Goal: Task Accomplishment & Management: Manage account settings

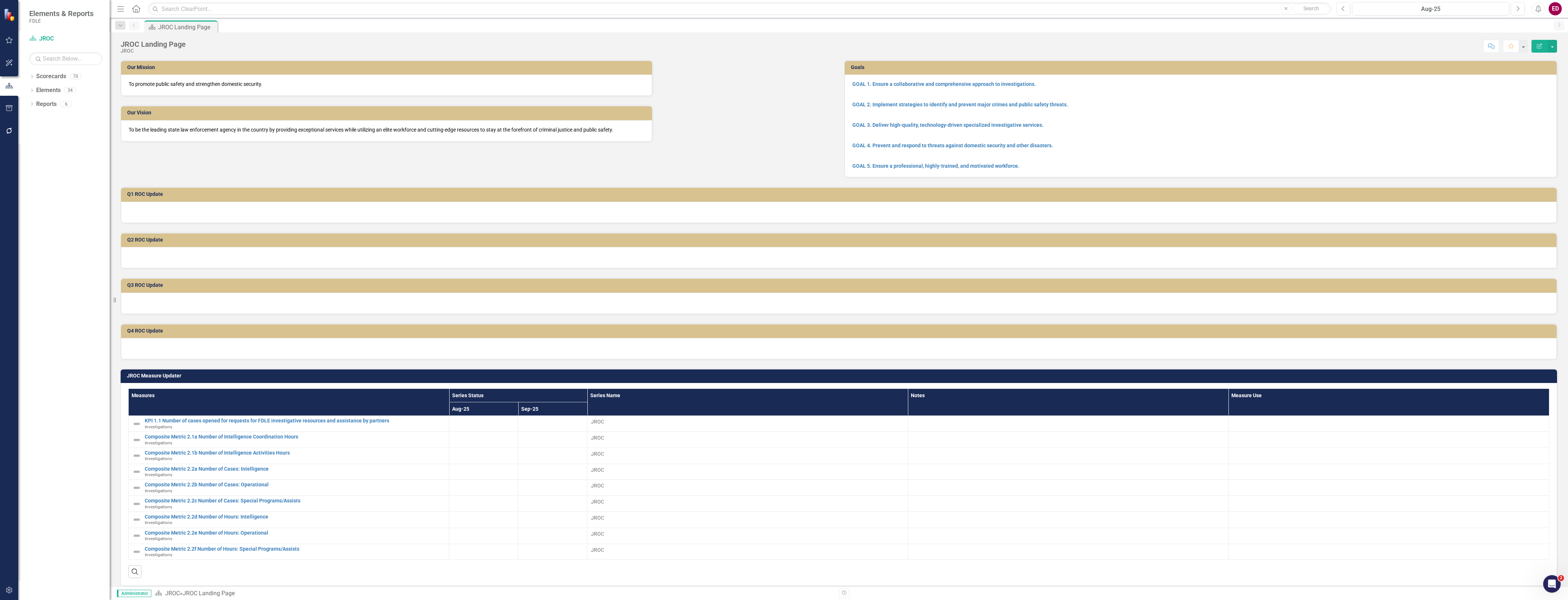
click at [7, 57] on button "button" at bounding box center [9, 63] width 16 height 15
click at [1, 83] on div at bounding box center [9, 85] width 18 height 15
click at [11, 85] on icon "button" at bounding box center [9, 86] width 8 height 6
click at [30, 80] on div "Dropdown" at bounding box center [32, 77] width 5 height 6
click at [36, 130] on icon "Dropdown" at bounding box center [35, 131] width 5 height 4
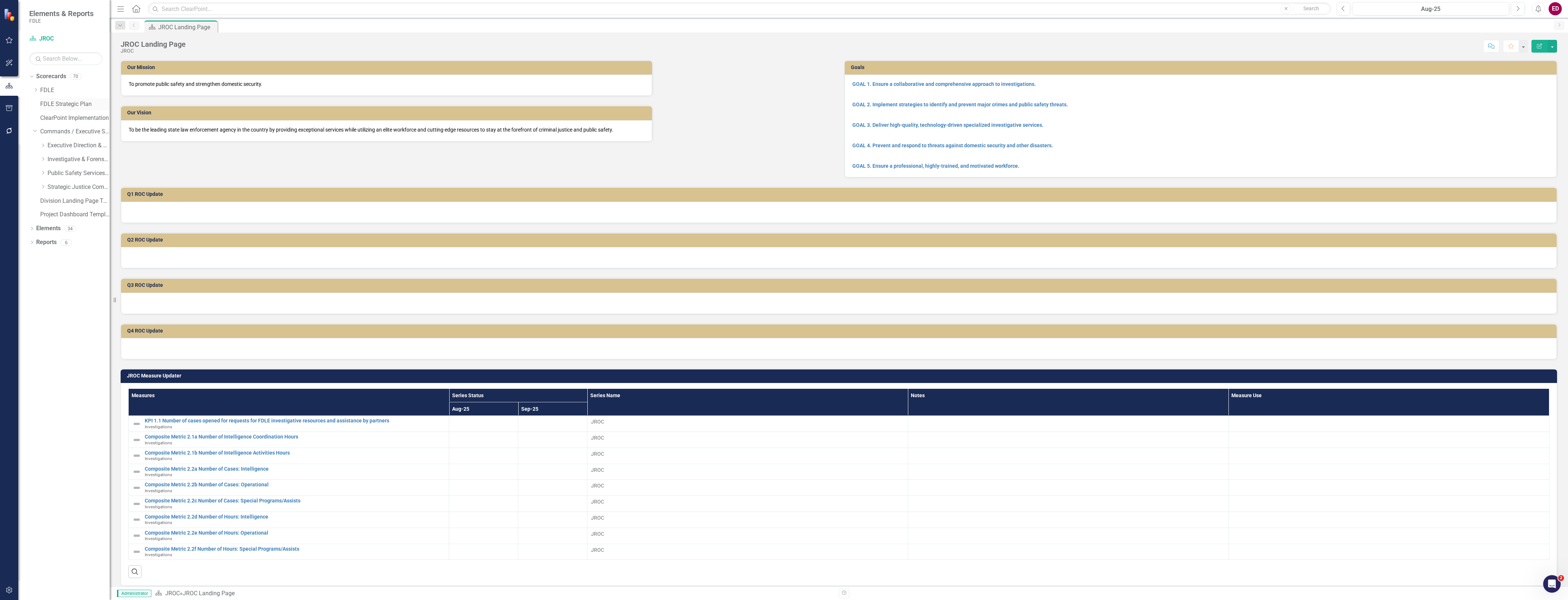
click at [45, 110] on div "FDLE Strategic Plan" at bounding box center [75, 105] width 69 height 12
drag, startPoint x: 45, startPoint y: 110, endPoint x: 75, endPoint y: 106, distance: 30.3
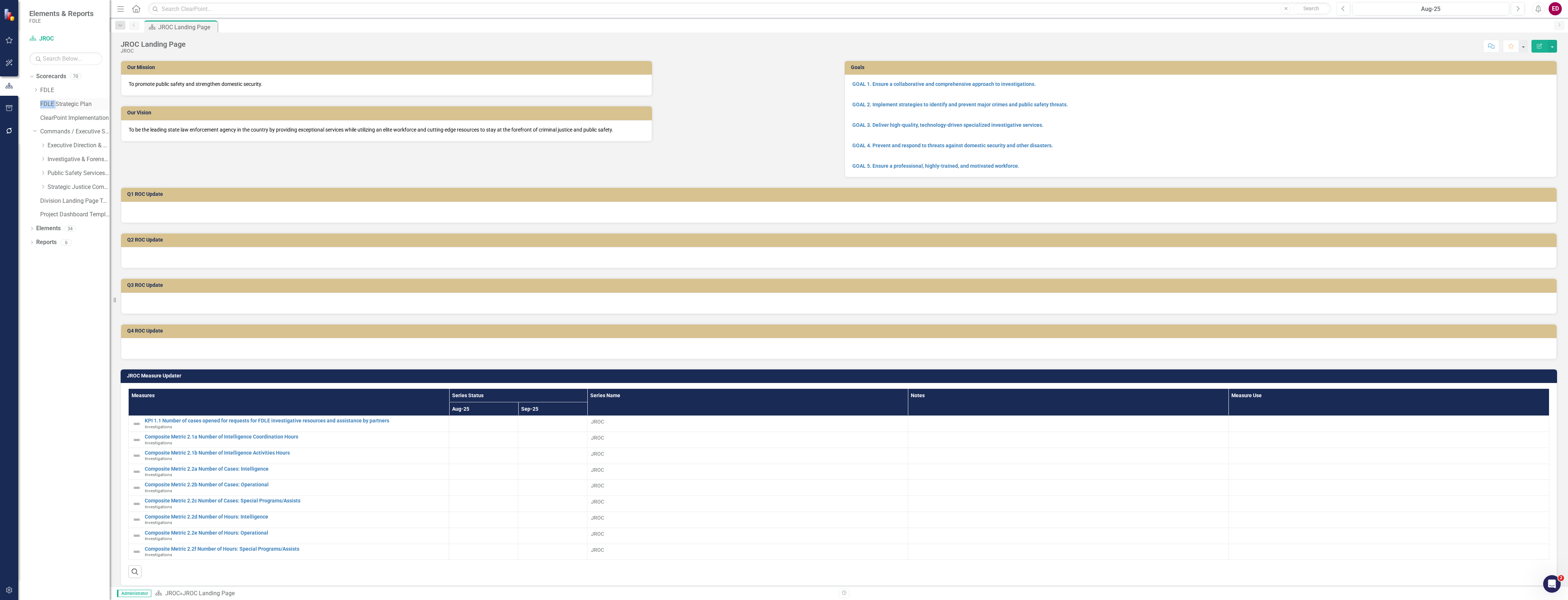
click at [61, 106] on link "FDLE Strategic Plan" at bounding box center [75, 105] width 69 height 9
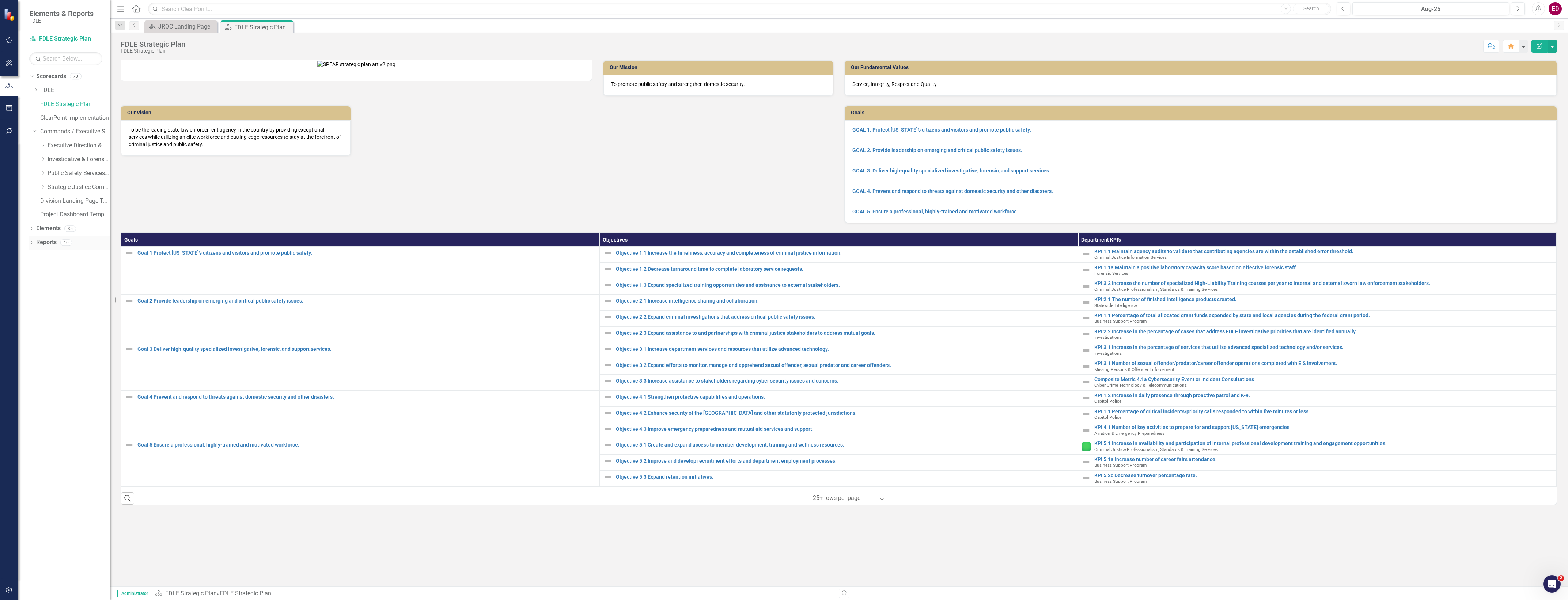
click at [30, 244] on icon "Dropdown" at bounding box center [32, 243] width 5 height 4
click at [33, 335] on icon "Dropdown" at bounding box center [35, 337] width 5 height 4
click at [49, 301] on link "Measure Measures" at bounding box center [57, 297] width 36 height 9
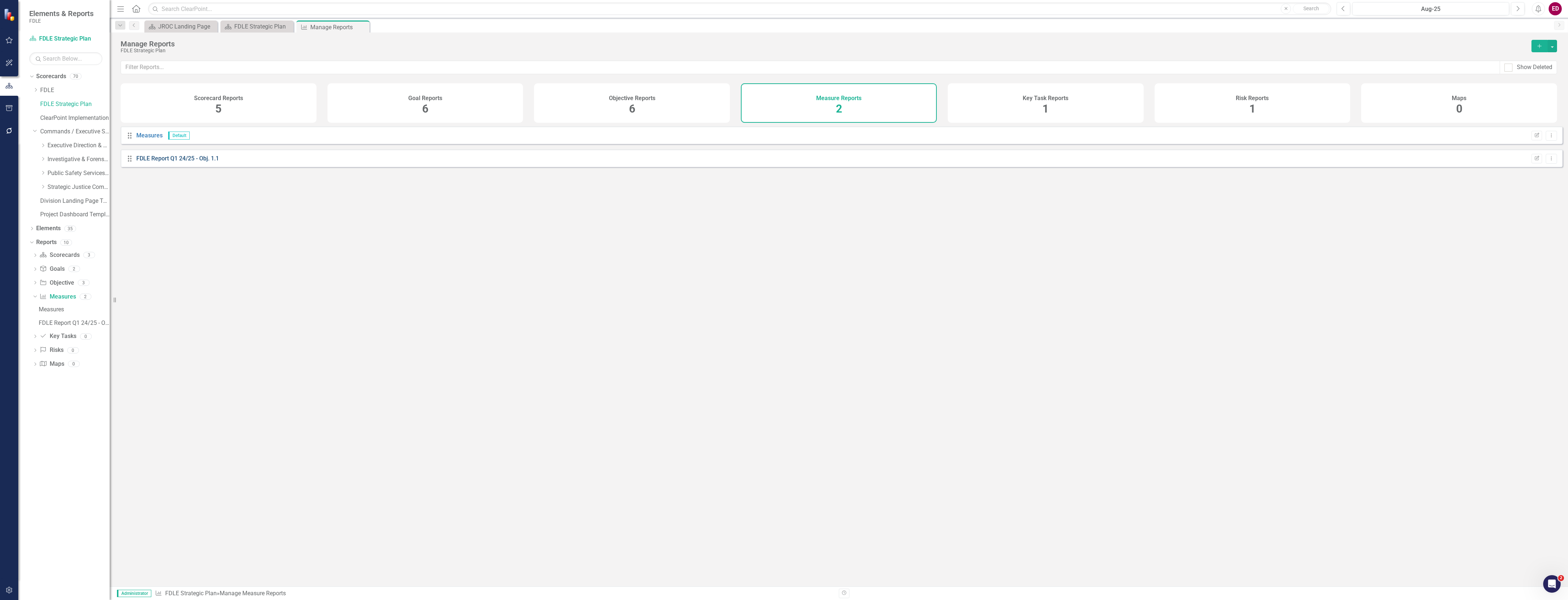
click at [167, 162] on link "FDLE Report Q1 24/25 - Obj. 1.1" at bounding box center [178, 158] width 83 height 7
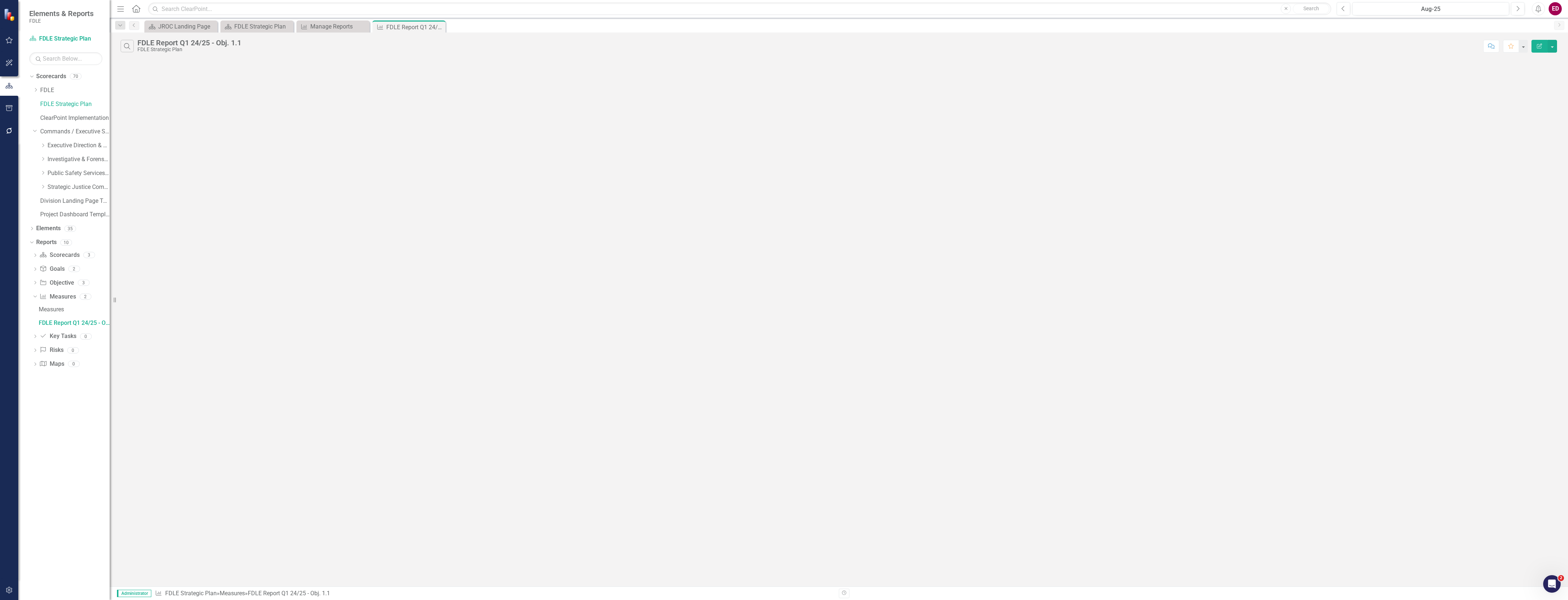
click at [136, 30] on div "Dropdown Search Scorecard JROC Landing Page Close Scorecard FDLE Strategic Plan…" at bounding box center [839, 25] width 1458 height 15
click at [134, 28] on link "Previous" at bounding box center [134, 26] width 10 height 9
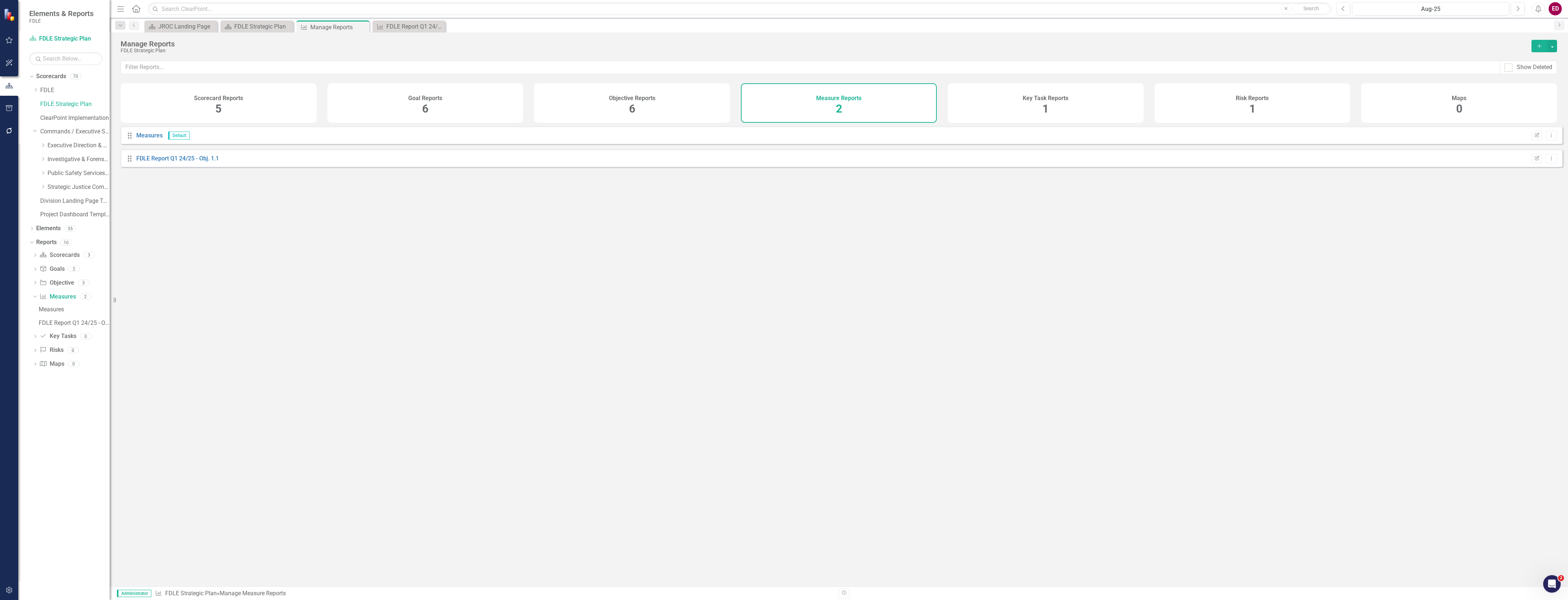
click at [1536, 50] on button "Add" at bounding box center [1539, 46] width 16 height 12
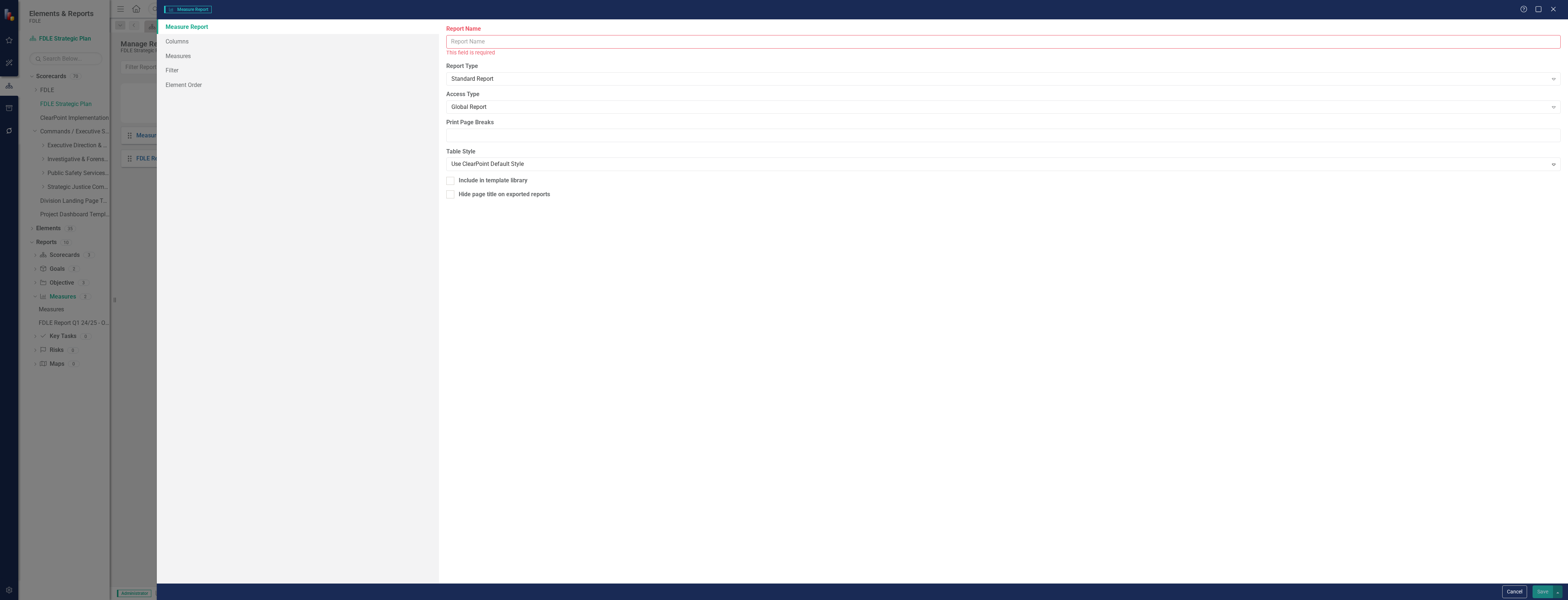
click at [550, 43] on input "Report Name" at bounding box center [1003, 42] width 1115 height 13
click at [505, 41] on input "FDLE Strategic Plan Quick View Charts" at bounding box center [1003, 42] width 1115 height 13
click at [496, 40] on input "FDLE Strategic Plan Quick View Charts" at bounding box center [1003, 42] width 1115 height 13
type input "FDLE Strategic Plan Quick View Charts"
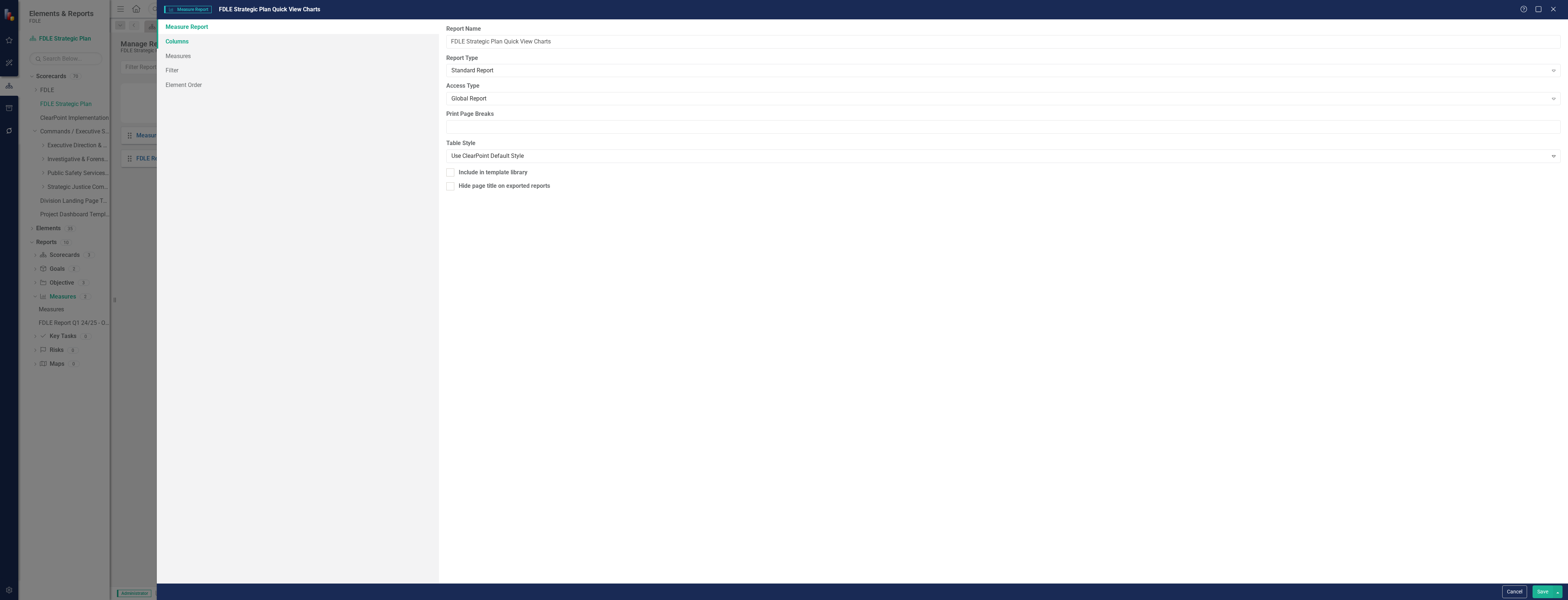
click at [365, 46] on link "Columns" at bounding box center [298, 41] width 282 height 15
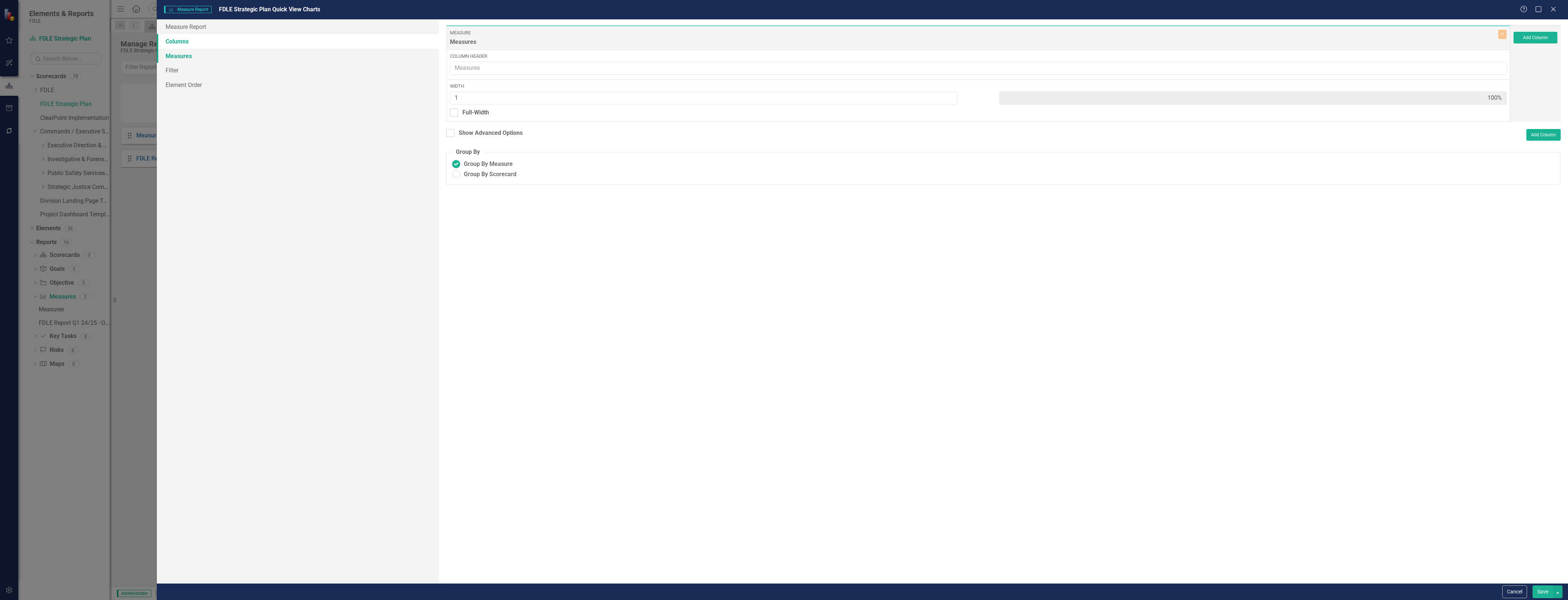
click at [373, 61] on link "Measures" at bounding box center [298, 56] width 282 height 15
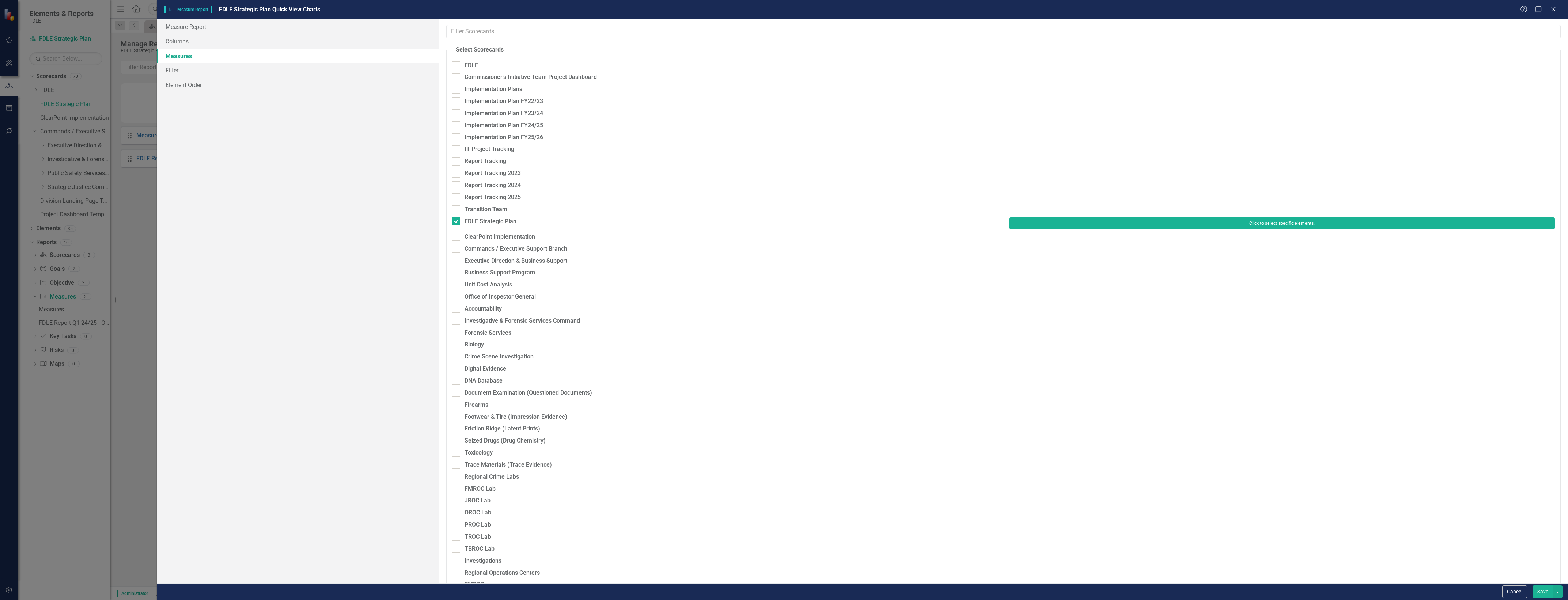
click at [1234, 218] on button "Click to select specific elements." at bounding box center [1282, 223] width 545 height 12
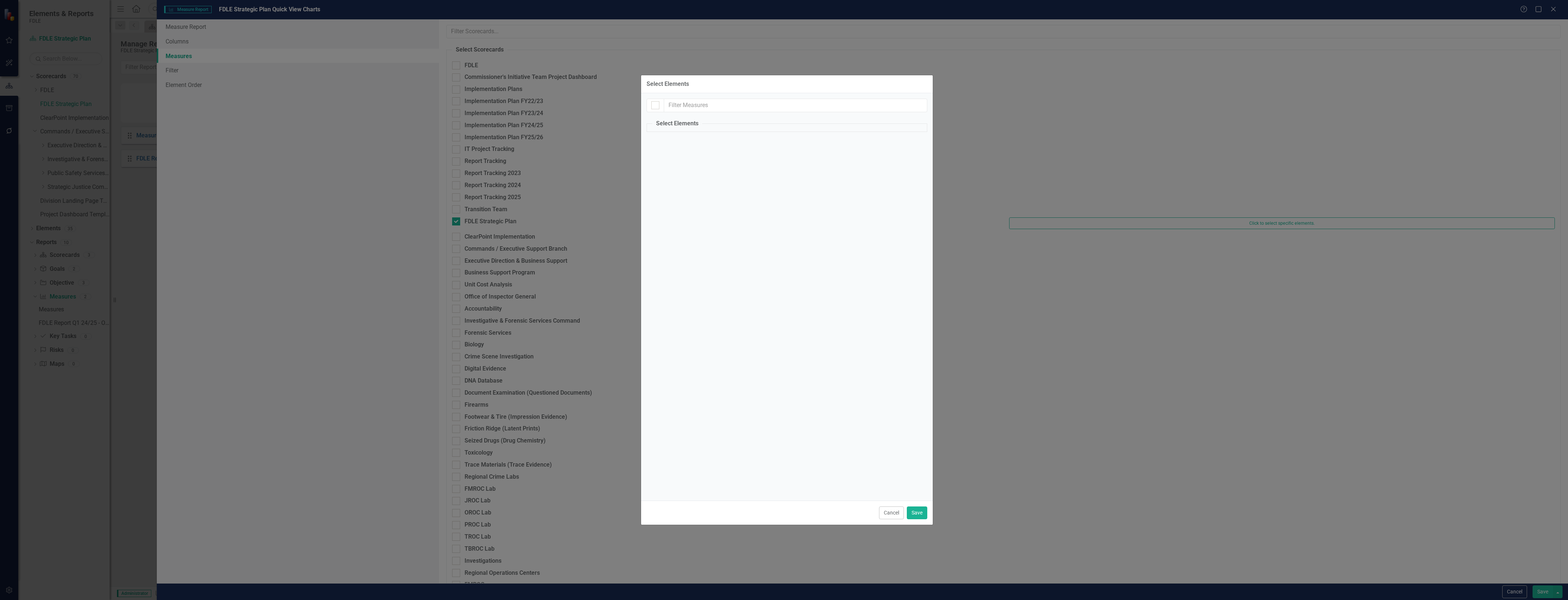
checkbox input "false"
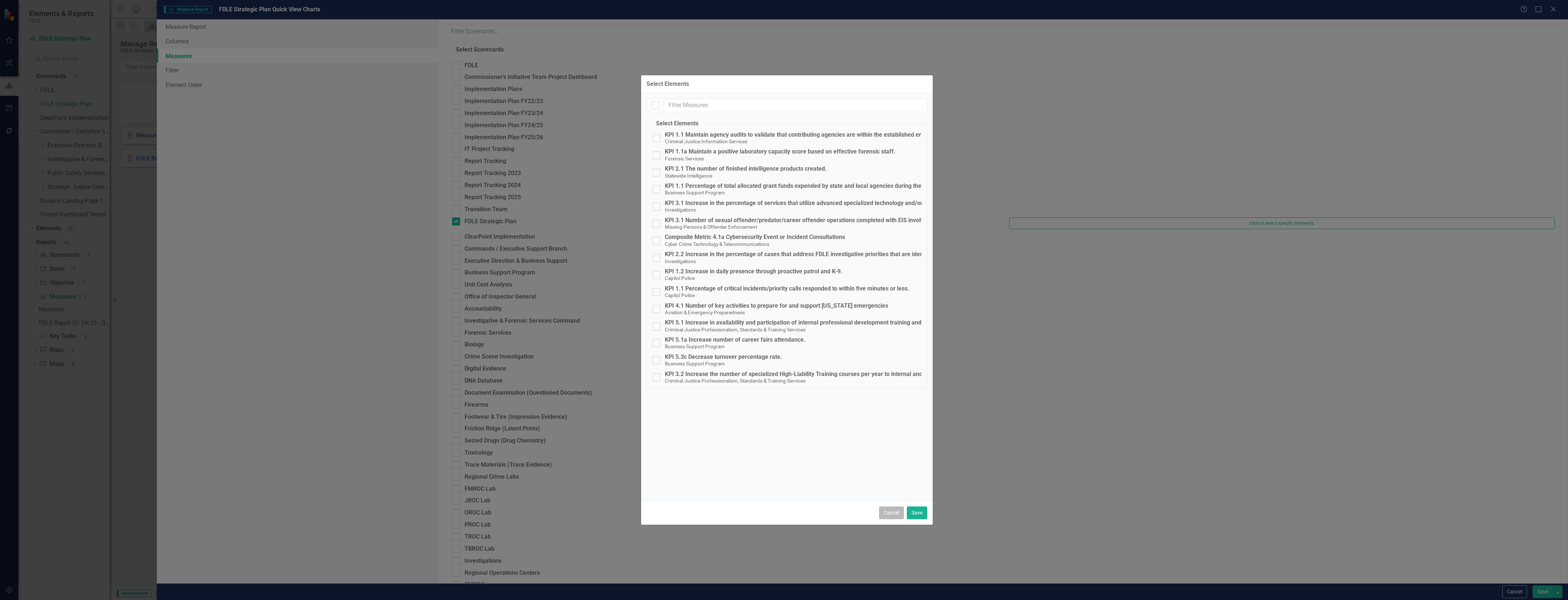
click at [892, 516] on button "Cancel" at bounding box center [891, 512] width 25 height 13
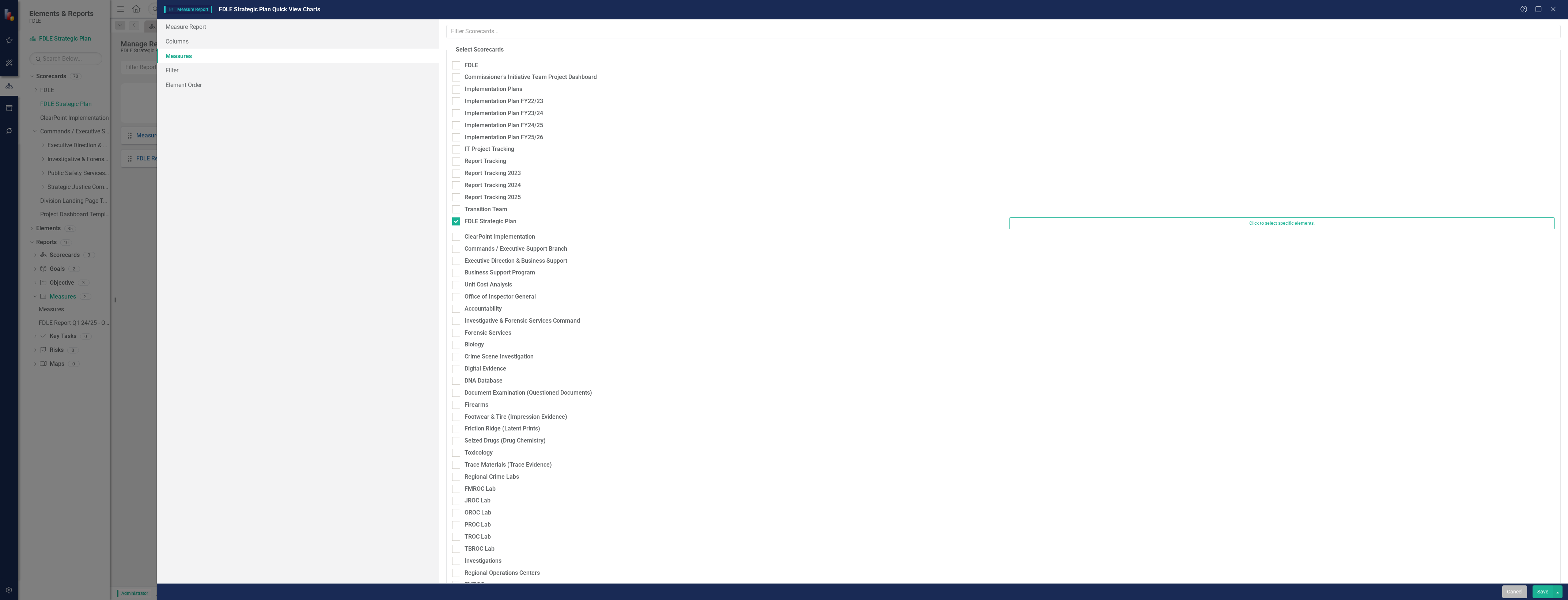
click at [1521, 592] on button "Cancel" at bounding box center [1514, 591] width 25 height 13
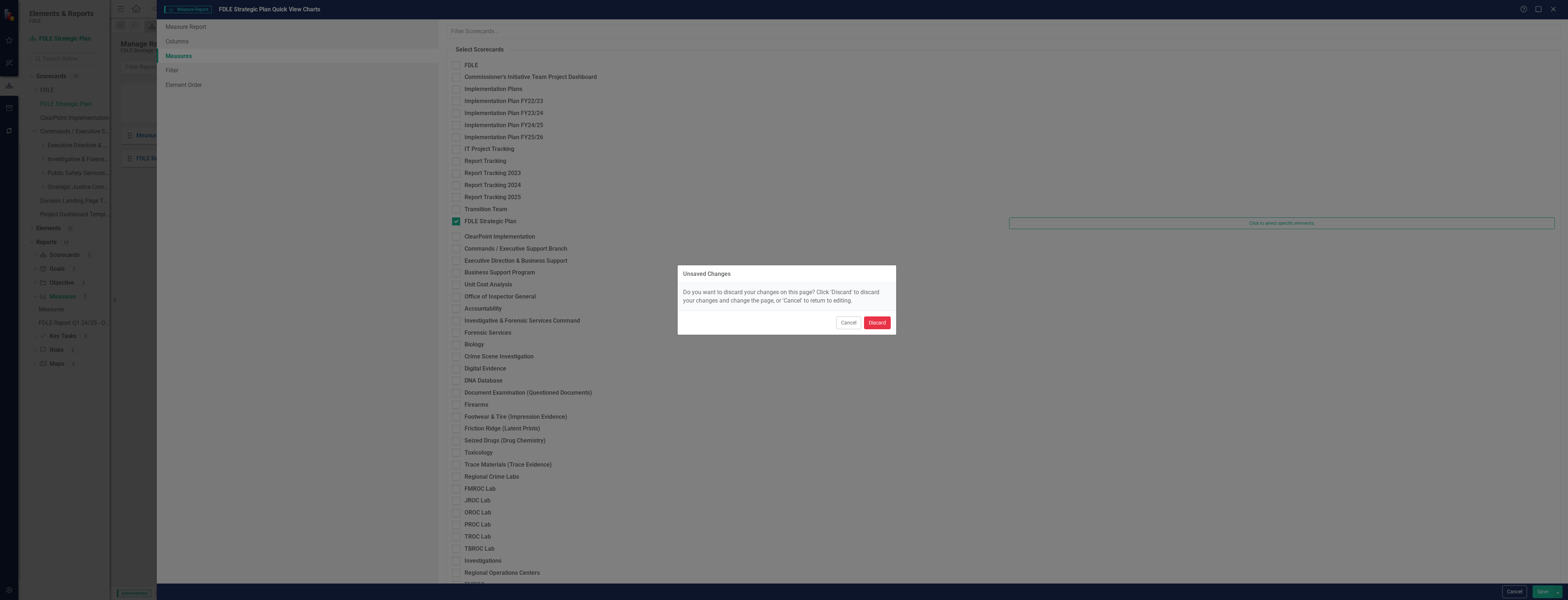
click at [875, 326] on button "Discard" at bounding box center [878, 323] width 27 height 13
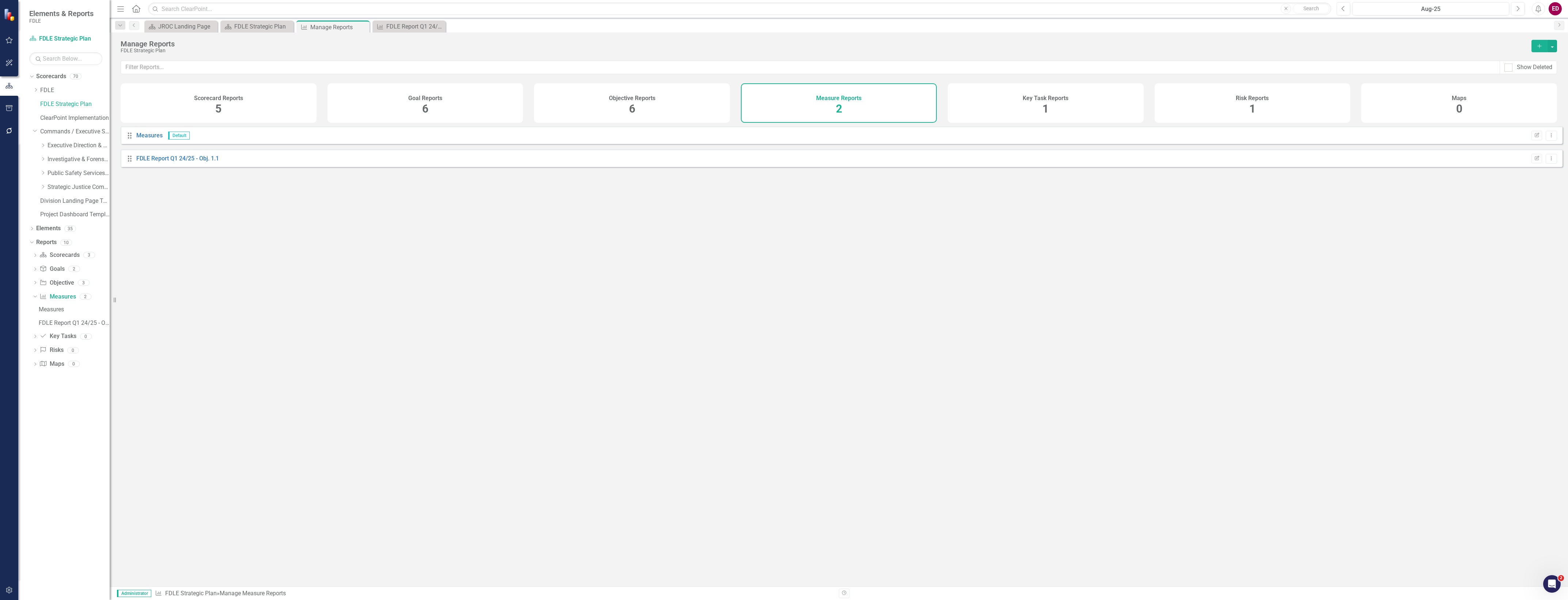
click at [26, 250] on div "Dropdown Scorecards 70 Dropdown FDLE Commissioner's Initiative Team Project Das…" at bounding box center [64, 335] width 91 height 529
click at [29, 251] on div "Dropdown Scorecard Scorecards 3 FDLE Strategic Plan Strategic Plan Dashboard Fl…" at bounding box center [69, 311] width 80 height 123
click at [36, 253] on div "Dropdown" at bounding box center [35, 256] width 5 height 6
click at [51, 254] on link "Scorecard Scorecards" at bounding box center [59, 256] width 40 height 9
click at [1533, 46] on button "Add" at bounding box center [1539, 46] width 16 height 12
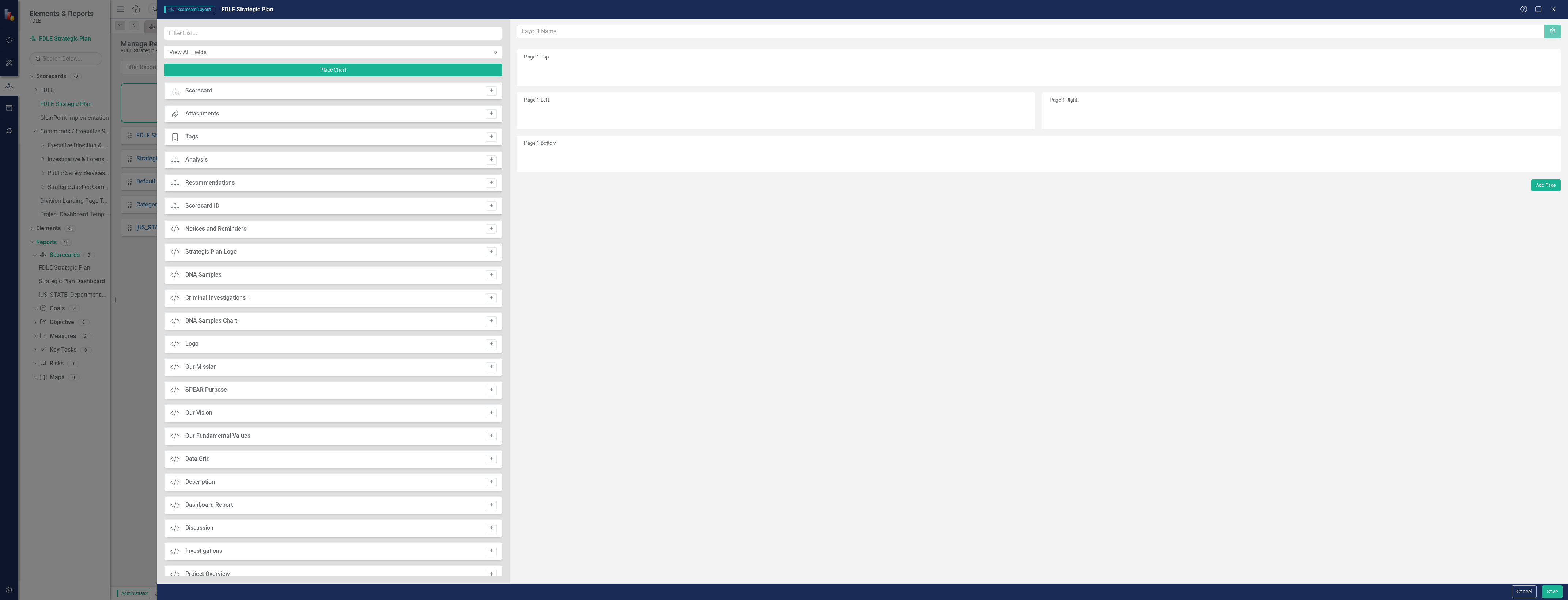
click at [696, 20] on div "The fields (or pods) that are available for you to include on the detail page a…" at bounding box center [1038, 301] width 1059 height 564
click at [713, 40] on div "This field is required" at bounding box center [1038, 43] width 1044 height 9
click at [1188, 26] on input "text" at bounding box center [1031, 32] width 1027 height 13
type input "FDLE Strategic Plan Quick View Charts"
click at [382, 33] on input "text" at bounding box center [333, 33] width 338 height 13
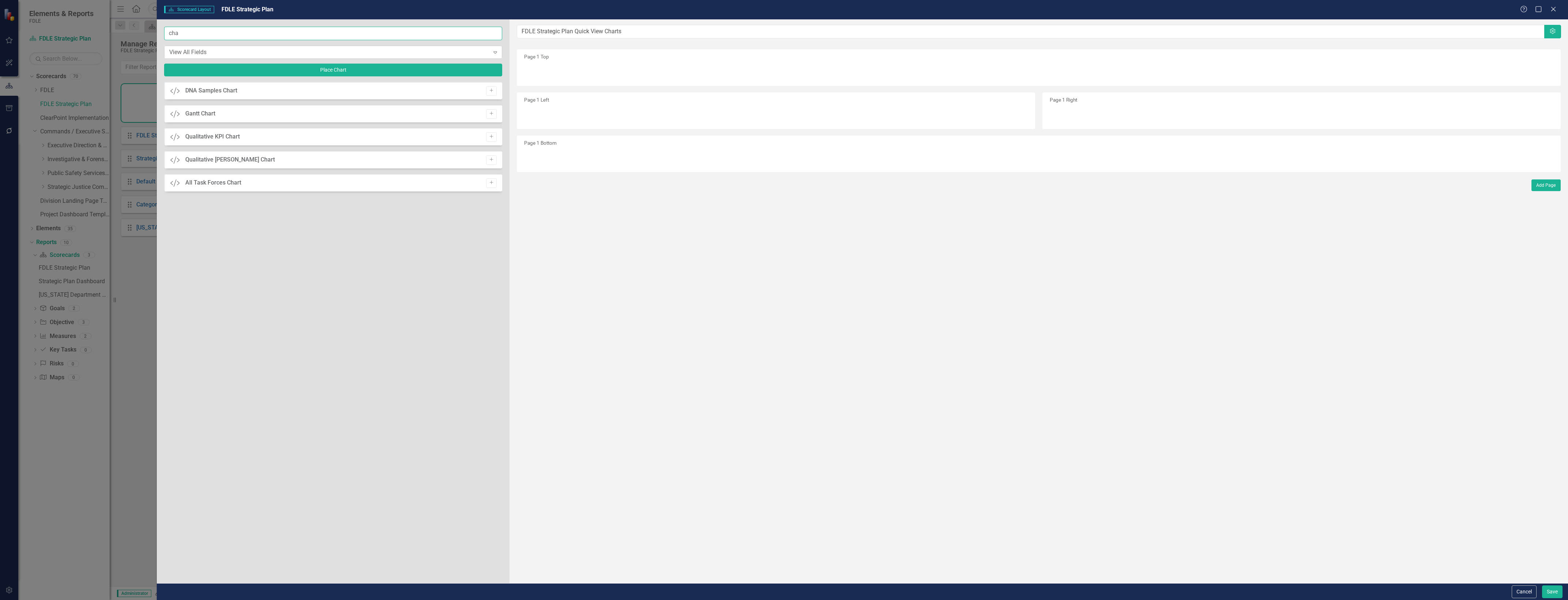
type input "cha"
click at [406, 52] on div "View All Fields" at bounding box center [329, 52] width 320 height 9
click at [1556, 32] on icon "Settings" at bounding box center [1553, 32] width 7 height 6
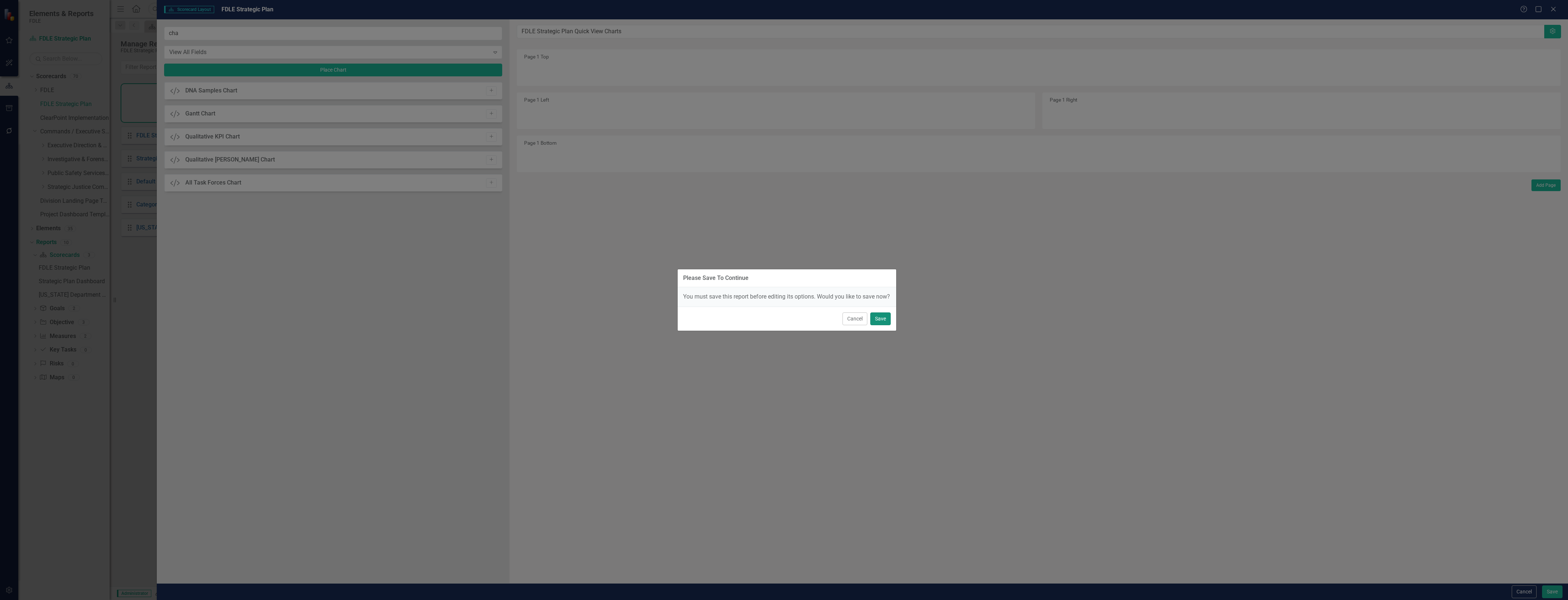
click at [880, 325] on button "Save" at bounding box center [881, 318] width 21 height 13
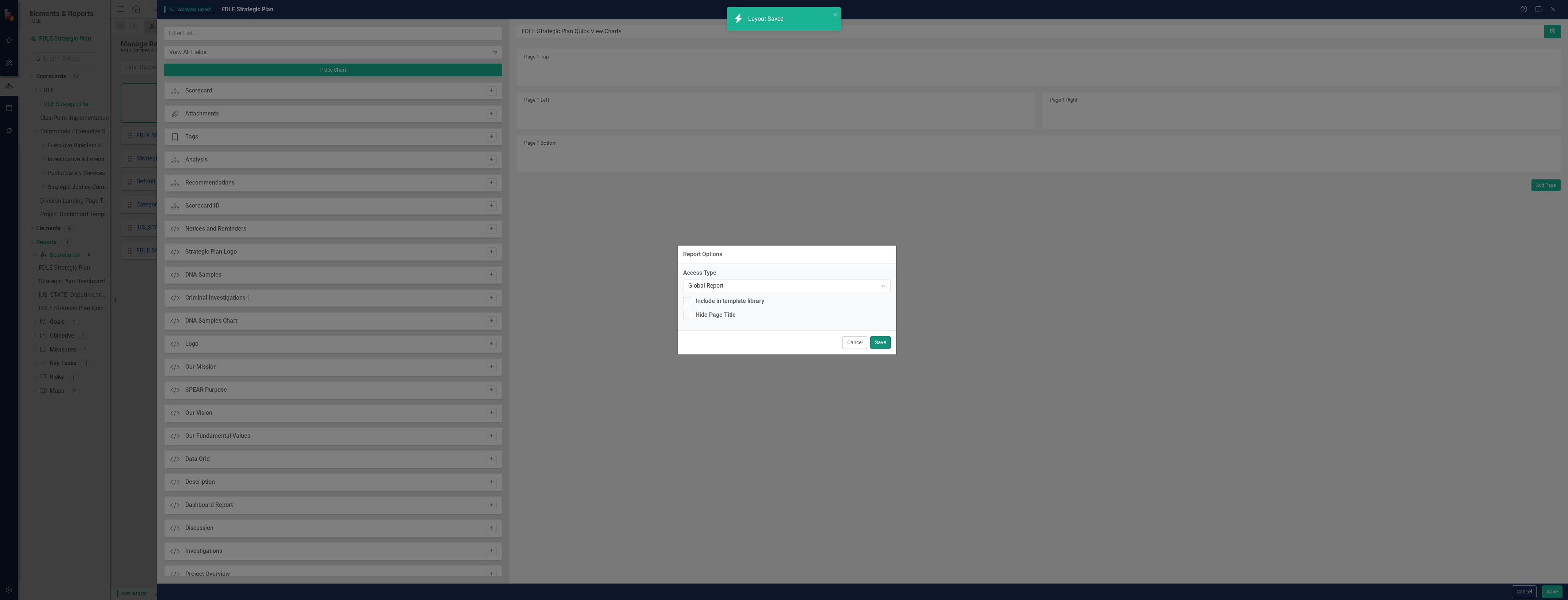
click at [880, 336] on button "Save" at bounding box center [881, 342] width 21 height 13
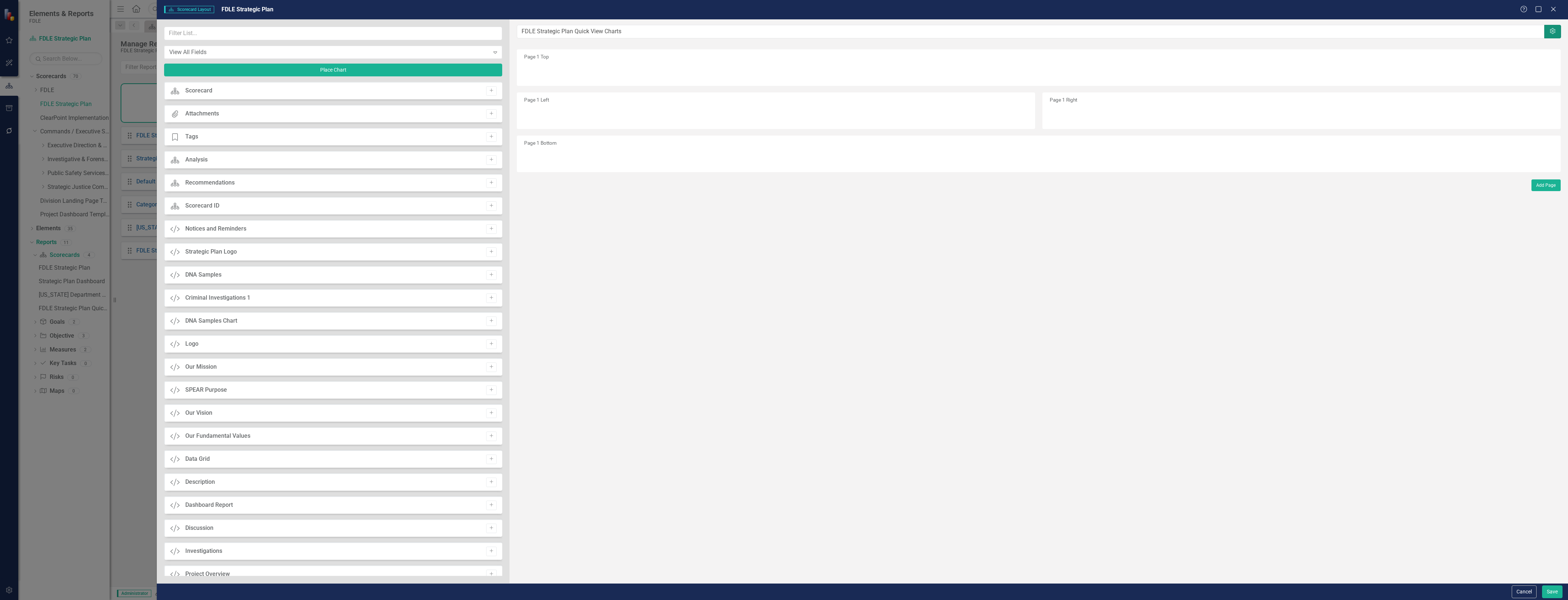
click at [1556, 25] on button "Settings" at bounding box center [1553, 32] width 17 height 13
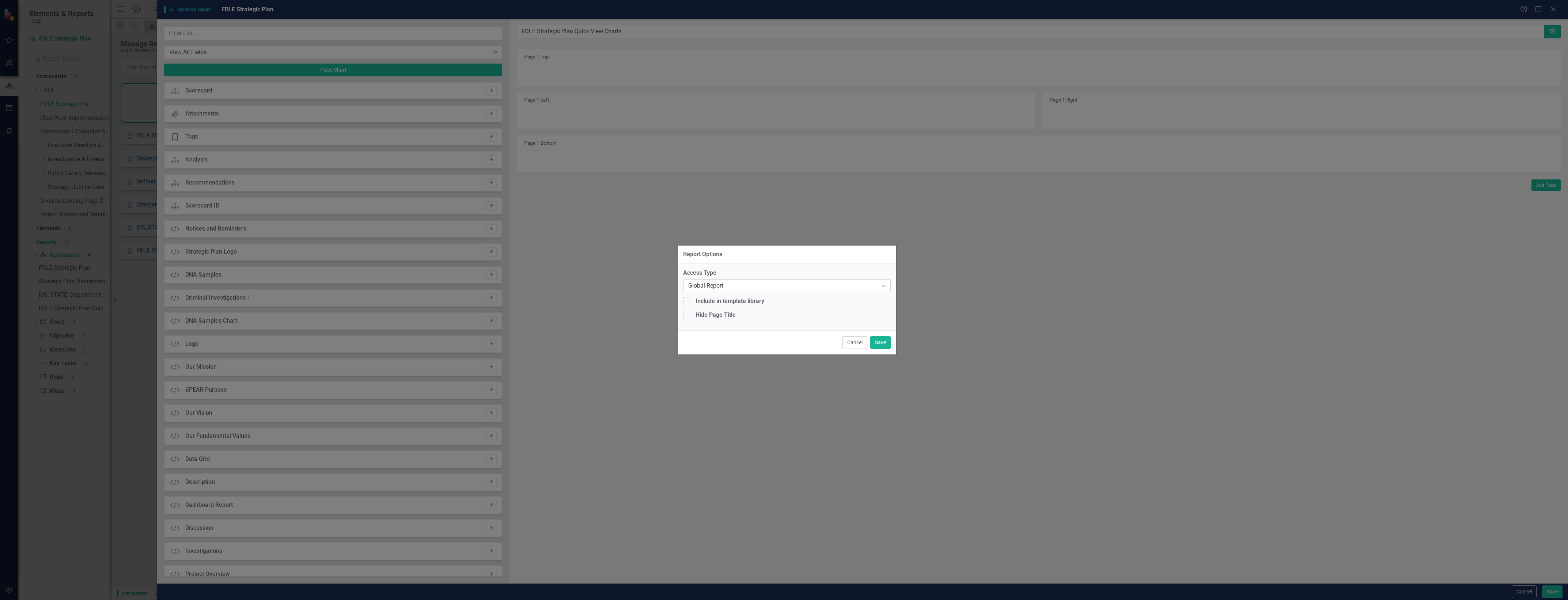
click at [772, 286] on div "Global Report" at bounding box center [783, 286] width 190 height 9
click at [876, 337] on button "Save" at bounding box center [881, 342] width 21 height 13
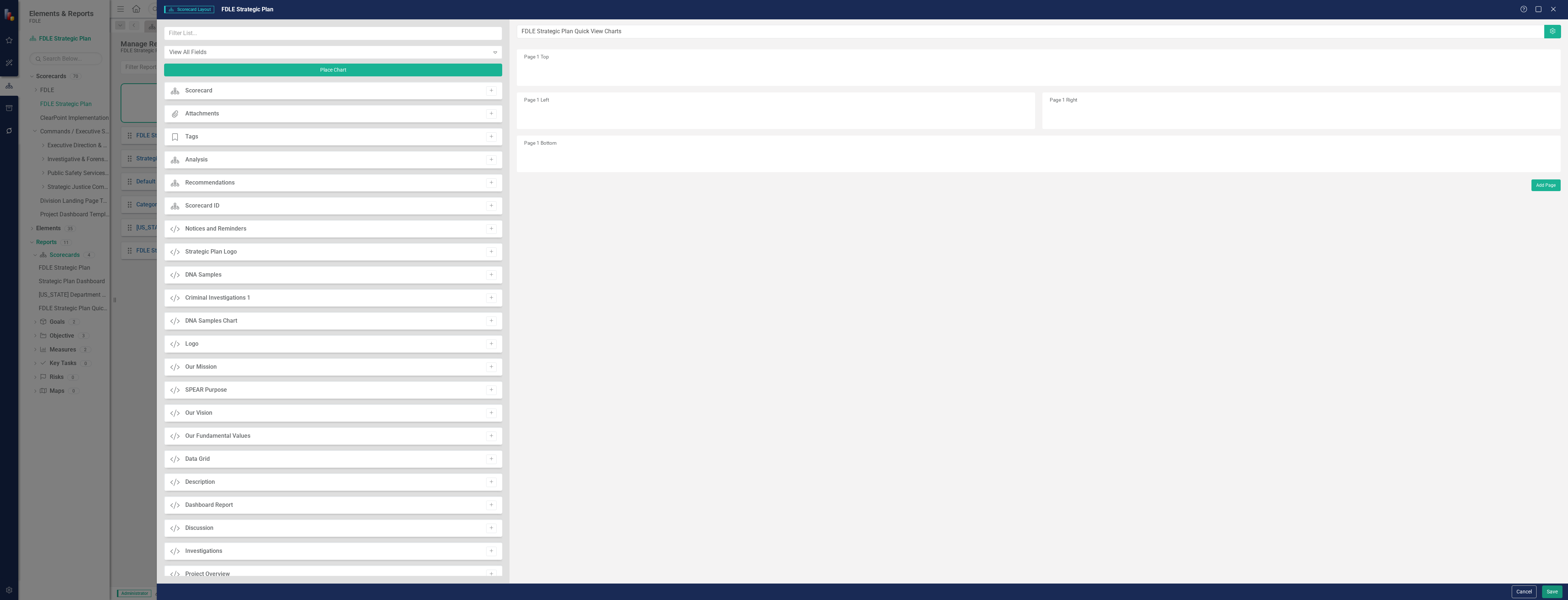
click at [1560, 588] on button "Save" at bounding box center [1552, 591] width 21 height 13
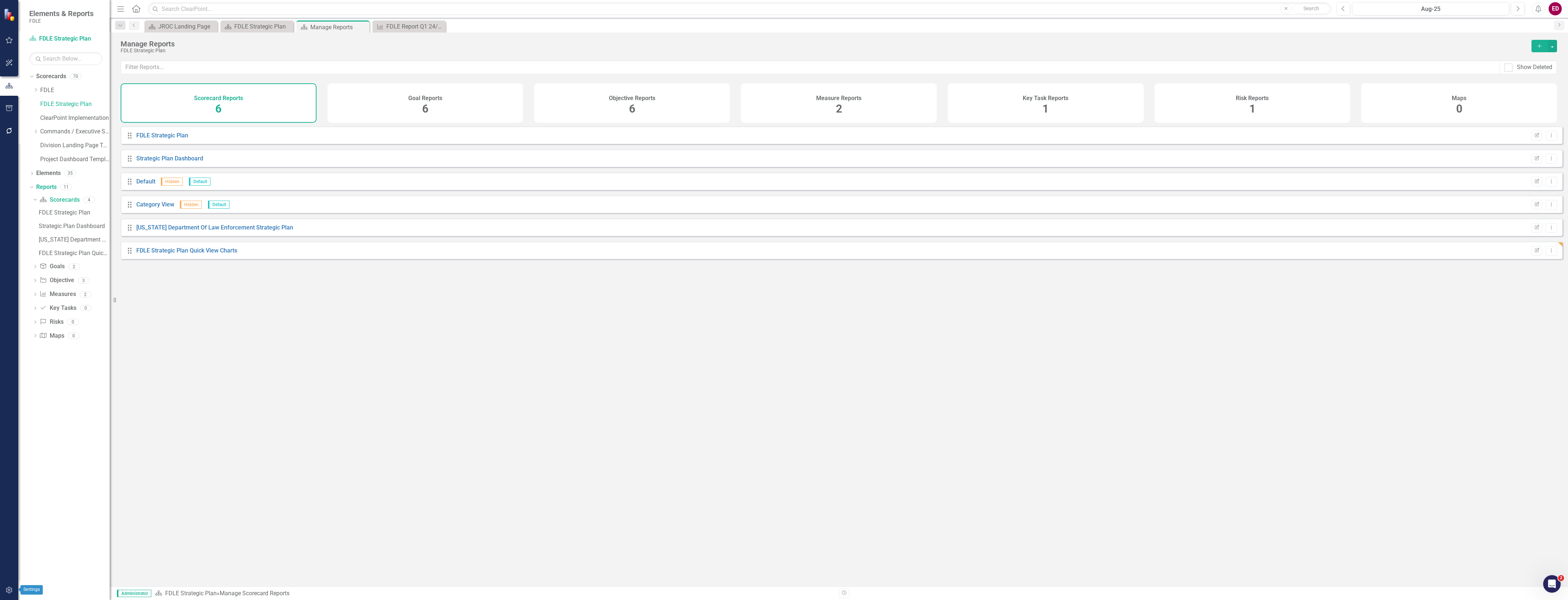
click at [12, 590] on icon "button" at bounding box center [9, 590] width 6 height 7
click at [72, 173] on link "System Setup" at bounding box center [66, 169] width 73 height 9
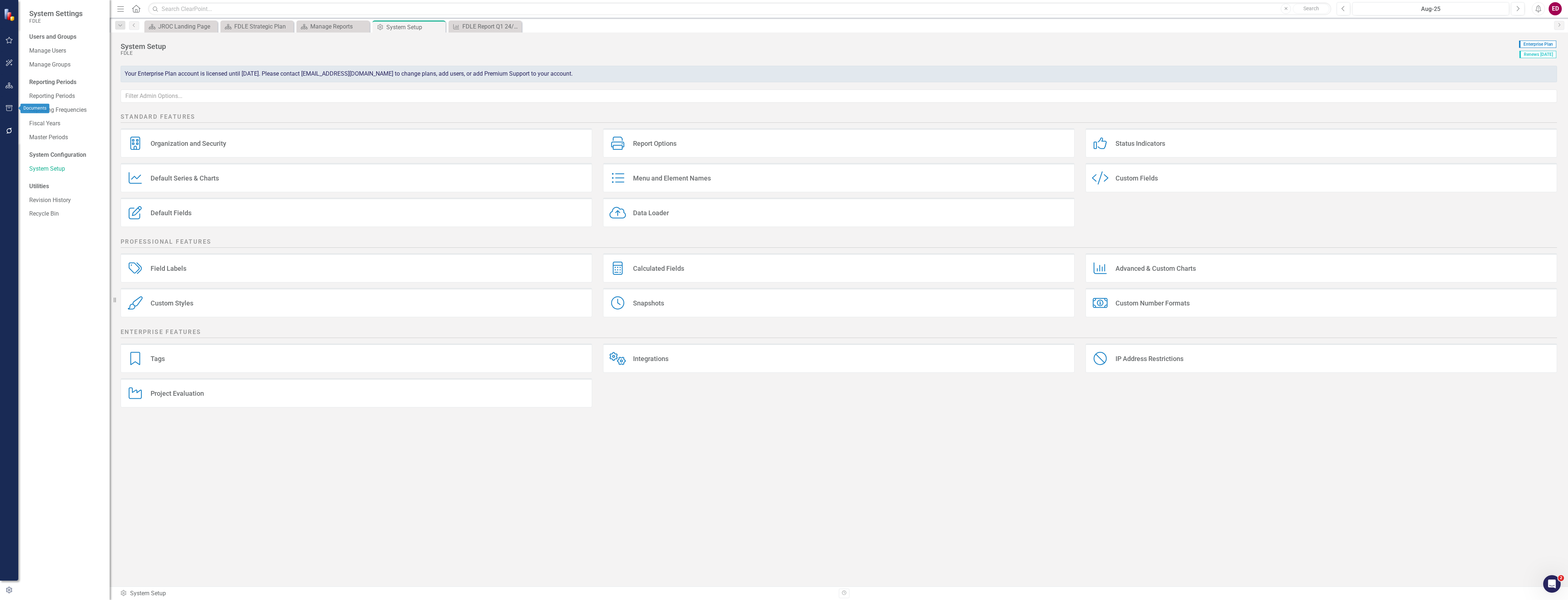
click at [13, 105] on button "button" at bounding box center [9, 108] width 16 height 15
click at [15, 78] on button "button" at bounding box center [9, 85] width 16 height 15
click at [41, 74] on link "Scorecards" at bounding box center [51, 77] width 30 height 9
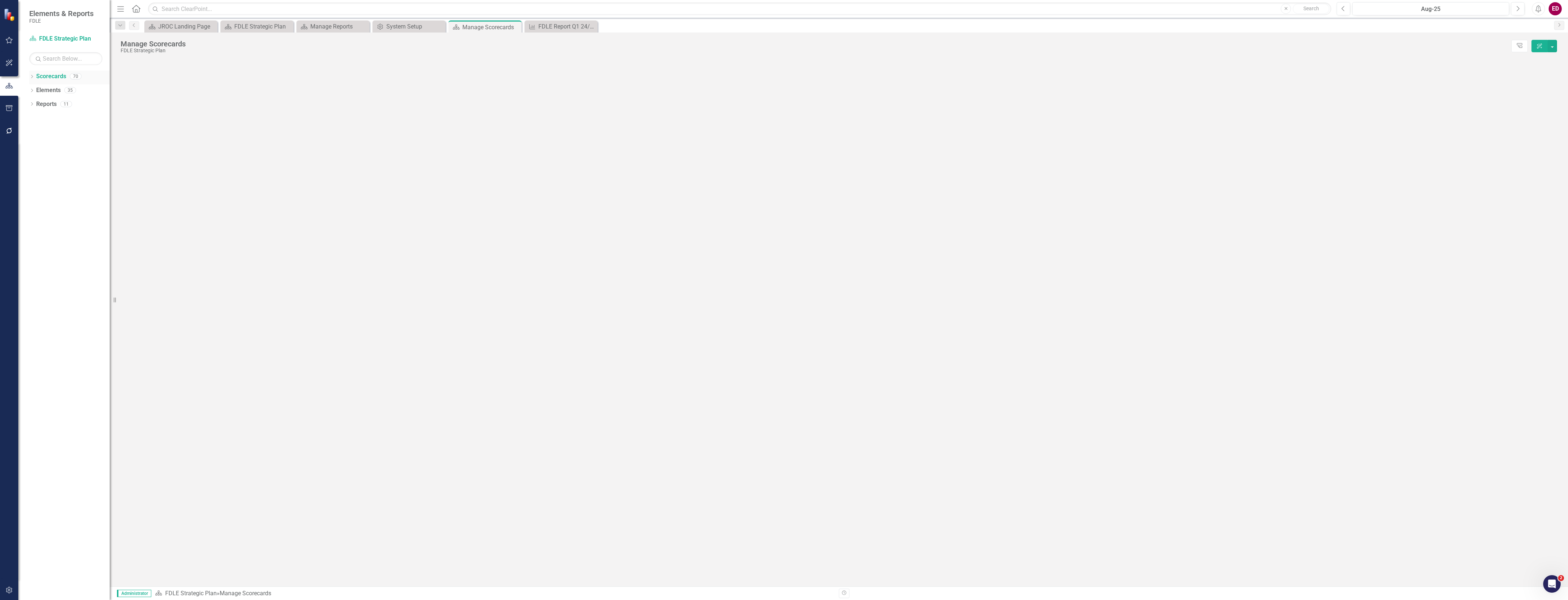
click at [33, 77] on icon "Dropdown" at bounding box center [32, 77] width 5 height 4
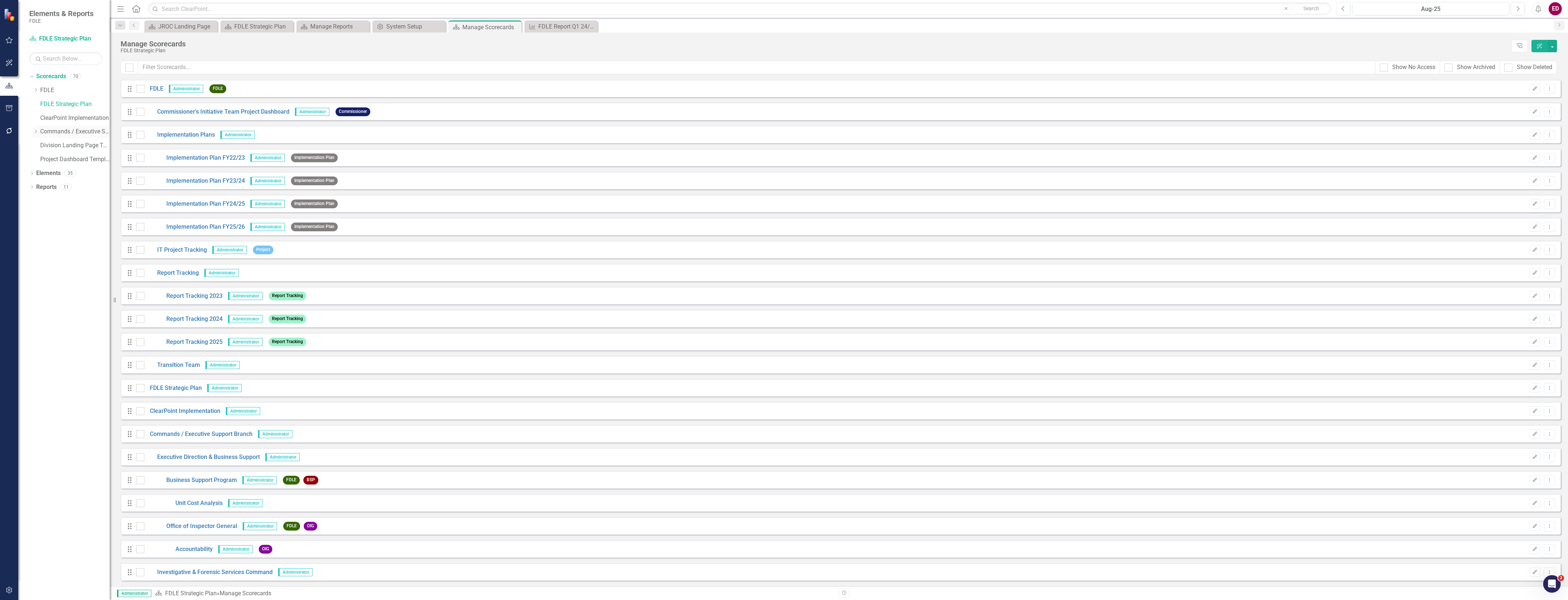
click at [41, 134] on link "Commands / Executive Support Branch" at bounding box center [75, 132] width 69 height 9
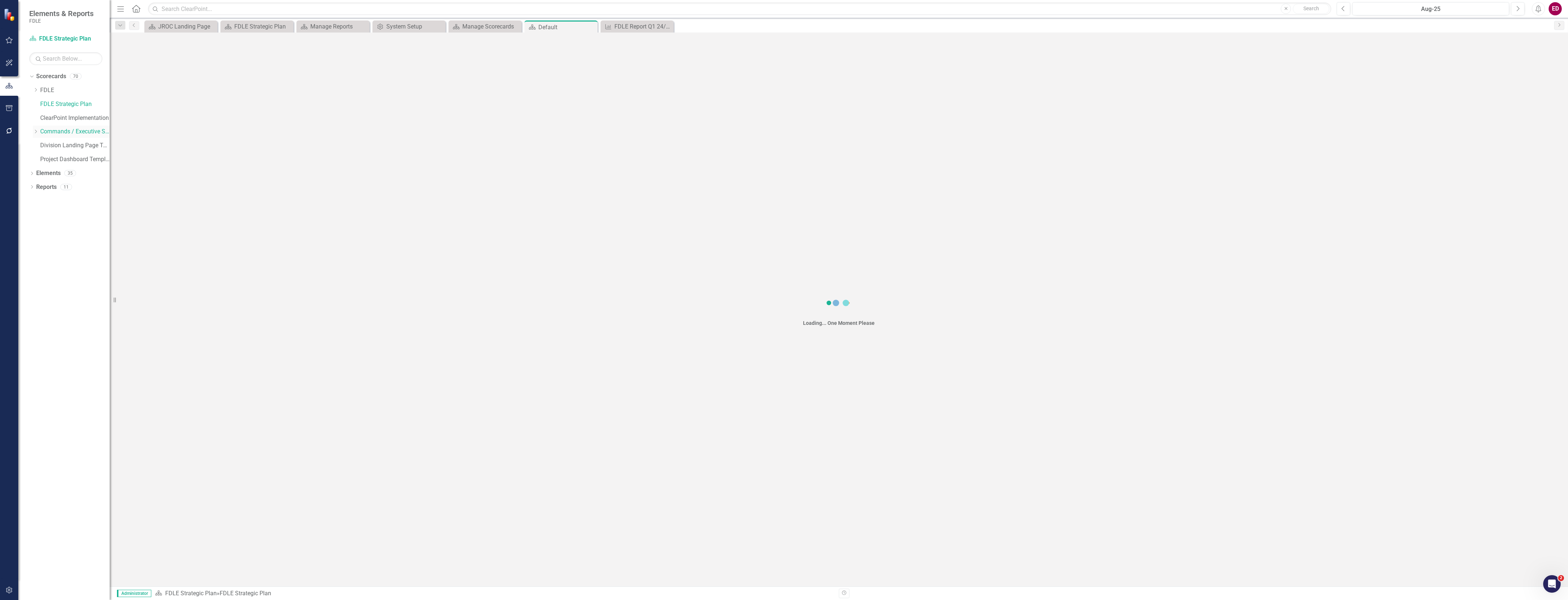
click at [35, 130] on icon at bounding box center [36, 131] width 2 height 4
click at [43, 156] on div "Dropdown" at bounding box center [43, 159] width 5 height 6
drag, startPoint x: 46, startPoint y: 185, endPoint x: 55, endPoint y: 189, distance: 9.8
click at [47, 185] on div "Dropdown Investigations" at bounding box center [71, 188] width 77 height 14
click at [55, 189] on link "Investigations" at bounding box center [82, 187] width 55 height 9
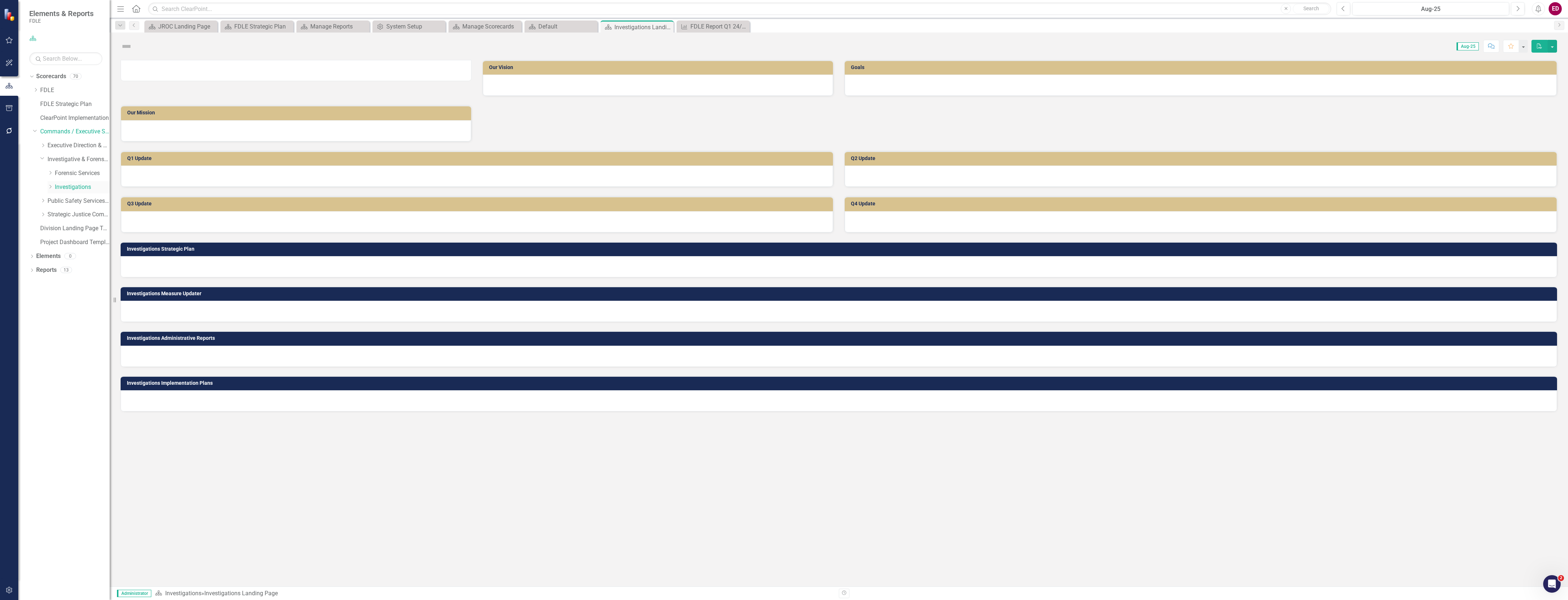
click at [49, 186] on icon "Dropdown" at bounding box center [50, 186] width 5 height 4
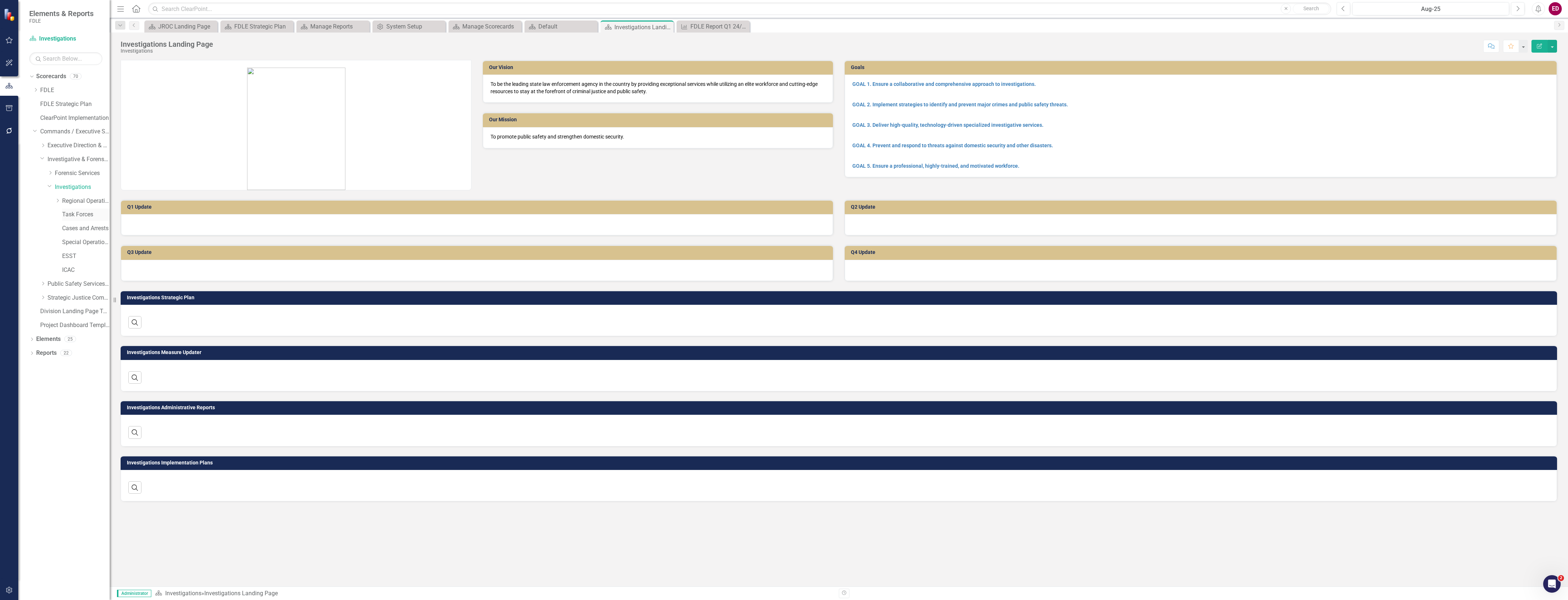
click at [80, 215] on link "Task Forces" at bounding box center [86, 215] width 47 height 9
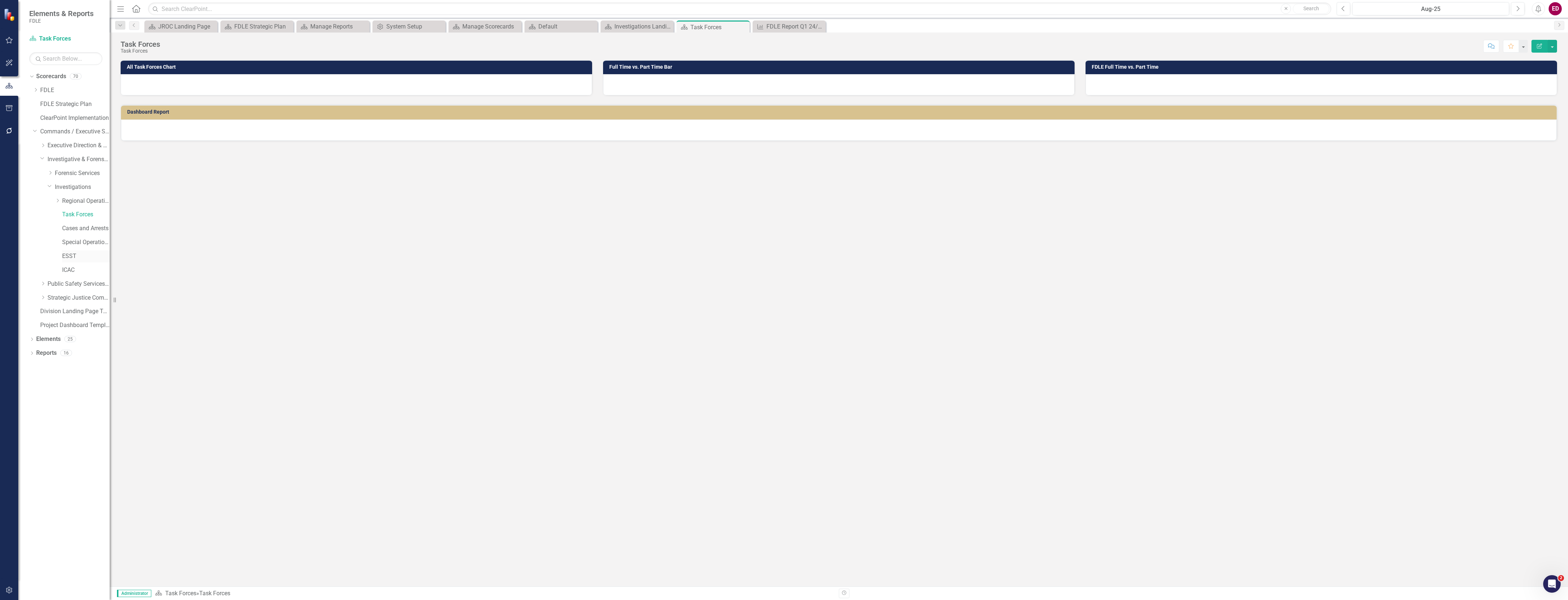
click at [92, 258] on link "ESST" at bounding box center [86, 256] width 47 height 9
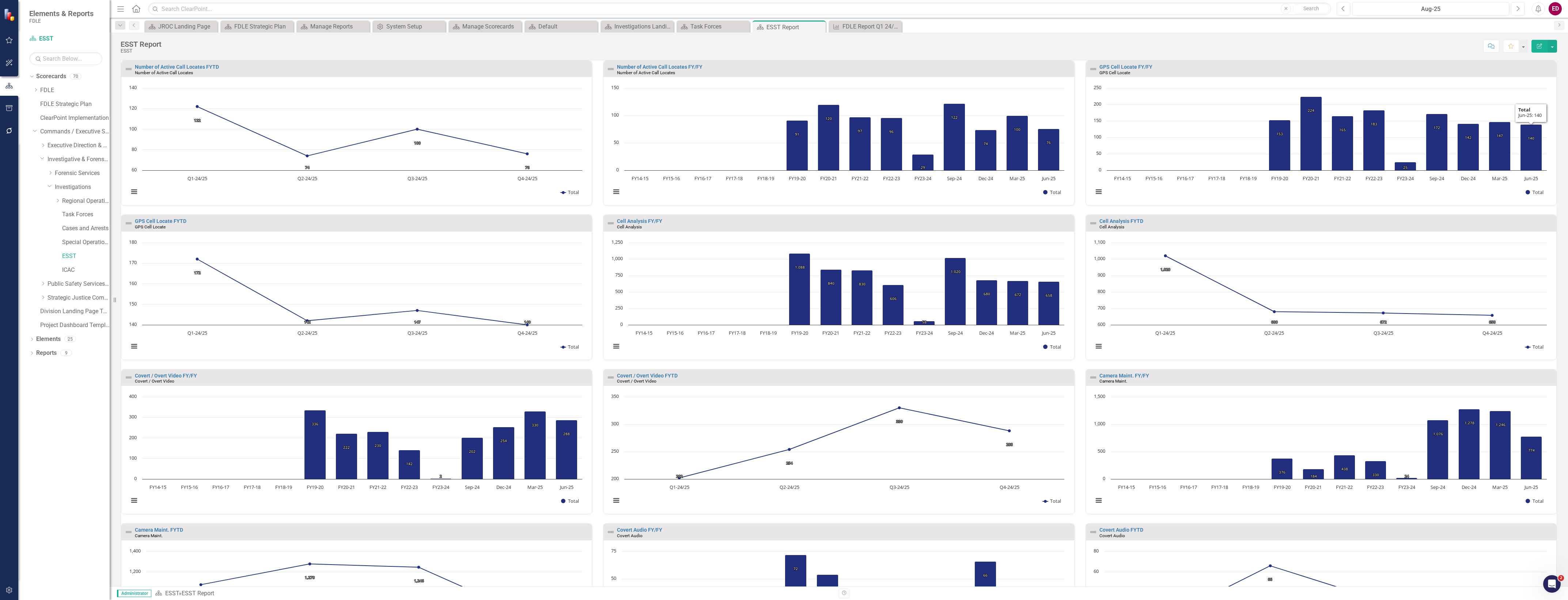
click at [1539, 41] on button "Edit Report" at bounding box center [1539, 46] width 16 height 13
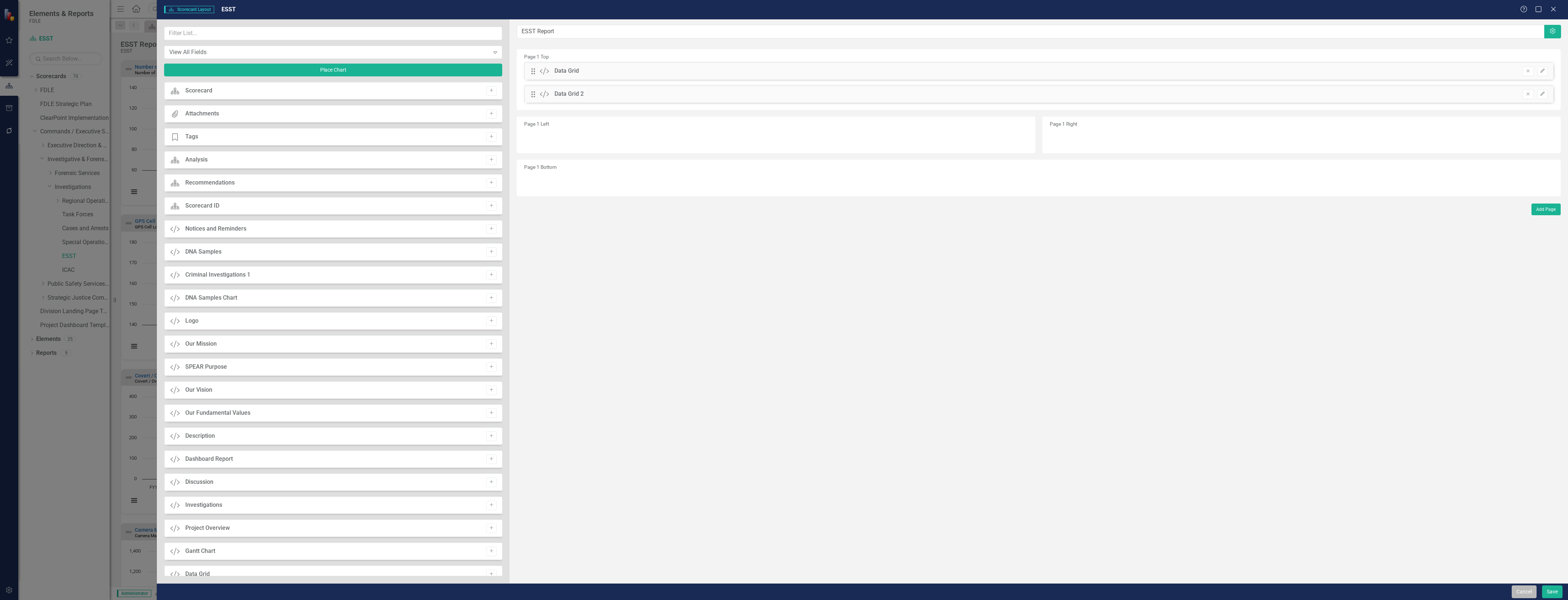
click at [1515, 592] on button "Cancel" at bounding box center [1524, 591] width 25 height 13
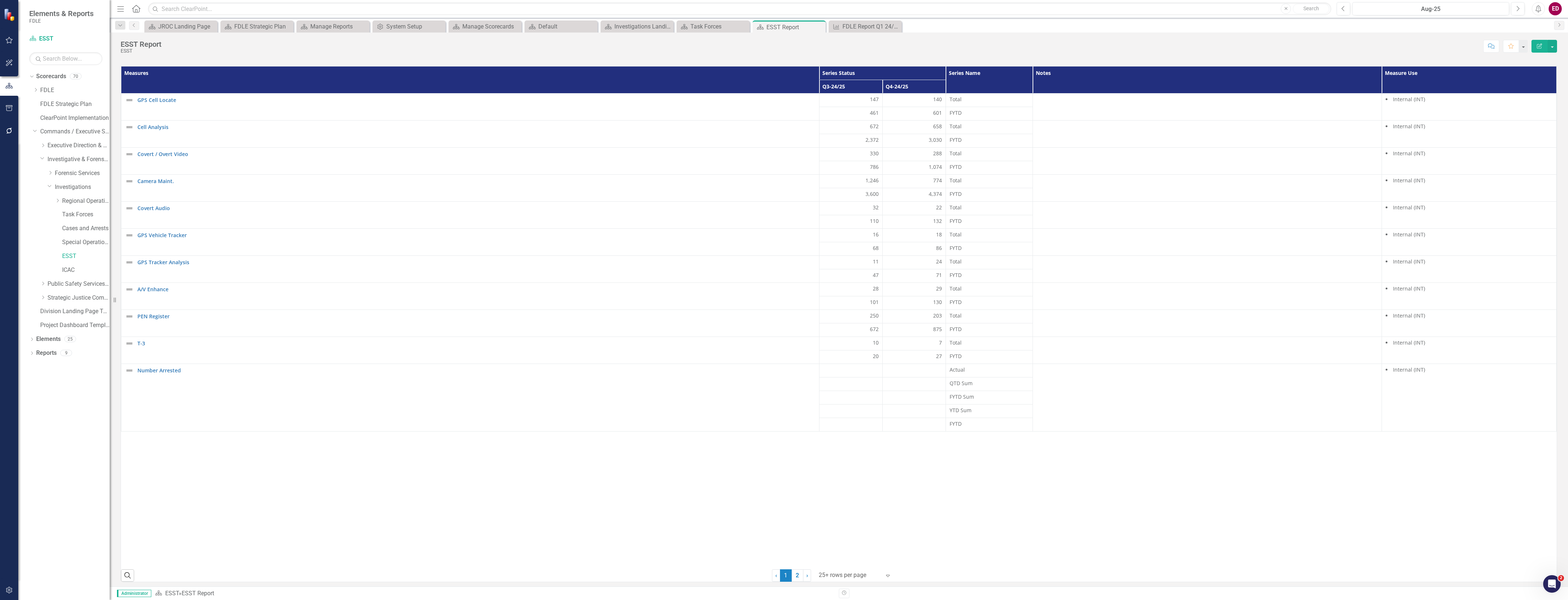
scroll to position [644, 0]
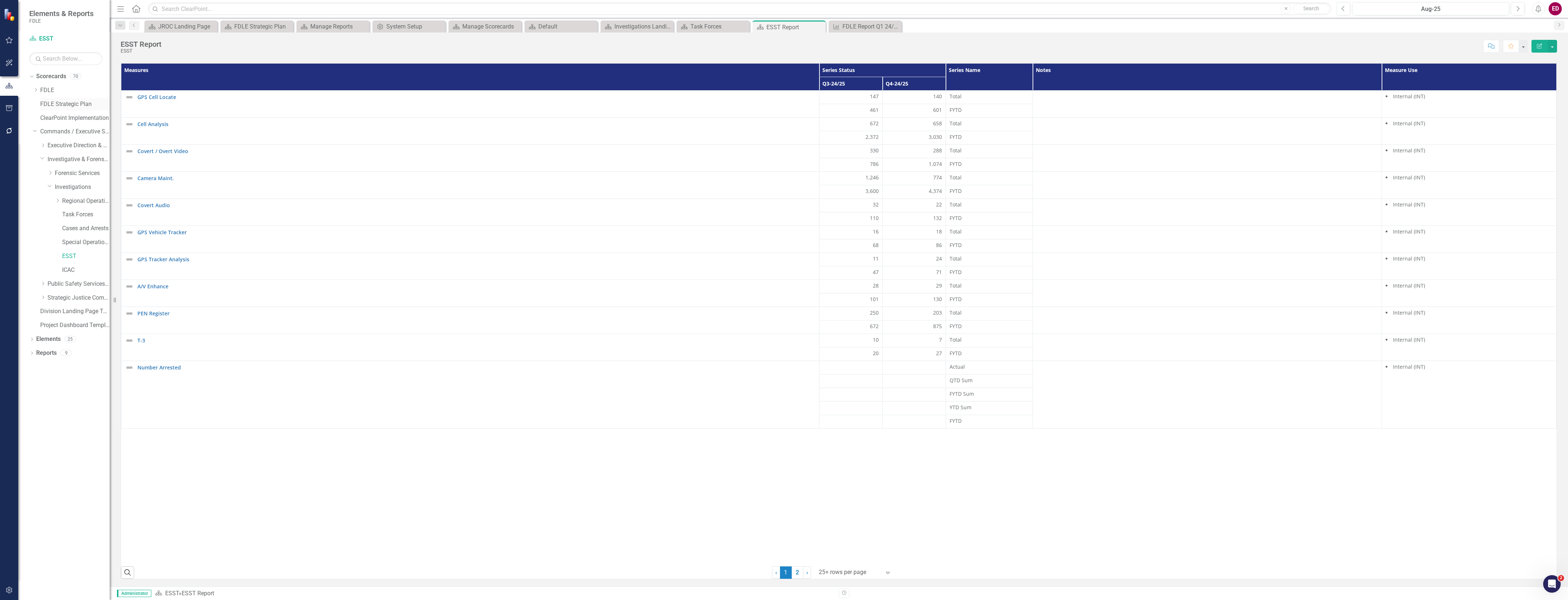
click at [80, 101] on link "FDLE Strategic Plan" at bounding box center [75, 105] width 69 height 9
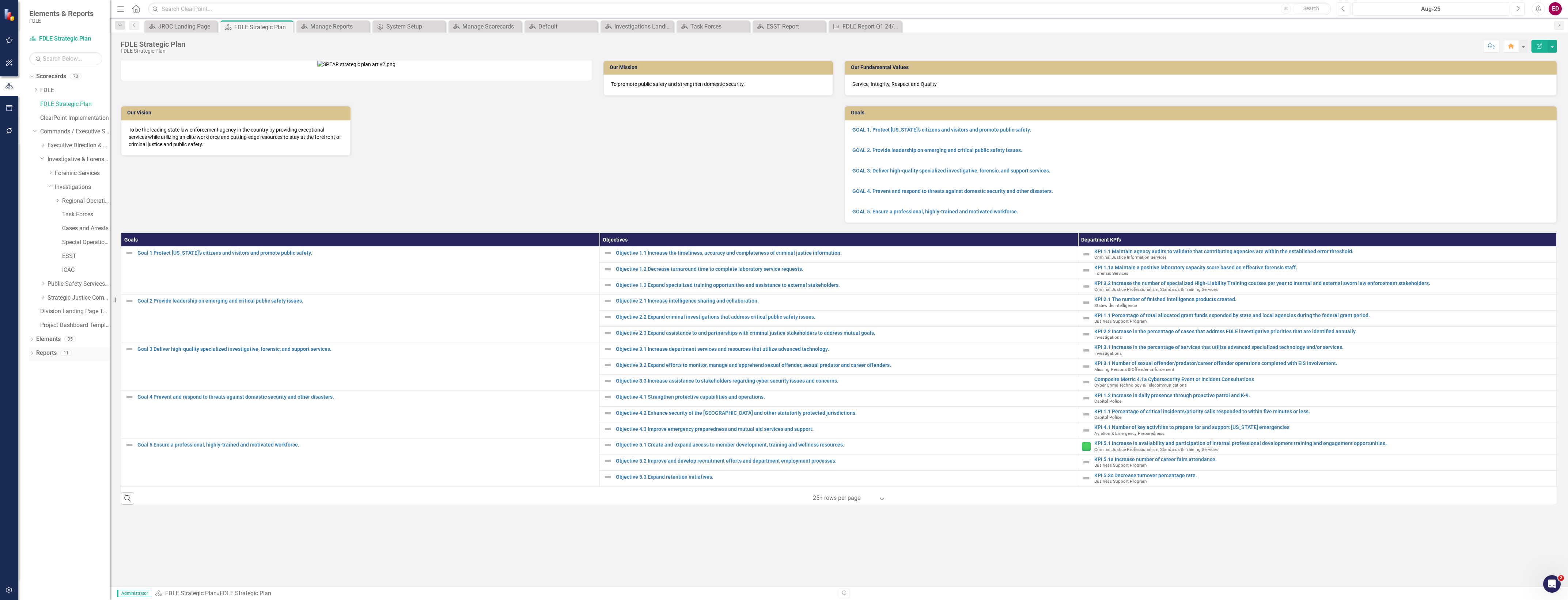
click at [36, 358] on div "Reports" at bounding box center [46, 353] width 21 height 12
click at [30, 354] on icon "Dropdown" at bounding box center [32, 354] width 5 height 4
click at [83, 417] on div "FDLE Strategic Plan Quick View Charts" at bounding box center [74, 419] width 71 height 7
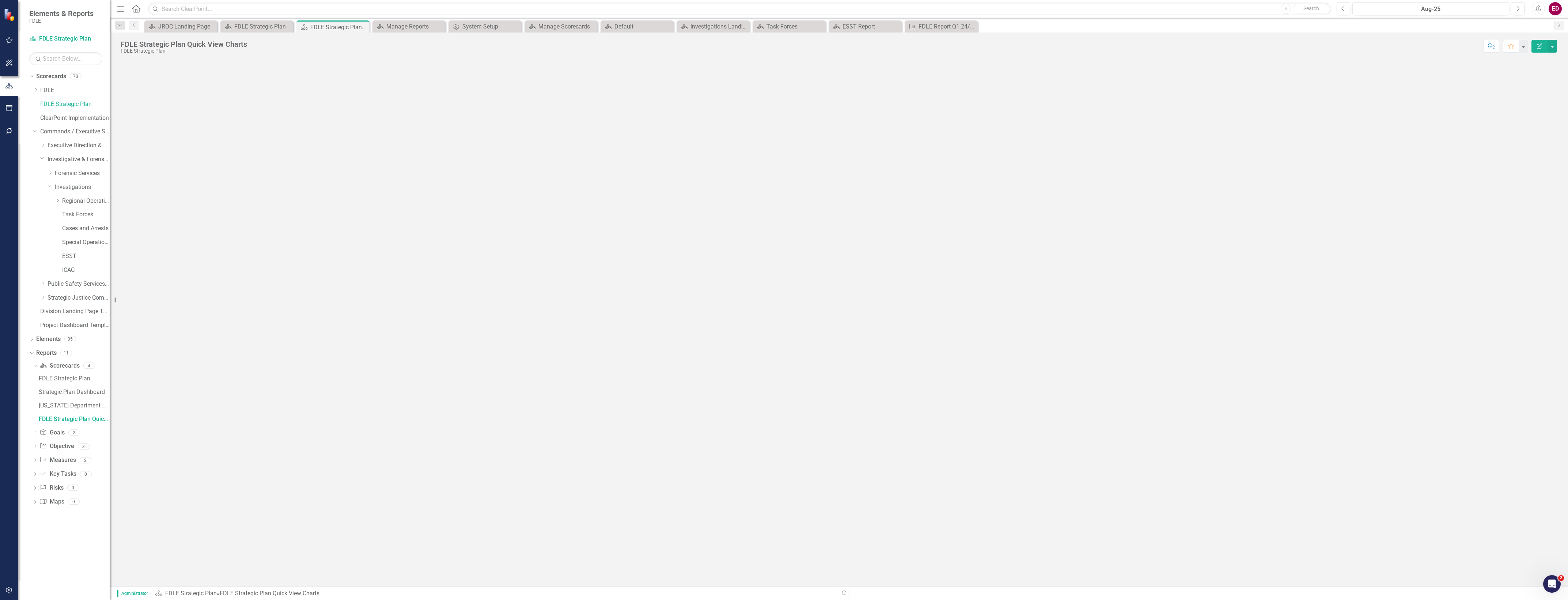
click at [1539, 46] on icon "Edit Report" at bounding box center [1539, 46] width 7 height 5
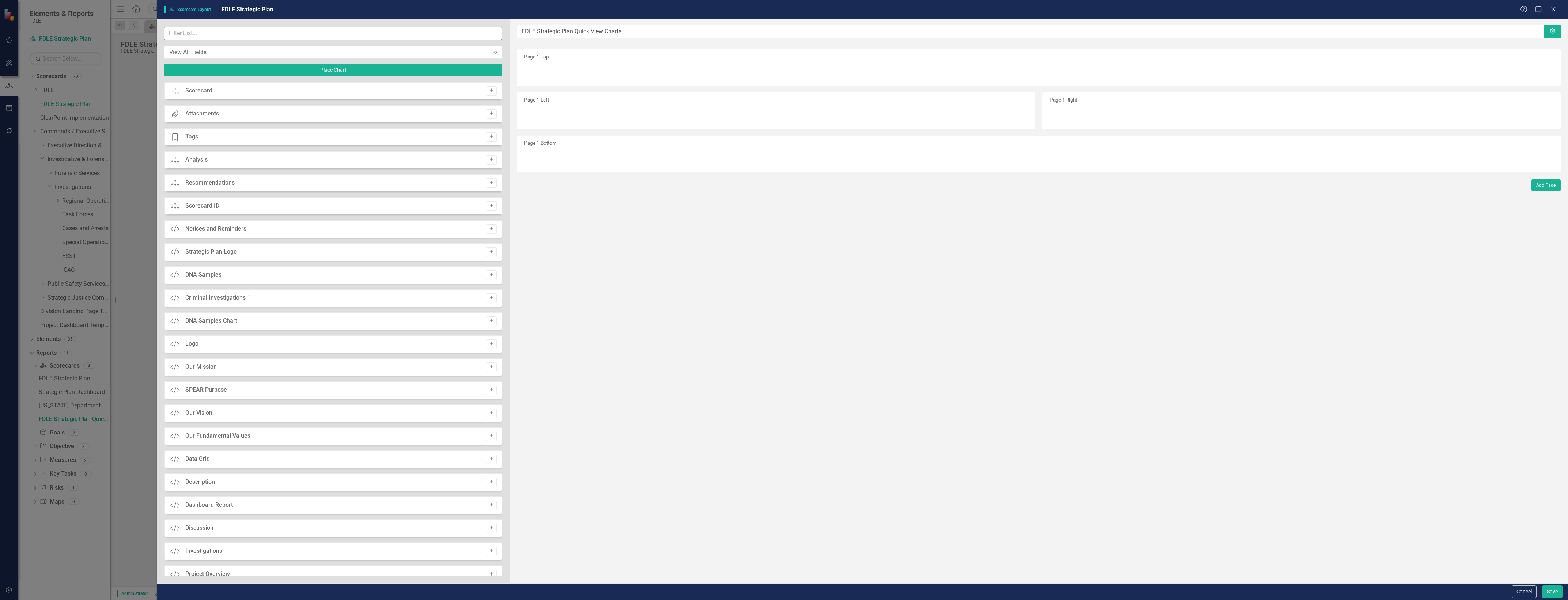
click at [294, 38] on input "text" at bounding box center [333, 33] width 338 height 13
type input "da"
click at [490, 205] on icon "button" at bounding box center [492, 206] width 4 height 4
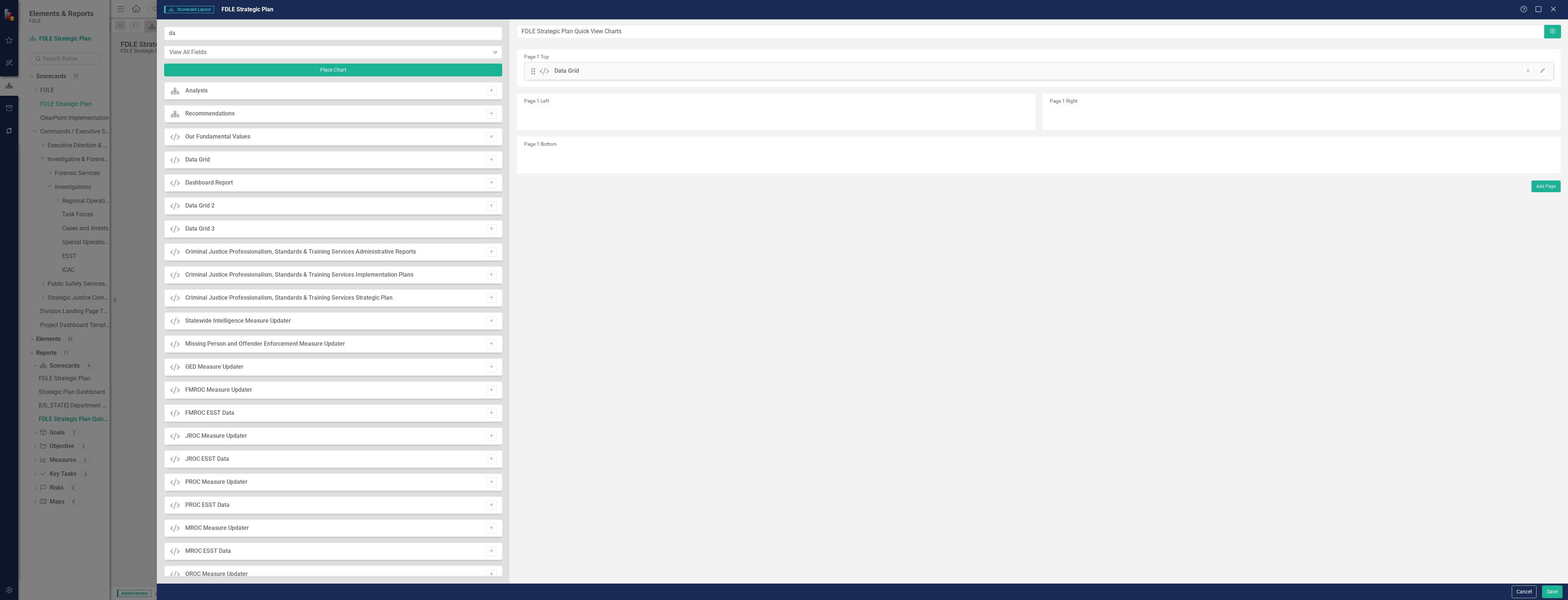
click at [490, 205] on icon "button" at bounding box center [492, 206] width 4 height 4
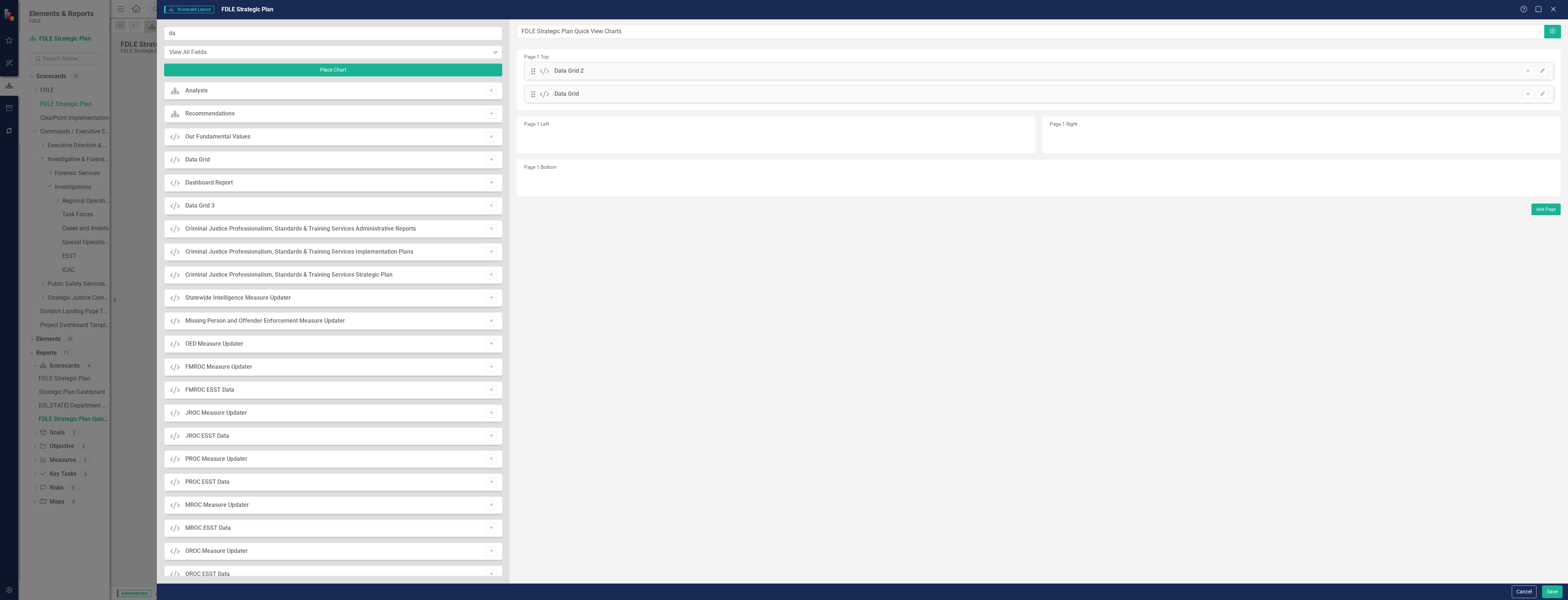
click at [1550, 583] on div "Cancel Save" at bounding box center [863, 591] width 1411 height 17
click at [1549, 587] on button "Save" at bounding box center [1552, 591] width 21 height 13
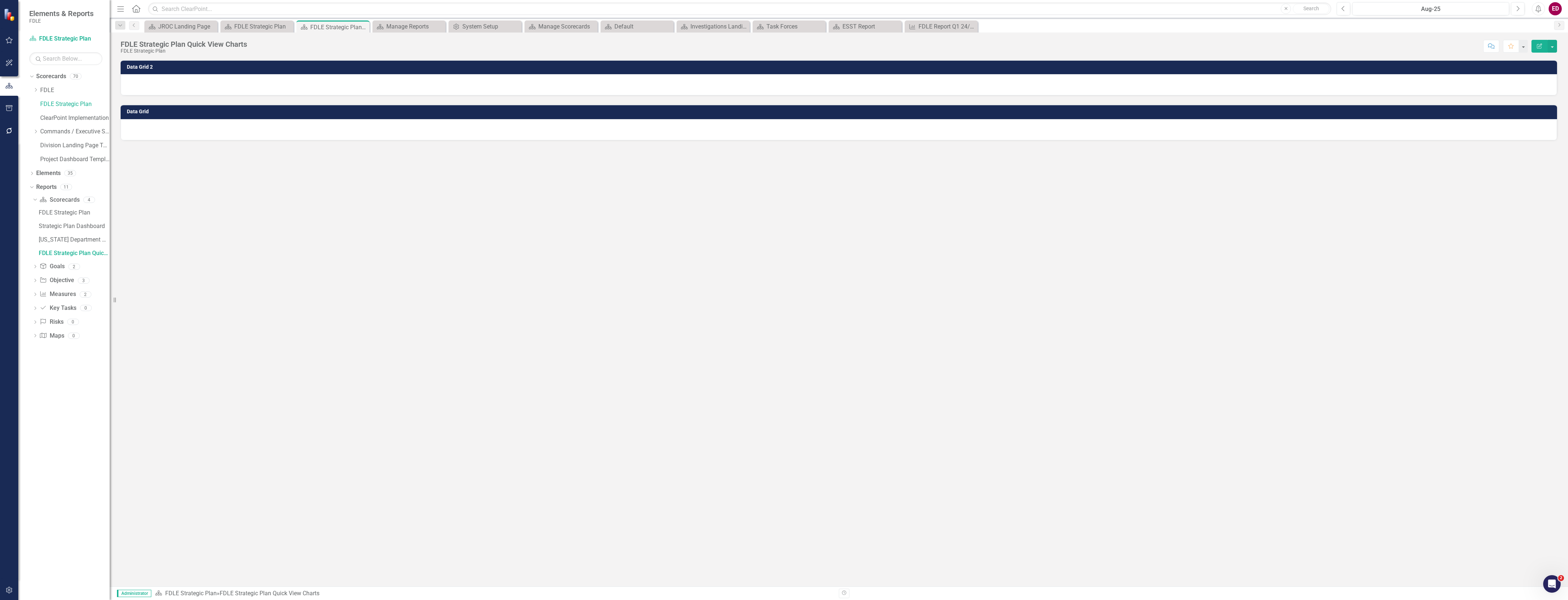
click at [1101, 173] on div "Data Grid 2 Data Grid" at bounding box center [839, 323] width 1458 height 526
click at [327, 85] on div at bounding box center [839, 85] width 1437 height 21
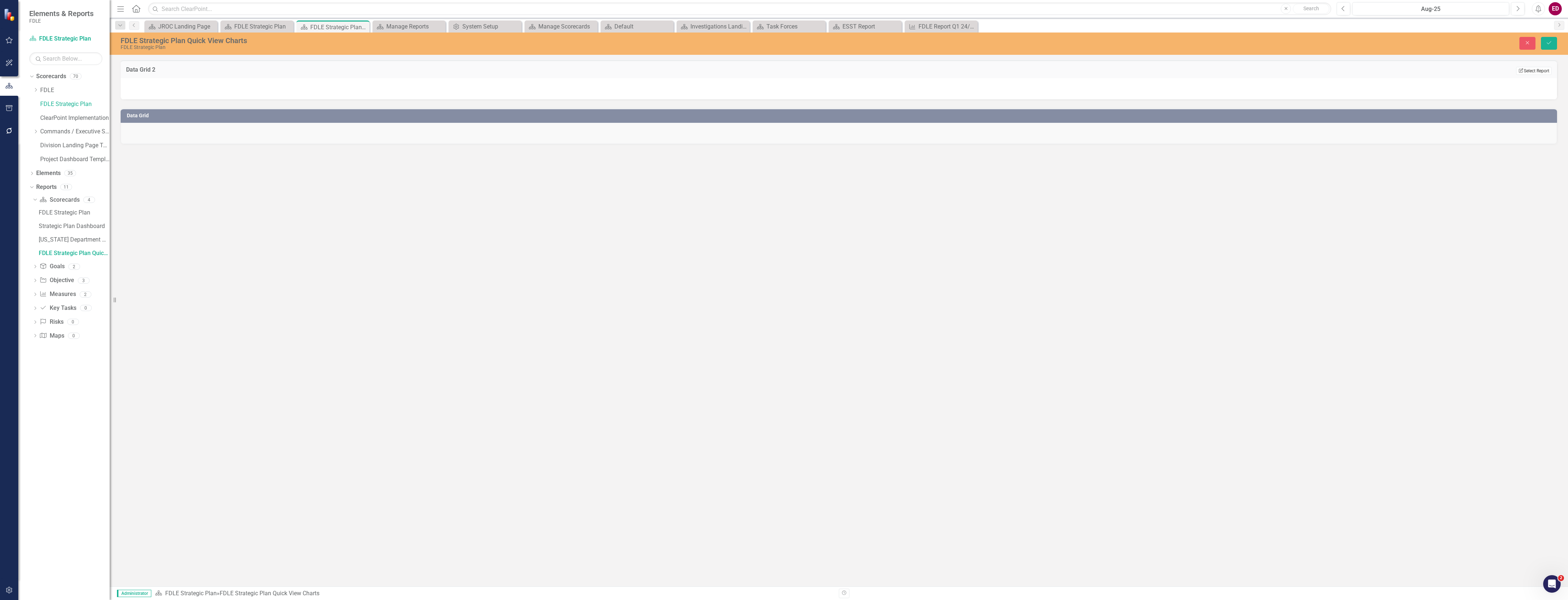
click at [1531, 69] on button "Edit Report Select Report" at bounding box center [1534, 71] width 35 height 8
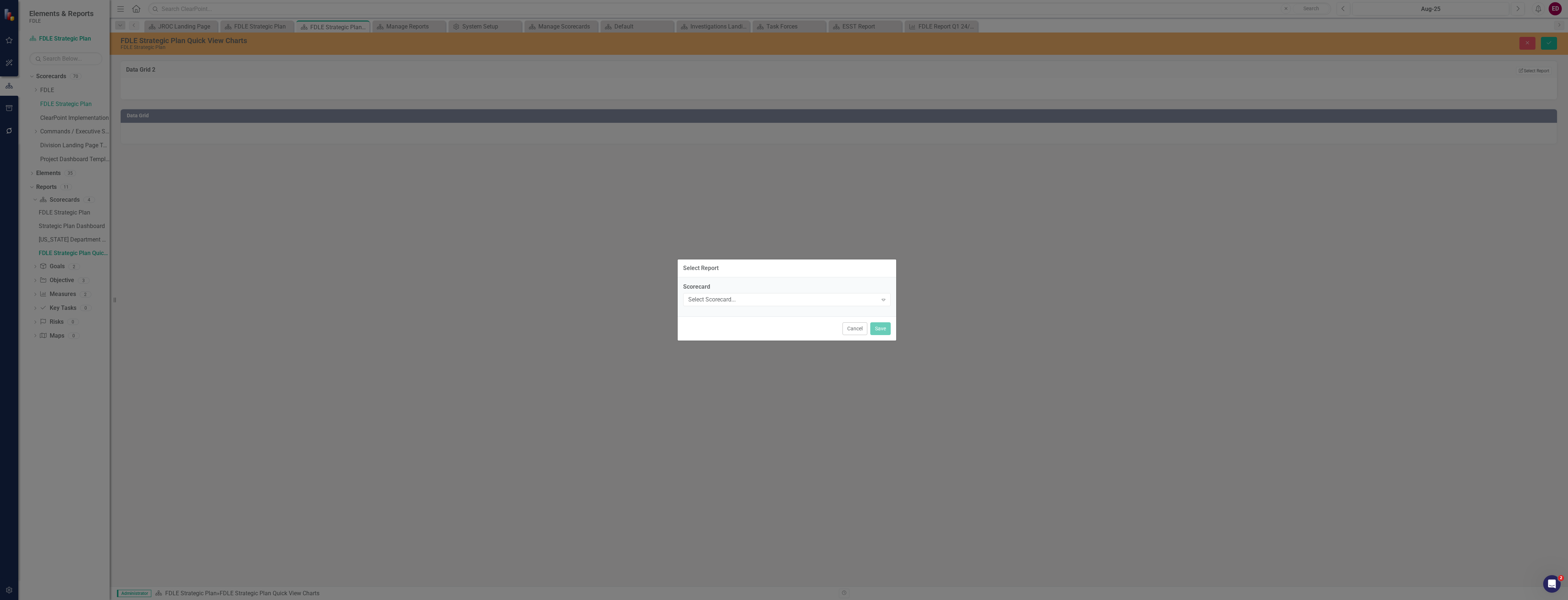
click at [752, 291] on div "Scorecard Select Scorecard... Expand" at bounding box center [786, 294] width 208 height 23
click at [755, 294] on div "Select Scorecard... Expand" at bounding box center [786, 300] width 208 height 13
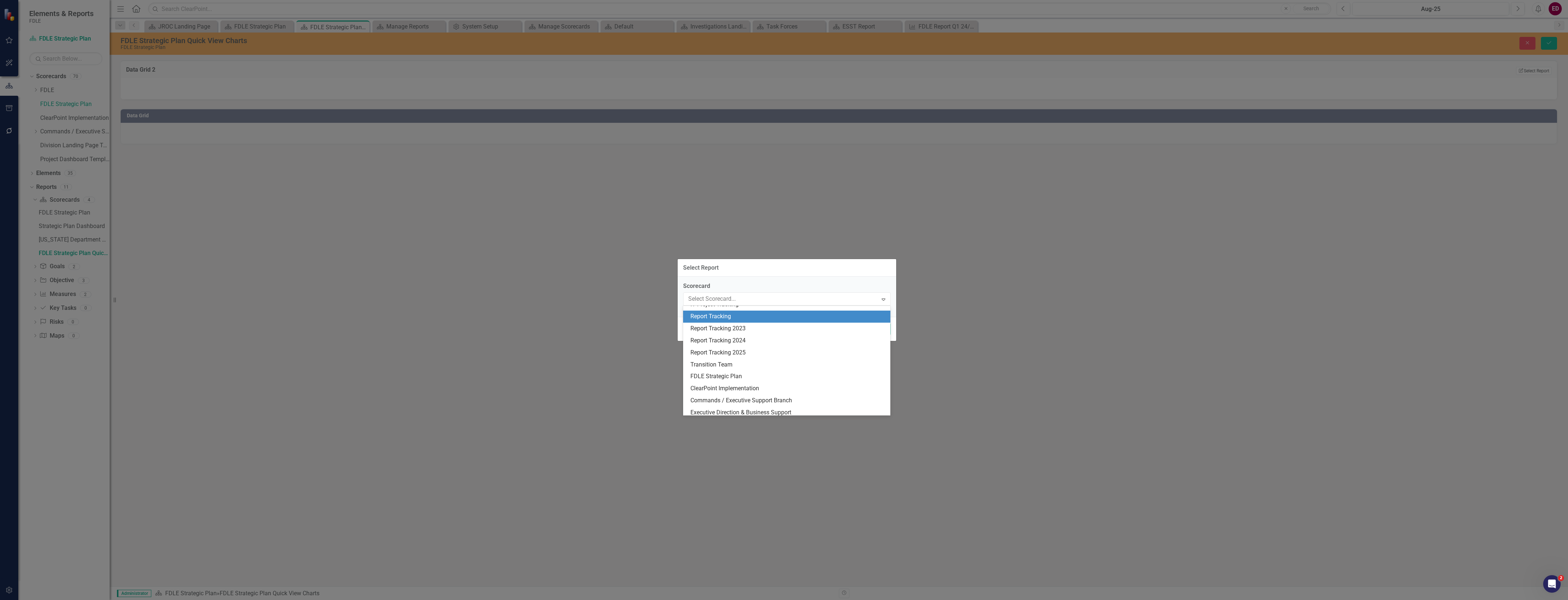
scroll to position [137, 0]
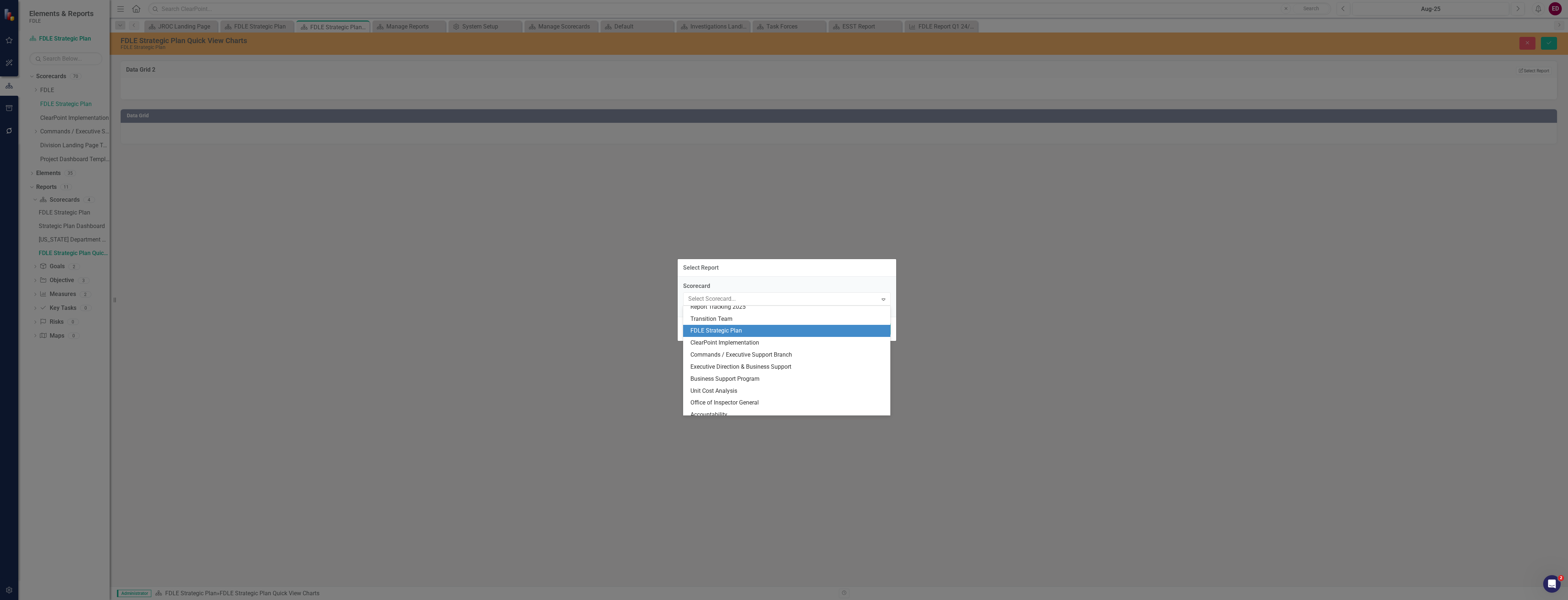
click at [775, 330] on div "FDLE Strategic Plan" at bounding box center [788, 331] width 196 height 9
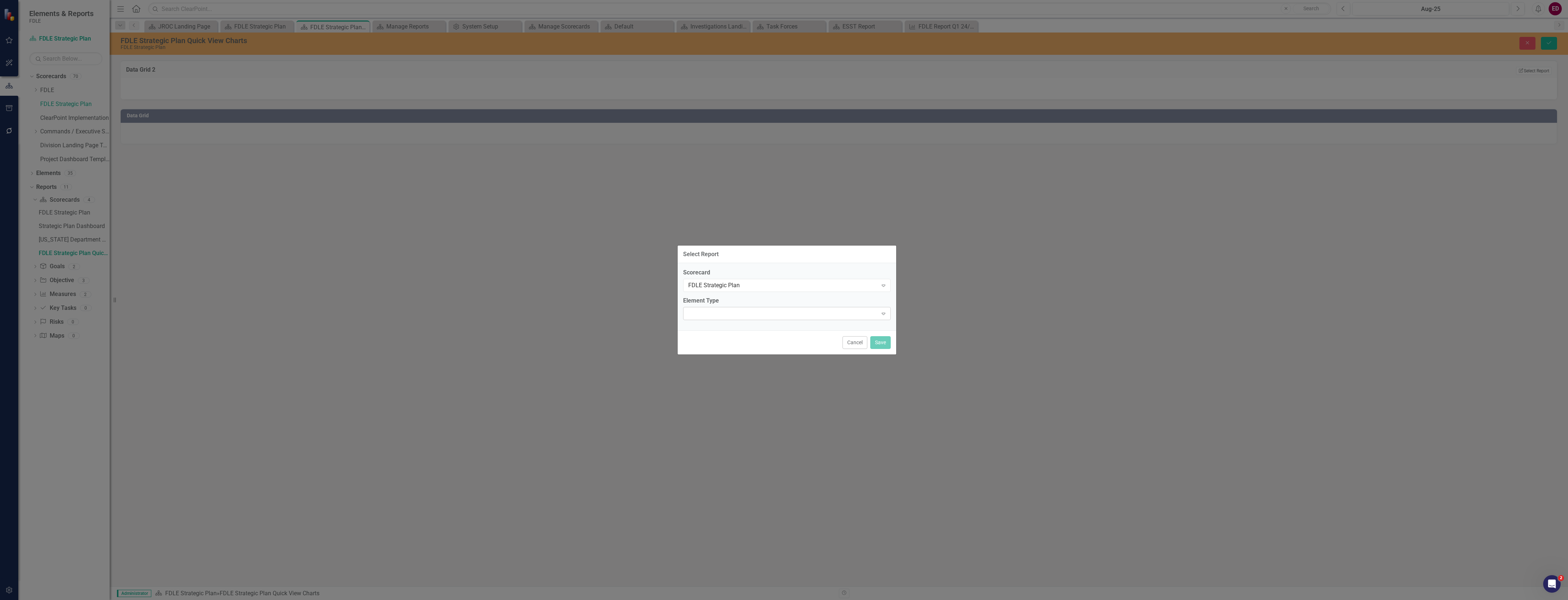
click at [782, 310] on div "Expand" at bounding box center [786, 313] width 208 height 13
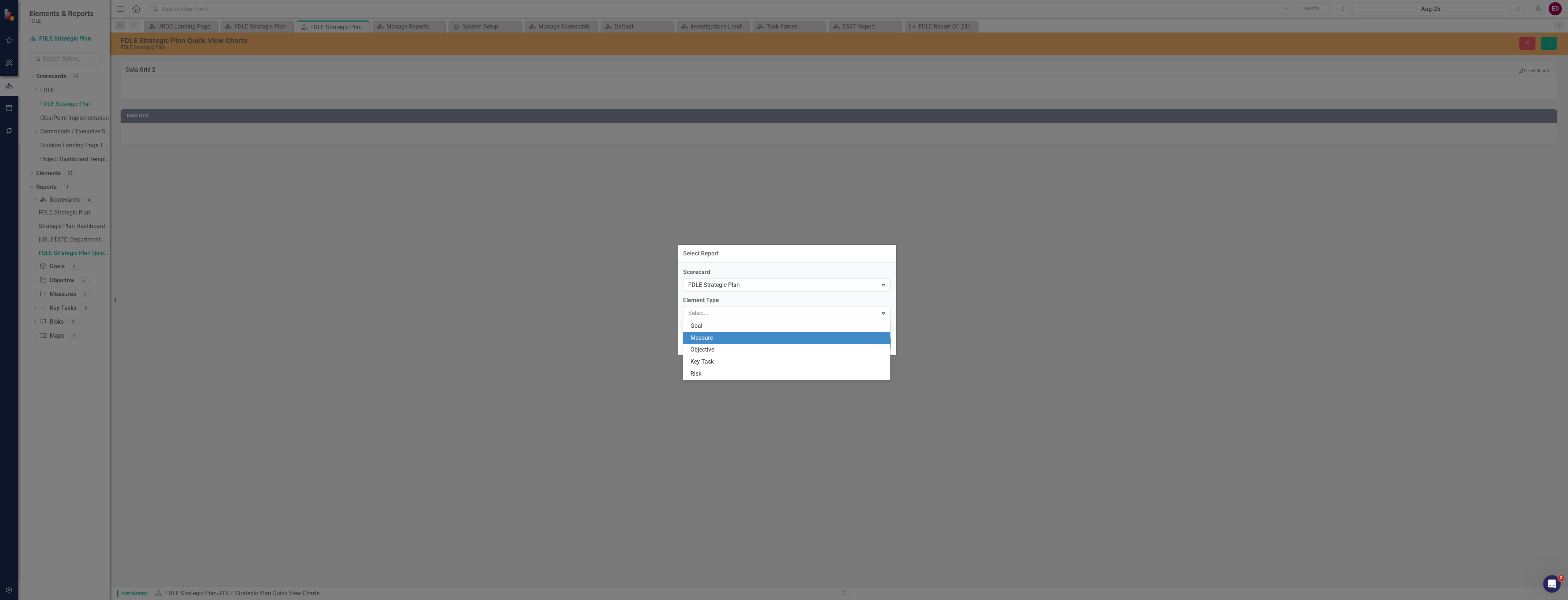
click at [780, 338] on div "Measure" at bounding box center [788, 338] width 196 height 9
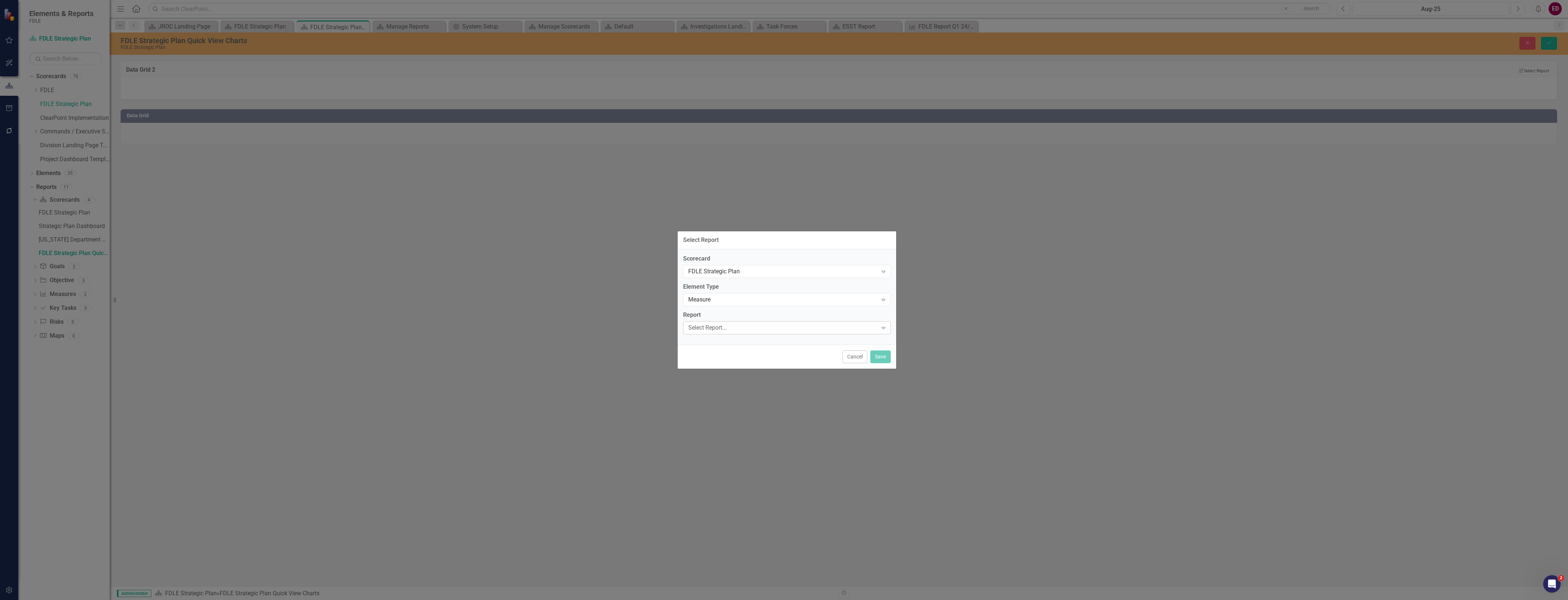
click at [779, 325] on div "Select Report..." at bounding box center [783, 327] width 190 height 9
click at [779, 342] on div "Measures" at bounding box center [788, 340] width 196 height 9
click at [891, 358] on button "Save" at bounding box center [881, 357] width 21 height 13
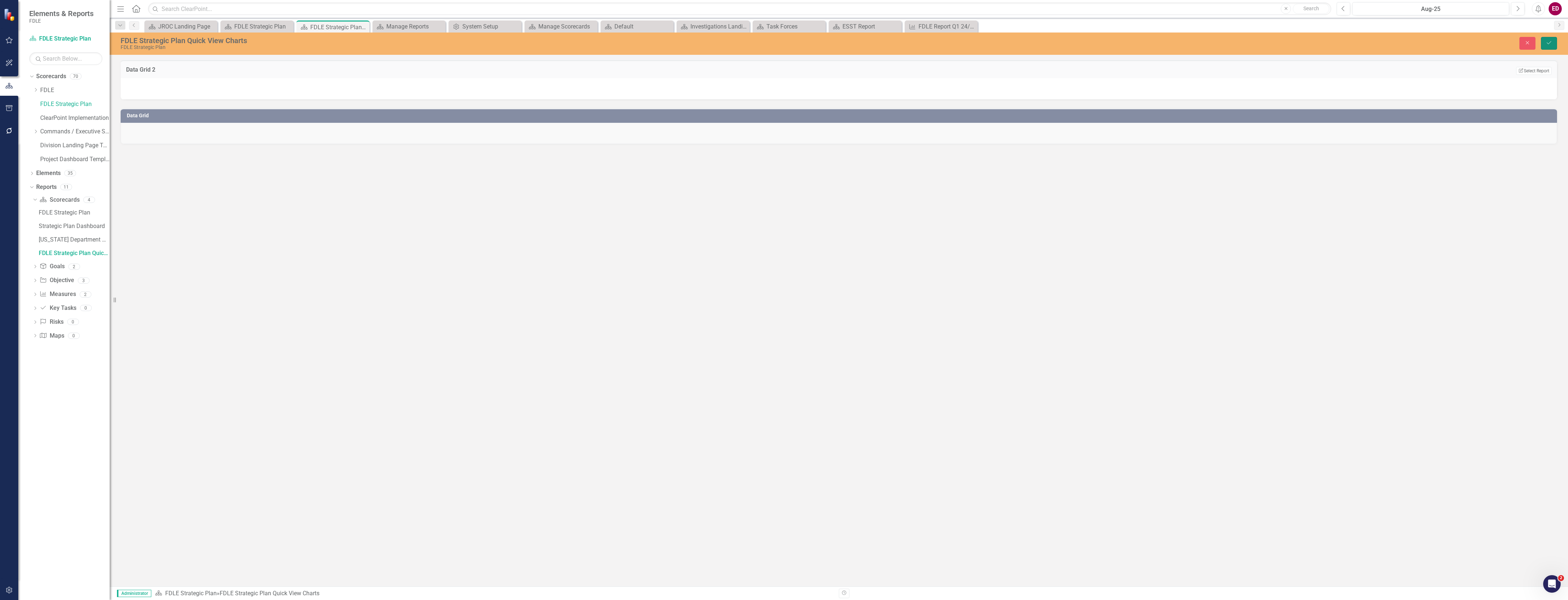
click at [1541, 40] on button "Save" at bounding box center [1549, 43] width 16 height 13
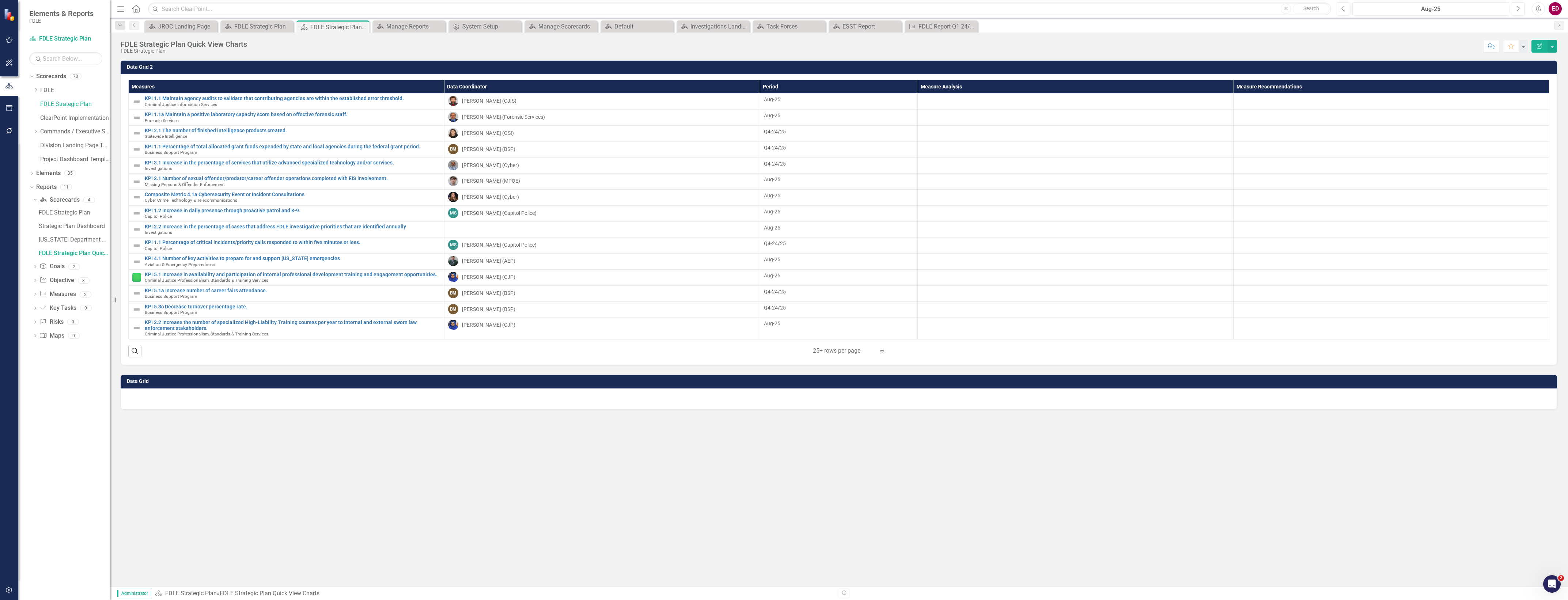
click at [1541, 40] on button "Edit Report" at bounding box center [1539, 46] width 16 height 13
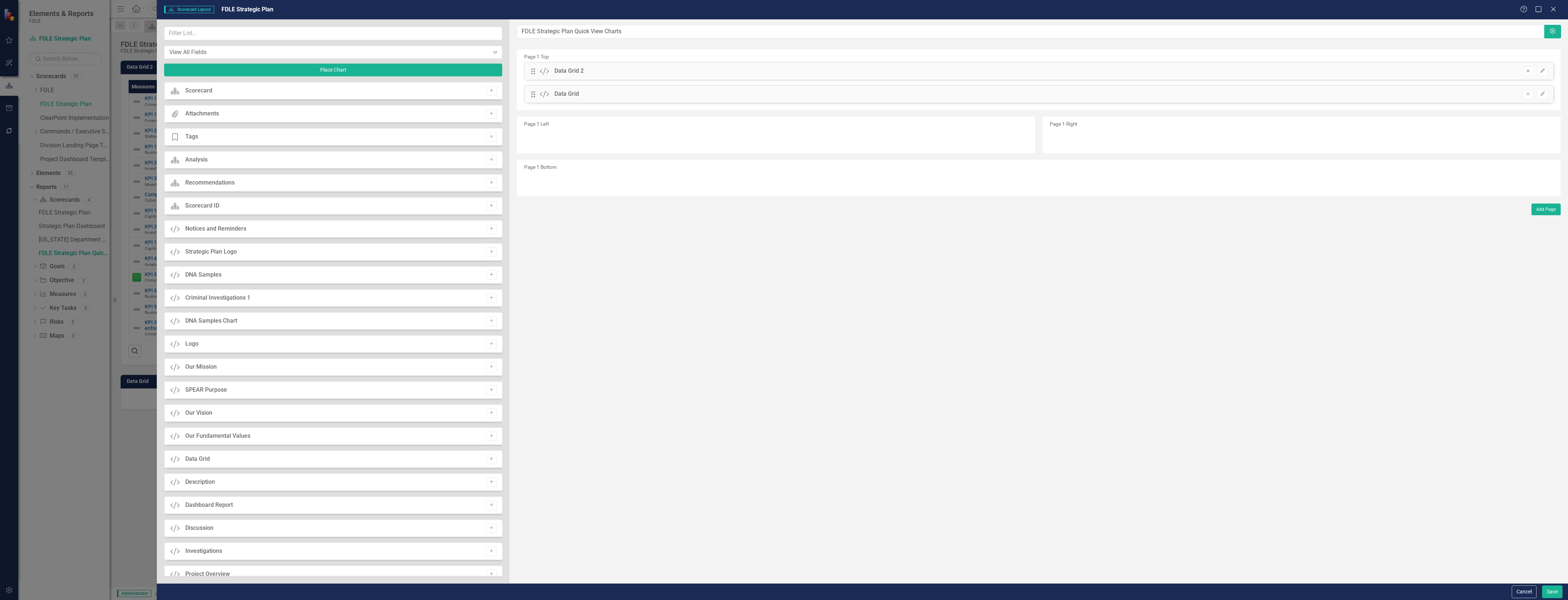
click at [1525, 72] on icon "Remove" at bounding box center [1528, 71] width 5 height 4
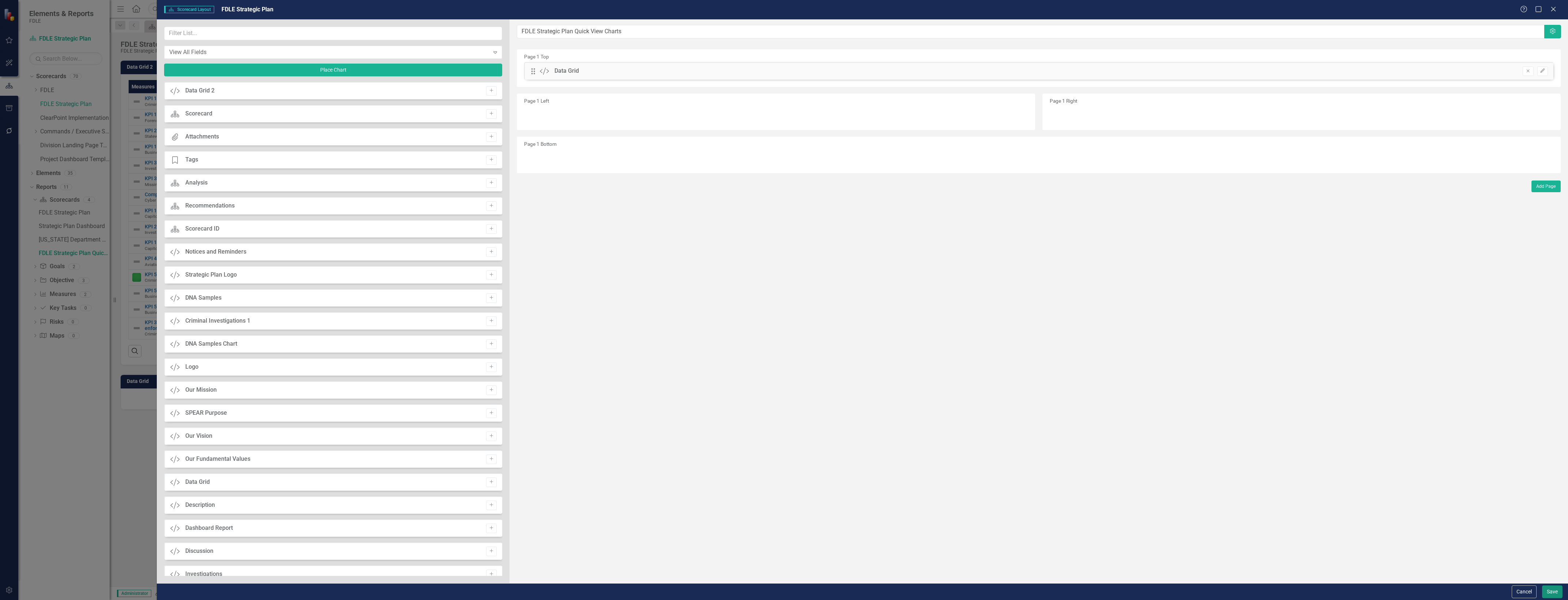
click at [1549, 591] on button "Save" at bounding box center [1552, 591] width 21 height 13
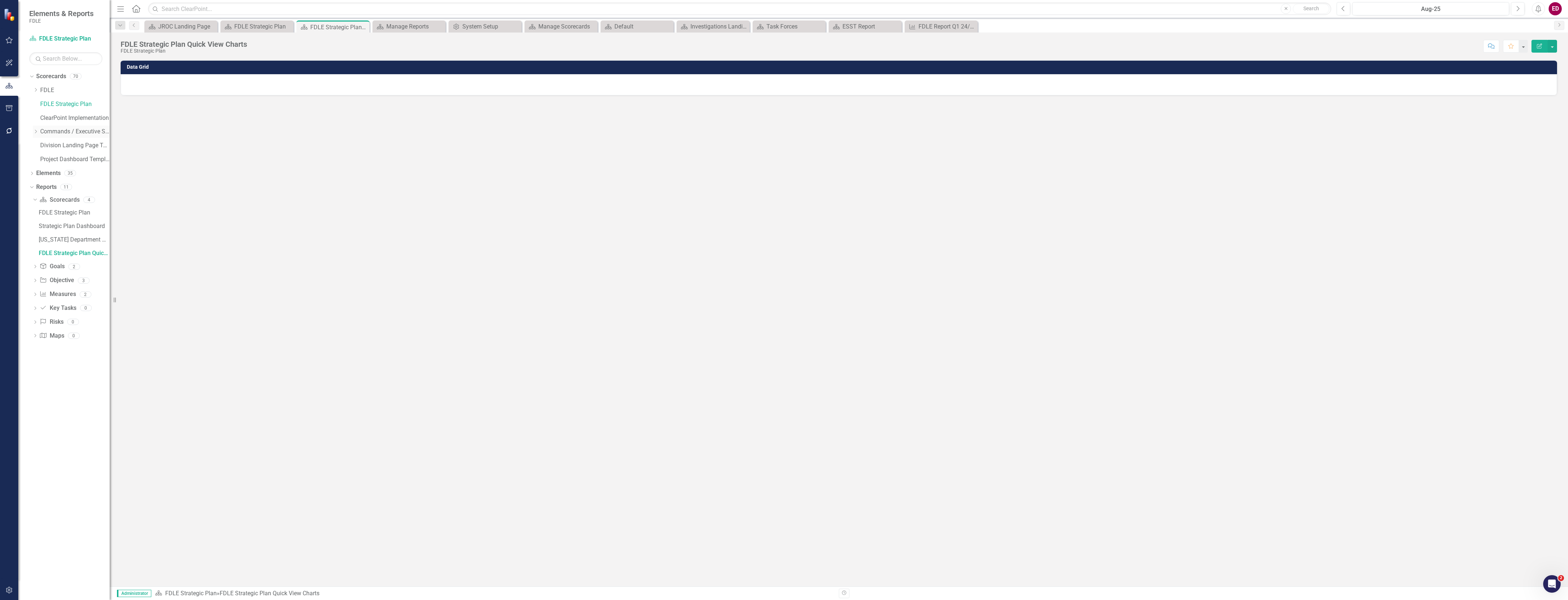
click at [33, 133] on icon "Dropdown" at bounding box center [35, 131] width 5 height 4
click at [44, 162] on div "Dropdown" at bounding box center [43, 159] width 5 height 6
click at [51, 187] on icon "Dropdown" at bounding box center [50, 186] width 5 height 4
click at [66, 234] on div "Cases and Arrests" at bounding box center [86, 229] width 47 height 12
click at [88, 257] on link "ESST" at bounding box center [86, 256] width 47 height 9
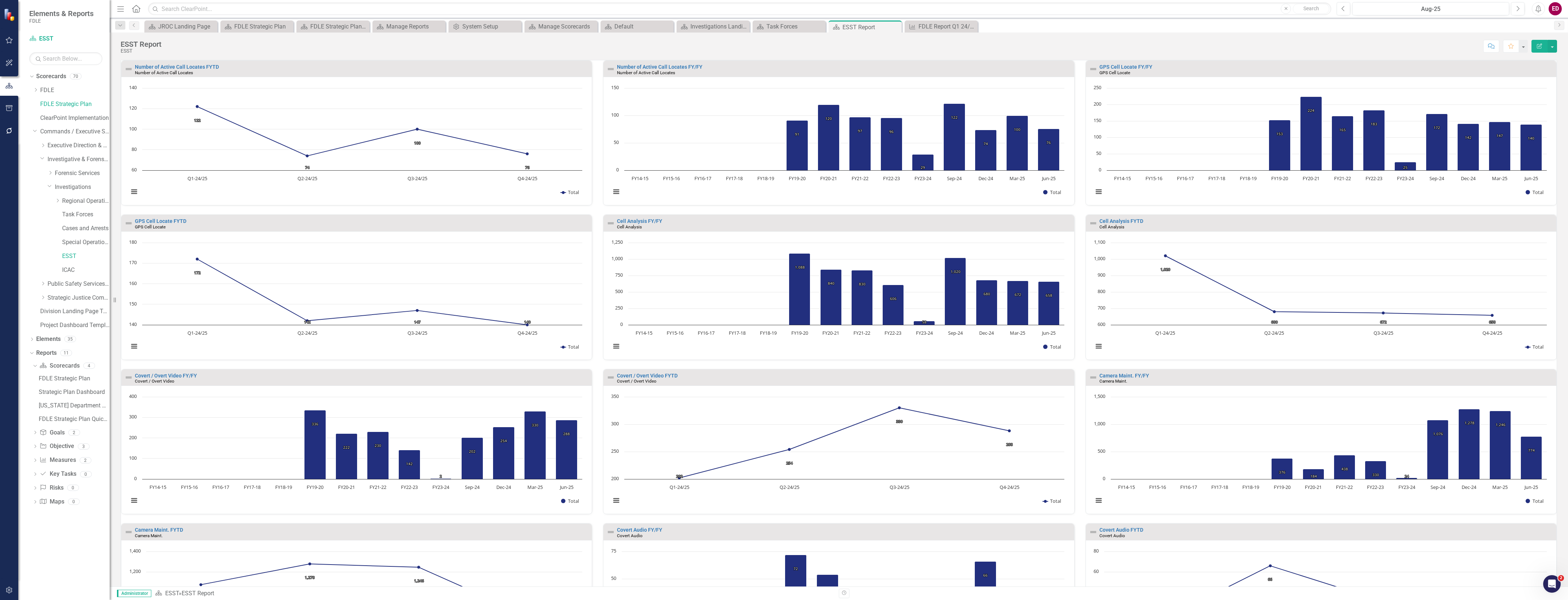
click at [1536, 52] on button "Edit Report" at bounding box center [1539, 46] width 16 height 13
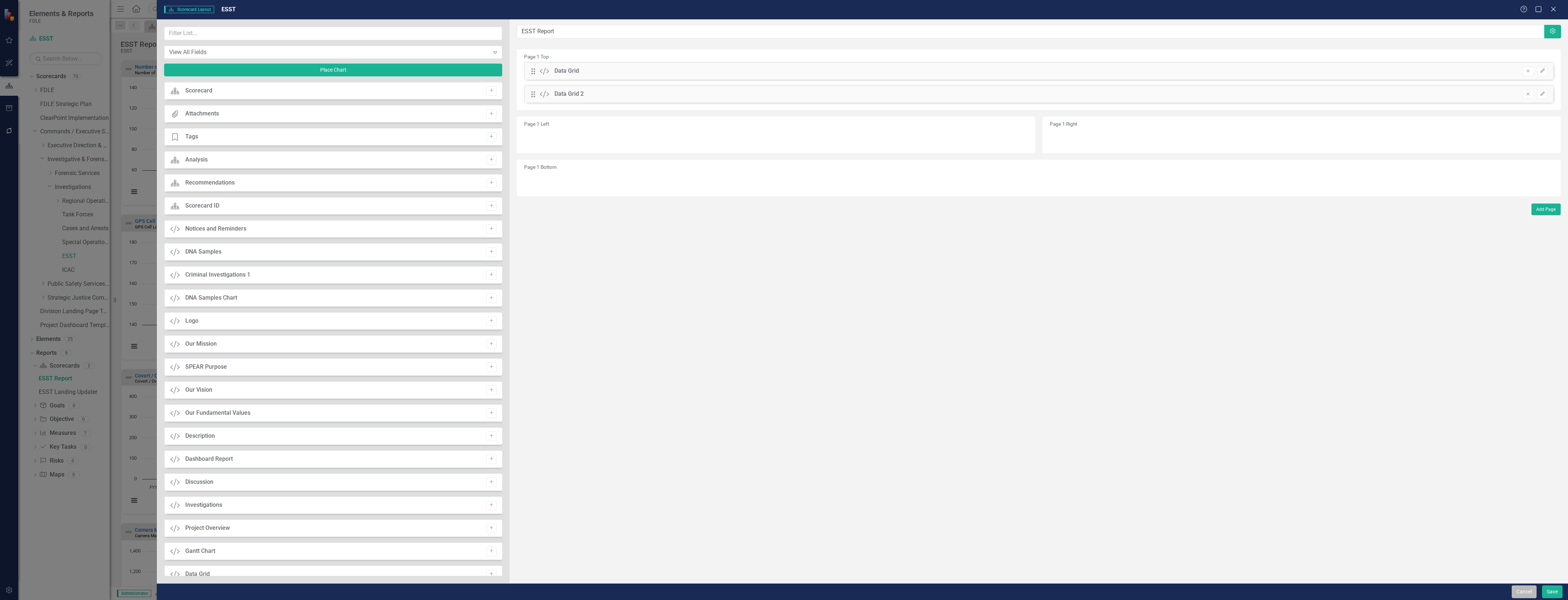
click at [1528, 587] on button "Cancel" at bounding box center [1524, 591] width 25 height 13
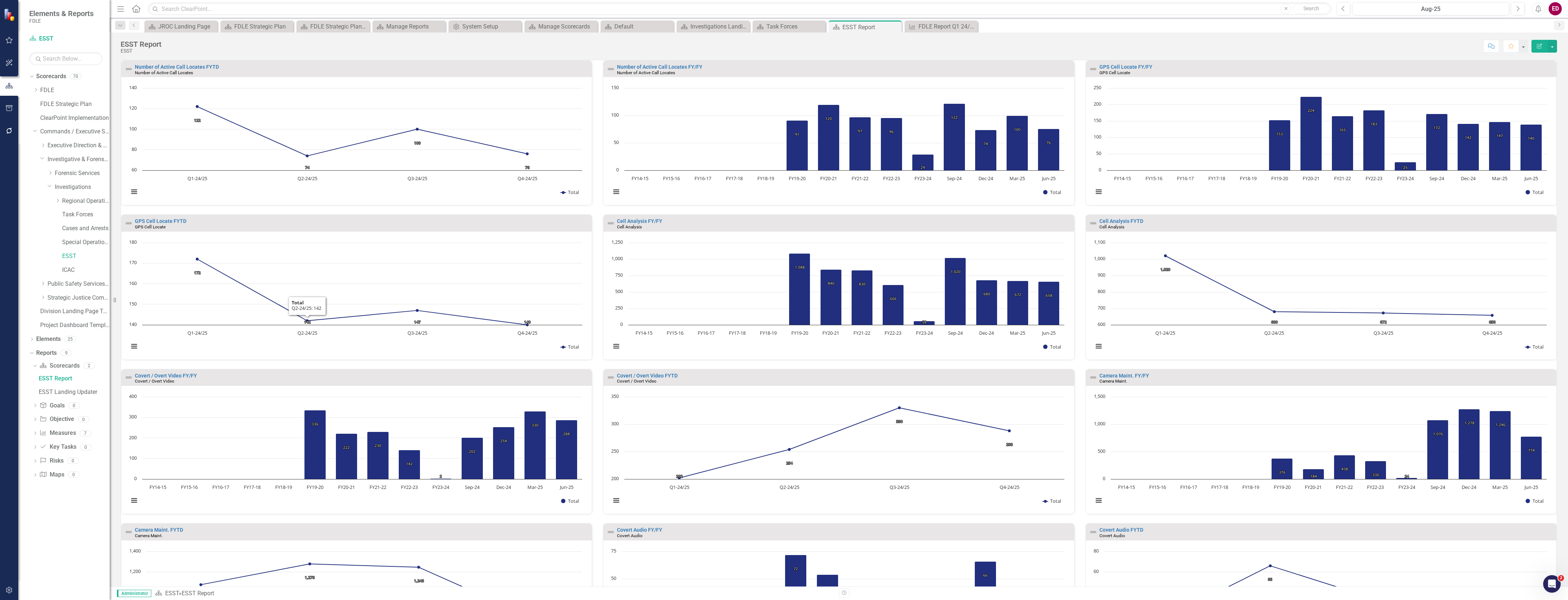
click at [771, 49] on div "Score: N/A Aug-25 Completed Comment Favorite Edit Report" at bounding box center [861, 46] width 1392 height 12
drag, startPoint x: 771, startPoint y: 49, endPoint x: 681, endPoint y: 47, distance: 90.0
click at [681, 47] on div "Score: N/A Aug-25 Completed Comment Favorite Edit Report" at bounding box center [861, 46] width 1392 height 12
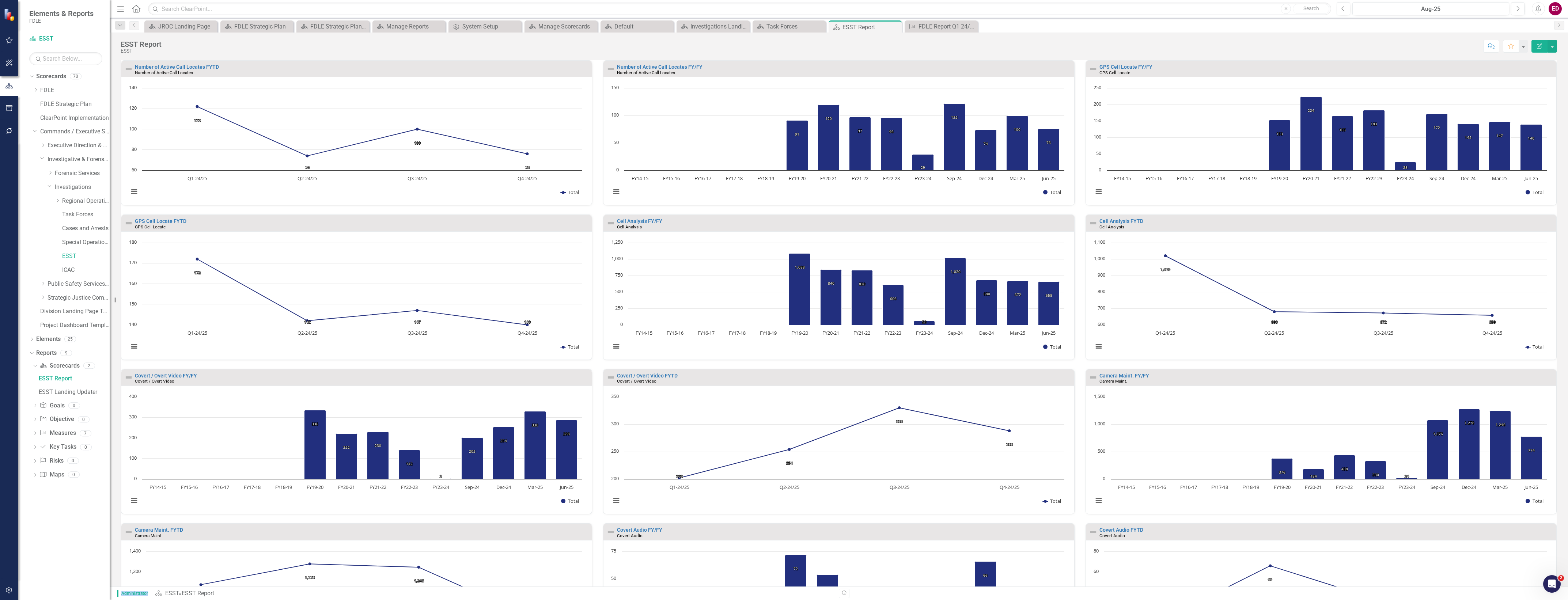
click at [950, 65] on div "Number of Active Call Locates FY/FY" at bounding box center [845, 67] width 455 height 5
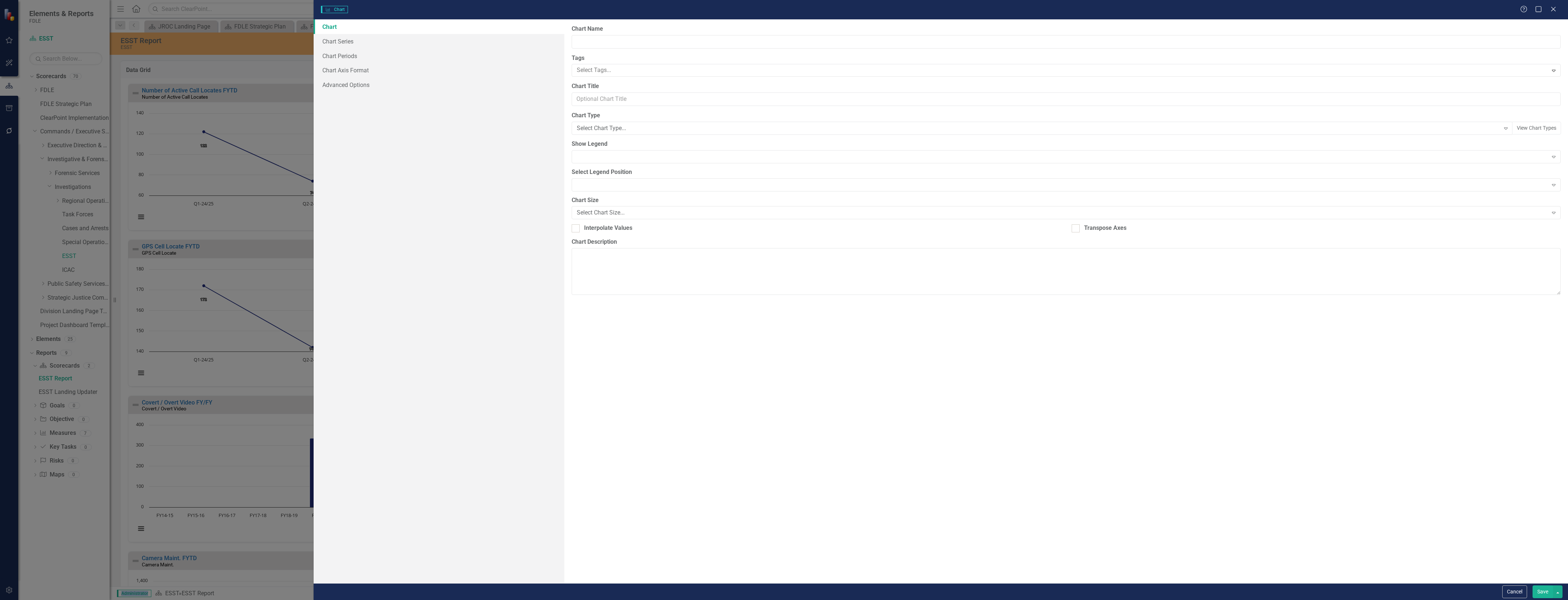
type input "Number of Active Call Locates FY/FY"
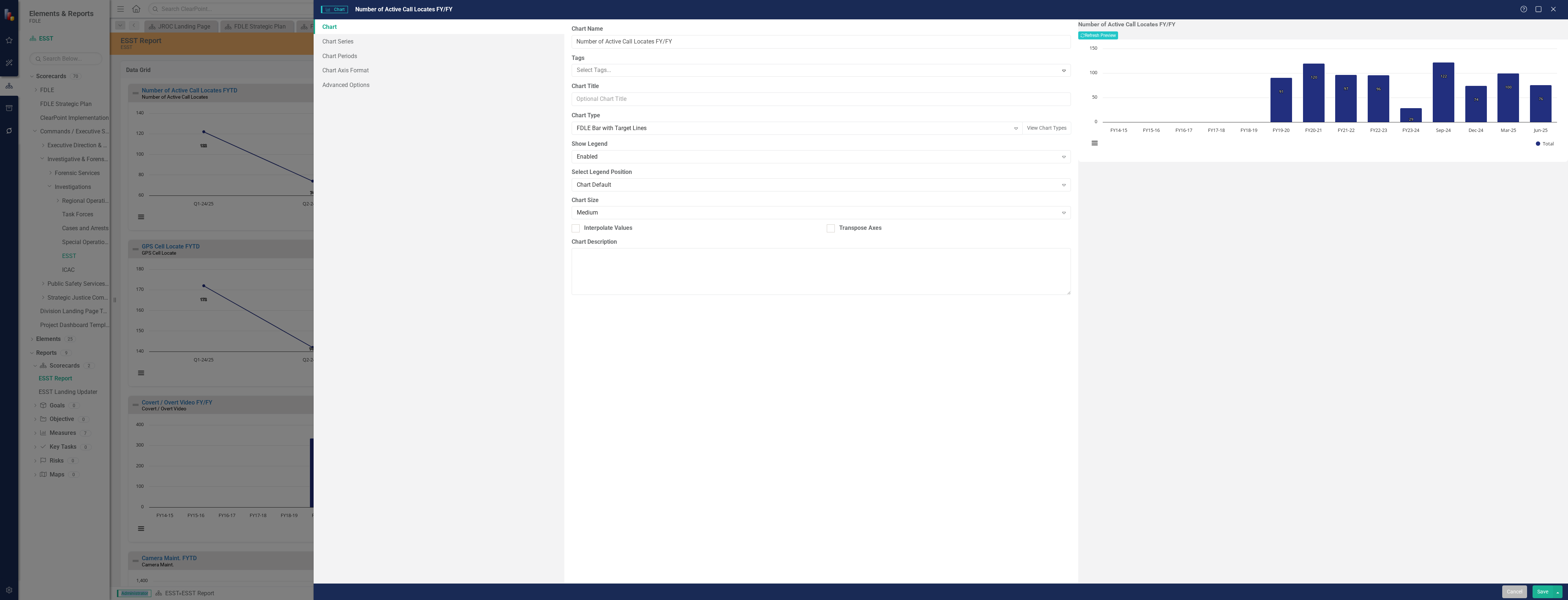
click at [1522, 591] on button "Cancel" at bounding box center [1514, 591] width 25 height 13
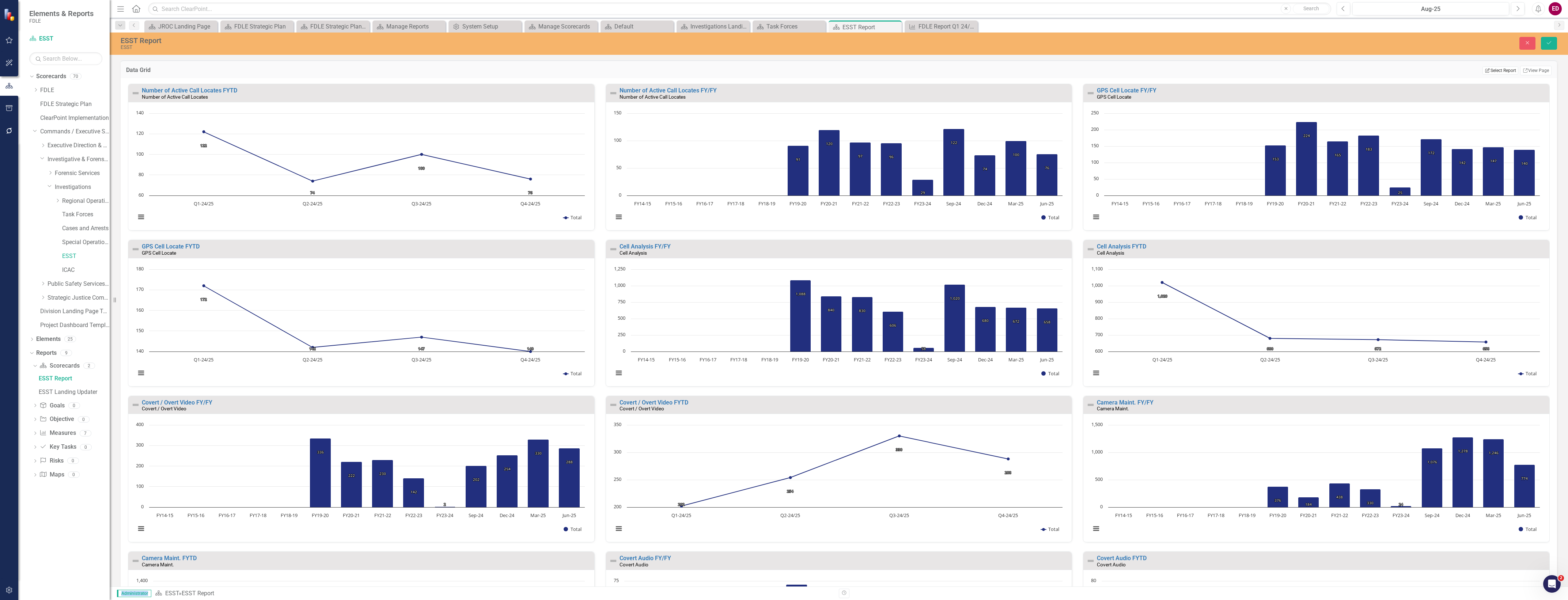
click at [1496, 70] on button "Edit Report Select Report" at bounding box center [1500, 70] width 35 height 8
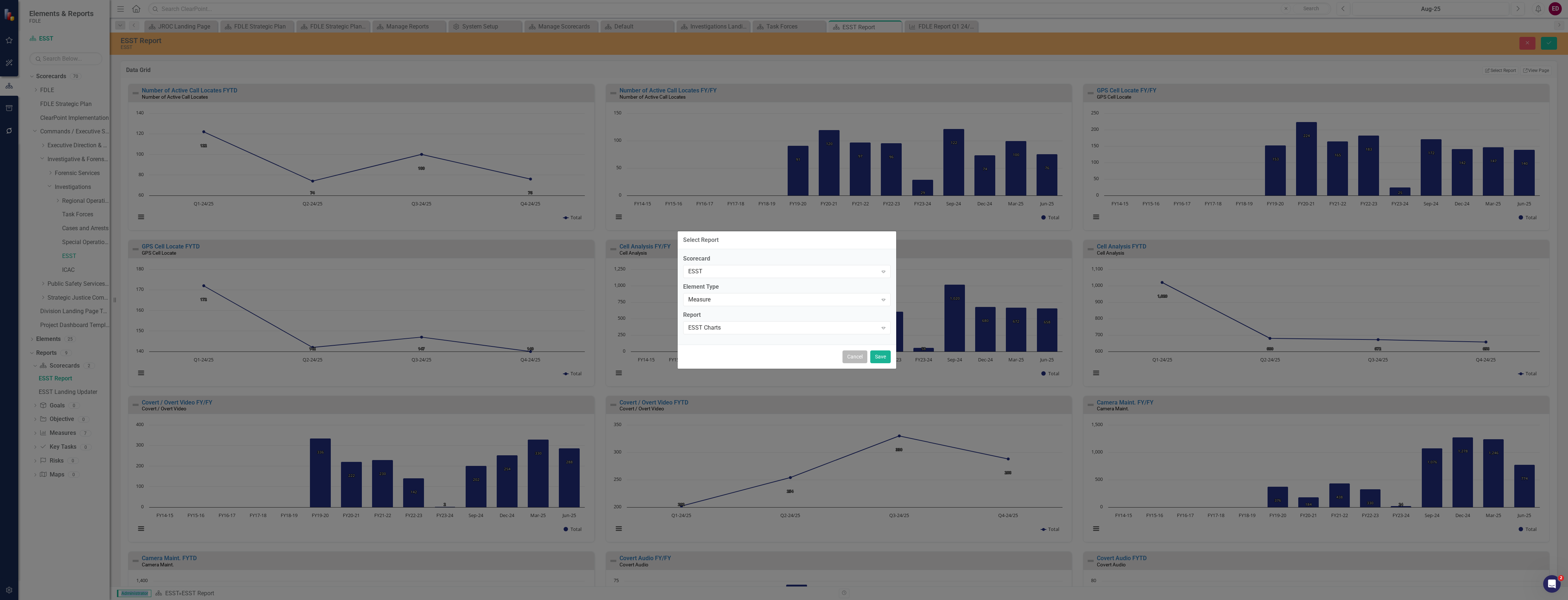
click at [858, 359] on button "Cancel" at bounding box center [855, 357] width 25 height 13
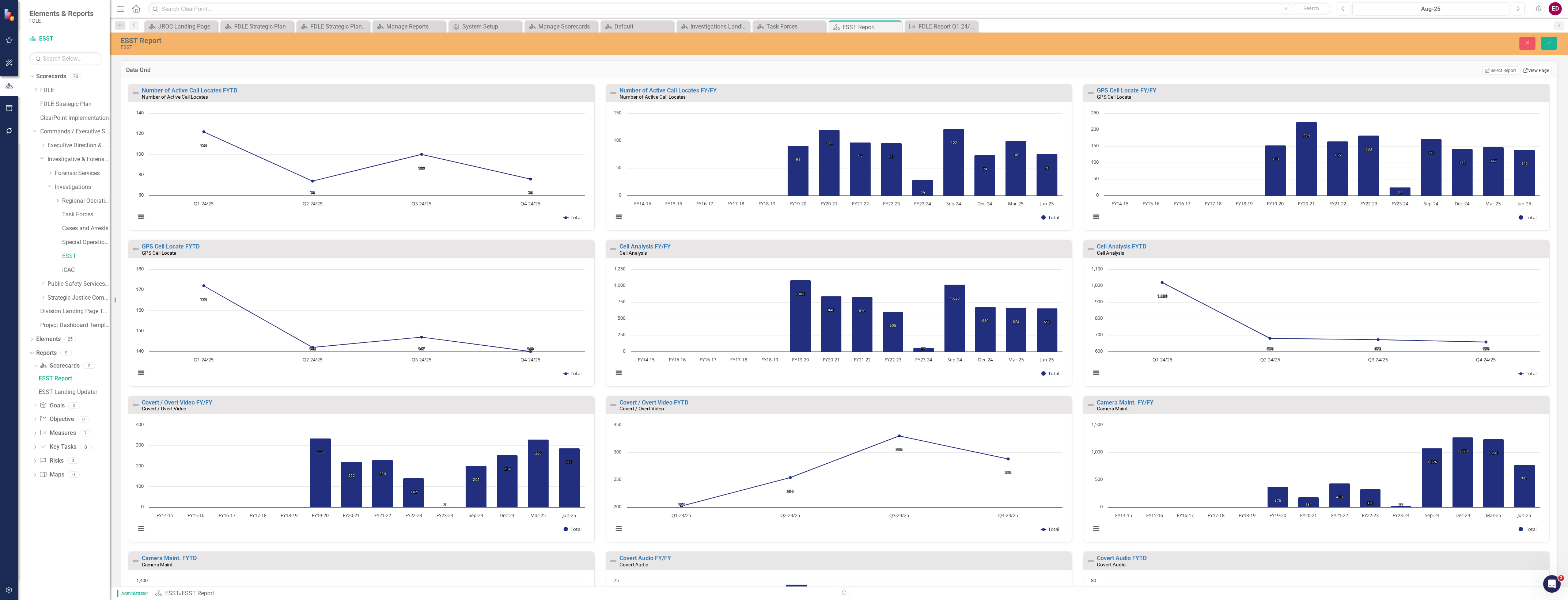
click at [1532, 75] on link "Link View Page" at bounding box center [1536, 71] width 32 height 10
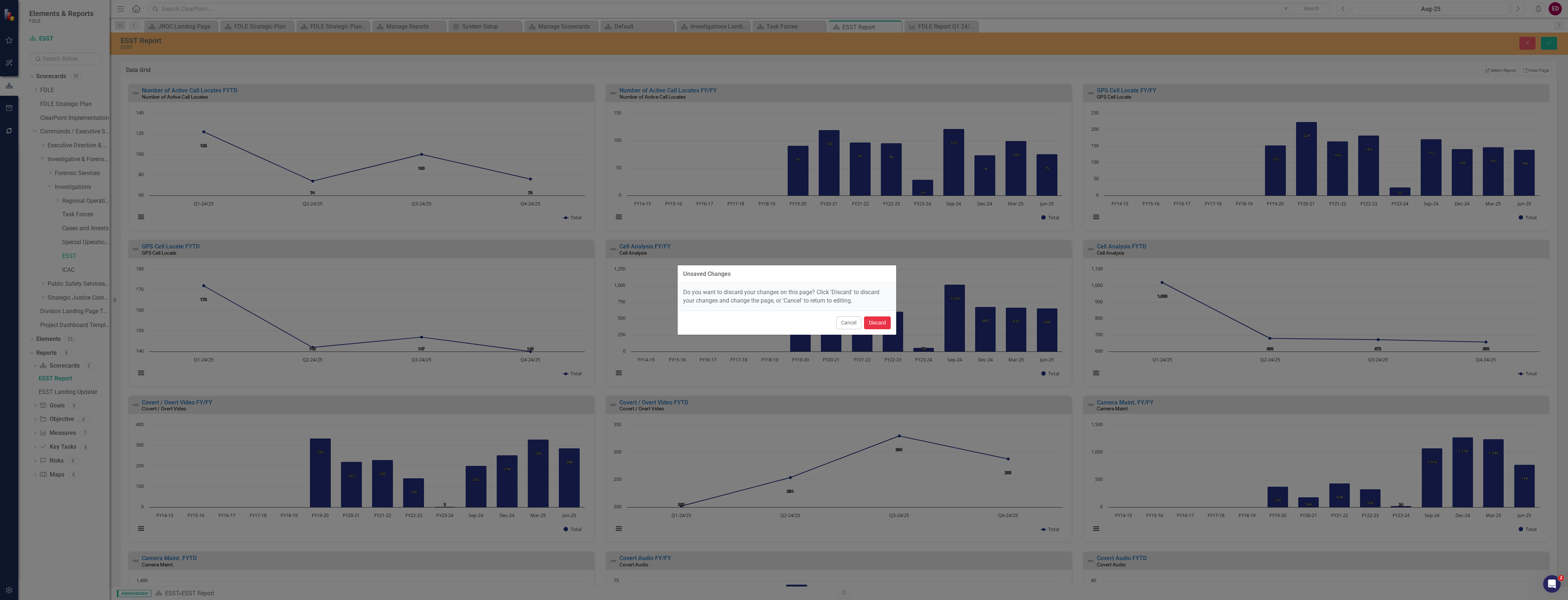
click at [886, 327] on button "Discard" at bounding box center [878, 323] width 27 height 13
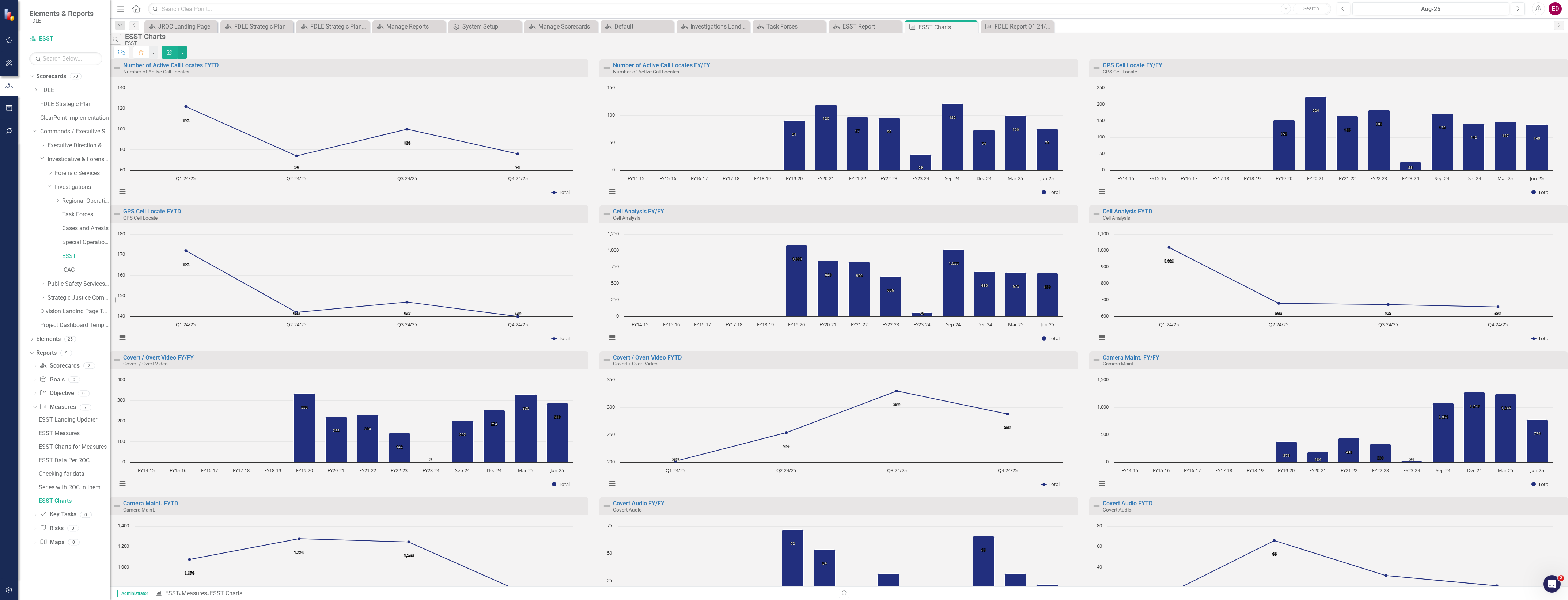
click at [178, 51] on button "Edit Report" at bounding box center [169, 52] width 16 height 13
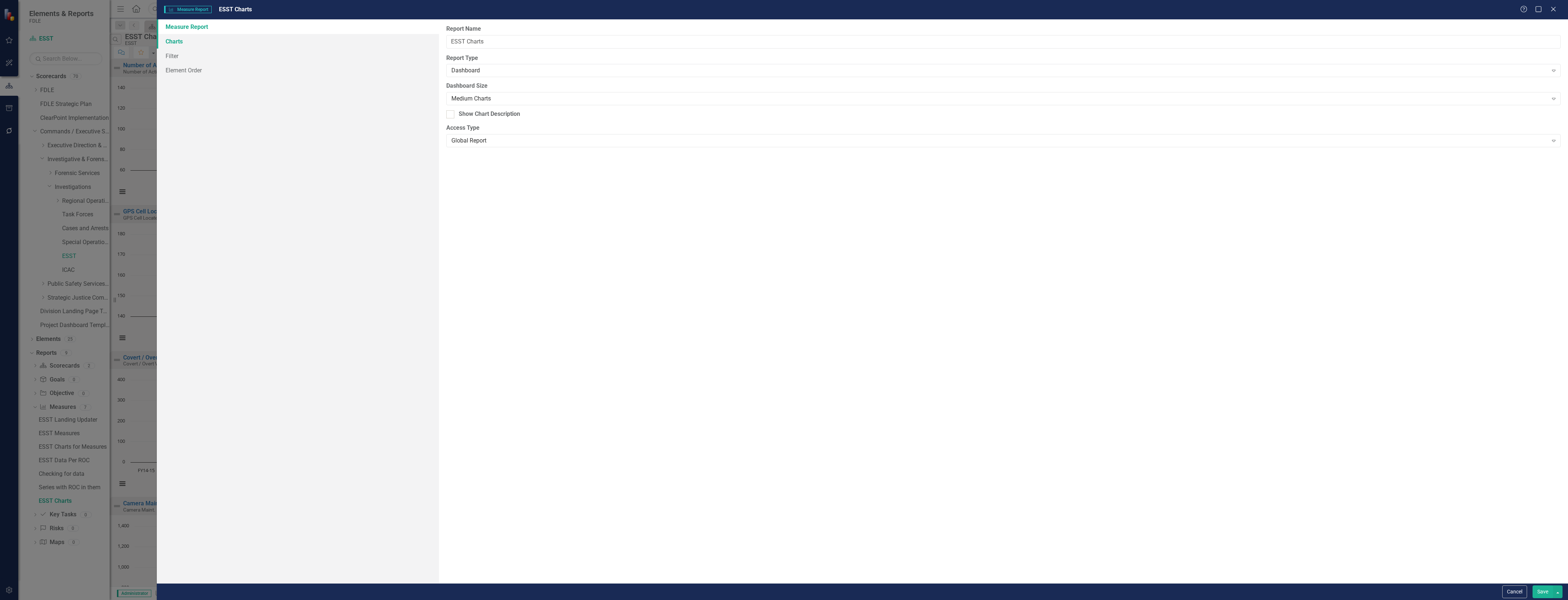
click at [270, 41] on link "Charts" at bounding box center [298, 41] width 282 height 15
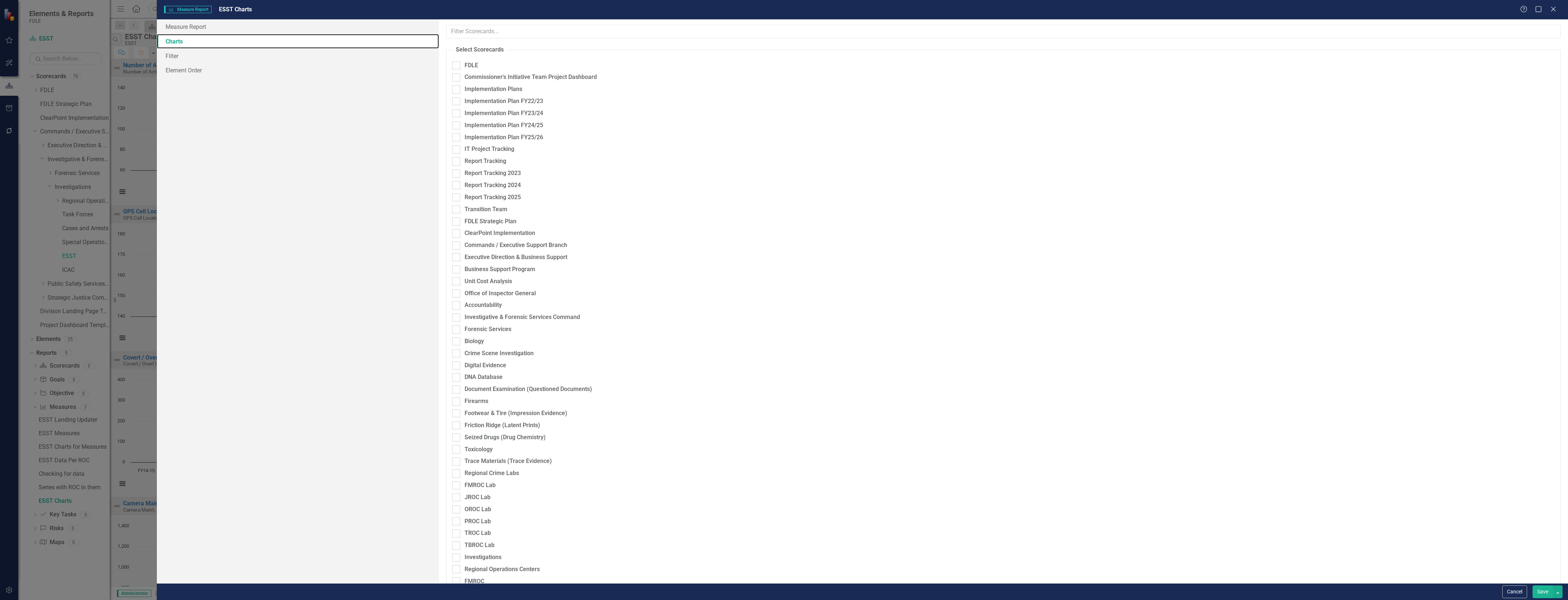
scroll to position [328, 0]
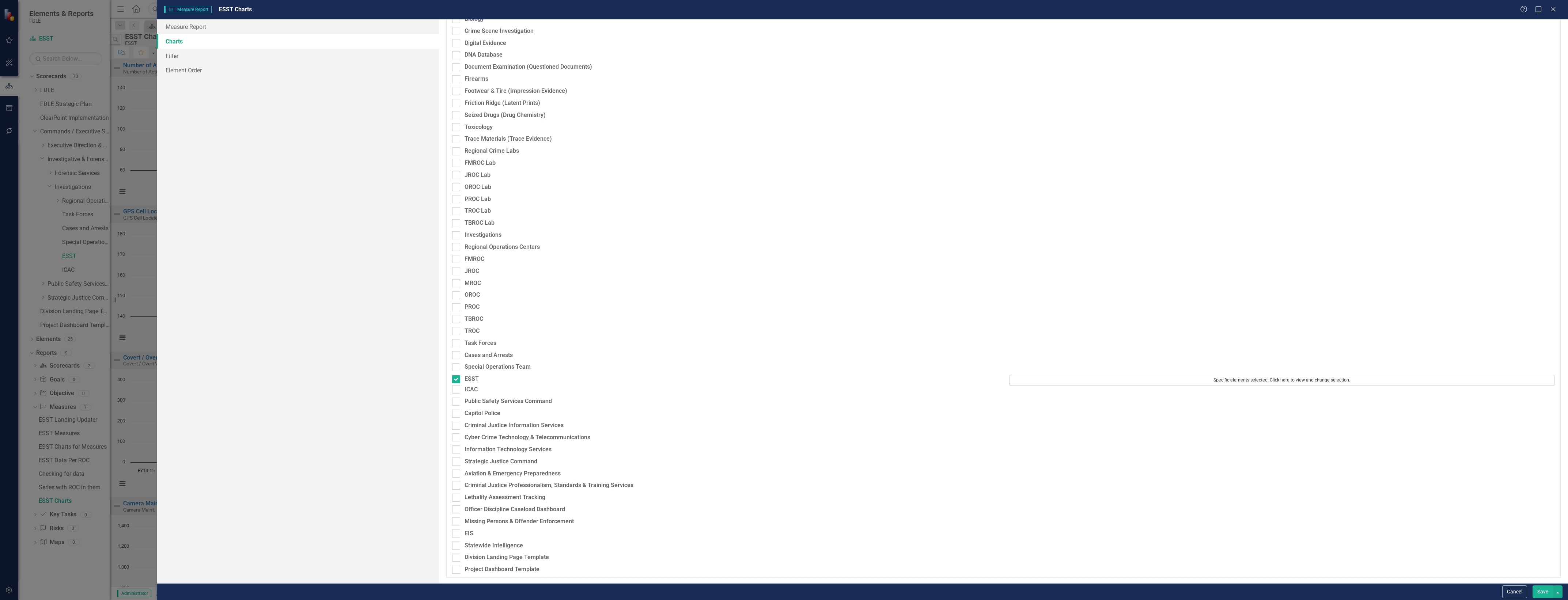
click at [1214, 375] on button "Specific elements selected. Click here to view and change selection." at bounding box center [1282, 380] width 545 height 10
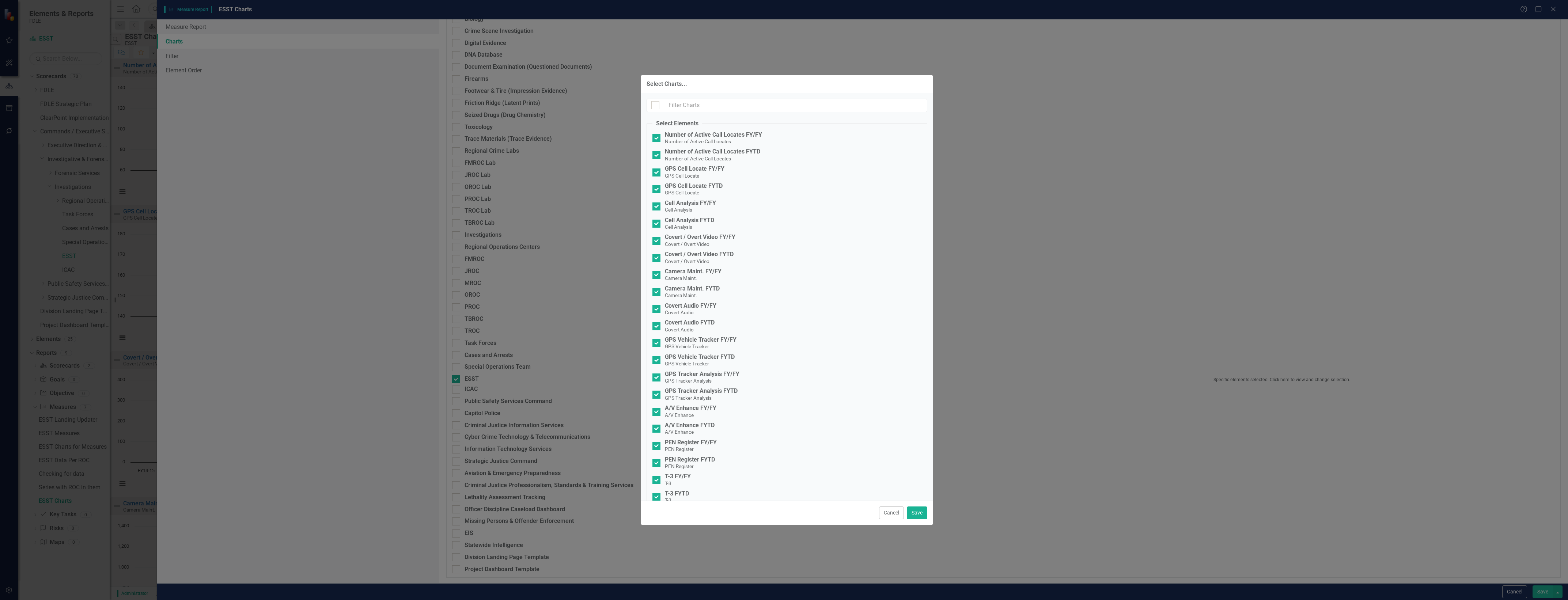
checkbox input "false"
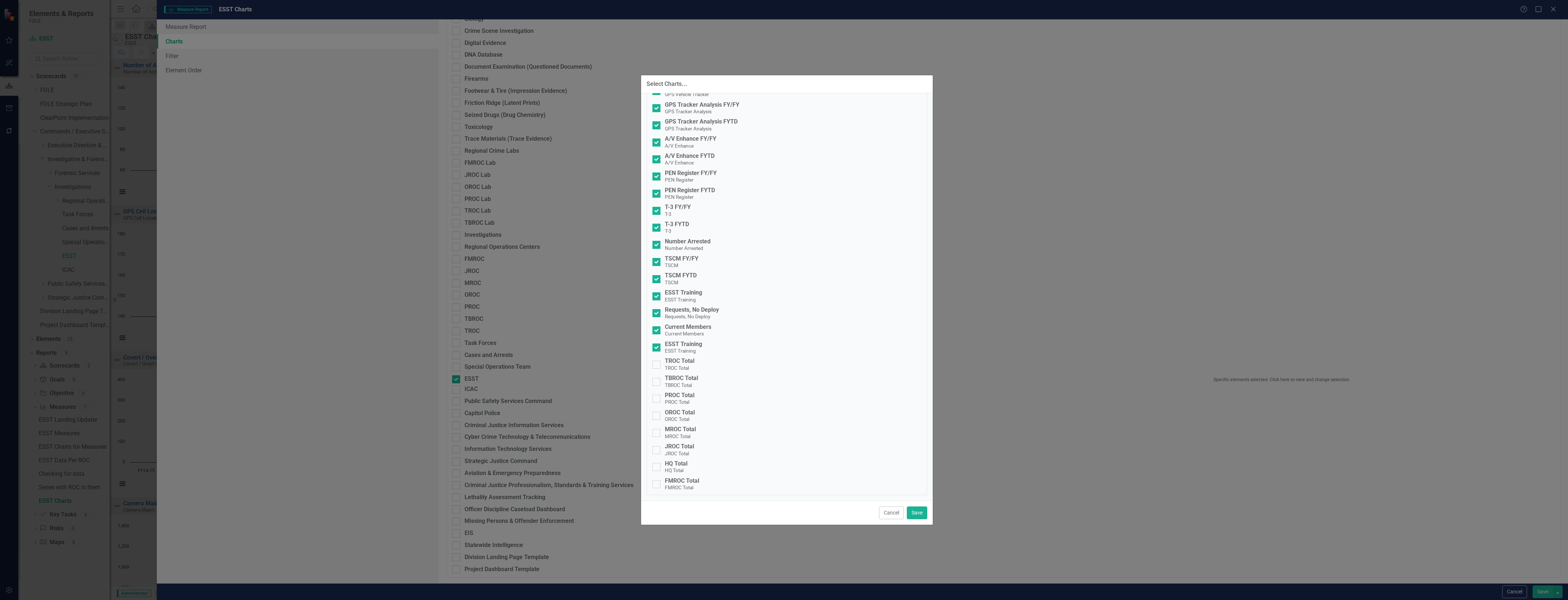
click at [876, 514] on div "Cancel Save" at bounding box center [786, 513] width 292 height 24
click at [891, 512] on button "Cancel" at bounding box center [891, 512] width 25 height 13
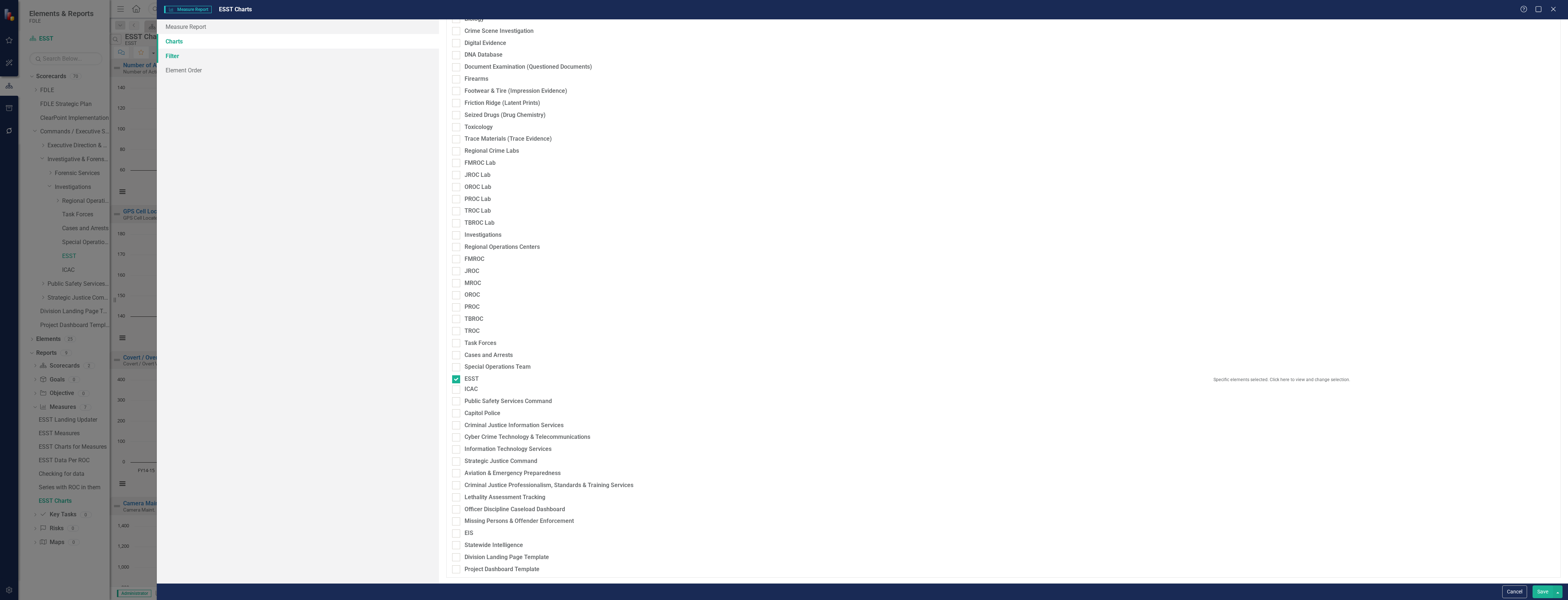
click at [294, 60] on link "Filter" at bounding box center [298, 56] width 282 height 15
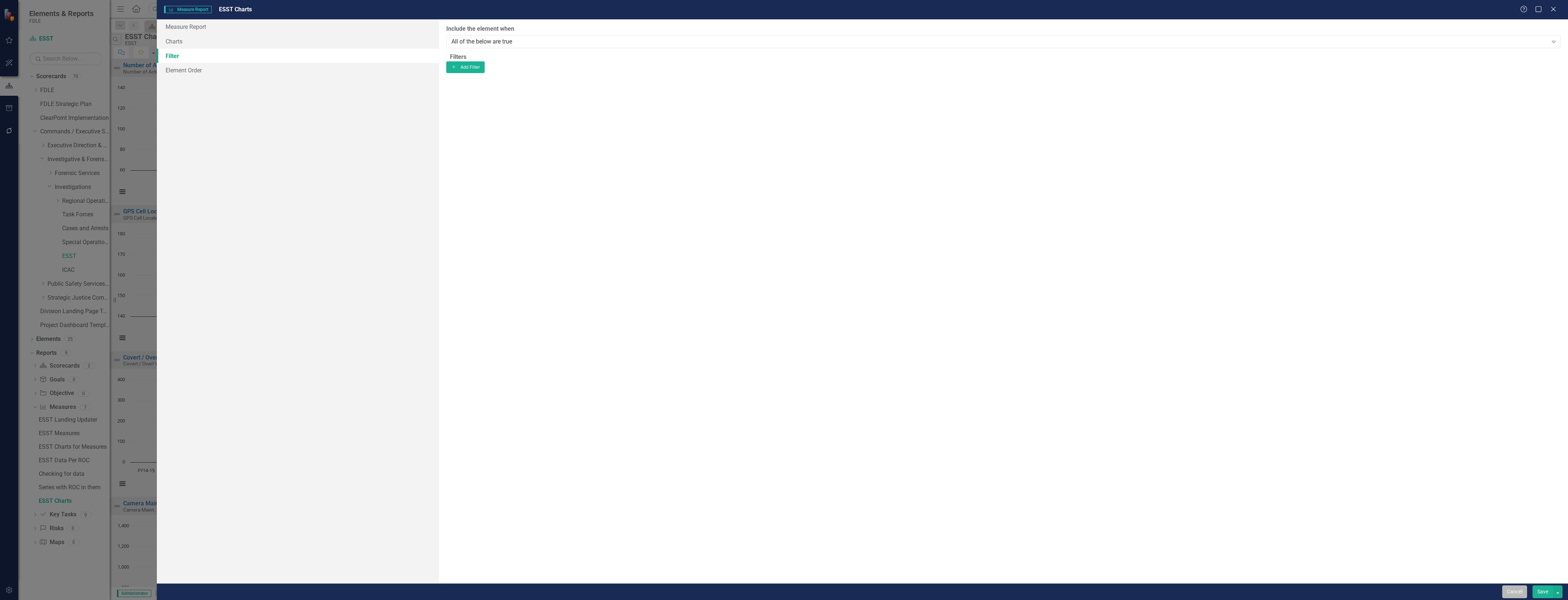
click at [1516, 588] on button "Cancel" at bounding box center [1514, 591] width 25 height 13
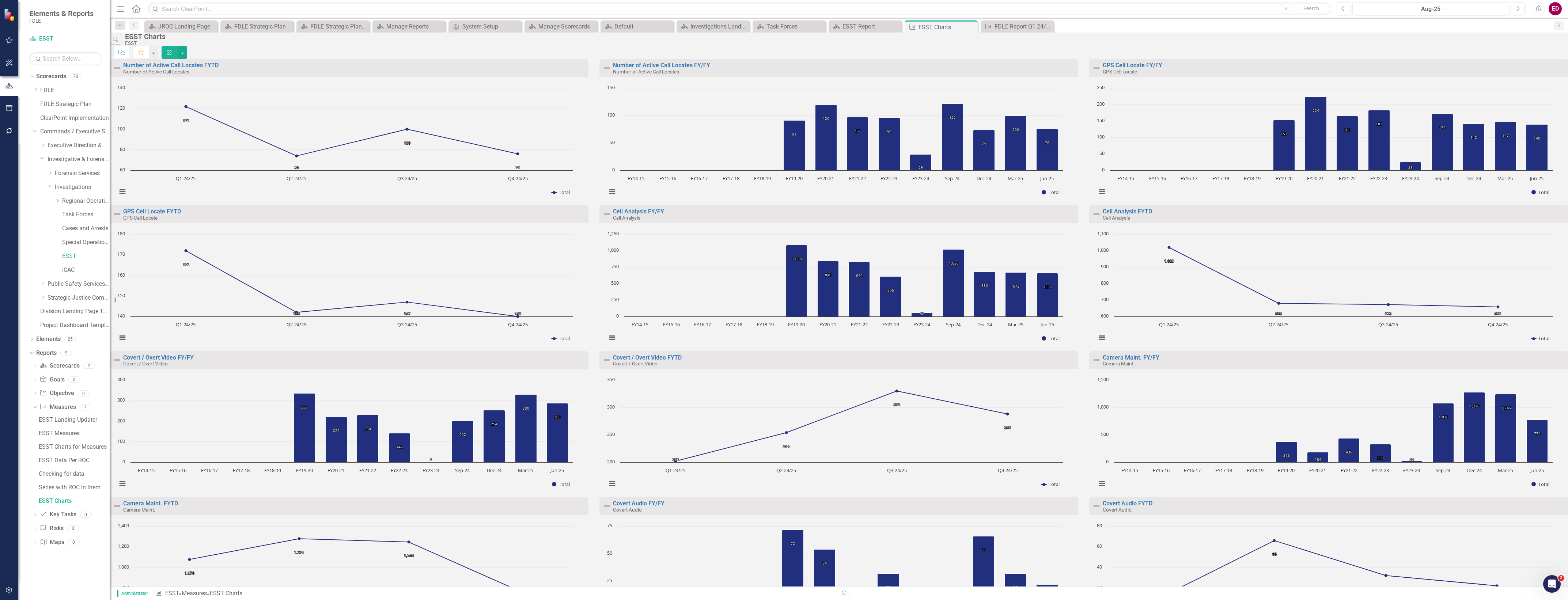
scroll to position [0, 0]
click at [178, 46] on button "Edit Report" at bounding box center [169, 52] width 16 height 13
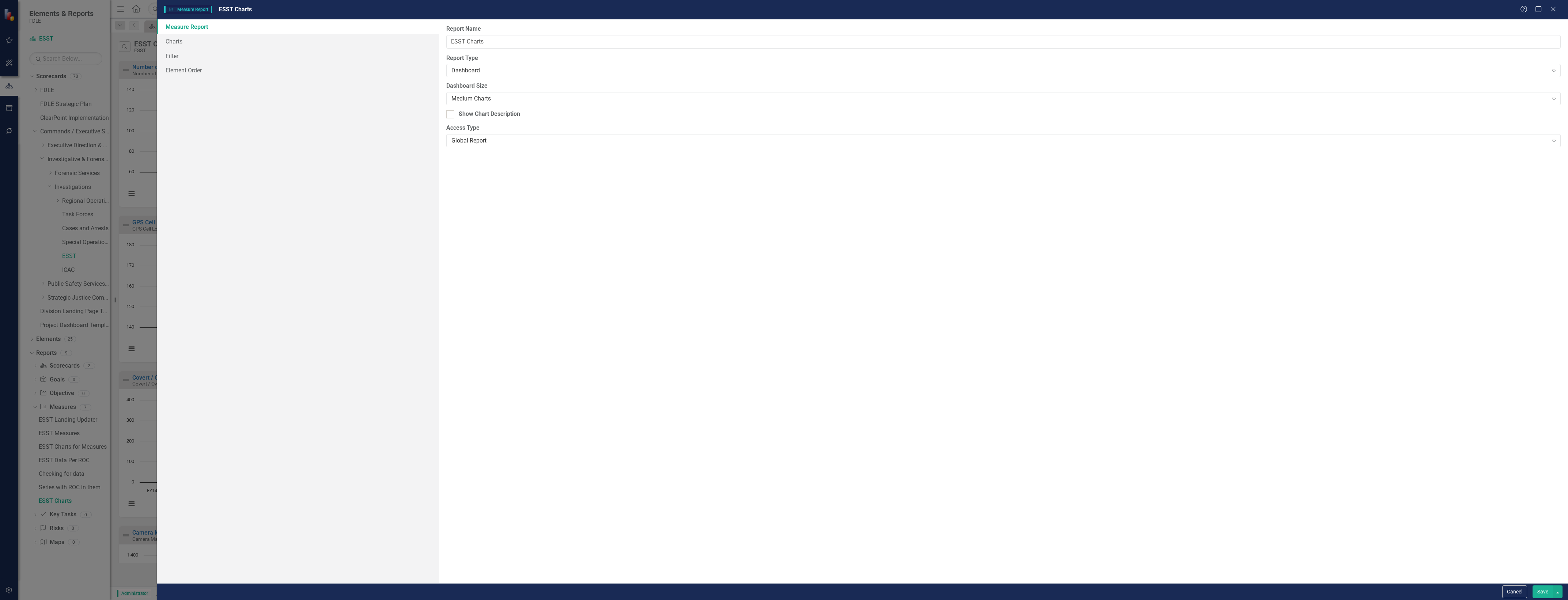
click at [1511, 596] on button "Cancel" at bounding box center [1514, 591] width 25 height 13
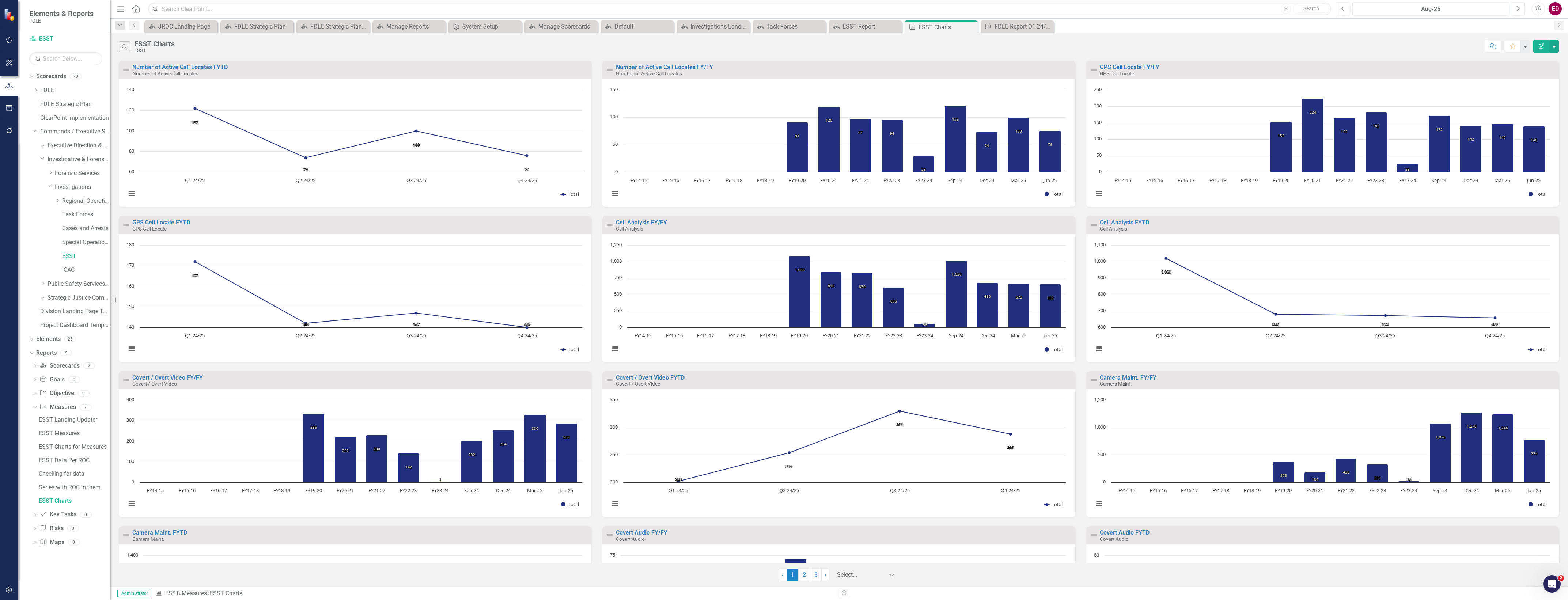
click at [1545, 49] on button "Edit Report" at bounding box center [1541, 46] width 16 height 13
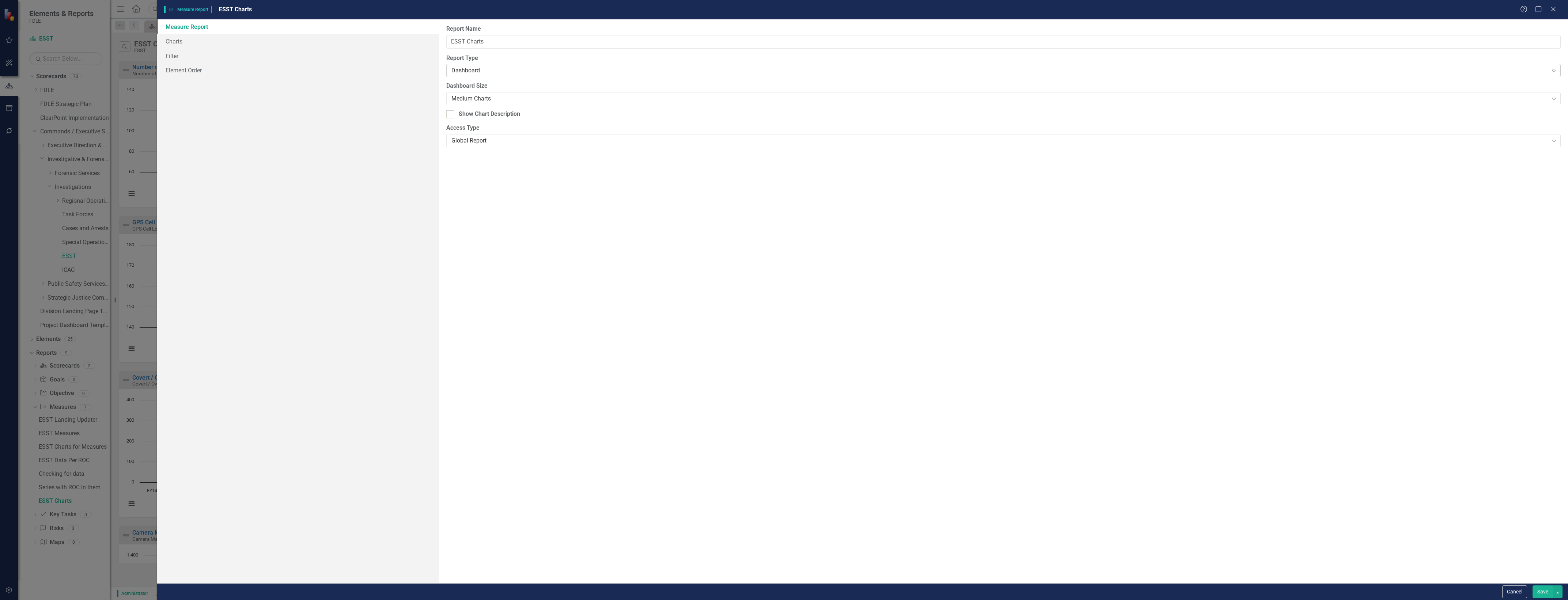
click at [578, 73] on div "Dashboard" at bounding box center [999, 71] width 1096 height 9
click at [1539, 593] on button "Save" at bounding box center [1543, 591] width 21 height 13
click at [1561, 46] on div "Search ESST Charts ESST Comment Favorite Edit Report Number of Active Call Loca…" at bounding box center [839, 309] width 1458 height 554
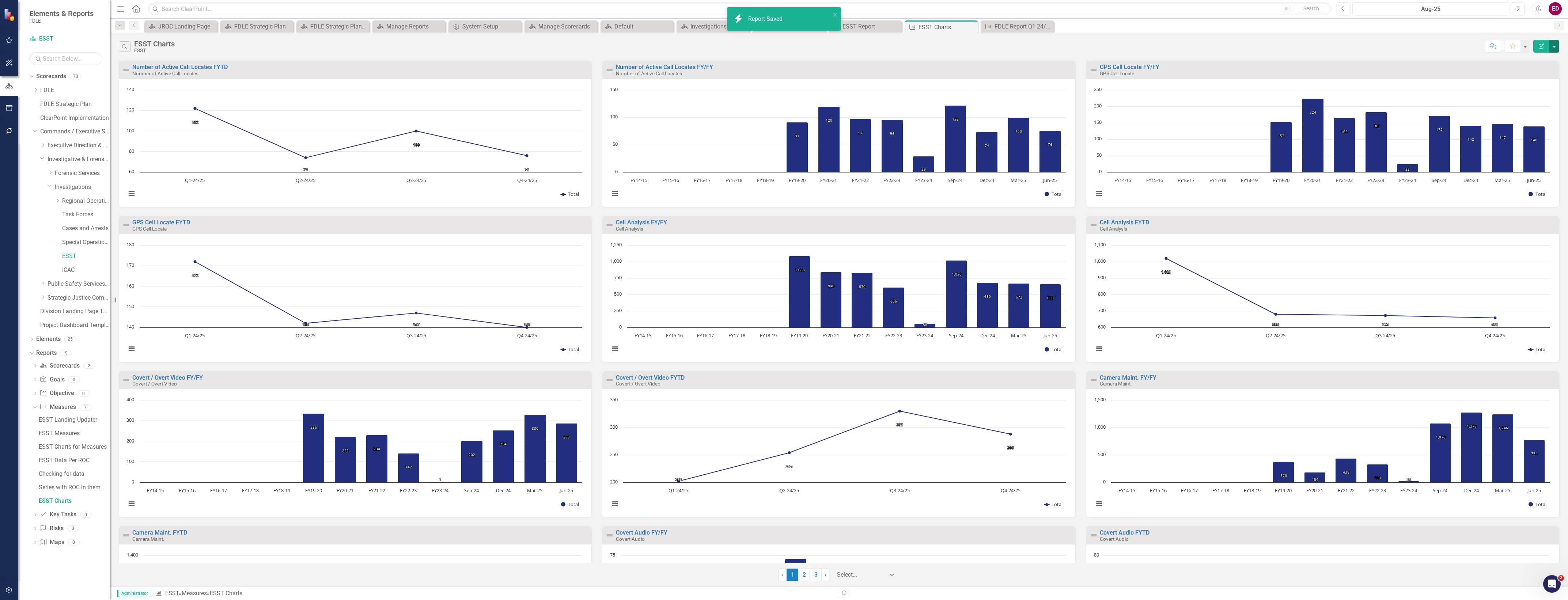
click at [1558, 46] on button "button" at bounding box center [1554, 46] width 10 height 13
click at [1525, 48] on button "button" at bounding box center [1525, 46] width 10 height 13
click at [1561, 48] on div "Search ESST Charts ESST Comment Favorite Edit Report Number of Active Call Loca…" at bounding box center [839, 309] width 1458 height 554
click at [1556, 44] on button "button" at bounding box center [1554, 46] width 10 height 13
click at [1542, 62] on link "Edit Report Edit Report" at bounding box center [1523, 60] width 72 height 13
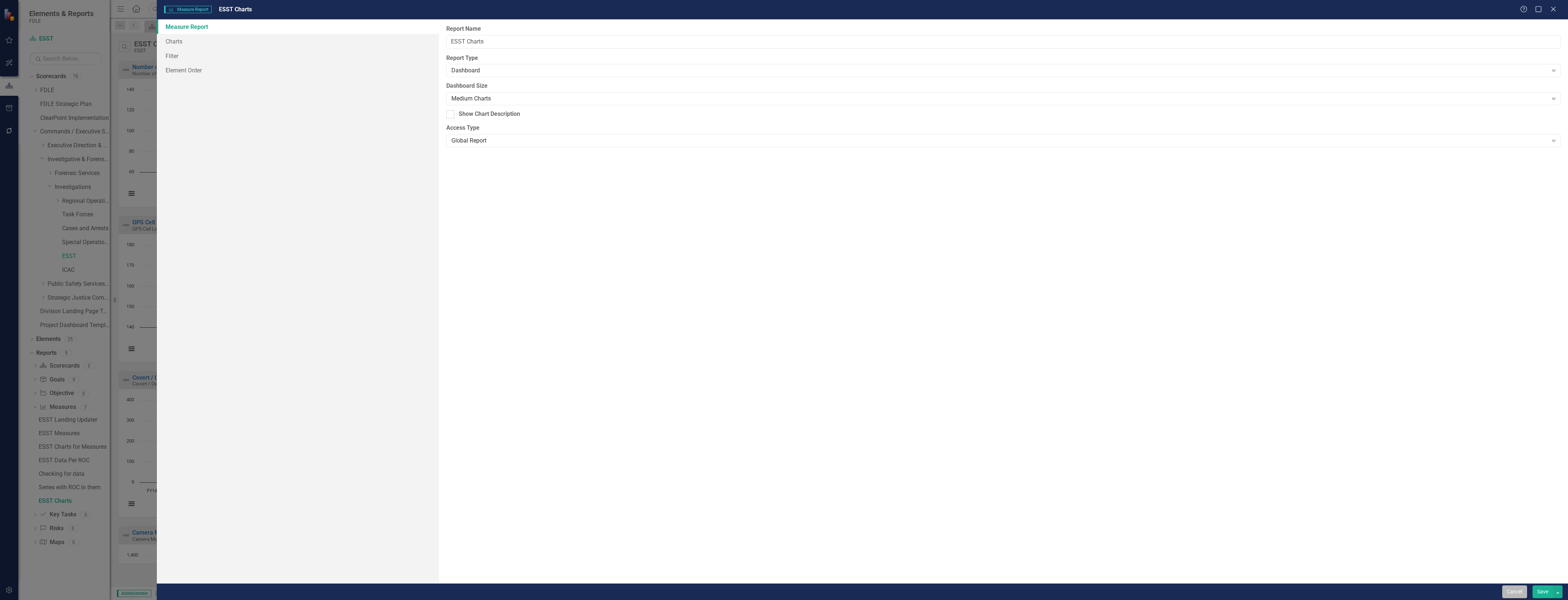
click at [1514, 594] on button "Cancel" at bounding box center [1514, 591] width 25 height 13
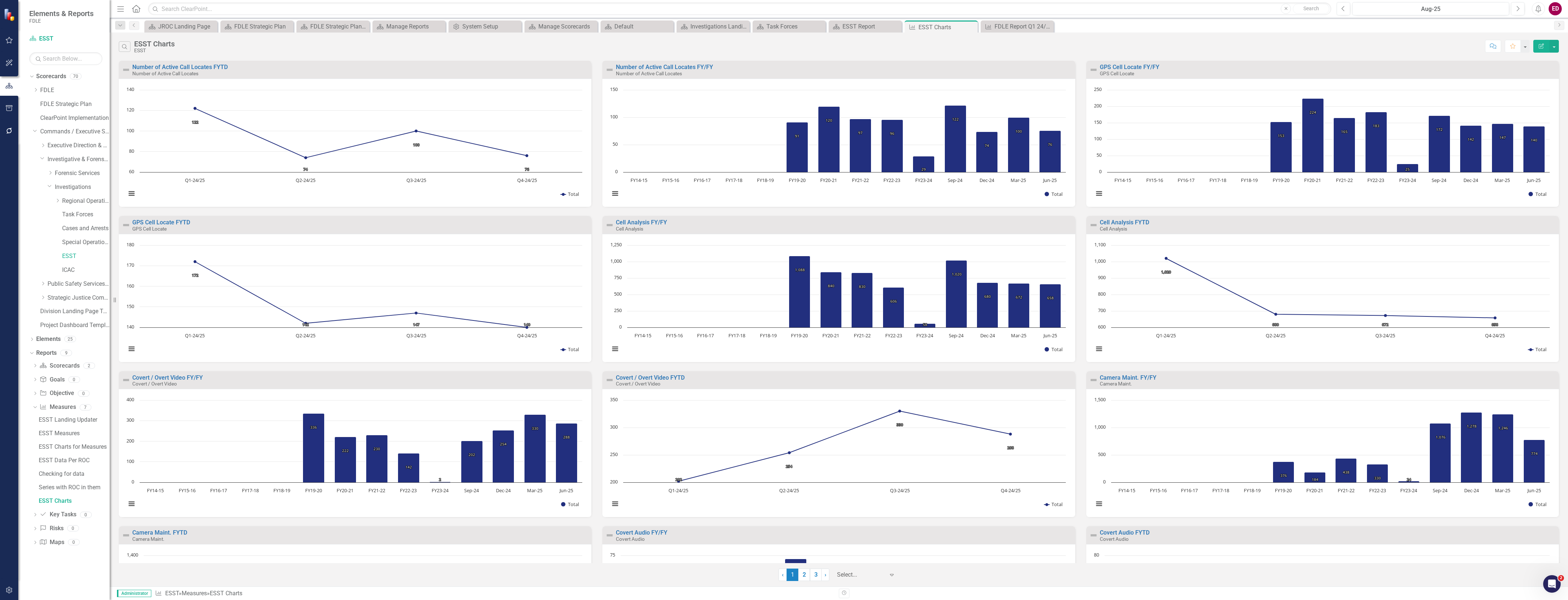
click at [37, 102] on div "Dropdown FDLE Commissioner's Initiative Team Project Dashboard Dropdown Impleme…" at bounding box center [71, 209] width 77 height 249
click at [42, 102] on link "FDLE Strategic Plan" at bounding box center [75, 105] width 69 height 9
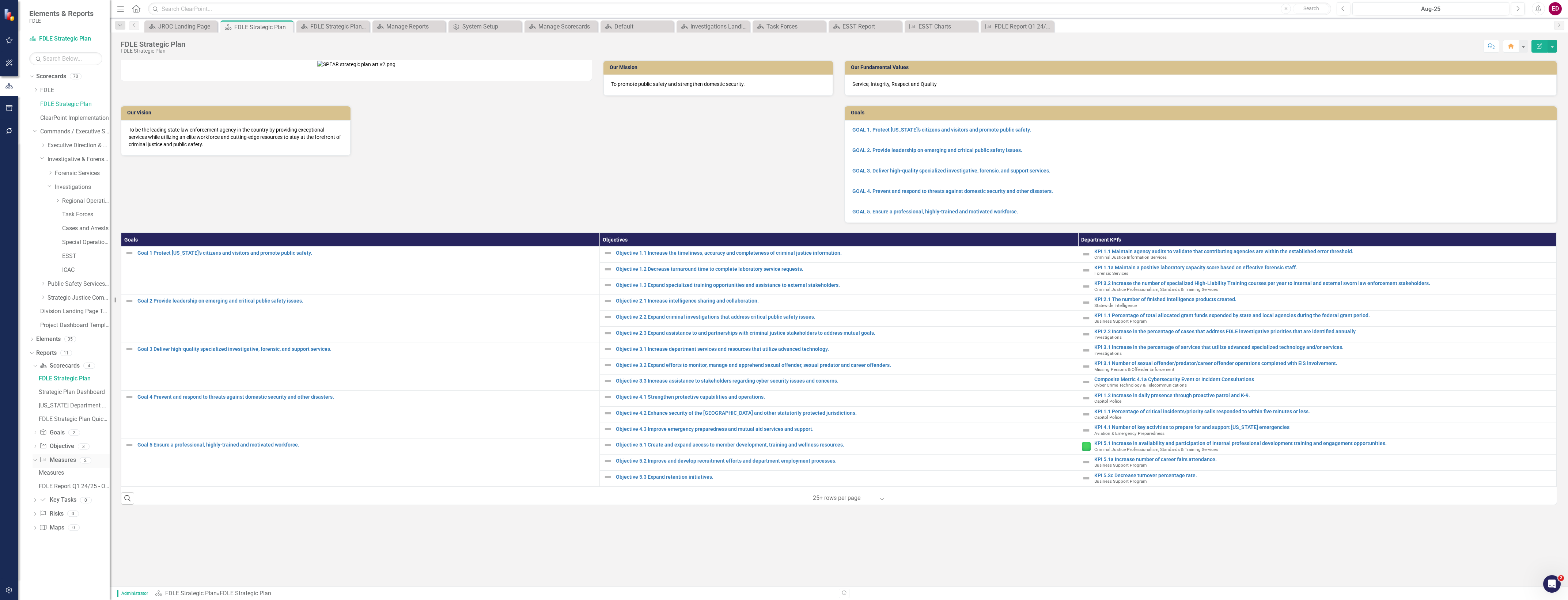
click at [61, 463] on link "Measure Measures" at bounding box center [57, 460] width 36 height 9
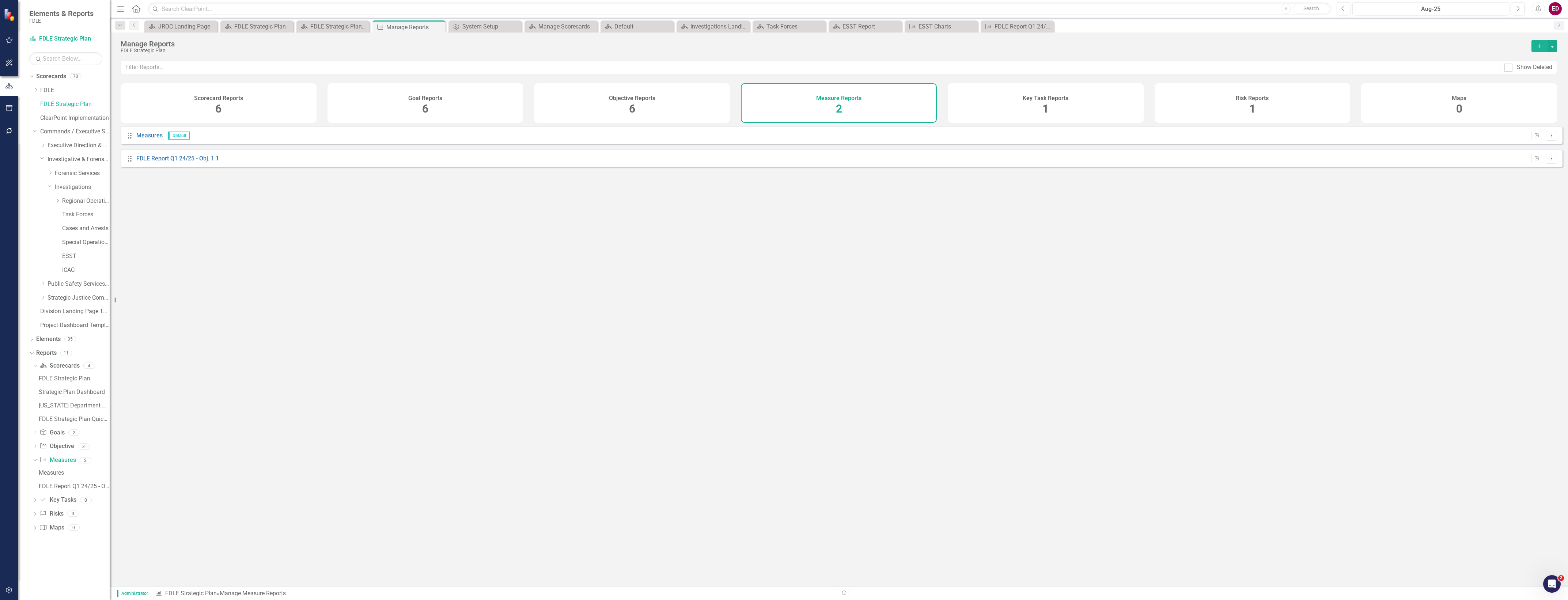
click at [1539, 42] on button "Add" at bounding box center [1539, 46] width 16 height 12
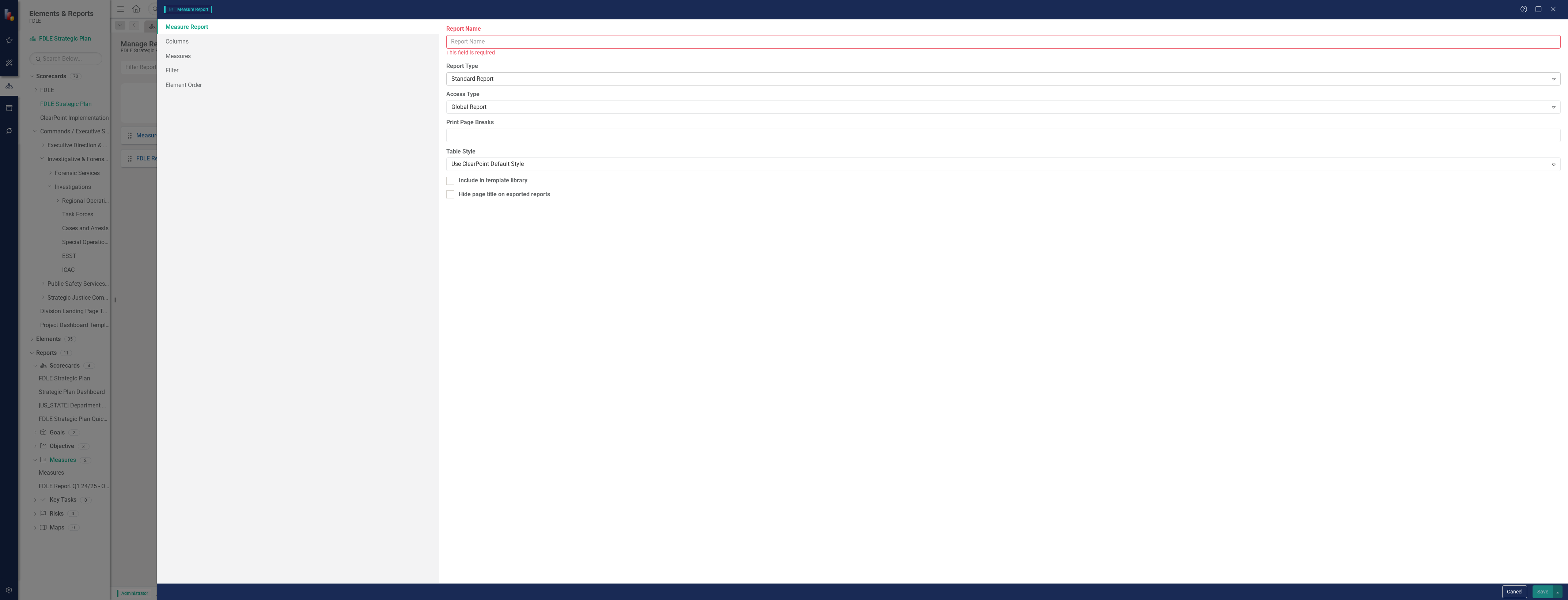
click at [527, 85] on div "Standard Report Expand" at bounding box center [1003, 79] width 1115 height 13
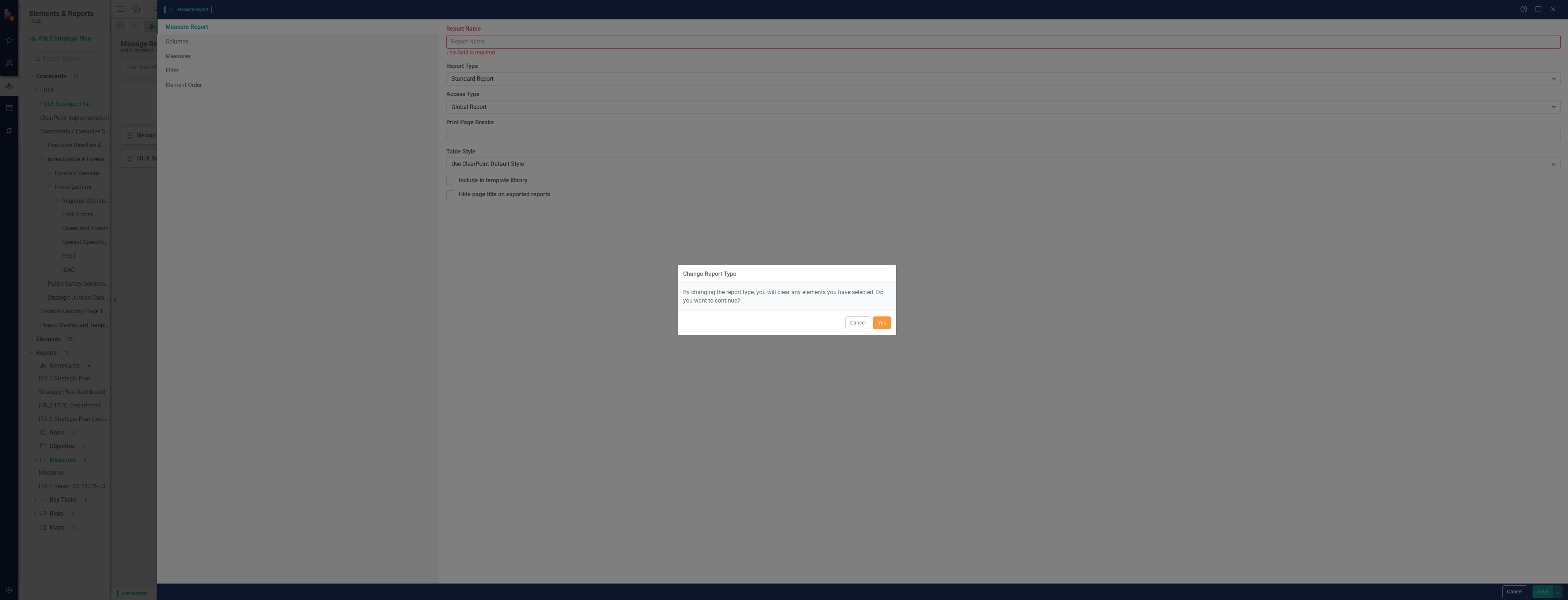
click at [878, 326] on button "Yes" at bounding box center [882, 323] width 18 height 13
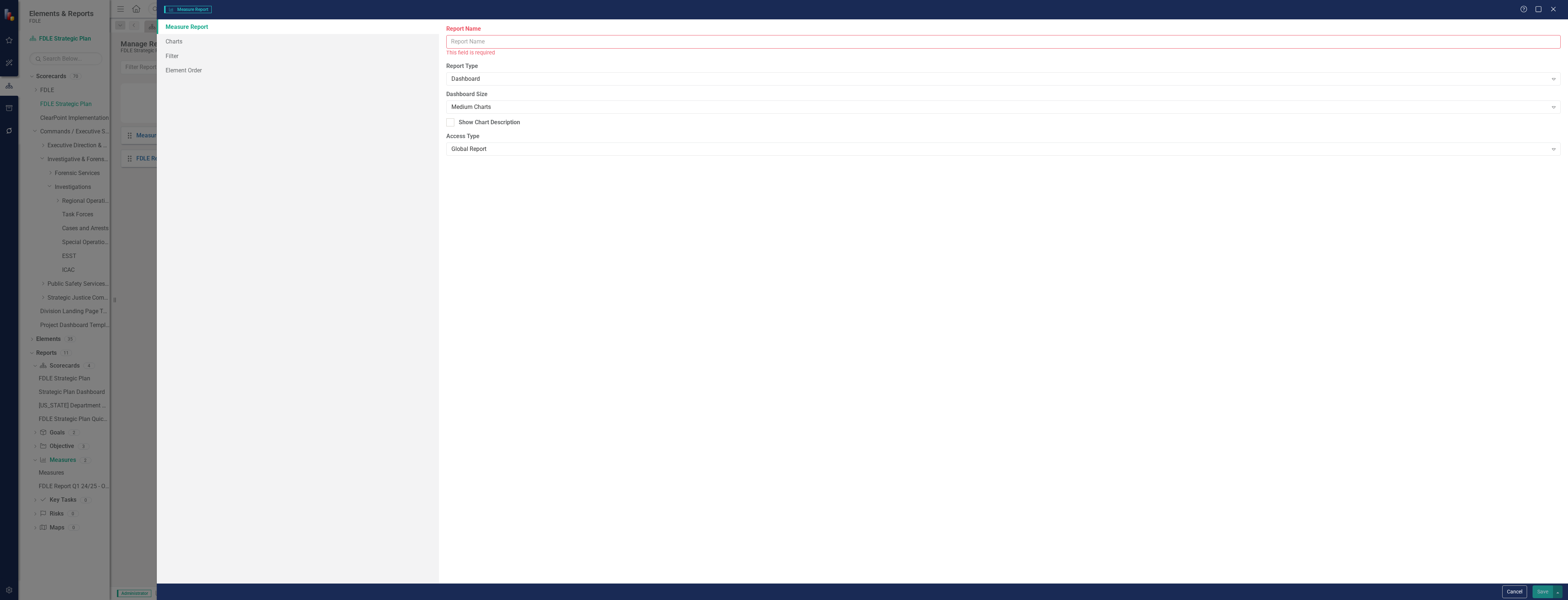
click at [485, 51] on div "This field is required" at bounding box center [1003, 53] width 1115 height 9
click at [523, 42] on input "Report Name" at bounding box center [1003, 42] width 1115 height 13
type input "FDLE Strategic Plan Quick View Charts"
click at [319, 39] on link "Charts" at bounding box center [298, 41] width 282 height 15
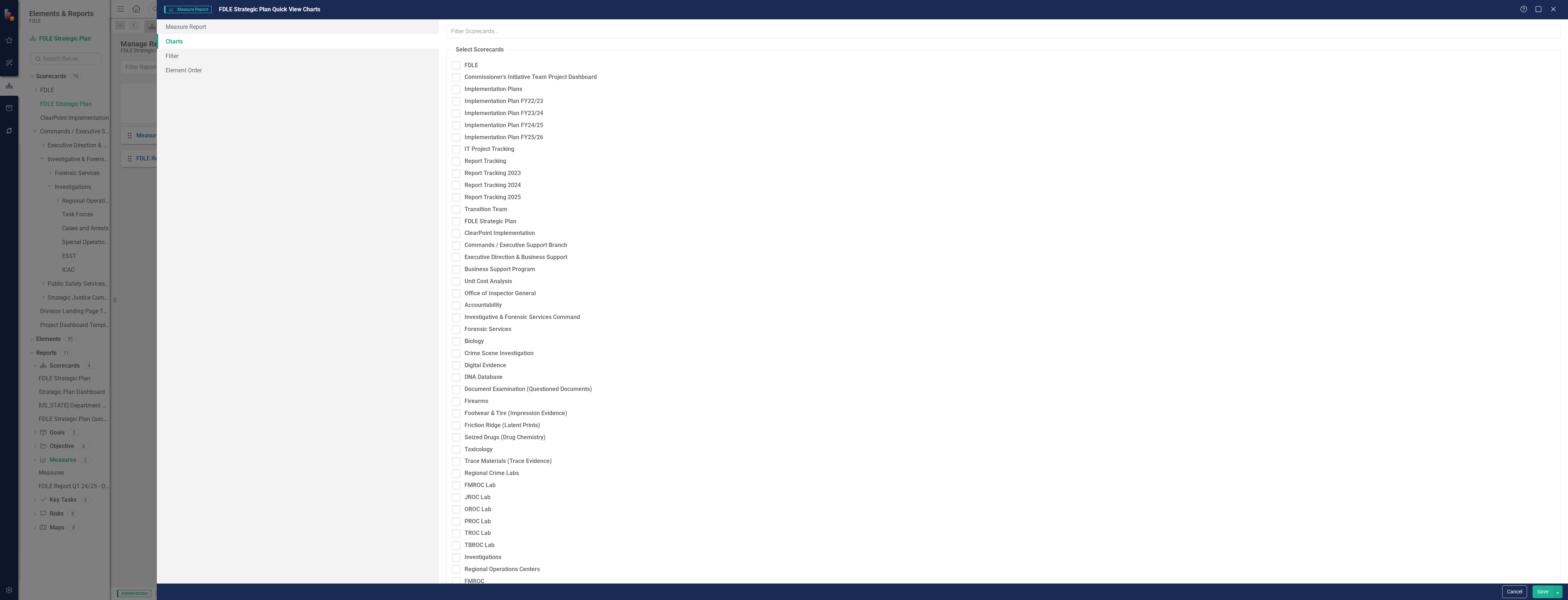
checkbox input "true"
click at [1521, 221] on button "Click to select specific elements." at bounding box center [1282, 223] width 545 height 12
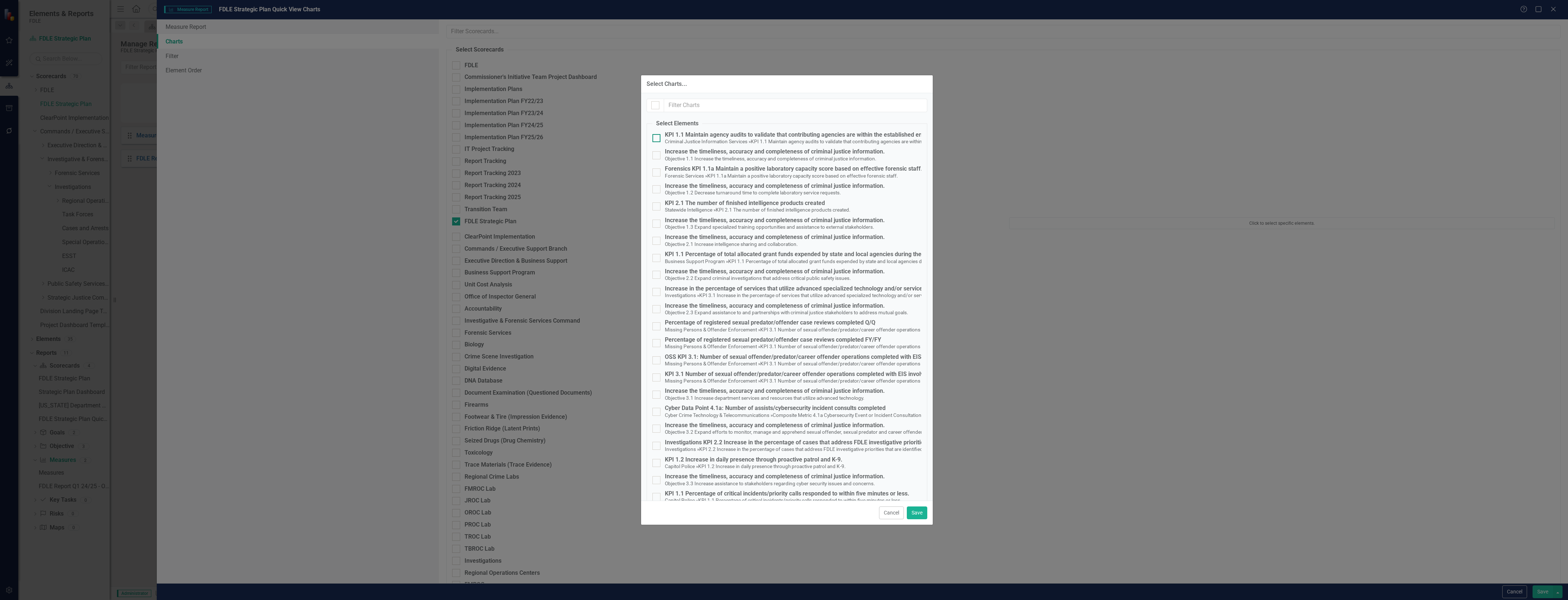
click at [761, 143] on small "KPI 1.1 Maintain agency audits to validate that contributing agencies are withi…" at bounding box center [870, 142] width 240 height 6
click at [657, 139] on input "KPI 1.1 Maintain agency audits to validate that contributing agencies are withi…" at bounding box center [655, 136] width 5 height 5
checkbox input "true"
click at [749, 180] on fieldset "Select Elements KPI 1.1 Maintain agency audits to validate that contributing ag…" at bounding box center [786, 408] width 281 height 577
click at [752, 175] on small "KPI 1.1a Maintain a positive laboratory capacity score based on effective foren…" at bounding box center [802, 176] width 191 height 6
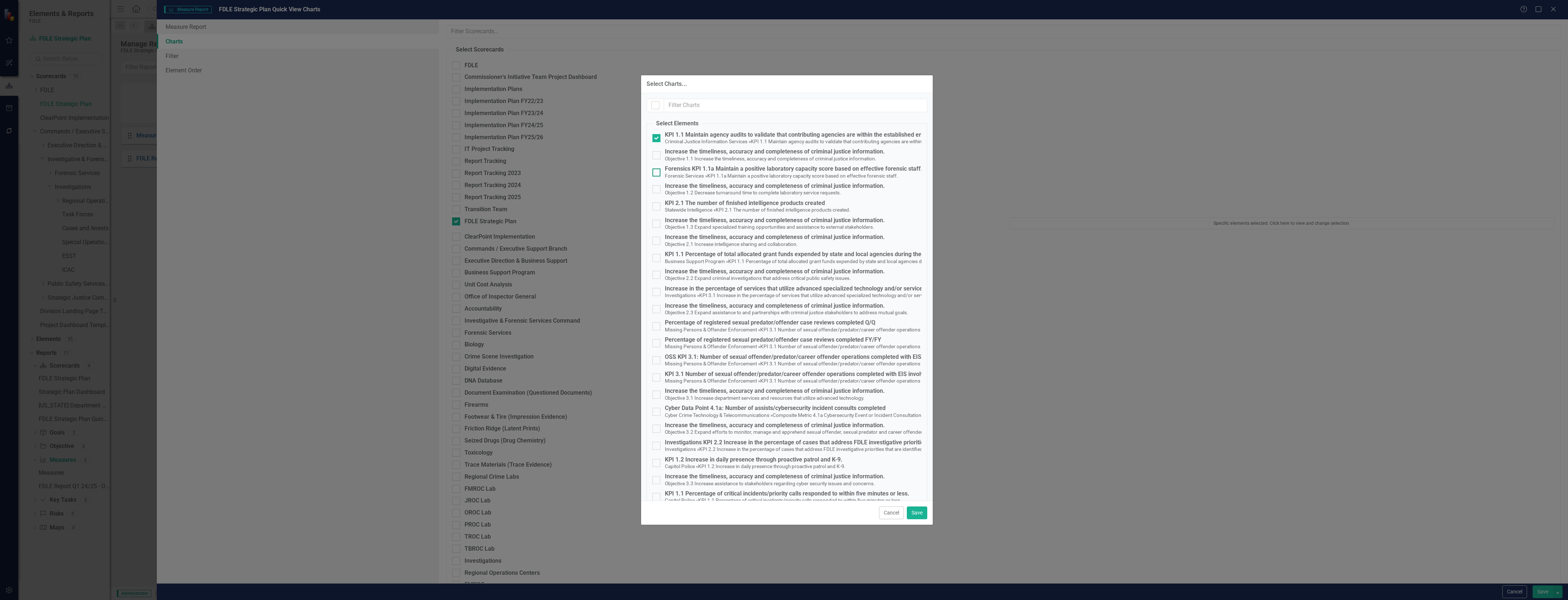
click at [657, 173] on input "Forensics KPI 1.1a Maintain a positive laboratory capacity score based on effec…" at bounding box center [655, 171] width 5 height 5
checkbox input "true"
click at [761, 210] on small "KPI 2.1 The number of finished intelligence products created." at bounding box center [783, 210] width 135 height 6
click at [657, 207] on input "KPI 2.1 The number of finished intelligence products created Statewide Intellig…" at bounding box center [655, 205] width 5 height 5
checkbox input "true"
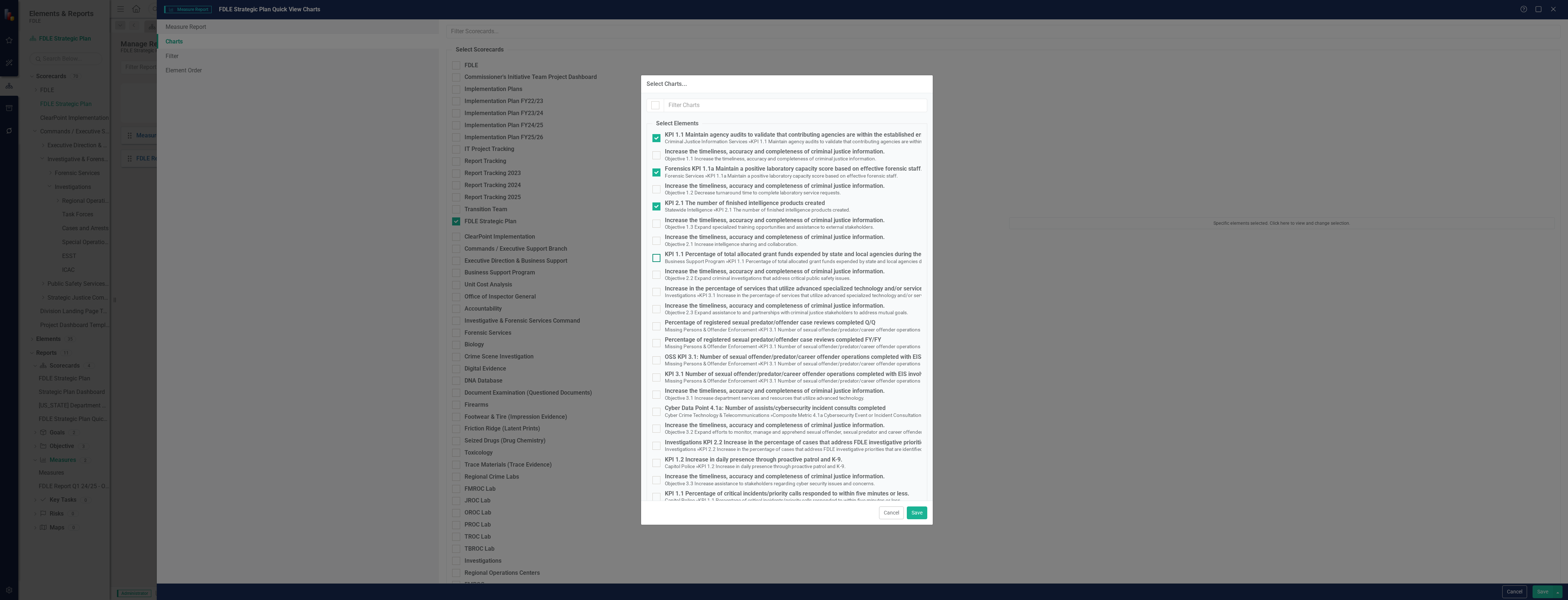
click at [761, 258] on span "Business Support Program » KPI 1.1 Percentage of total allocated grant funds ex…" at bounding box center [826, 260] width 323 height 7
click at [657, 258] on input "KPI 1.1 Percentage of total allocated grant funds expended by state and local a…" at bounding box center [655, 256] width 5 height 5
checkbox input "true"
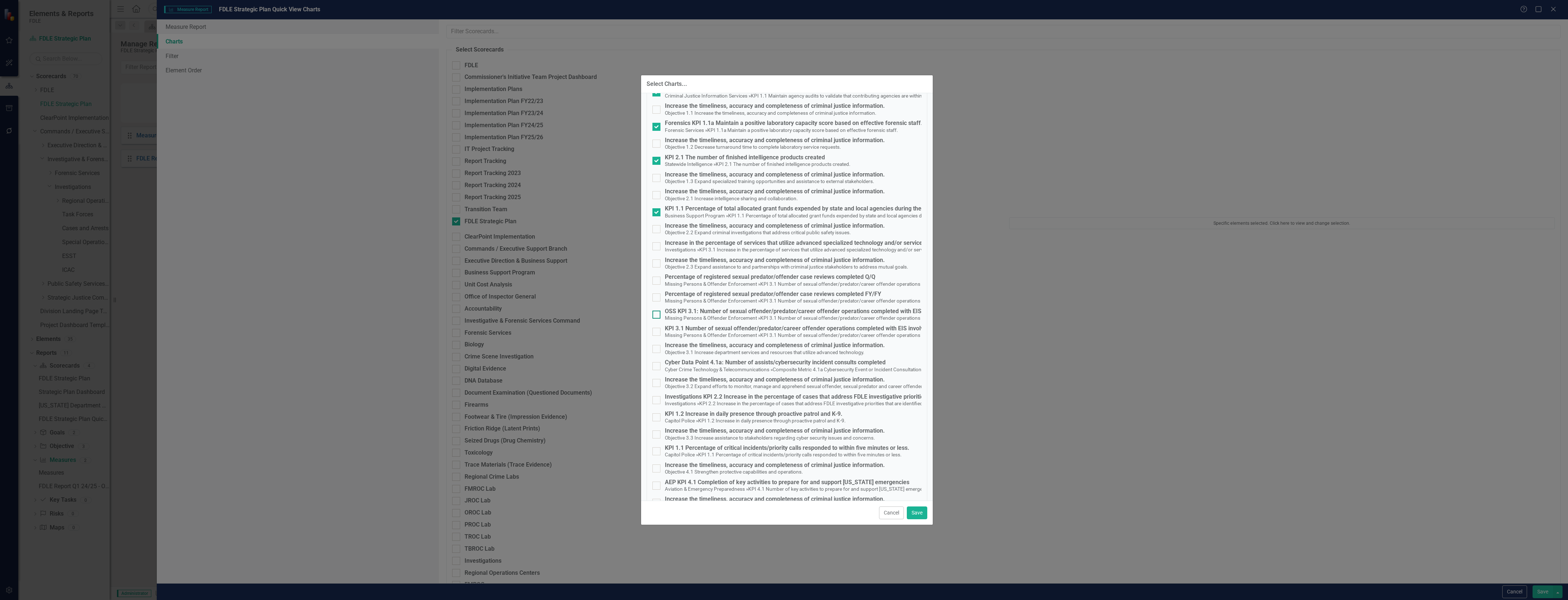
click at [747, 319] on small "Missing Persons & Offender Enforcement" at bounding box center [711, 318] width 93 height 6
click at [657, 315] on input "OSS KPI 3.1: Number of sexual offender/predator/career offender operations comp…" at bounding box center [655, 313] width 5 height 5
checkbox input "true"
click at [743, 335] on small "Missing Persons & Offender Enforcement" at bounding box center [711, 335] width 93 height 6
click at [657, 332] on input "KPI 3.1 Number of sexual offender/predator/career offender operations completed…" at bounding box center [655, 330] width 5 height 5
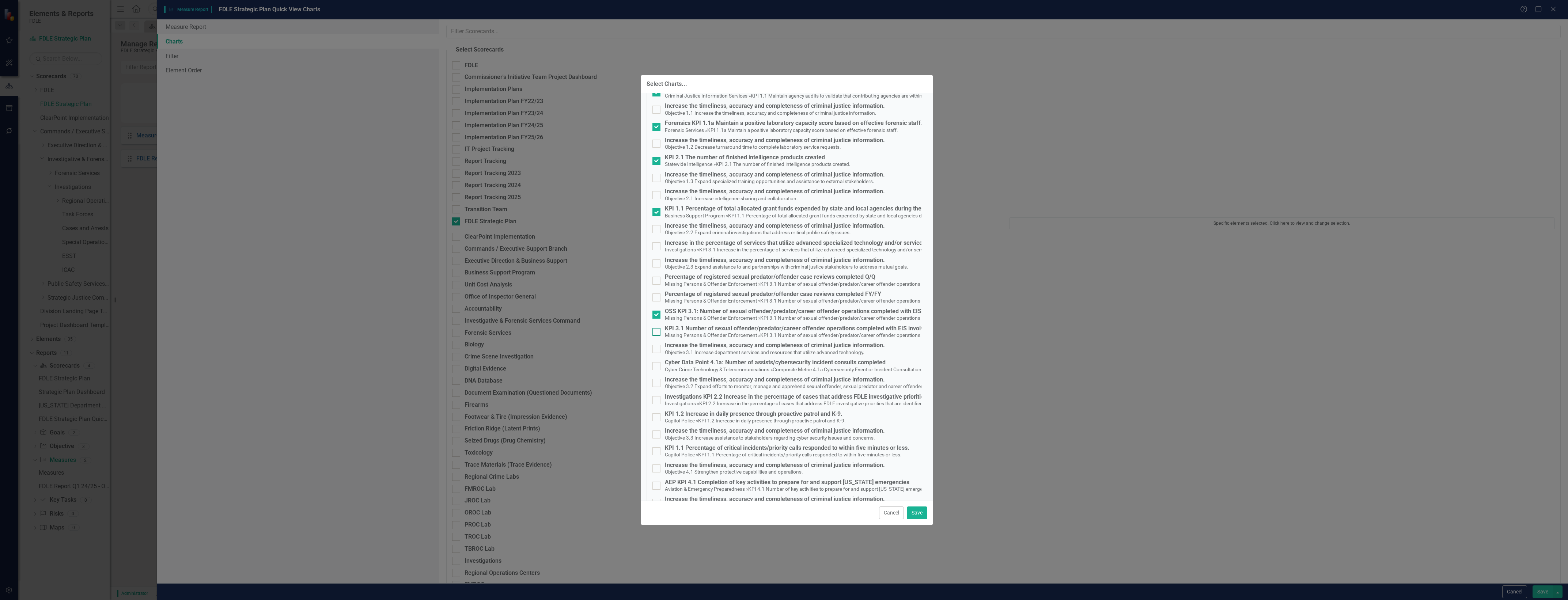
checkbox input "true"
click at [742, 422] on small "KPI 1.2 Increase in daily presence through proactive patrol and K-9." at bounding box center [772, 420] width 148 height 6
click at [657, 418] on input "KPI 1.2 Increase in daily presence through proactive patrol and K-9. Capitol Po…" at bounding box center [655, 416] width 5 height 5
checkbox input "true"
click at [745, 406] on div "Investigations KPI 2.2 Increase in the percentage of cases that address FDLE in…" at bounding box center [831, 400] width 334 height 13
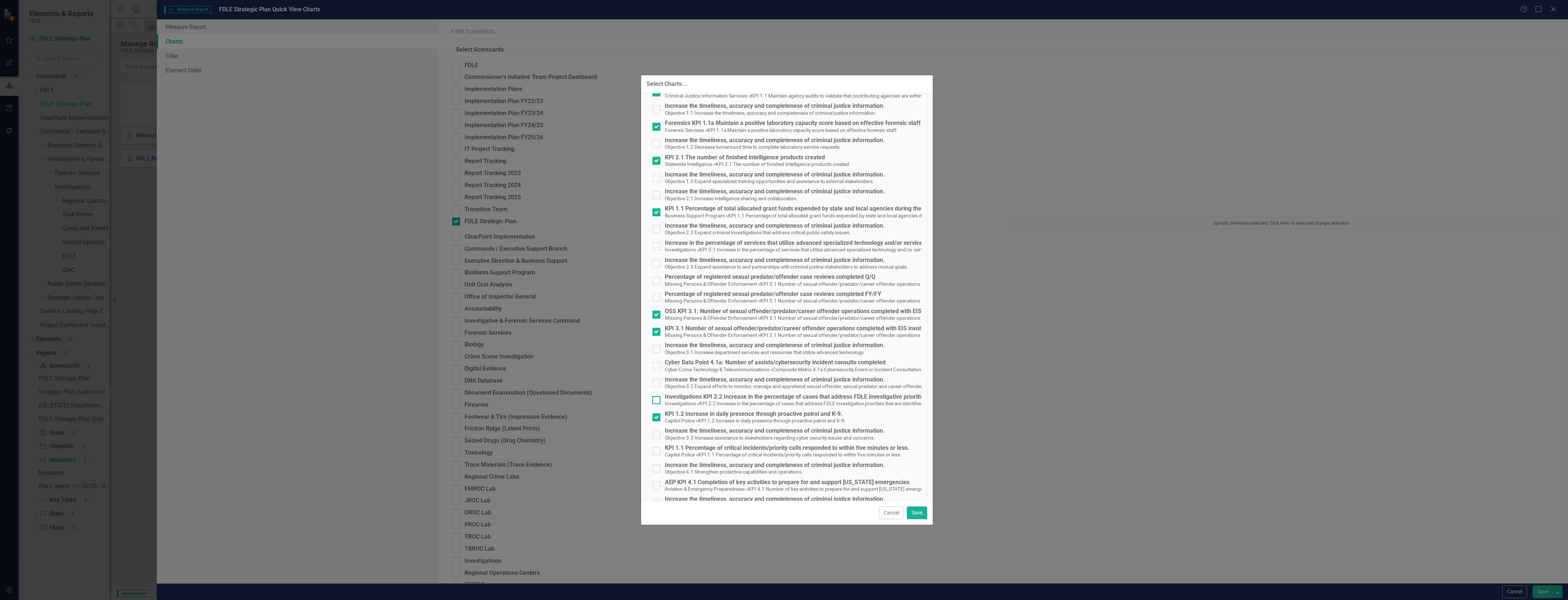
click at [657, 401] on input "Investigations KPI 2.2 Increase in the percentage of cases that address FDLE in…" at bounding box center [655, 399] width 5 height 5
checkbox input "true"
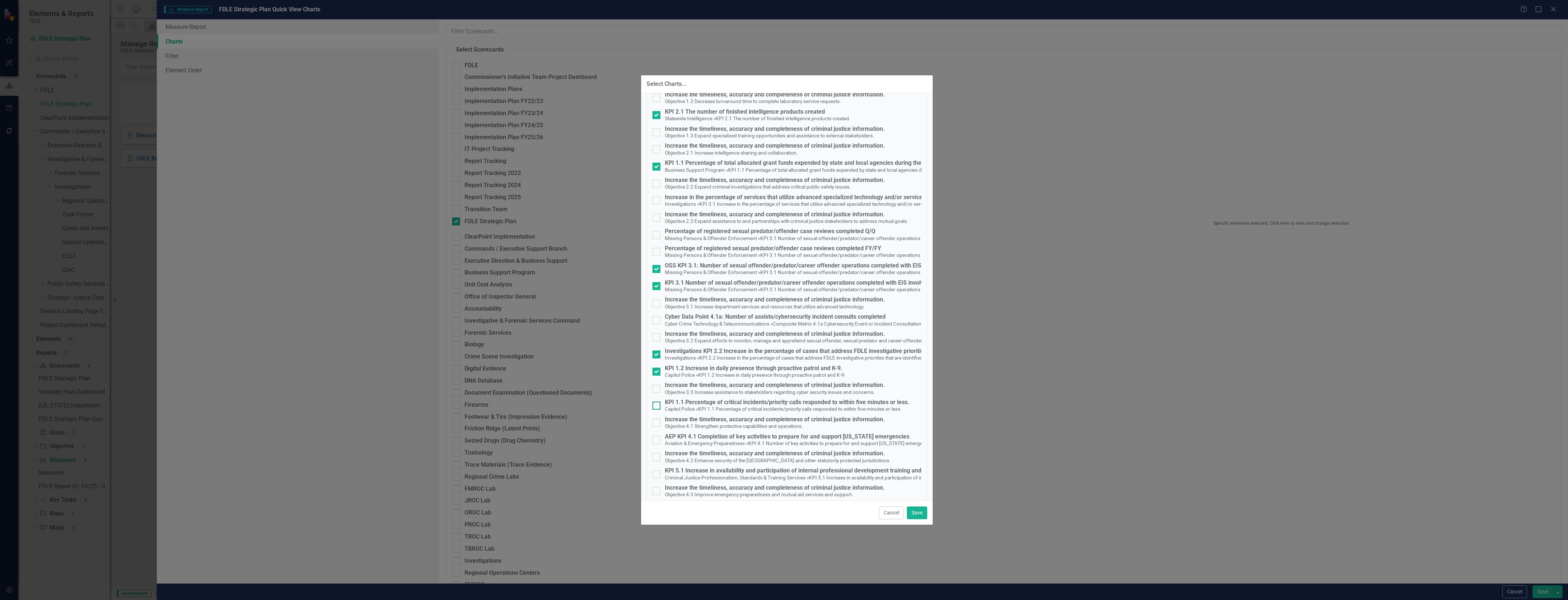
click at [739, 408] on small "KPI 1.1 Percentage of critical incidents/priority calls responded to within fiv…" at bounding box center [800, 409] width 203 height 6
click at [657, 406] on input "KPI 1.1 Percentage of critical incidents/priority calls responded to within fiv…" at bounding box center [655, 404] width 5 height 5
checkbox input "true"
click at [747, 438] on div "AEP KPI 4.1 Completion of key activities to prepare for and support [US_STATE] …" at bounding box center [799, 436] width 270 height 7
click at [657, 438] on input "AEP KPI 4.1 Completion of key activities to prepare for and support Florida eme…" at bounding box center [655, 438] width 5 height 5
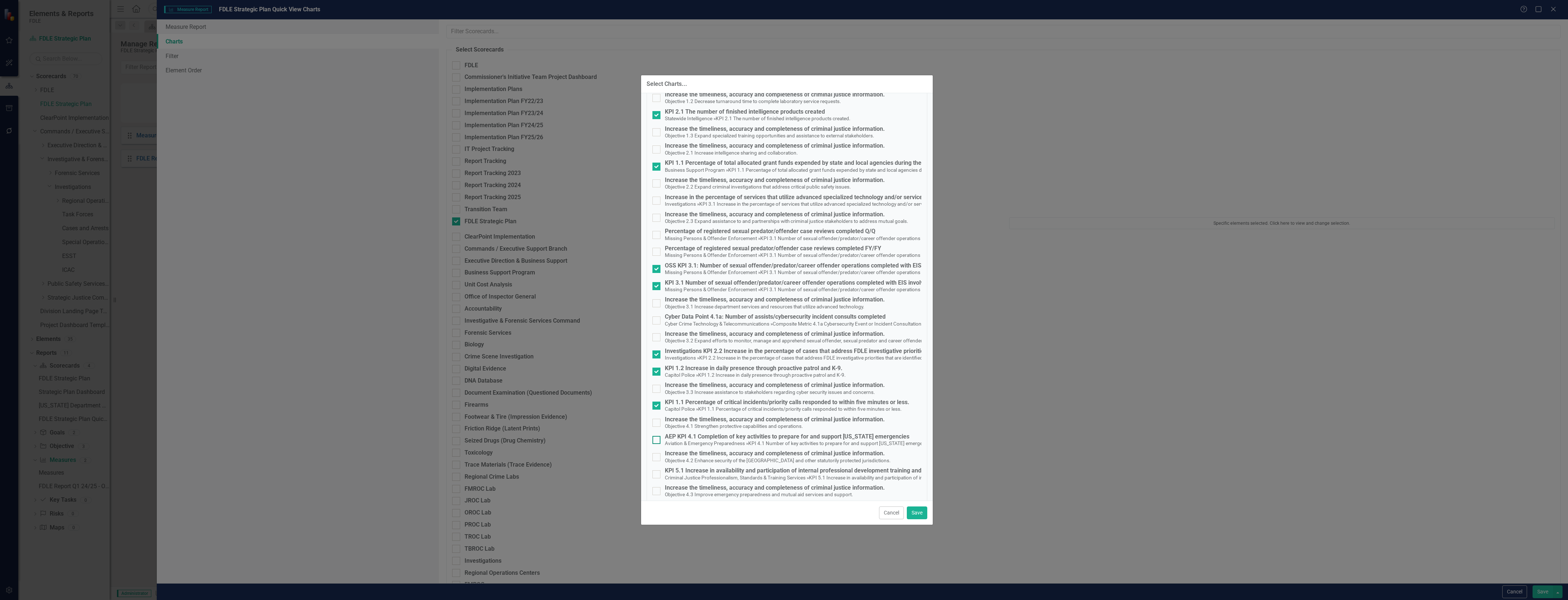
checkbox input "true"
click at [740, 477] on small "Criminal Justice Professionalism, Standards & Training Services" at bounding box center [735, 478] width 142 height 6
click at [657, 475] on input "KPI 5.1 Increase in availability and participation of internal professional dev…" at bounding box center [655, 473] width 5 height 5
checkbox input "true"
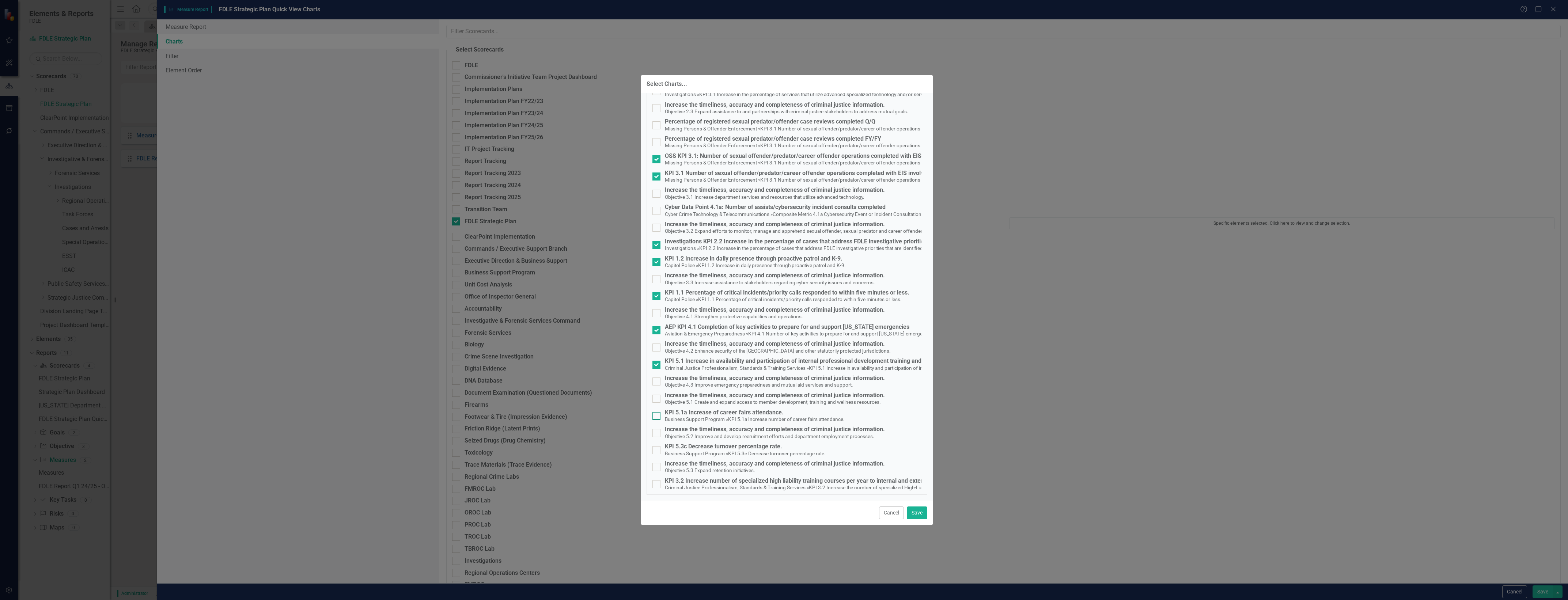
click at [774, 417] on small "KPI 5.1a Increase number of career fairs attendance." at bounding box center [786, 419] width 117 height 6
click at [657, 417] on input "KPI 5.1a Increase of career fairs attendance. Business Support Program » KPI 5.…" at bounding box center [655, 414] width 5 height 5
checkbox input "true"
click at [774, 438] on small "Objective 5.2 Improve and develop recruitment efforts and department employment…" at bounding box center [769, 436] width 209 height 6
click at [657, 434] on input "Increase the timeliness, accuracy and completeness of criminal justice informat…" at bounding box center [655, 431] width 5 height 5
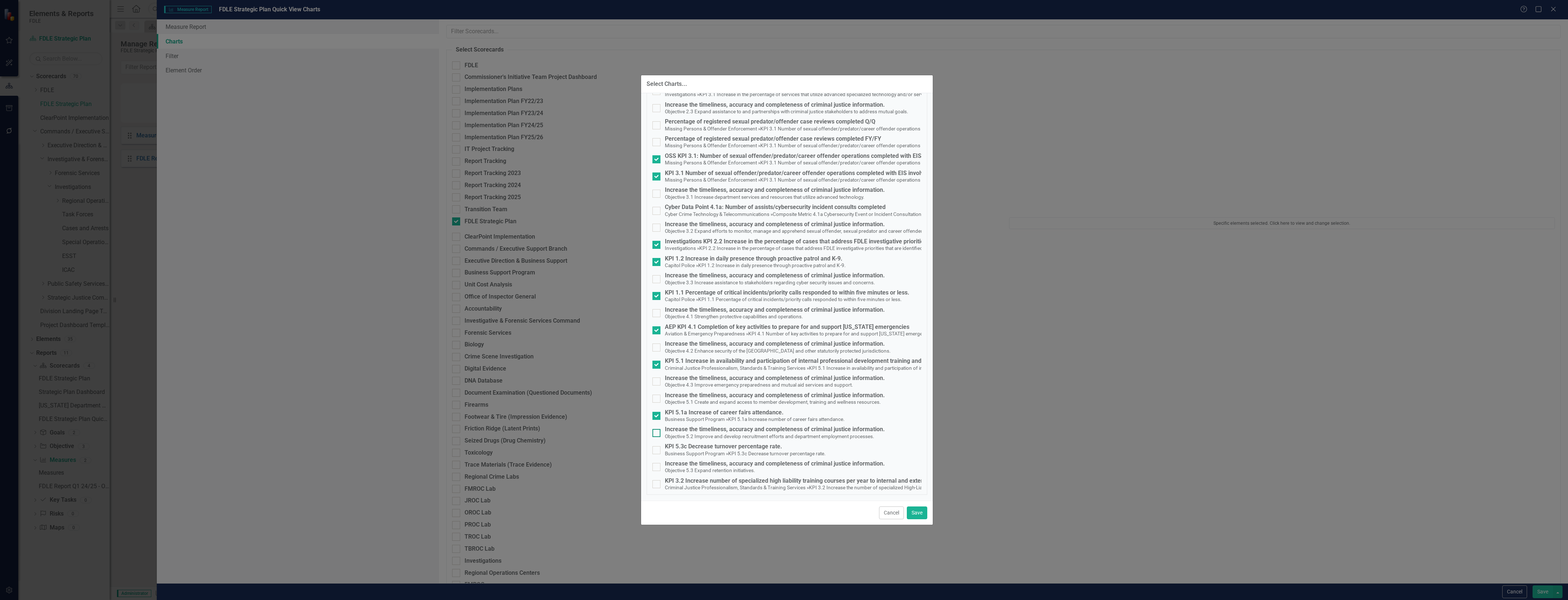
checkbox input "true"
click at [784, 452] on small "KPI 5.3c Decrease turnover percentage rate." at bounding box center [777, 453] width 97 height 6
click at [657, 451] on input "KPI 5.3c Decrease turnover percentage rate. Business Support Program » KPI 5.3c…" at bounding box center [655, 448] width 5 height 5
checkbox input "true"
click at [788, 433] on small "Objective 5.2 Improve and develop recruitment efforts and department employment…" at bounding box center [769, 436] width 209 height 6
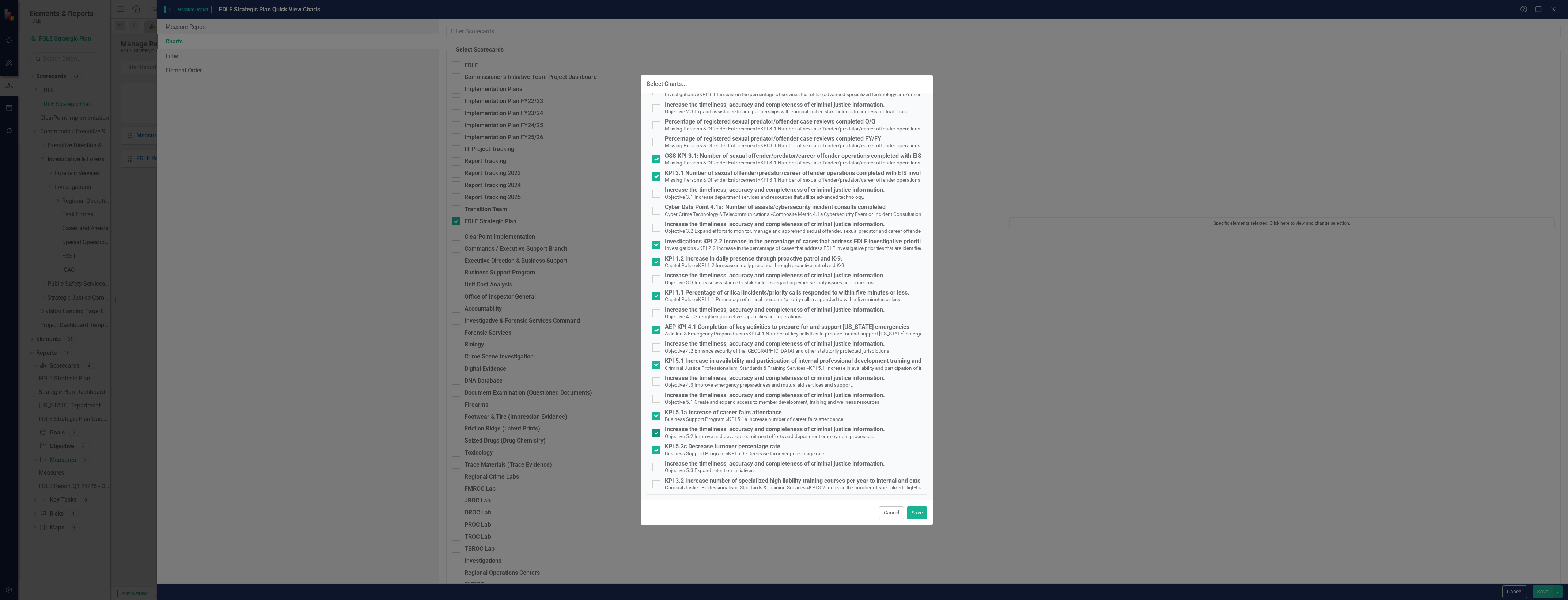
click at [657, 433] on input "Increase the timeliness, accuracy and completeness of criminal justice informat…" at bounding box center [655, 431] width 5 height 5
checkbox input "false"
click at [785, 478] on div "KPI 3.2 Increase number of specialized high liability training courses per year…" at bounding box center [894, 481] width 459 height 7
click at [657, 480] on input "KPI 3.2 Increase number of specialized high liability training courses per year…" at bounding box center [655, 483] width 5 height 5
checkbox input "true"
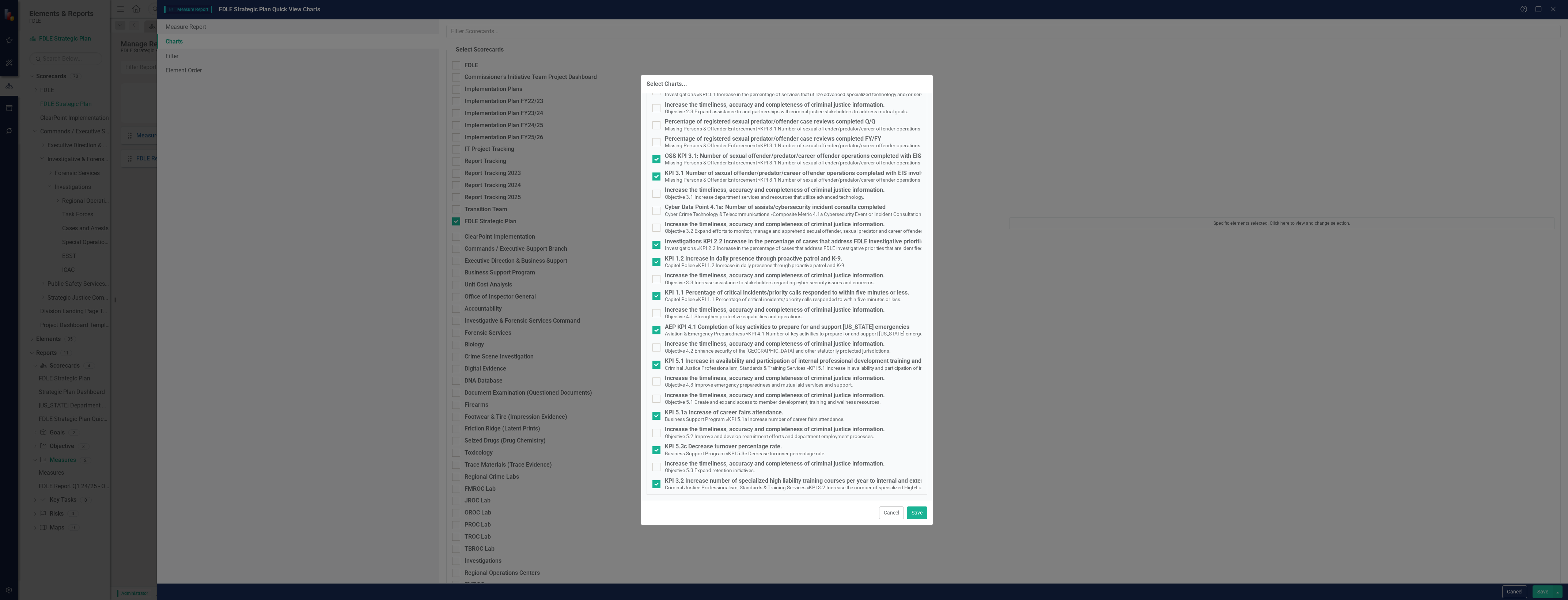
click at [903, 510] on div "Cancel Save" at bounding box center [786, 513] width 292 height 24
click at [916, 512] on button "Save" at bounding box center [917, 512] width 21 height 13
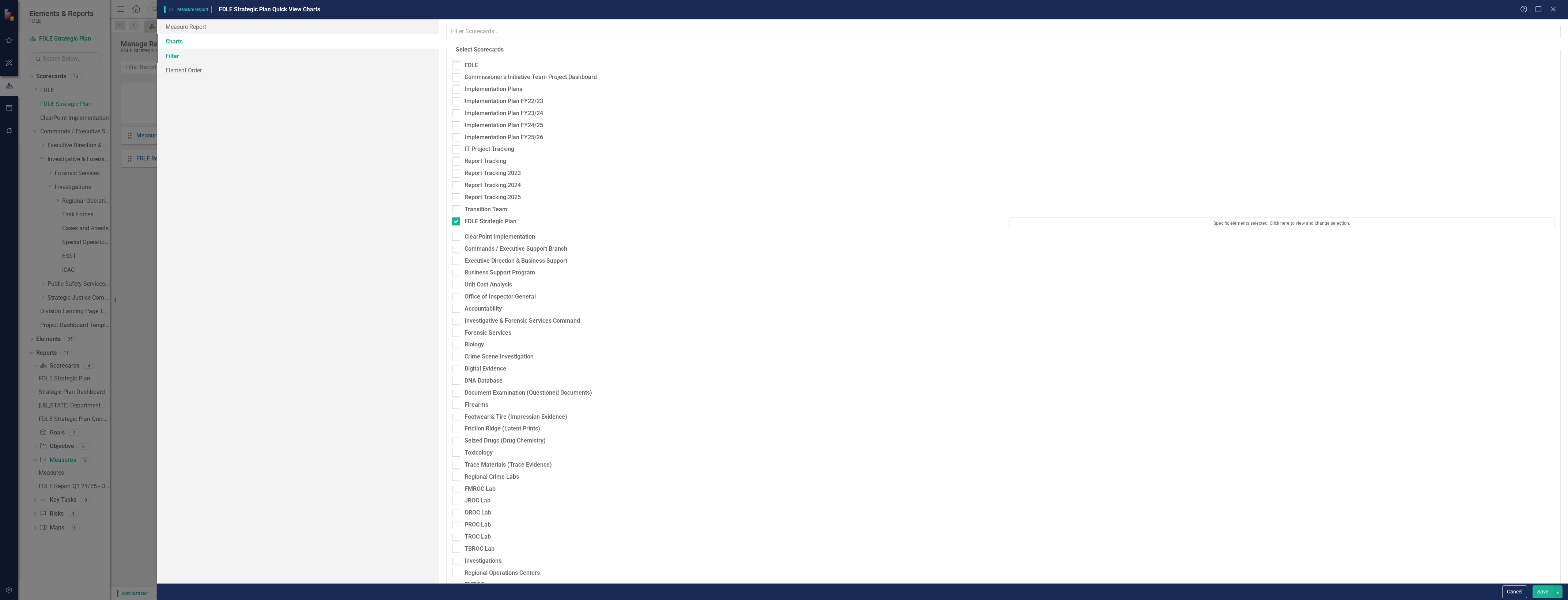
click at [319, 60] on link "Filter" at bounding box center [298, 56] width 282 height 15
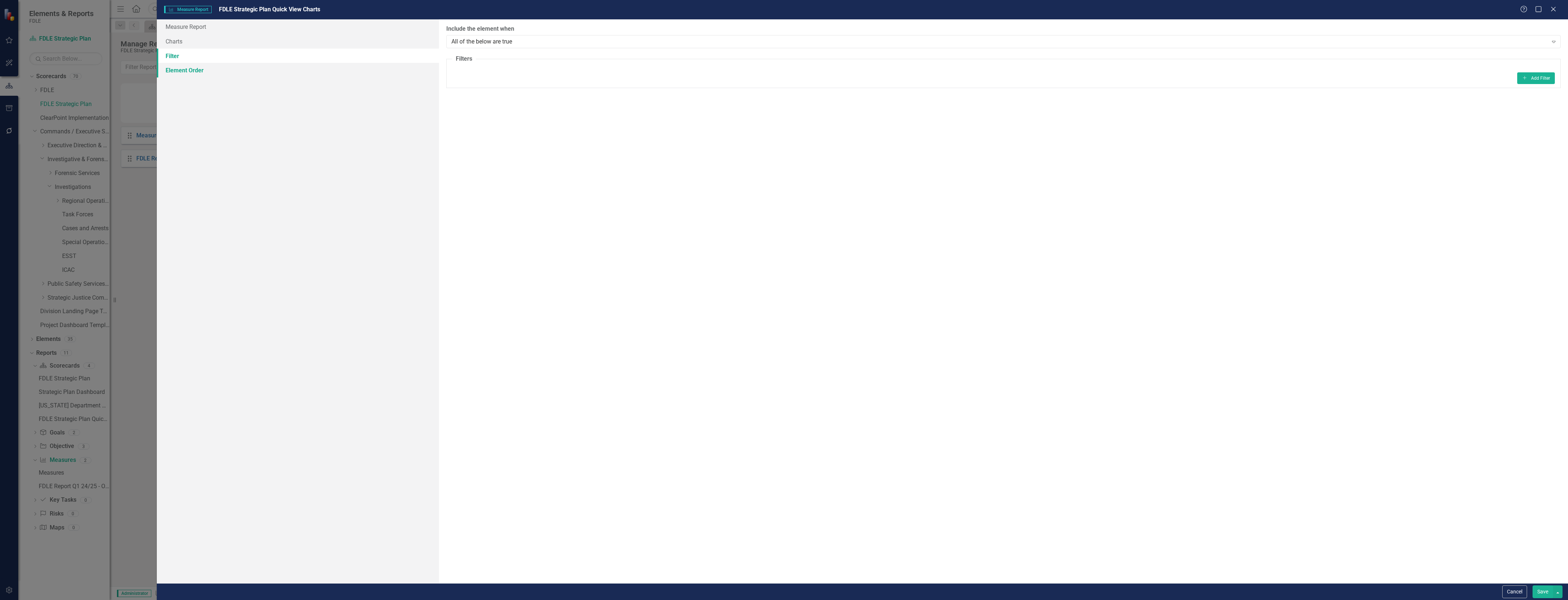
click at [333, 68] on link "Element Order" at bounding box center [298, 70] width 282 height 15
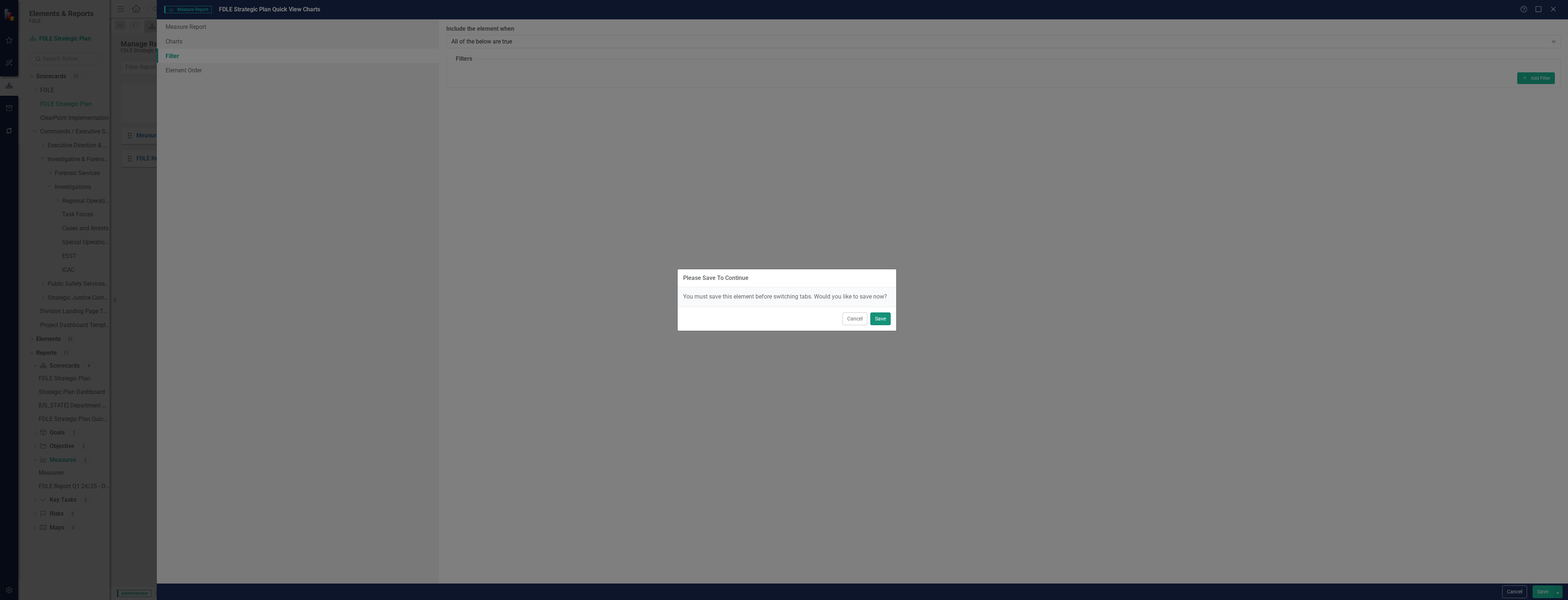
click at [890, 316] on button "Save" at bounding box center [881, 318] width 21 height 13
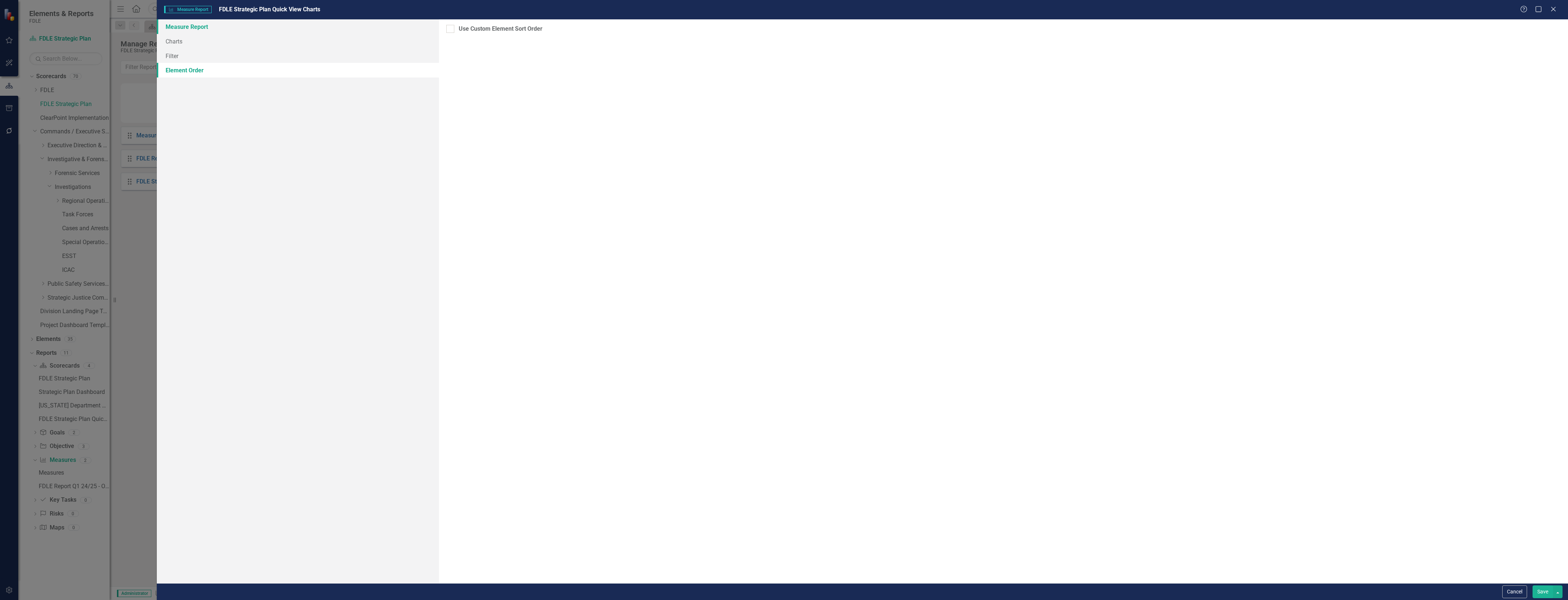
click at [255, 24] on link "Measure Report" at bounding box center [298, 27] width 282 height 15
click at [1542, 594] on button "Save" at bounding box center [1543, 591] width 21 height 13
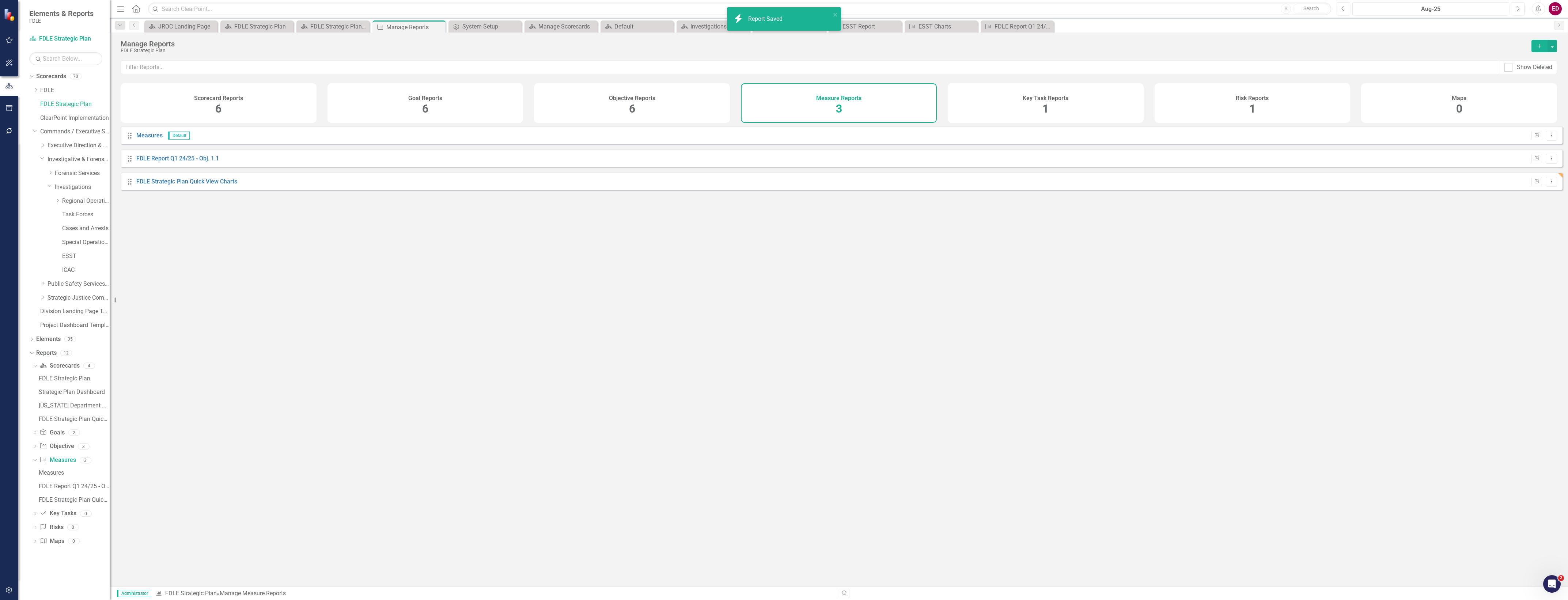
click at [804, 434] on div "Drag Measures Default Edit Report Dropdown Menu Drag FDLE Report Q1 24/25 - Obj…" at bounding box center [839, 354] width 1458 height 455
click at [192, 181] on div "Drag FDLE Strategic Plan Quick View Charts Edit Report Dropdown Menu" at bounding box center [841, 181] width 1442 height 18
click at [202, 185] on link "FDLE Strategic Plan Quick View Charts" at bounding box center [187, 181] width 101 height 7
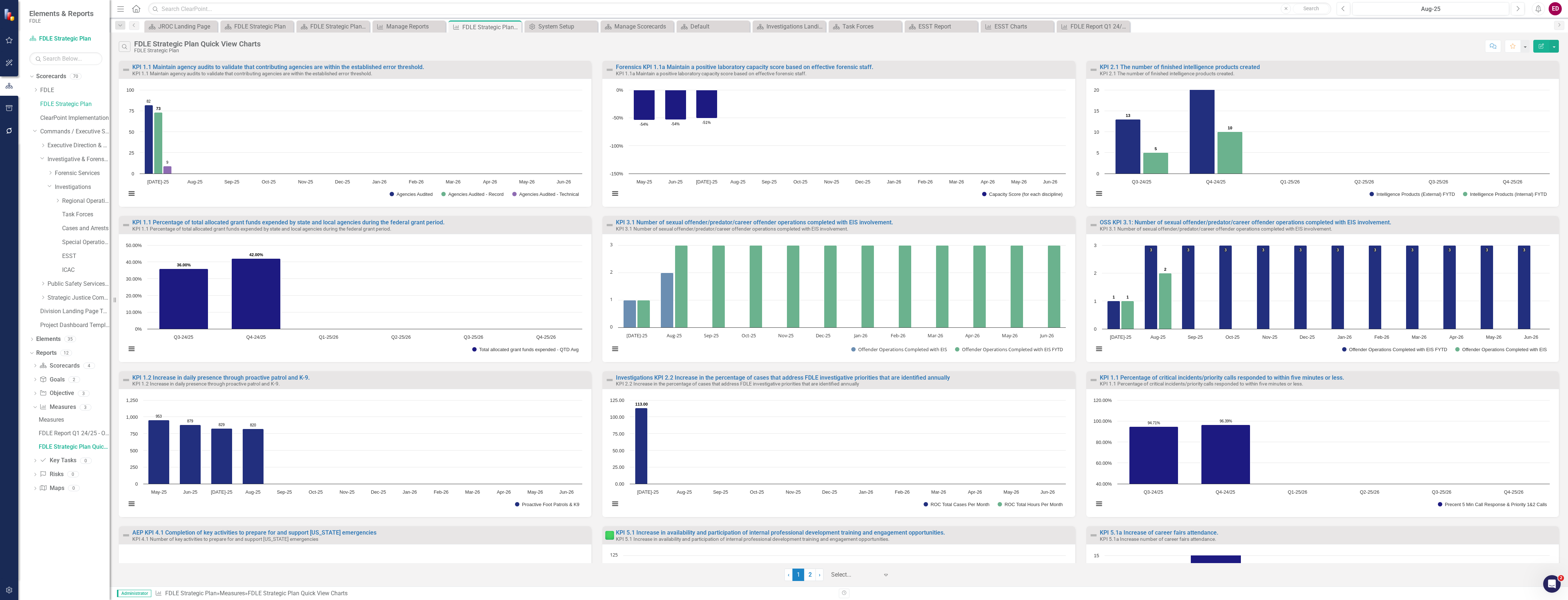
scroll to position [119, 0]
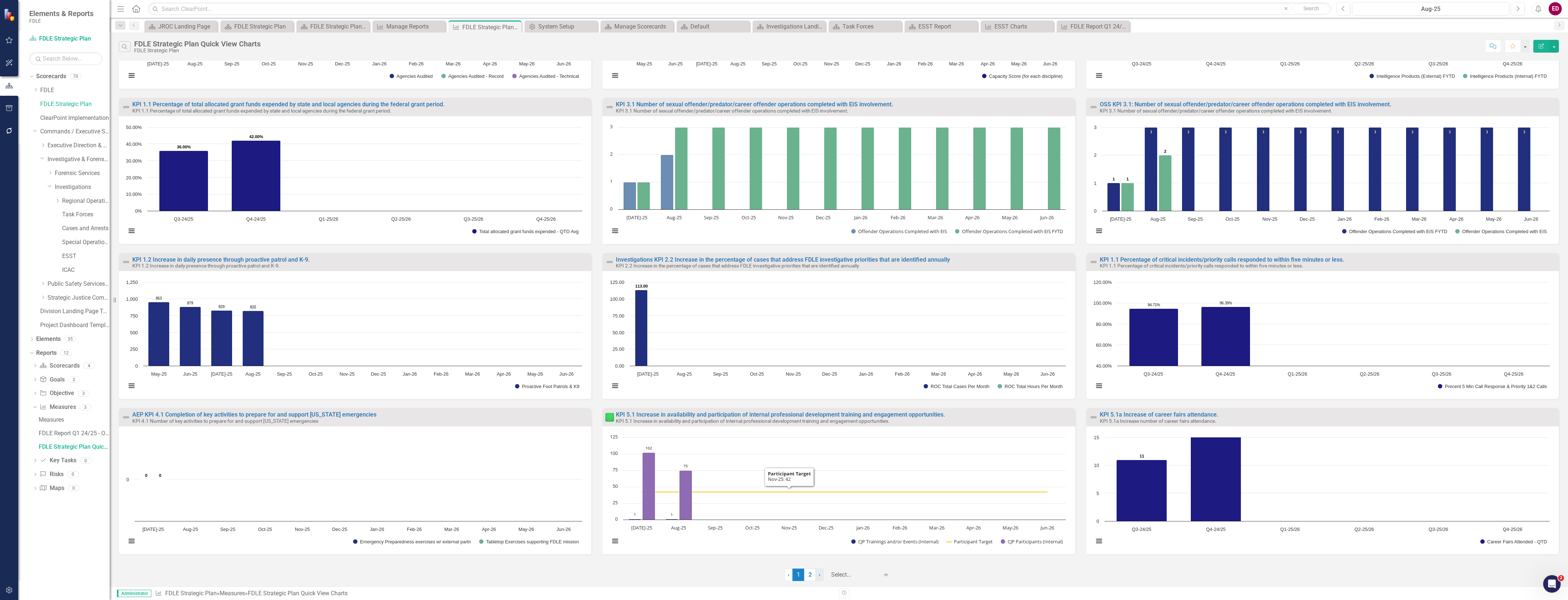
click at [816, 572] on link "› Next" at bounding box center [819, 574] width 8 height 12
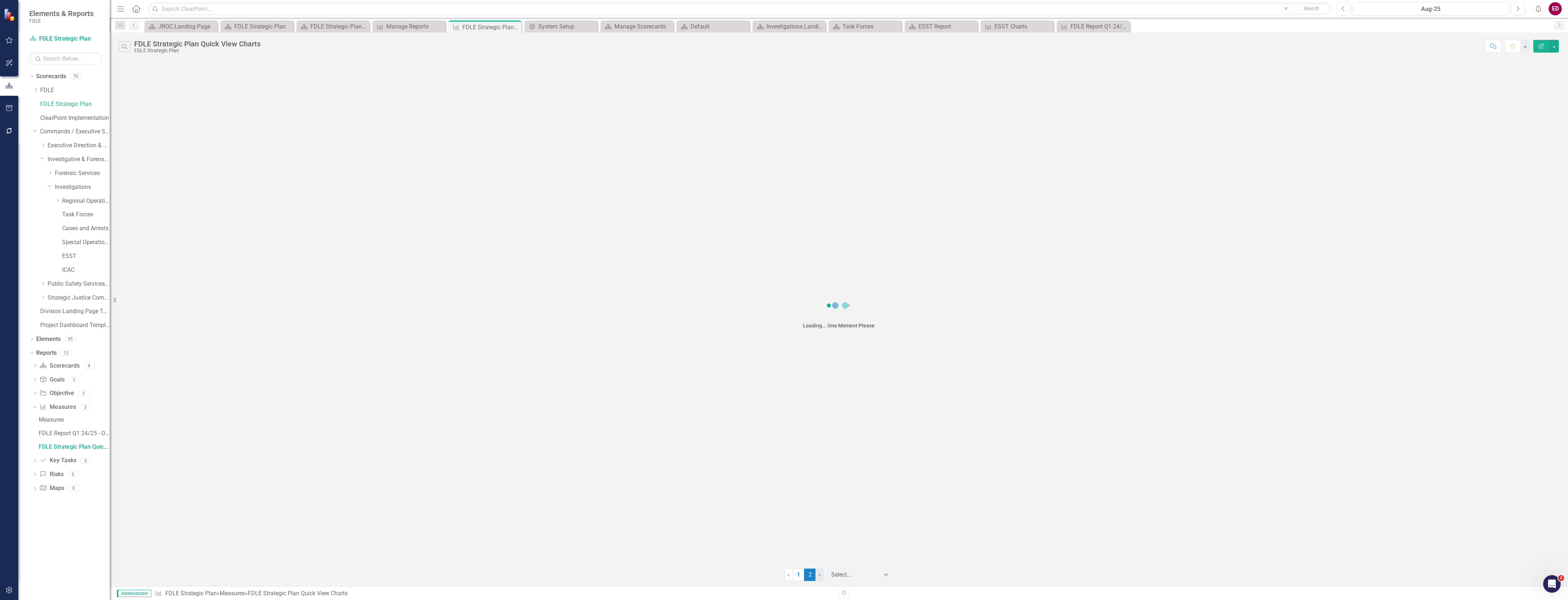
scroll to position [0, 0]
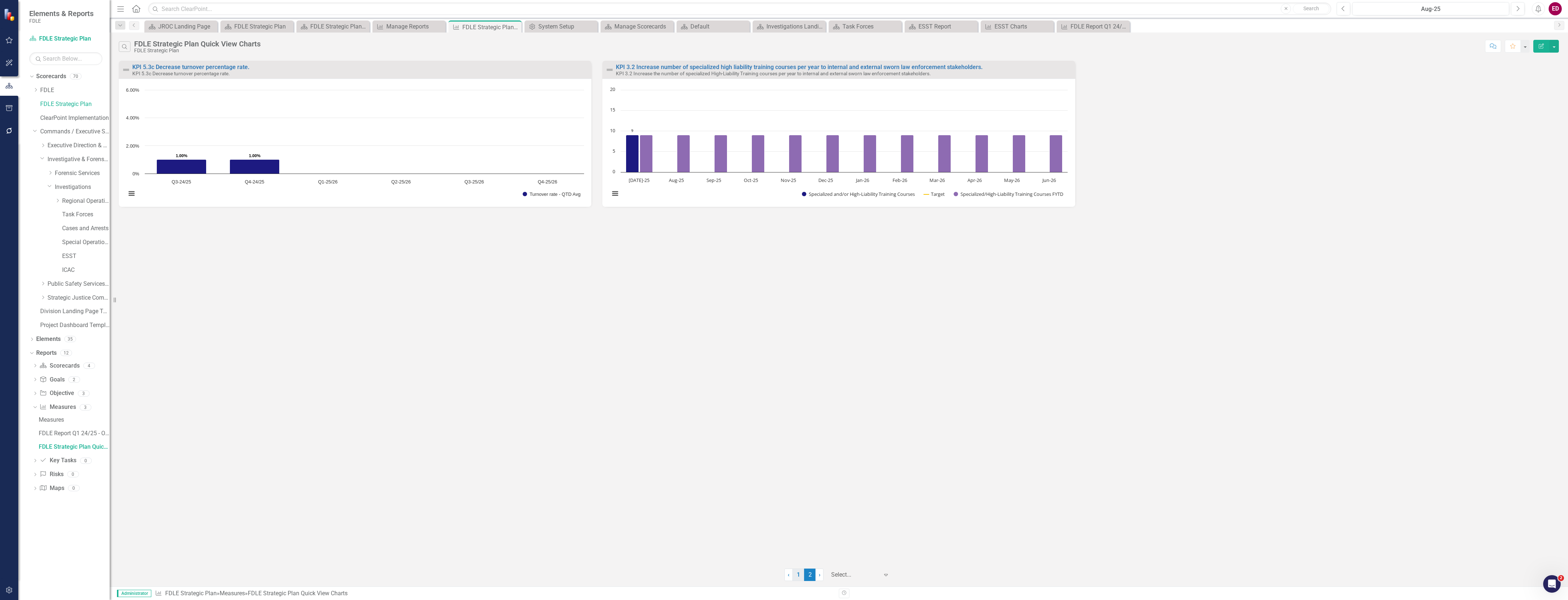
click at [800, 577] on link "1" at bounding box center [798, 574] width 12 height 12
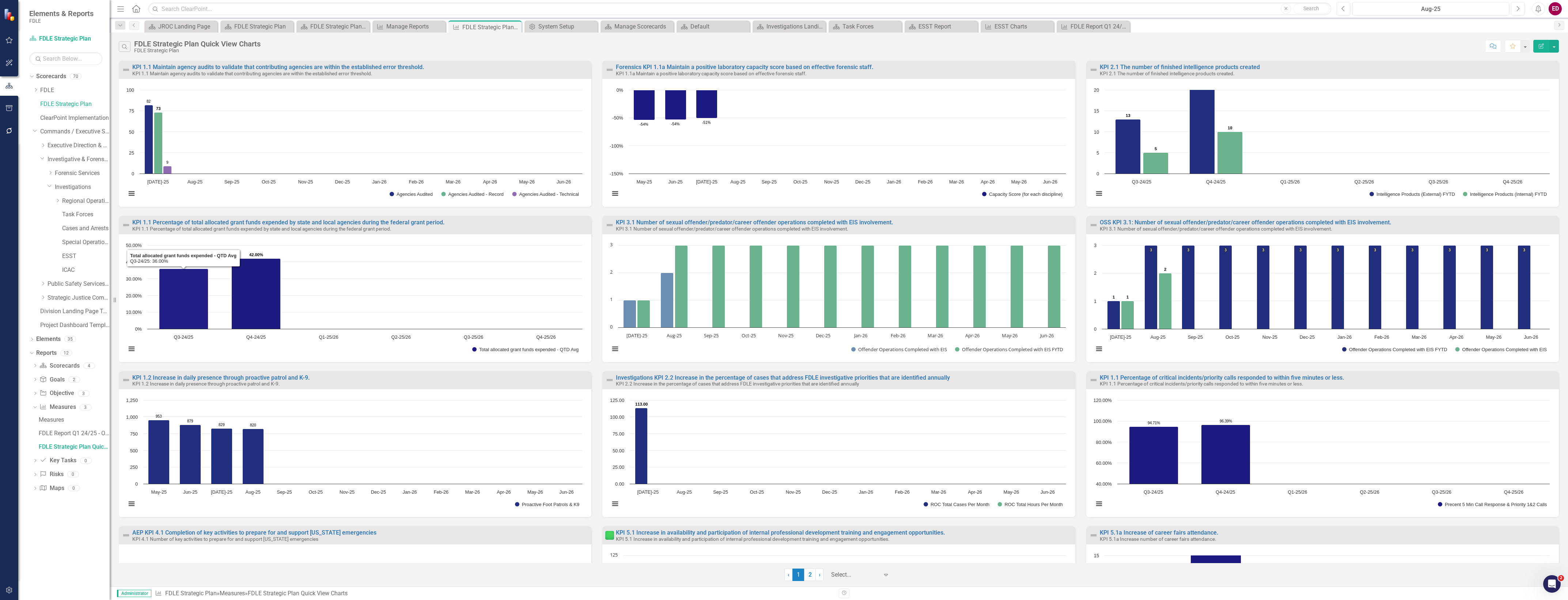
scroll to position [119, 0]
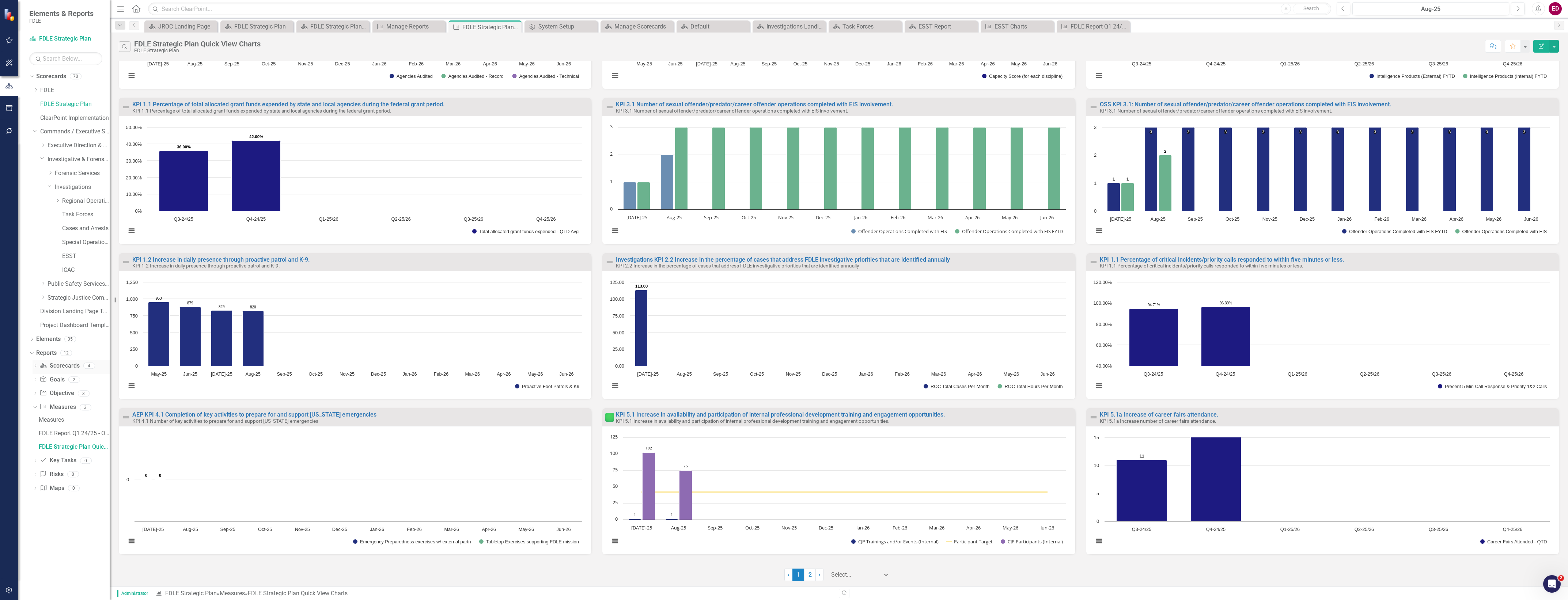
click at [66, 366] on link "Scorecard Scorecards" at bounding box center [59, 366] width 40 height 9
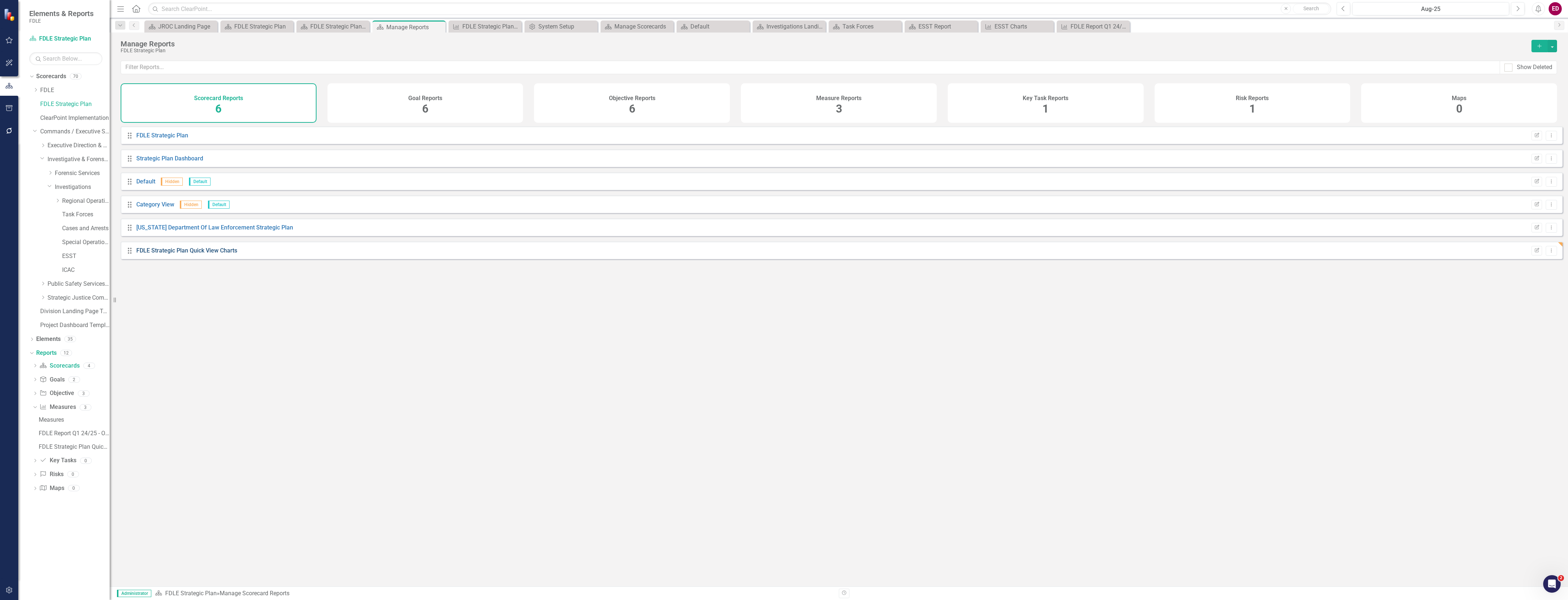
click at [218, 254] on link "FDLE Strategic Plan Quick View Charts" at bounding box center [187, 250] width 101 height 7
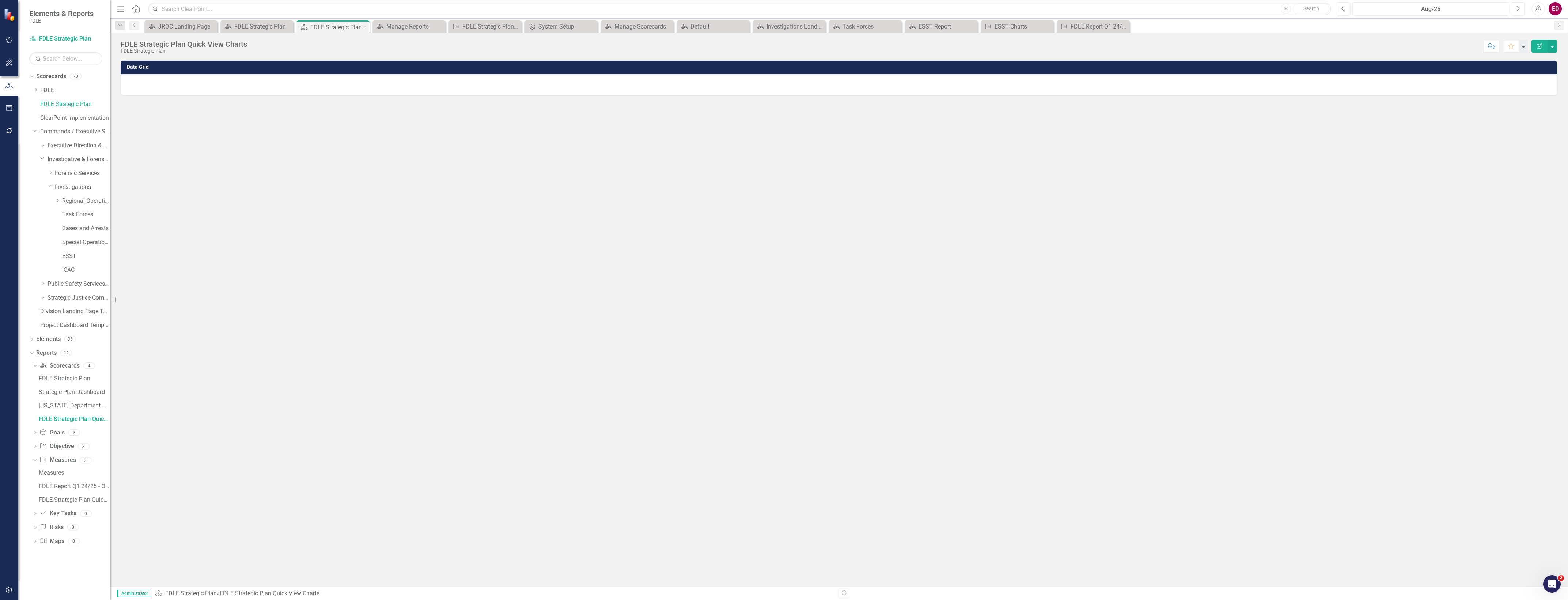
click at [1208, 66] on h3 "Data Grid" at bounding box center [840, 67] width 1427 height 5
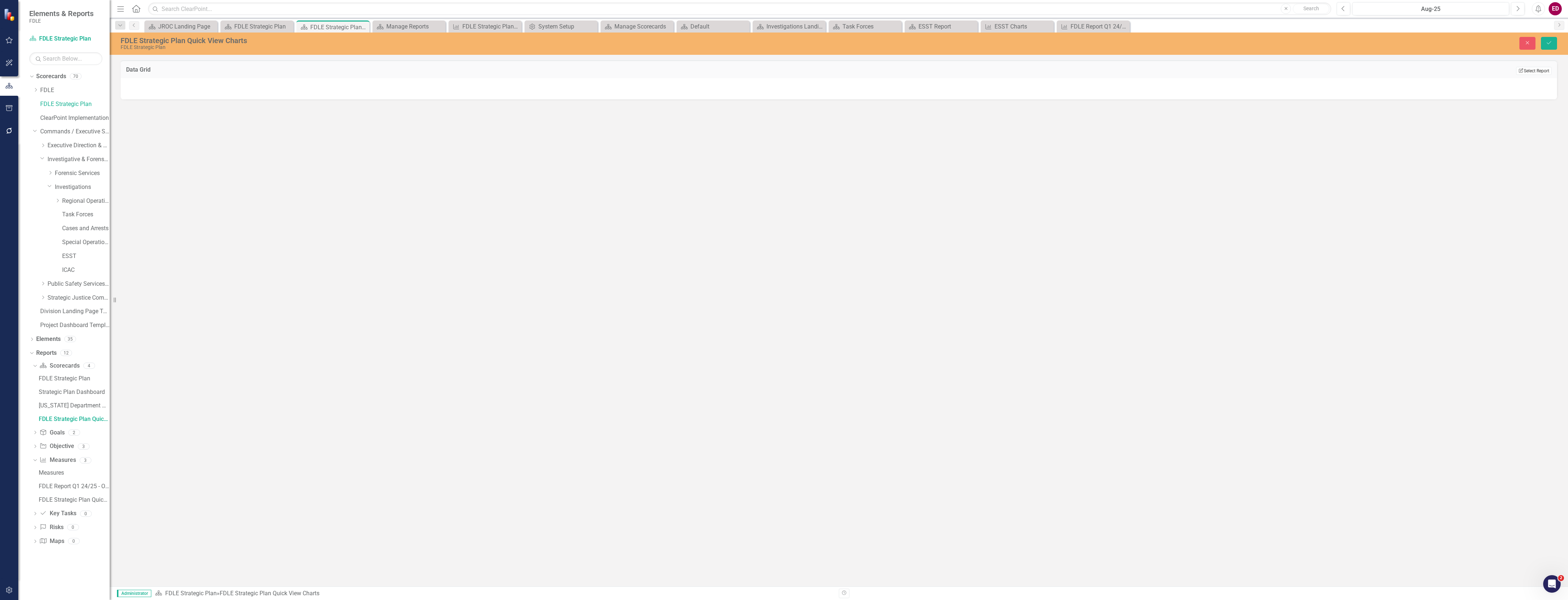
click at [1520, 72] on button "Edit Report Select Report" at bounding box center [1534, 71] width 35 height 8
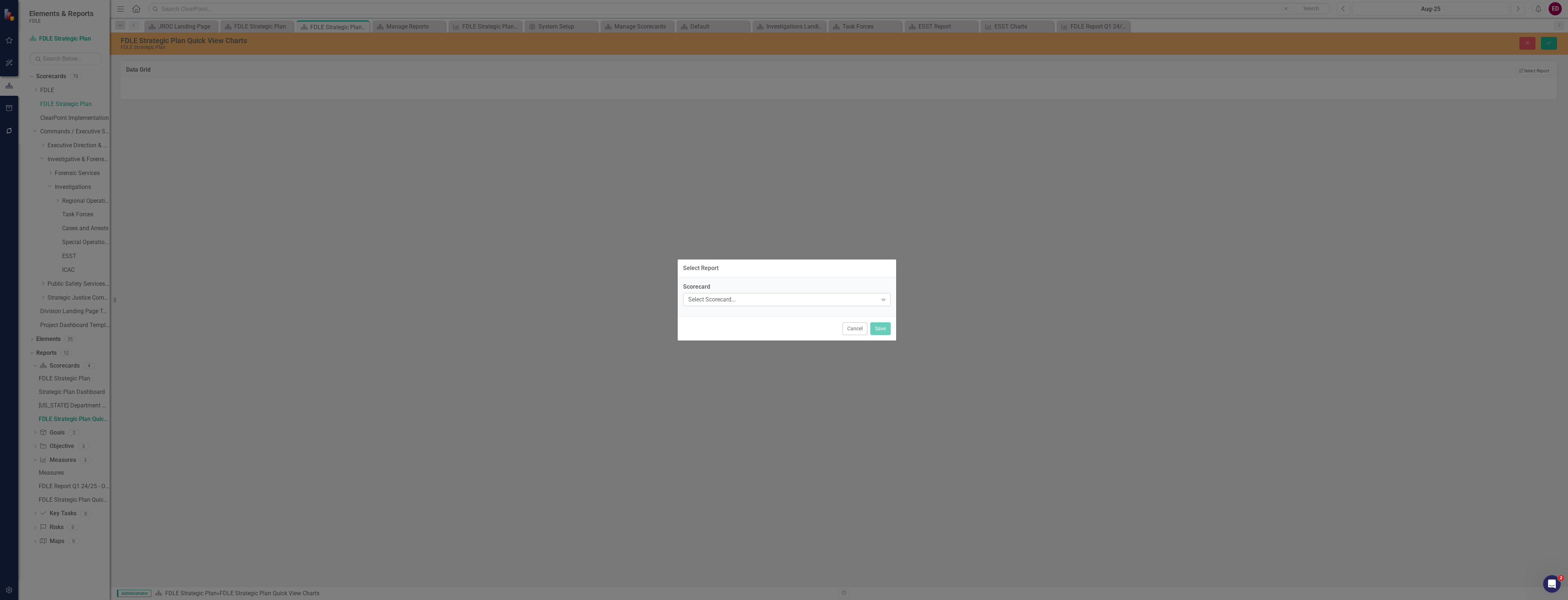
click at [744, 295] on div "Select Scorecard..." at bounding box center [783, 299] width 190 height 9
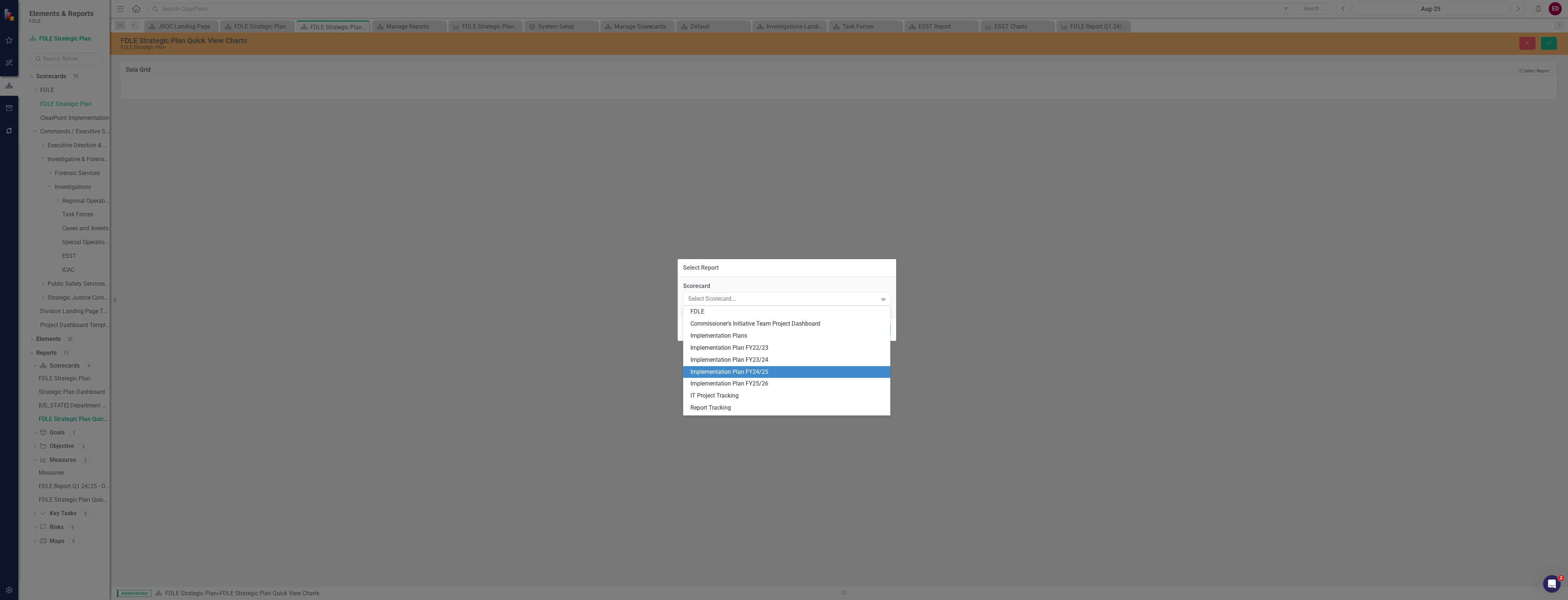
scroll to position [137, 0]
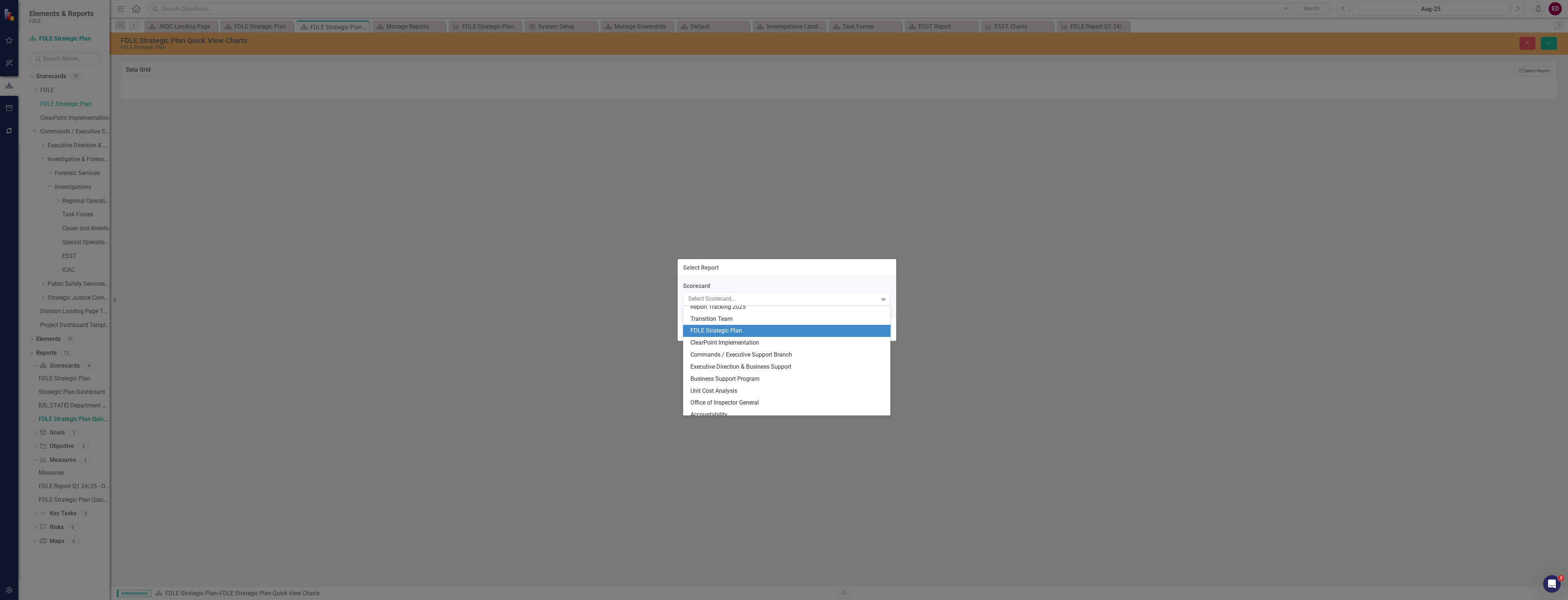
click at [785, 330] on div "FDLE Strategic Plan" at bounding box center [788, 331] width 196 height 9
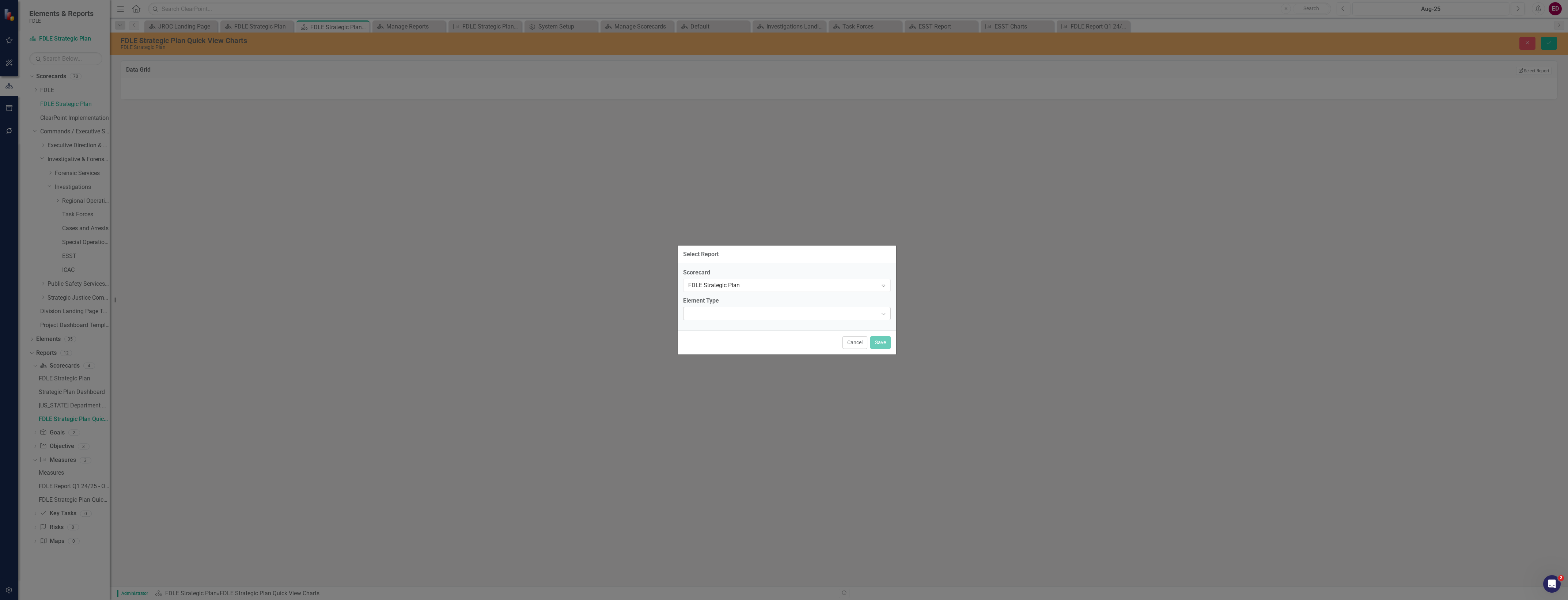
click at [766, 315] on div "Expand" at bounding box center [786, 313] width 208 height 13
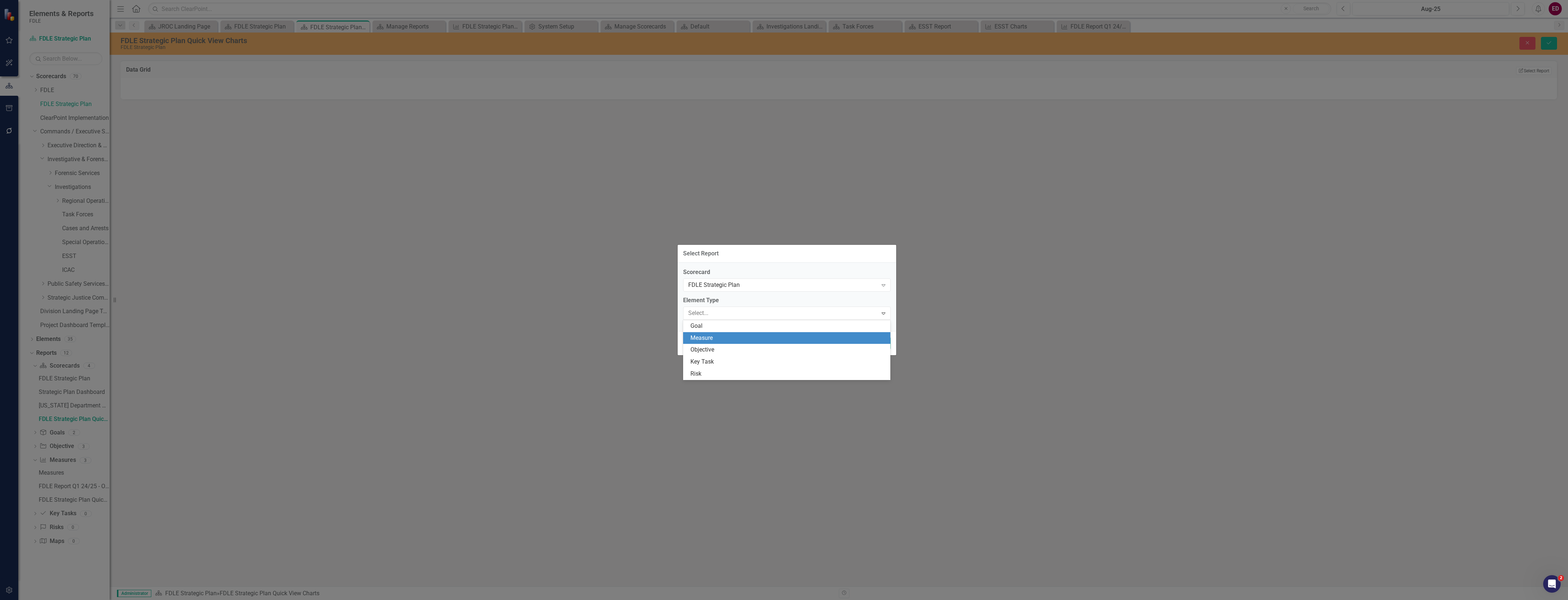
click at [763, 337] on div "Measure" at bounding box center [788, 338] width 196 height 9
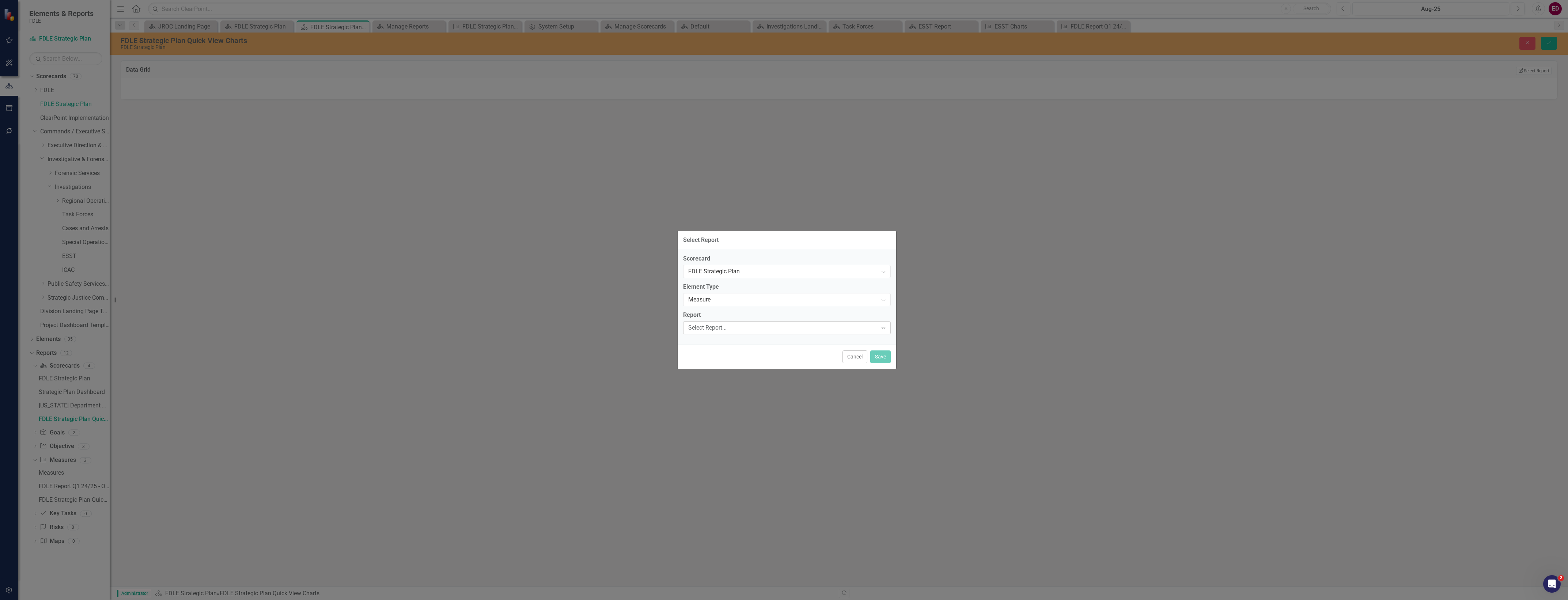
click at [763, 325] on div "Select Report..." at bounding box center [783, 327] width 190 height 9
click at [793, 369] on div "FDLE Strategic Plan Quick View Charts" at bounding box center [786, 364] width 208 height 12
click at [879, 354] on button "Save" at bounding box center [881, 357] width 21 height 13
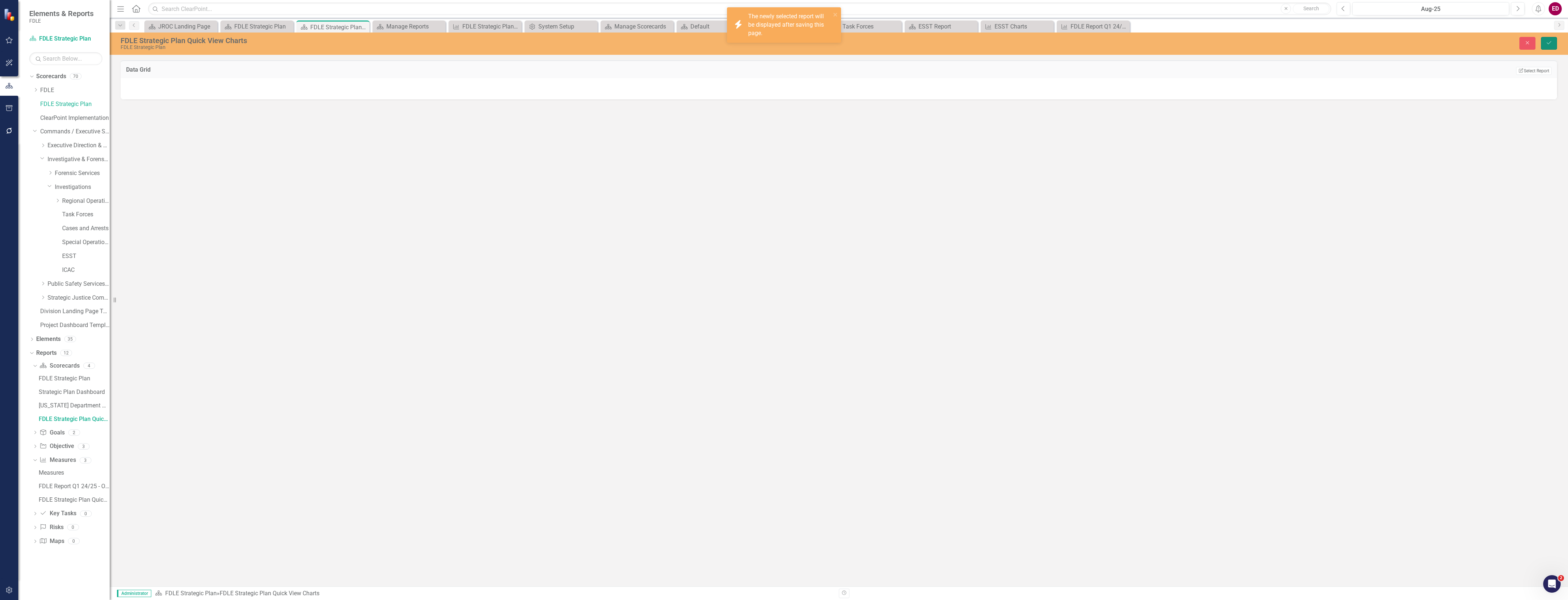
click at [1549, 46] on button "Save" at bounding box center [1549, 43] width 16 height 13
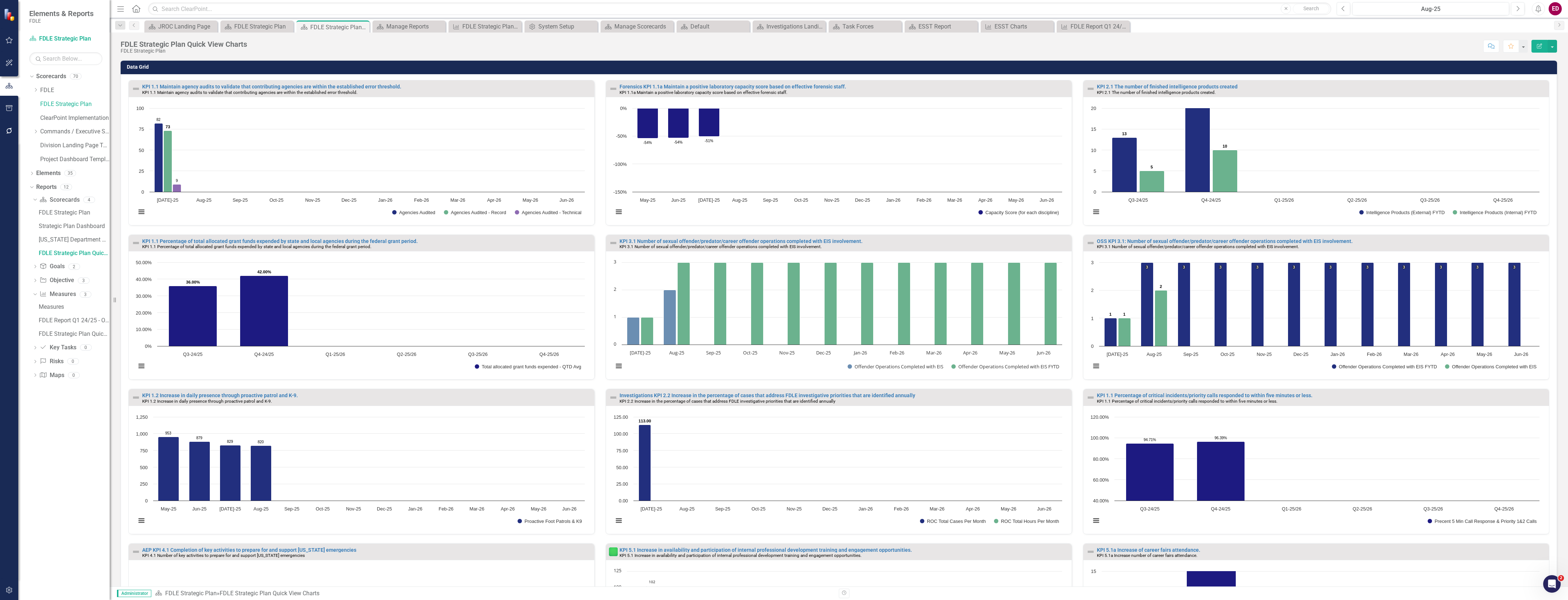
click at [183, 68] on h3 "Data Grid" at bounding box center [840, 67] width 1427 height 5
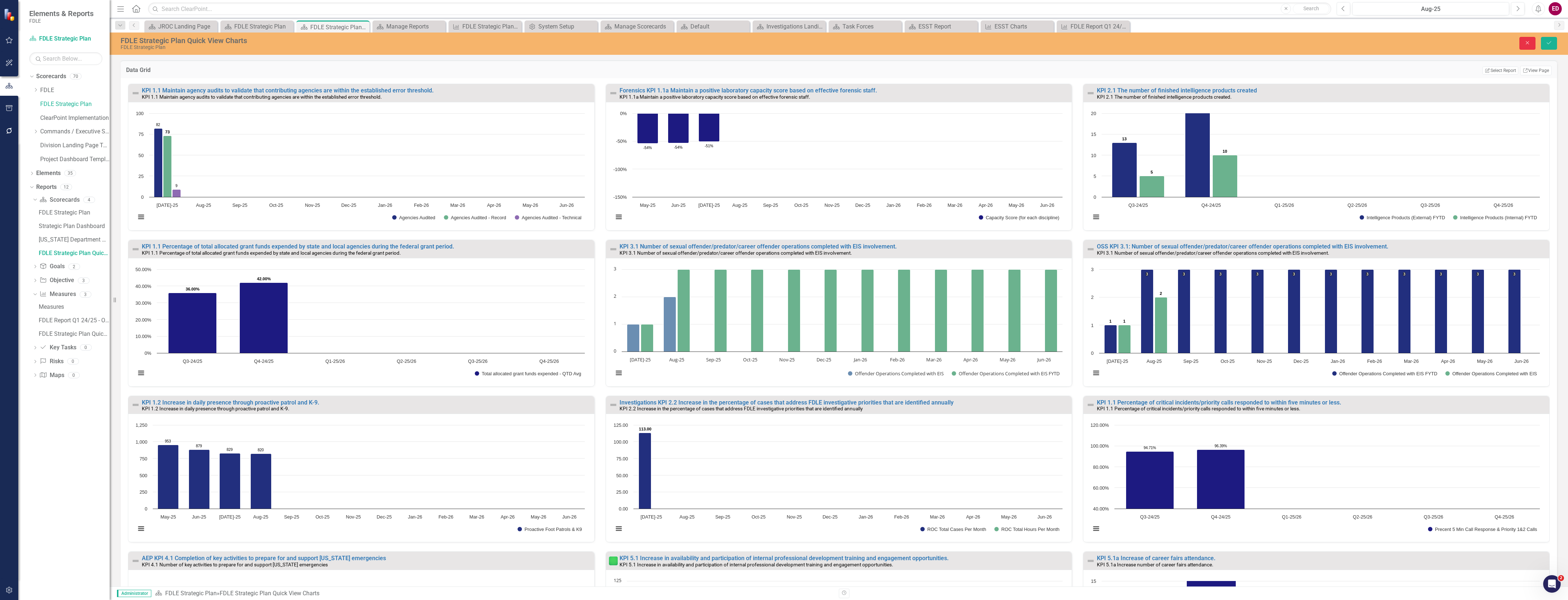
click at [1519, 38] on button "Close" at bounding box center [1527, 43] width 16 height 13
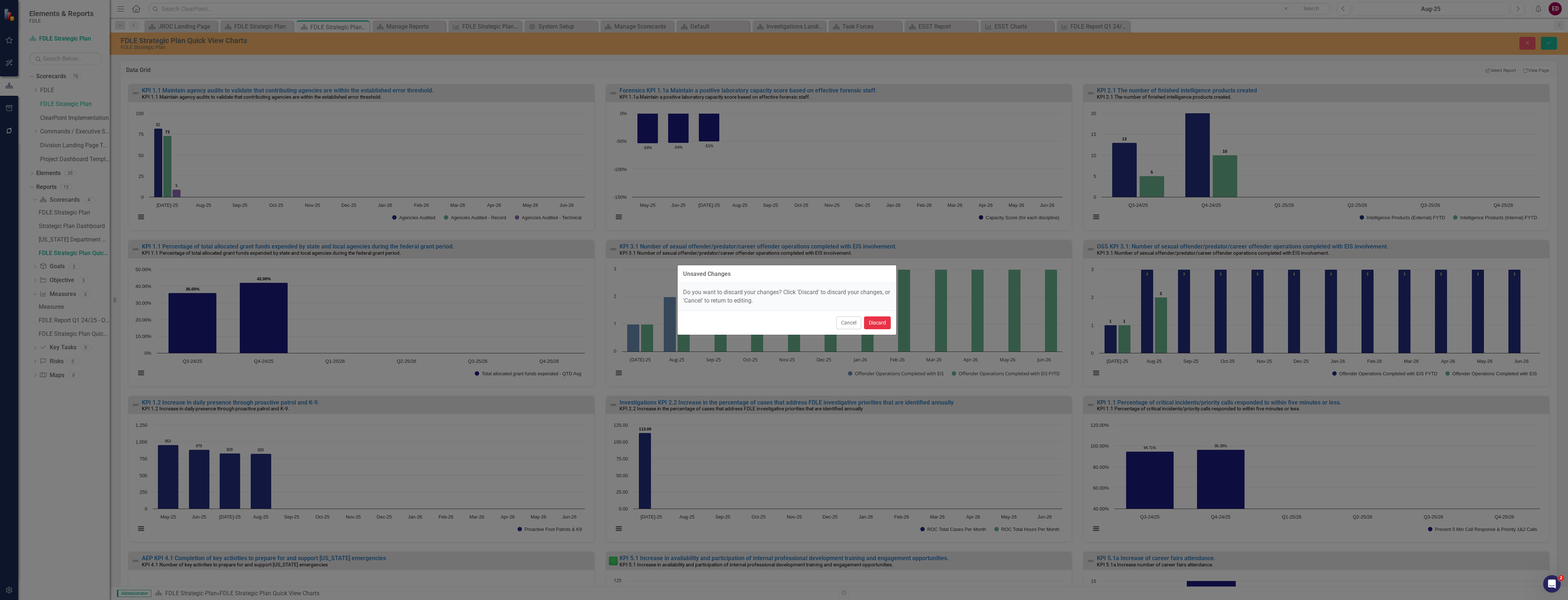
click at [881, 323] on button "Discard" at bounding box center [878, 323] width 27 height 13
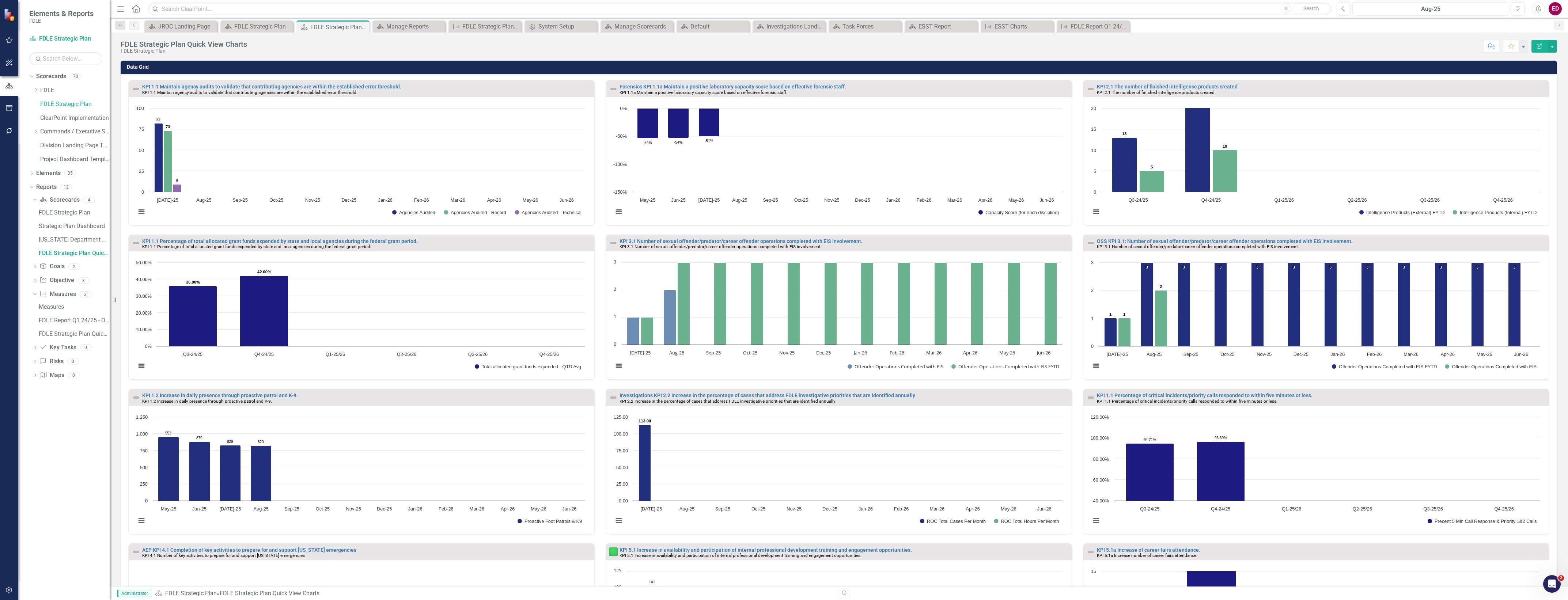
click at [85, 406] on div "Dropdown Scorecards 70 Dropdown FDLE Commissioner's Initiative Team Project Das…" at bounding box center [64, 335] width 91 height 529
click at [35, 481] on div "Dropdown Scorecards 70 Dropdown FDLE Commissioner's Initiative Team Project Das…" at bounding box center [64, 335] width 91 height 529
click at [10, 597] on button "button" at bounding box center [9, 590] width 16 height 15
click at [88, 169] on link "System Setup" at bounding box center [66, 169] width 73 height 9
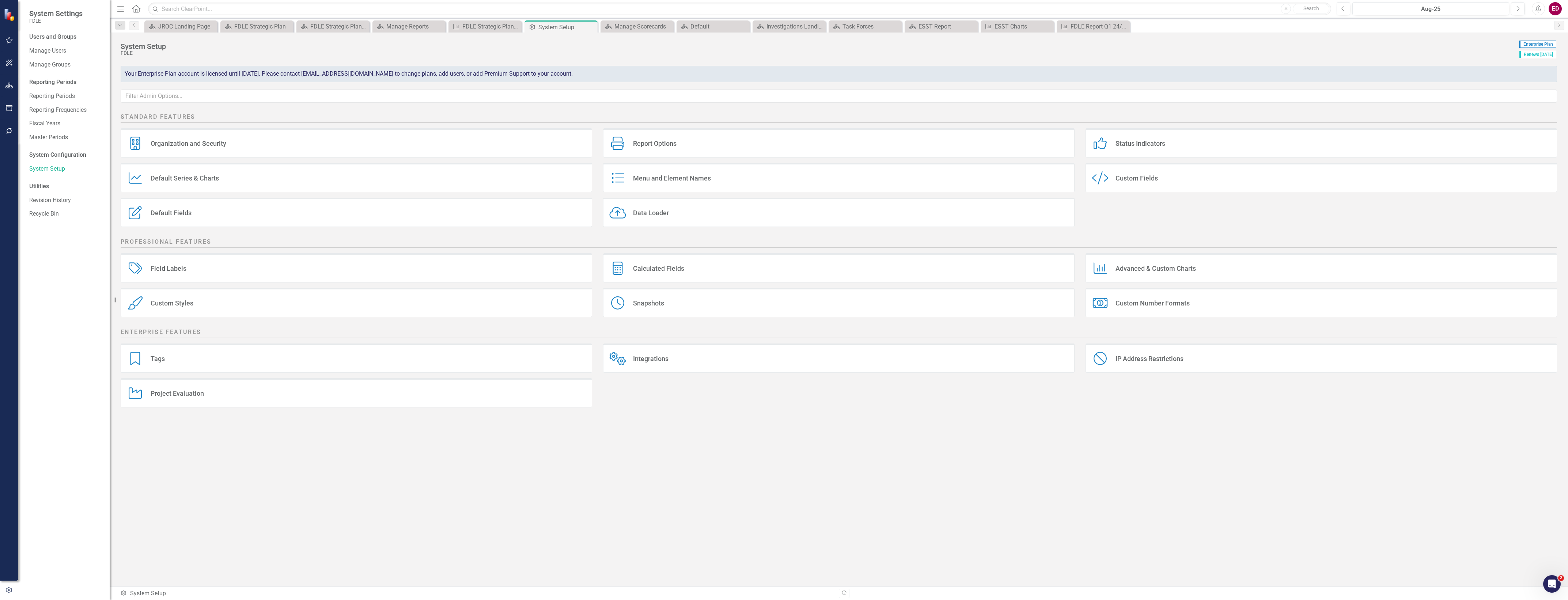
click at [12, 83] on icon "button" at bounding box center [9, 86] width 8 height 6
click at [29, 103] on icon "Dropdown" at bounding box center [32, 105] width 5 height 4
click at [37, 114] on div "Dropdown Scorecard Scorecards 4" at bounding box center [71, 118] width 77 height 14
click at [32, 116] on div "Dropdown Scorecard Scorecards 4 FDLE Strategic Plan Strategic Plan Dashboard Fl…" at bounding box center [69, 159] width 80 height 97
click at [36, 119] on icon "Dropdown" at bounding box center [35, 117] width 5 height 4
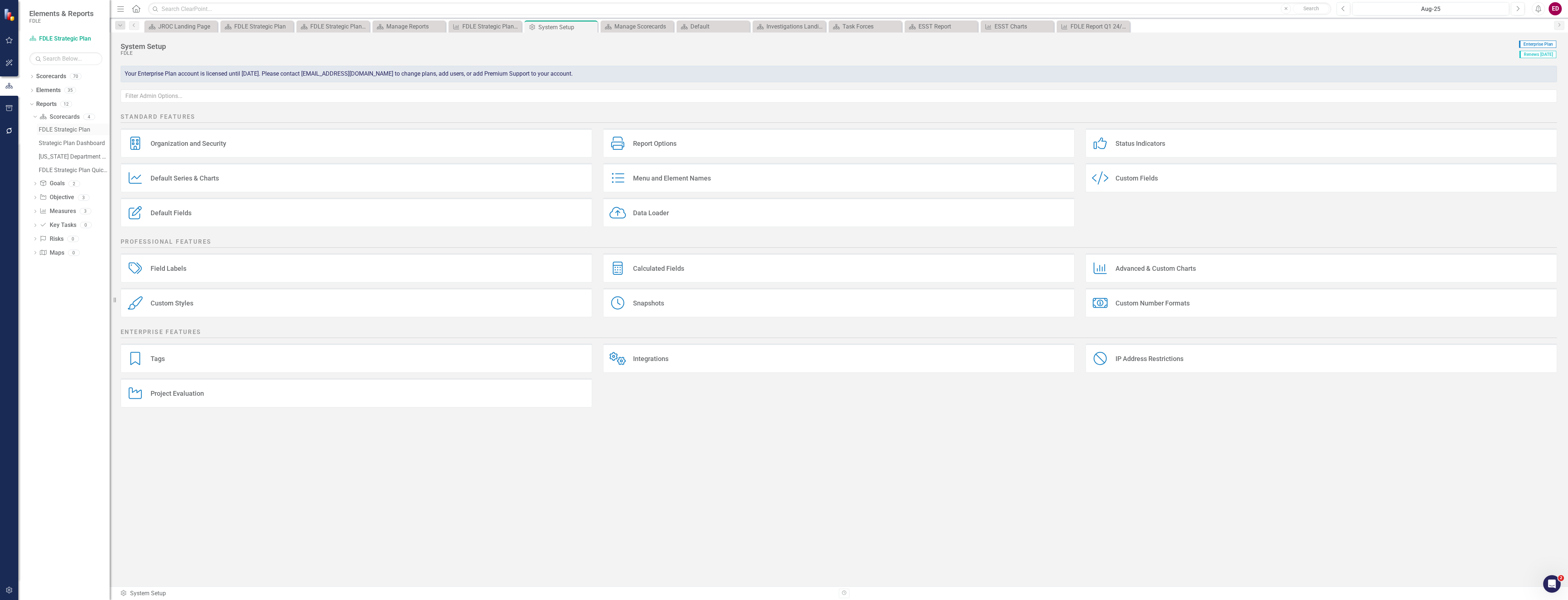
click at [68, 129] on div "FDLE Strategic Plan" at bounding box center [74, 130] width 71 height 7
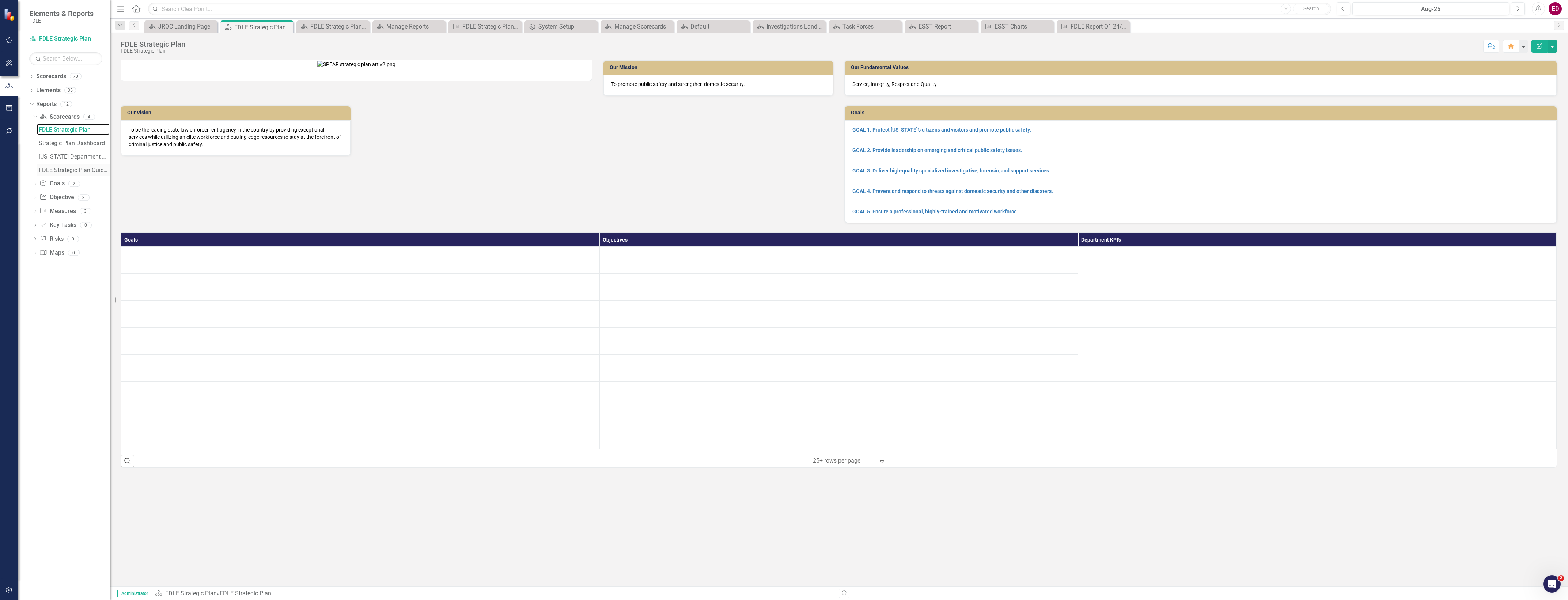
click at [99, 169] on div "FDLE Strategic Plan Quick View Charts" at bounding box center [74, 170] width 71 height 7
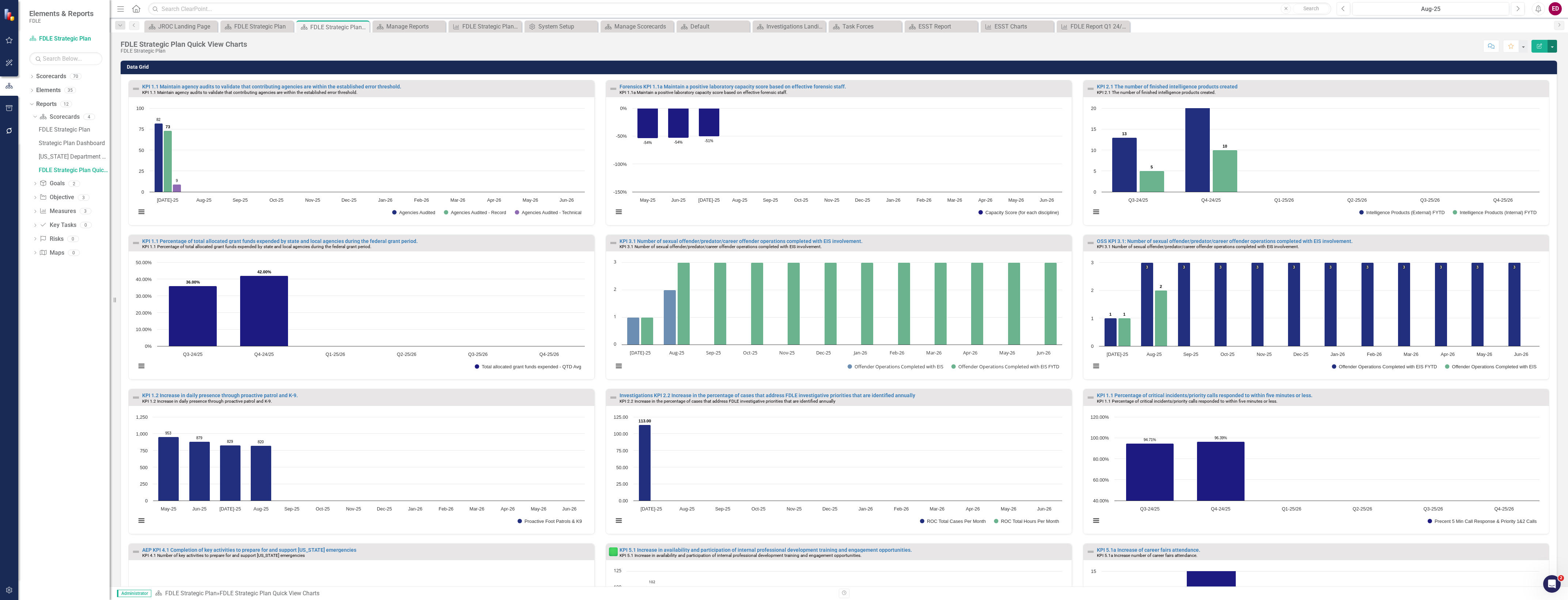
click at [1556, 43] on button "button" at bounding box center [1552, 46] width 10 height 13
click at [1549, 74] on link "Edit Report Edit Layout" at bounding box center [1527, 74] width 59 height 13
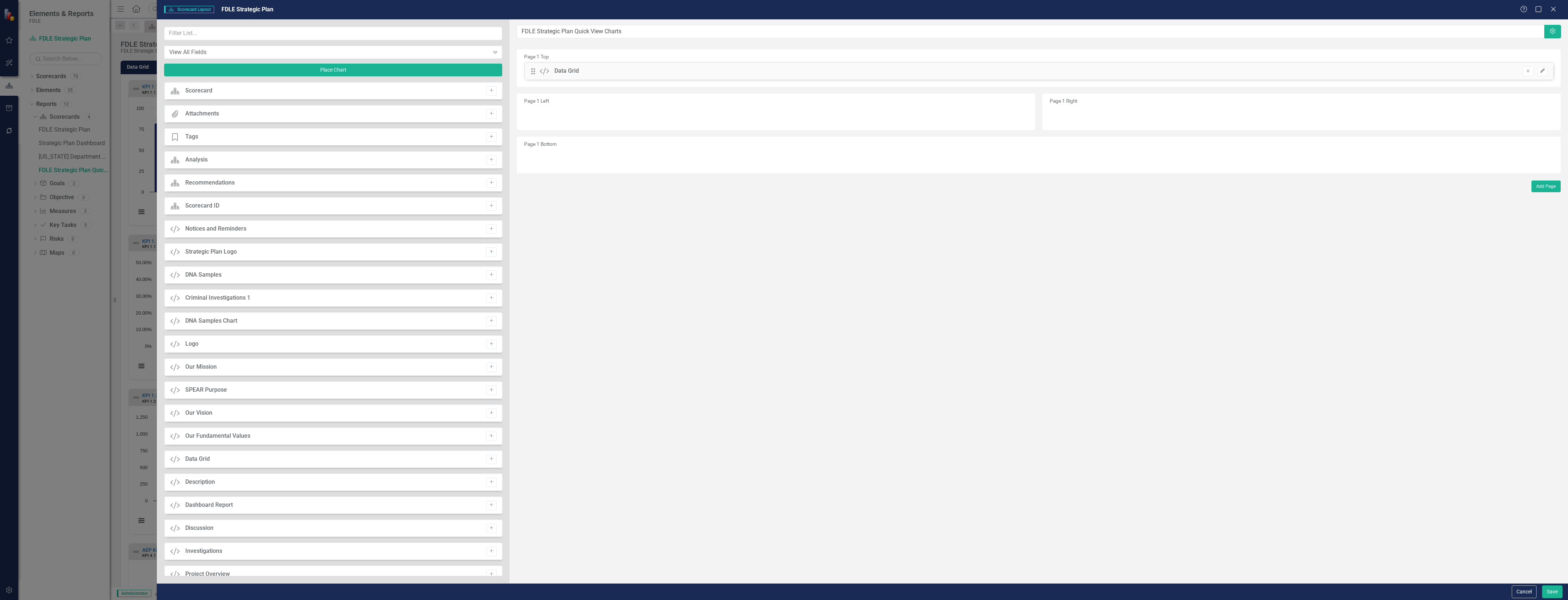
click at [1541, 72] on icon "Edit" at bounding box center [1542, 71] width 5 height 4
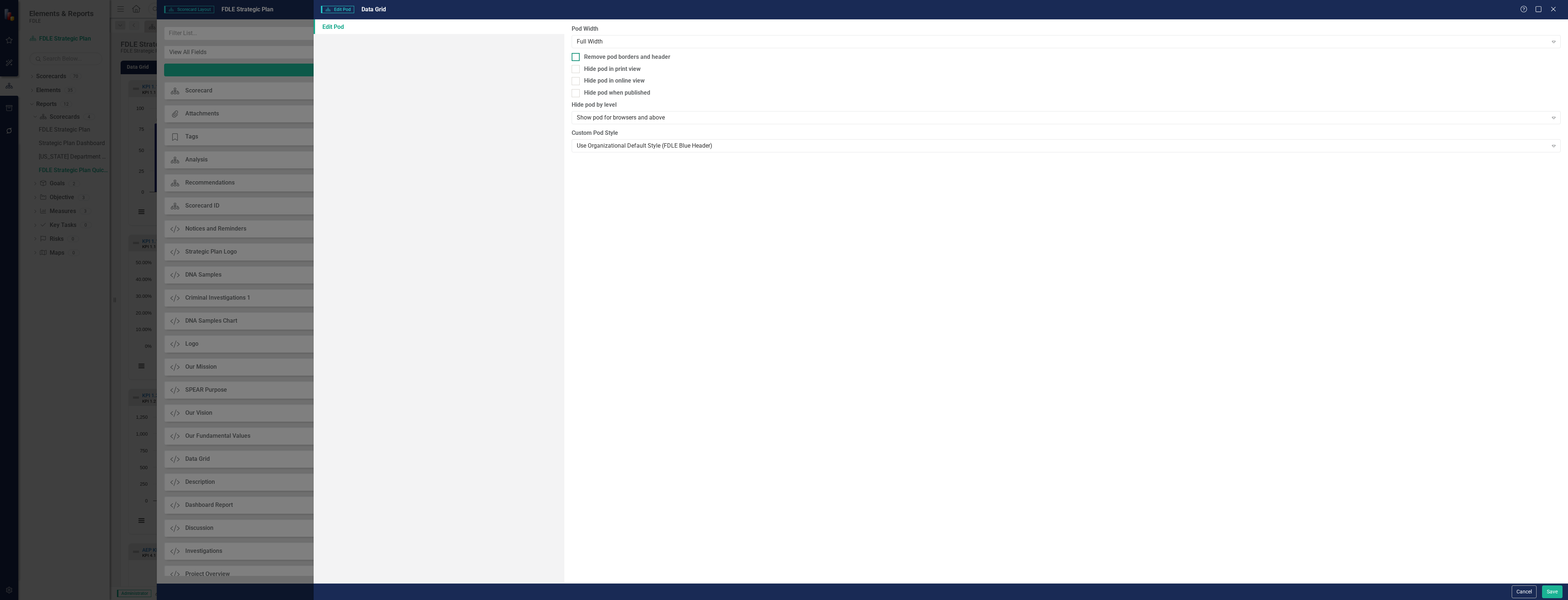
click at [659, 57] on div "Remove pod borders and header" at bounding box center [628, 57] width 86 height 9
click at [576, 57] on input "Remove pod borders and header" at bounding box center [574, 55] width 5 height 5
checkbox input "true"
click at [1552, 592] on button "Save" at bounding box center [1552, 591] width 21 height 13
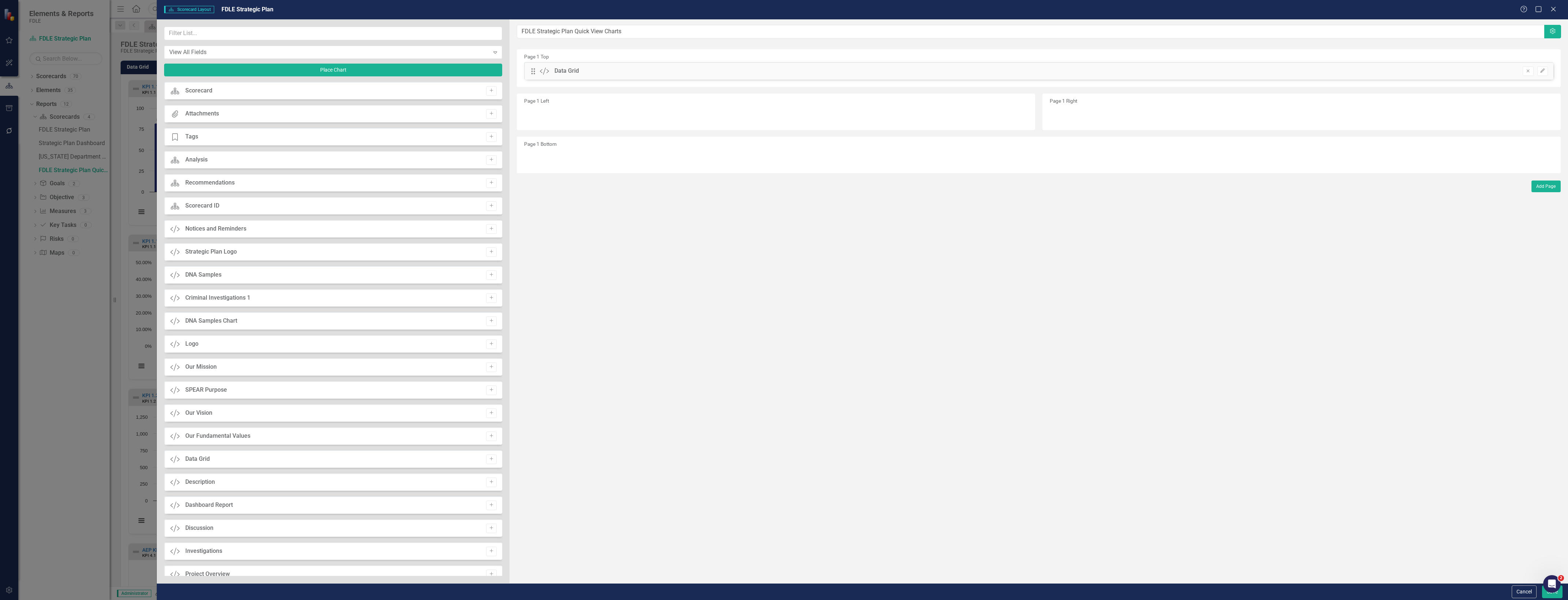
click at [1541, 594] on div "Cancel Save" at bounding box center [1536, 591] width 52 height 13
click at [1549, 593] on button "Save" at bounding box center [1552, 591] width 21 height 13
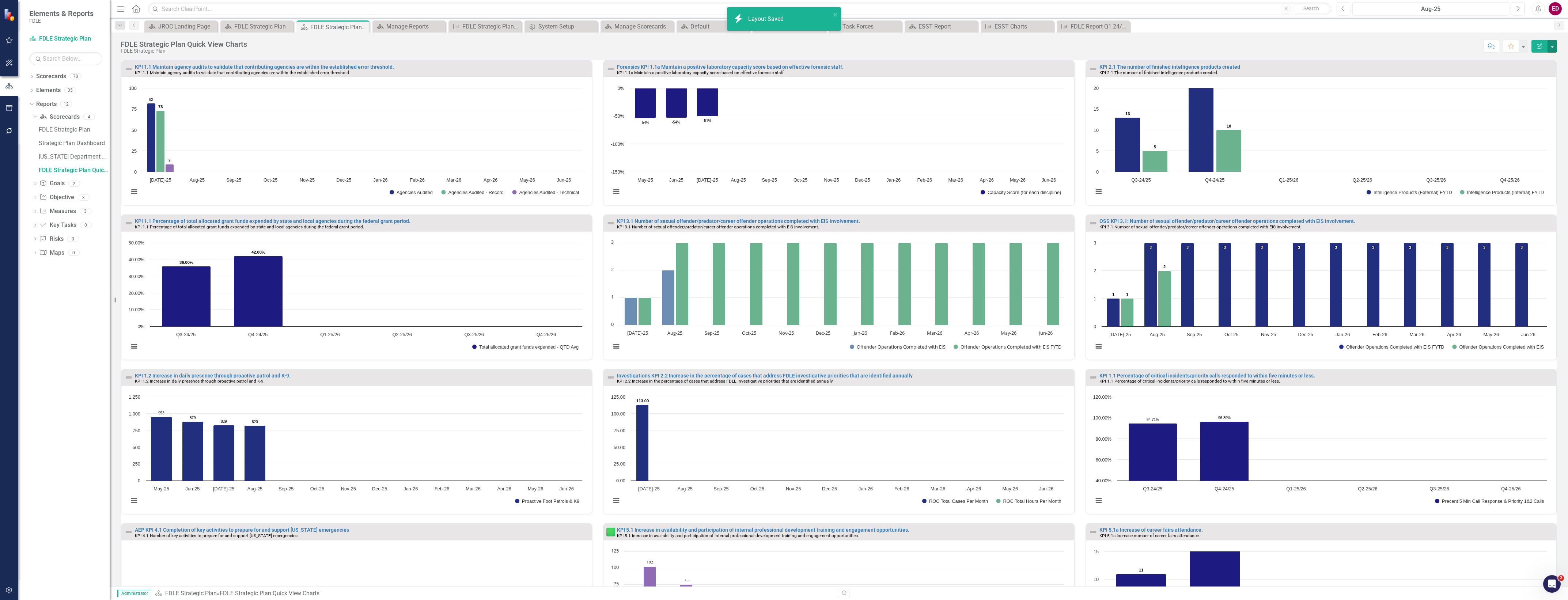
scroll to position [118, 0]
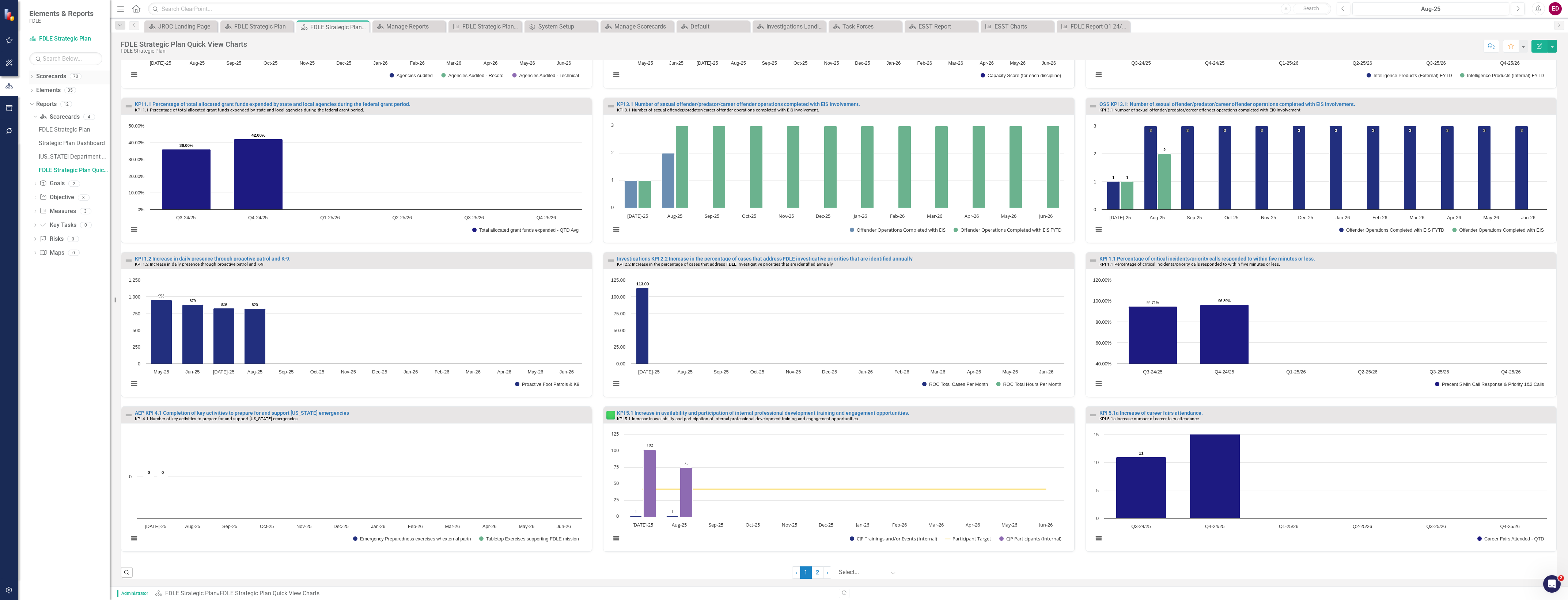
click at [31, 81] on div "Dropdown Scorecards 70" at bounding box center [69, 77] width 80 height 14
click at [32, 76] on icon "Dropdown" at bounding box center [32, 77] width 5 height 4
click at [35, 128] on div "Dropdown Commands / Executive Support Branch" at bounding box center [71, 132] width 77 height 12
click at [35, 130] on icon "Dropdown" at bounding box center [35, 131] width 5 height 4
click at [45, 158] on icon "Dropdown" at bounding box center [43, 159] width 5 height 4
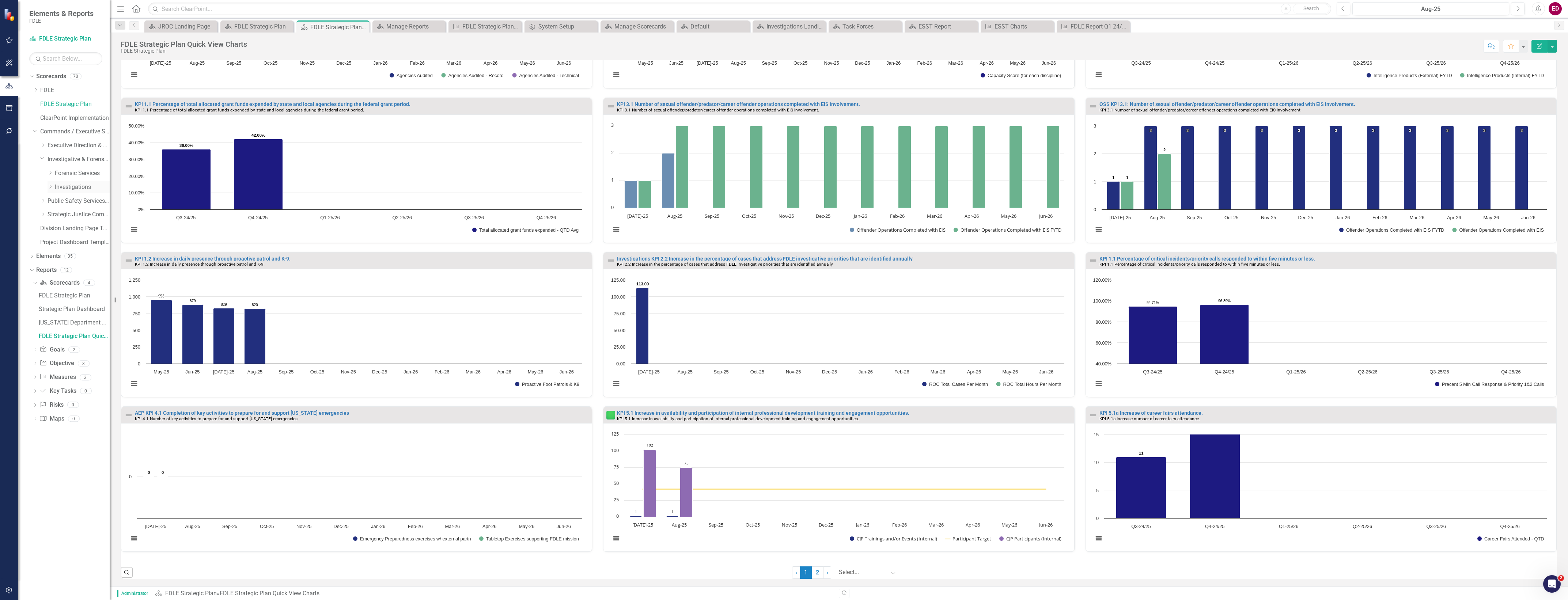
click at [77, 190] on link "Investigations" at bounding box center [82, 187] width 55 height 9
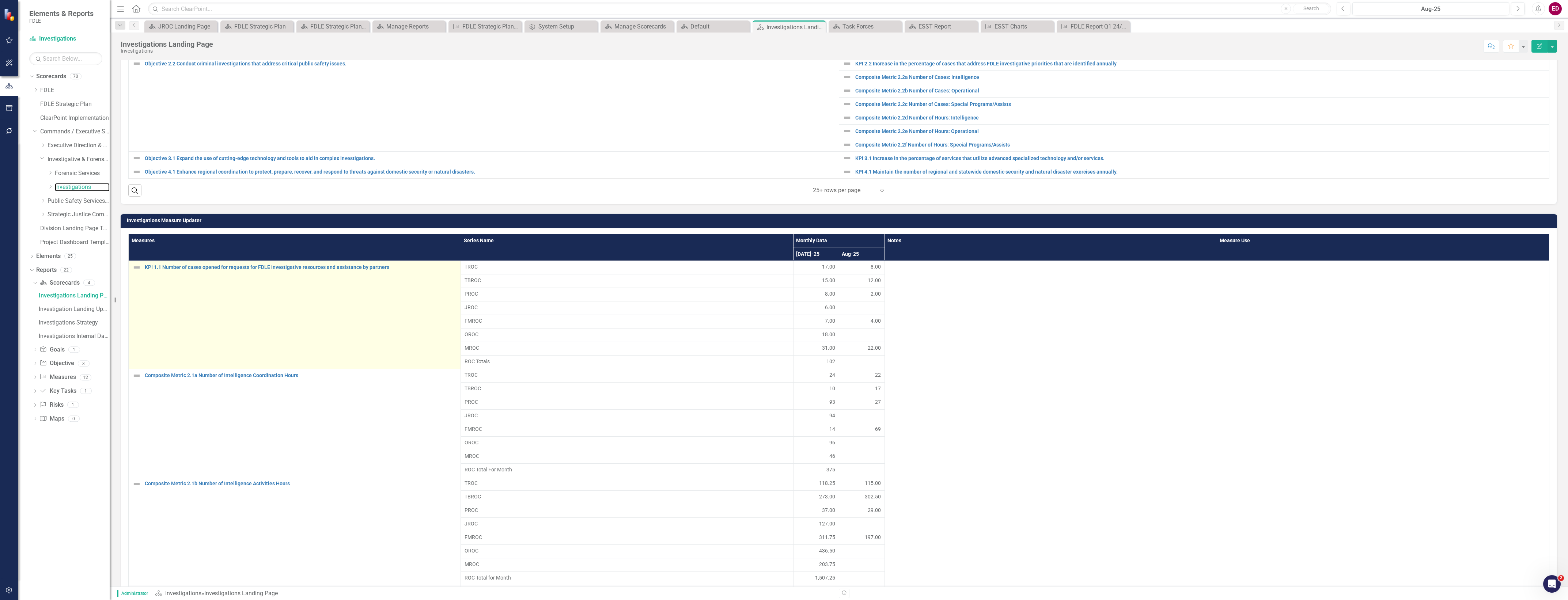
scroll to position [596, 0]
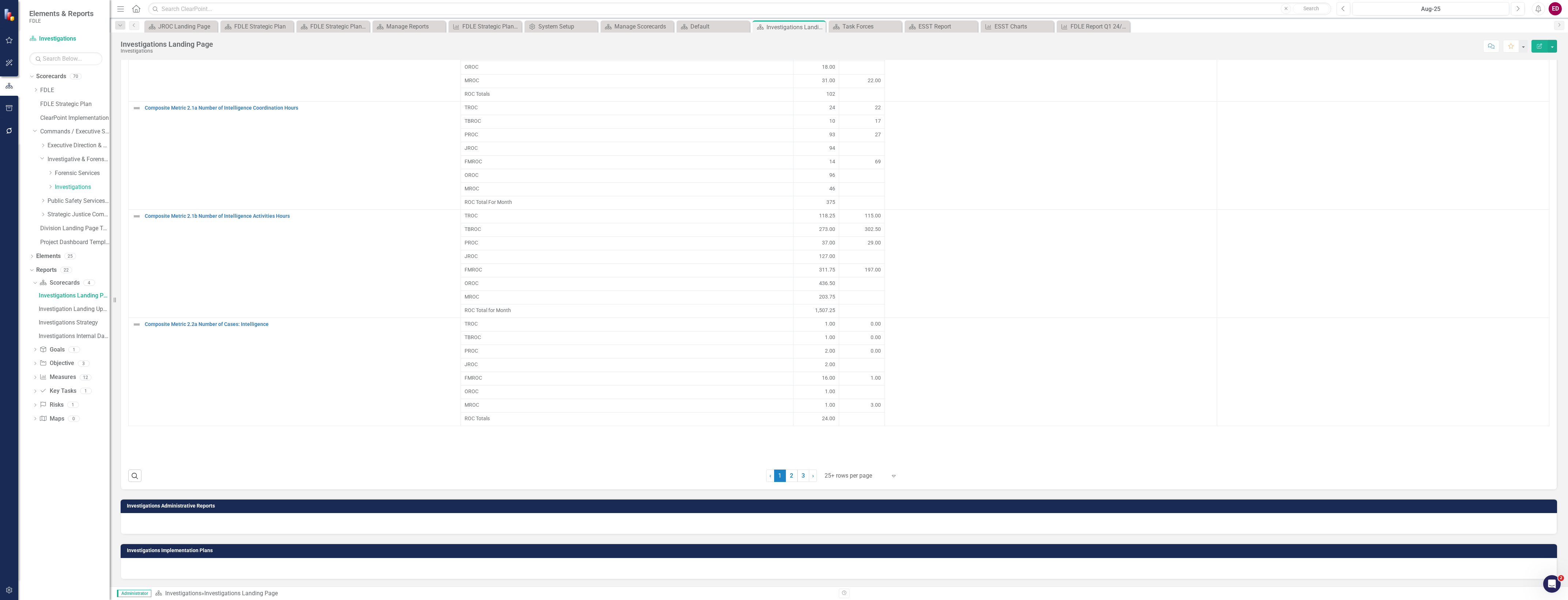
click at [422, 525] on div at bounding box center [839, 523] width 1437 height 21
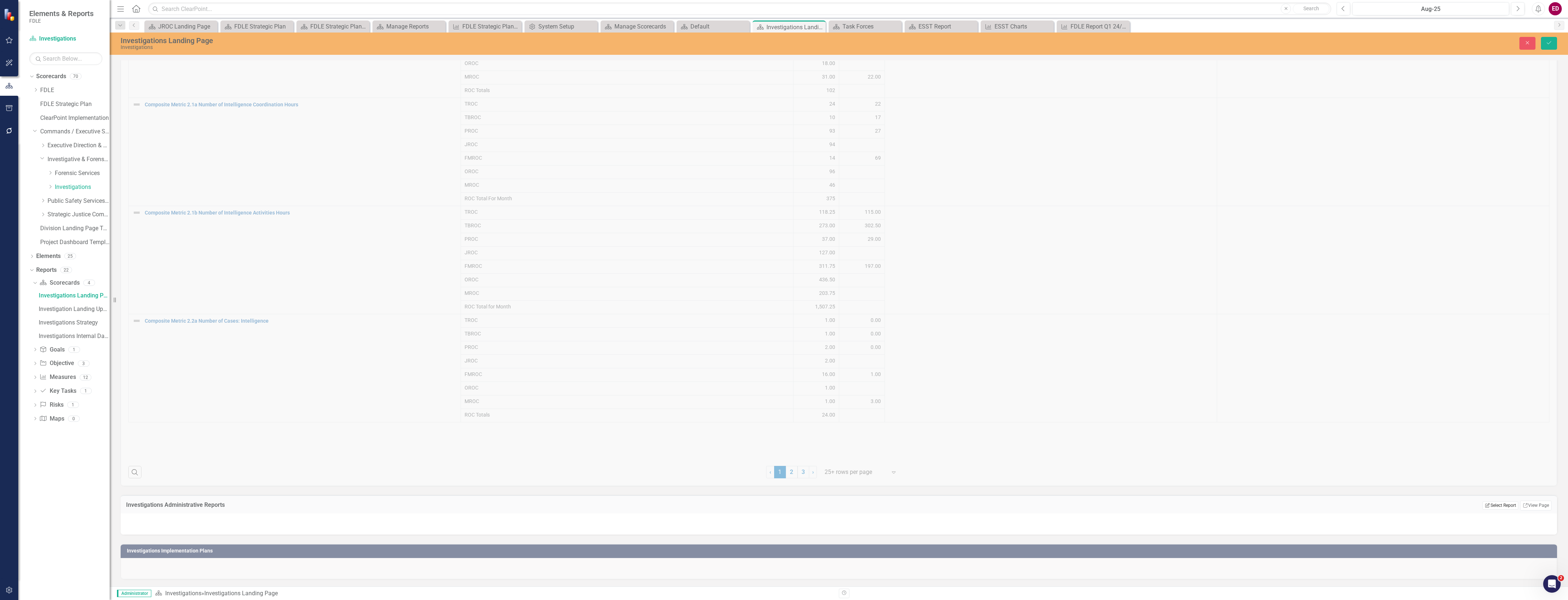
click at [1494, 506] on button "Edit Report Select Report" at bounding box center [1500, 505] width 35 height 8
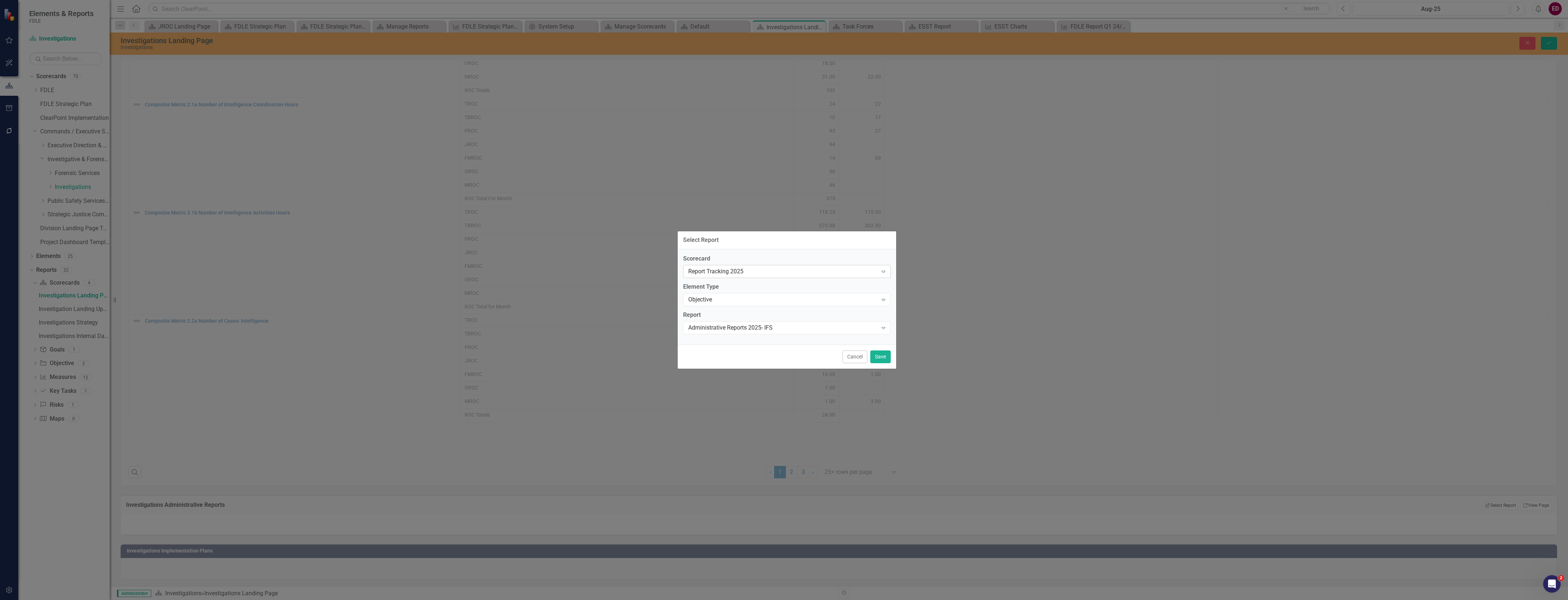
click at [786, 274] on div "Report Tracking 2025" at bounding box center [783, 272] width 190 height 9
click at [782, 330] on div "Administrative Reports 2025- IFS" at bounding box center [783, 327] width 190 height 9
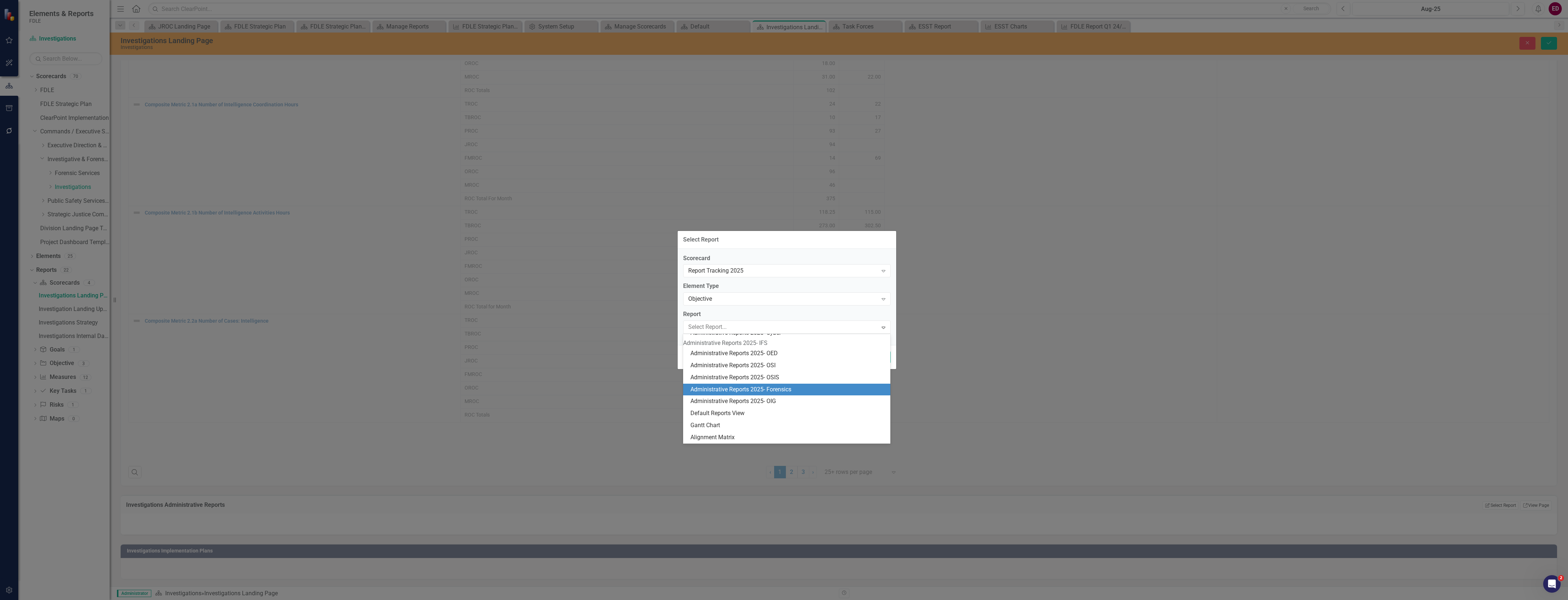
scroll to position [0, 0]
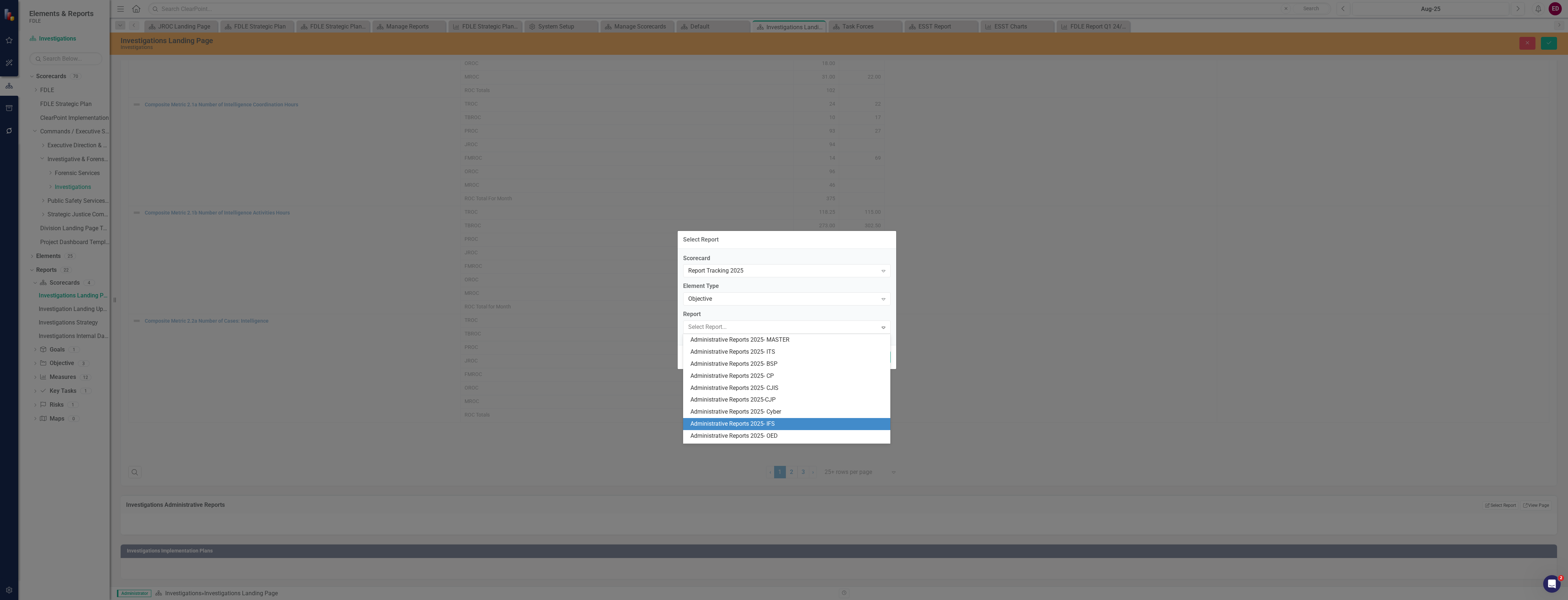
click at [774, 426] on div "Administrative Reports 2025- IFS" at bounding box center [788, 424] width 196 height 9
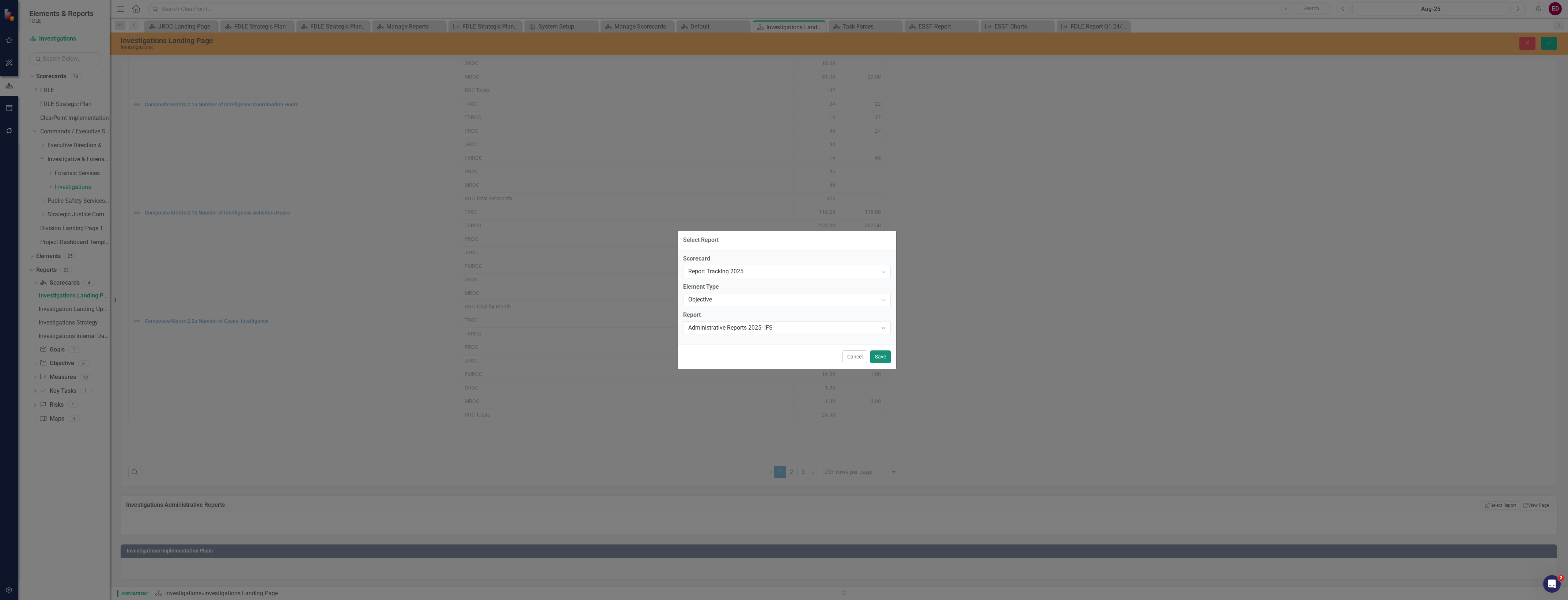
click at [884, 353] on button "Save" at bounding box center [881, 357] width 21 height 13
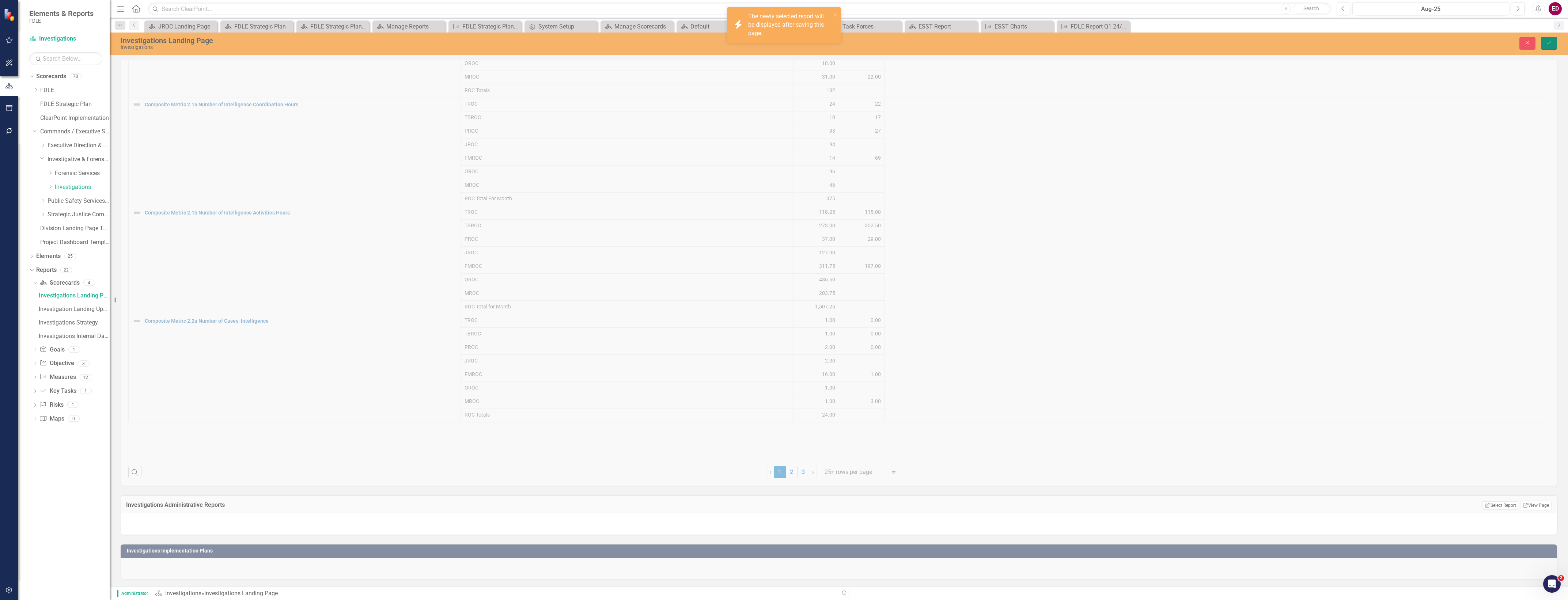
click at [1556, 45] on button "Save" at bounding box center [1549, 43] width 16 height 13
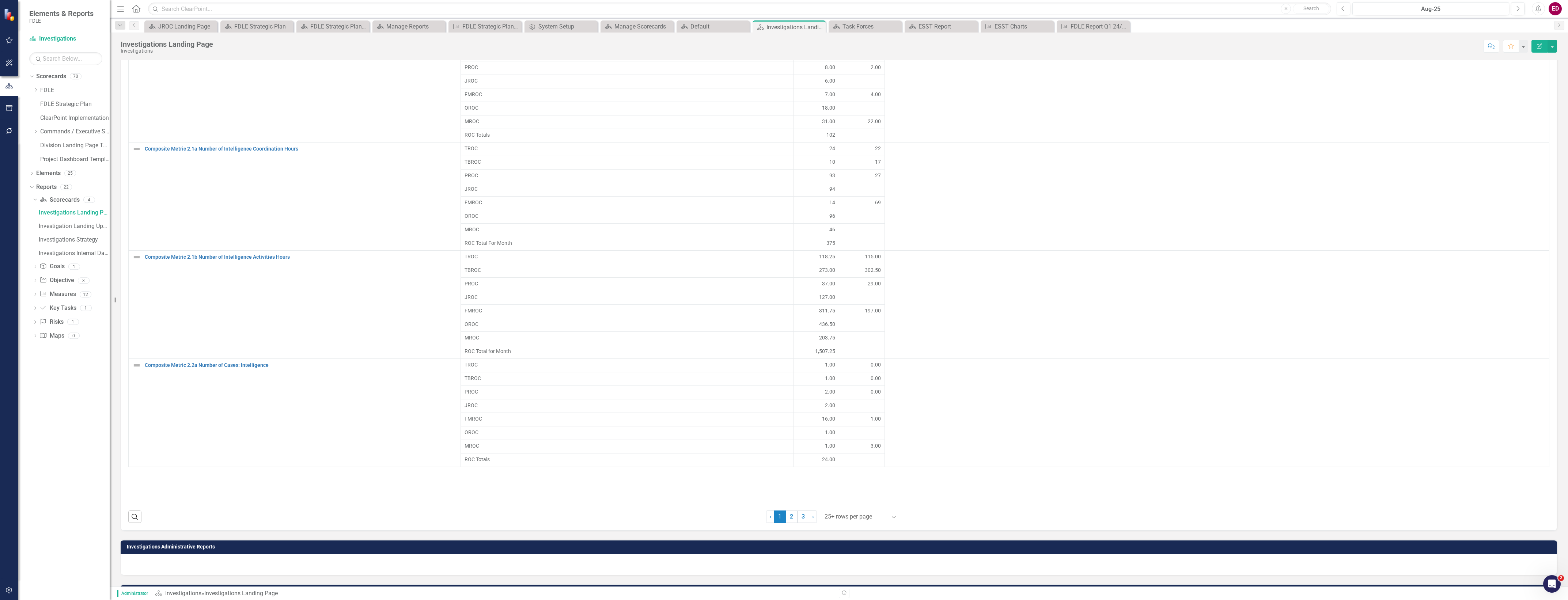
scroll to position [596, 0]
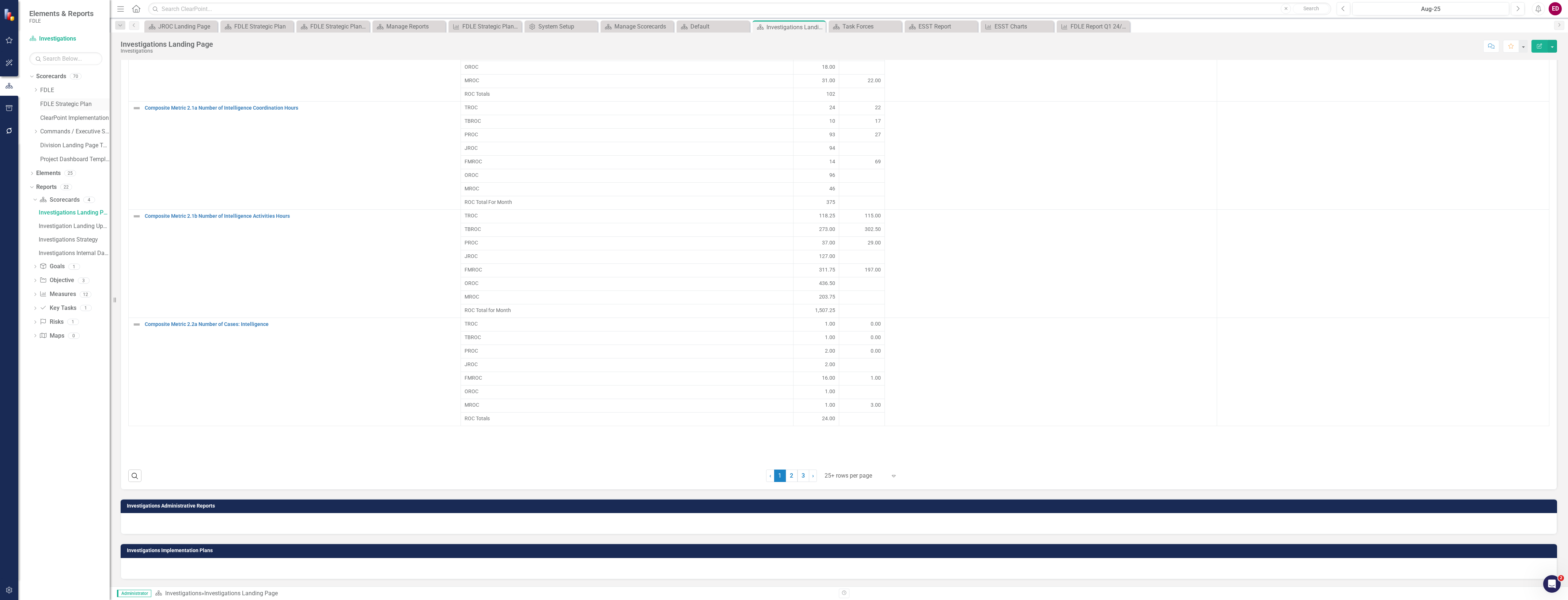
click at [47, 102] on link "FDLE Strategic Plan" at bounding box center [75, 105] width 69 height 9
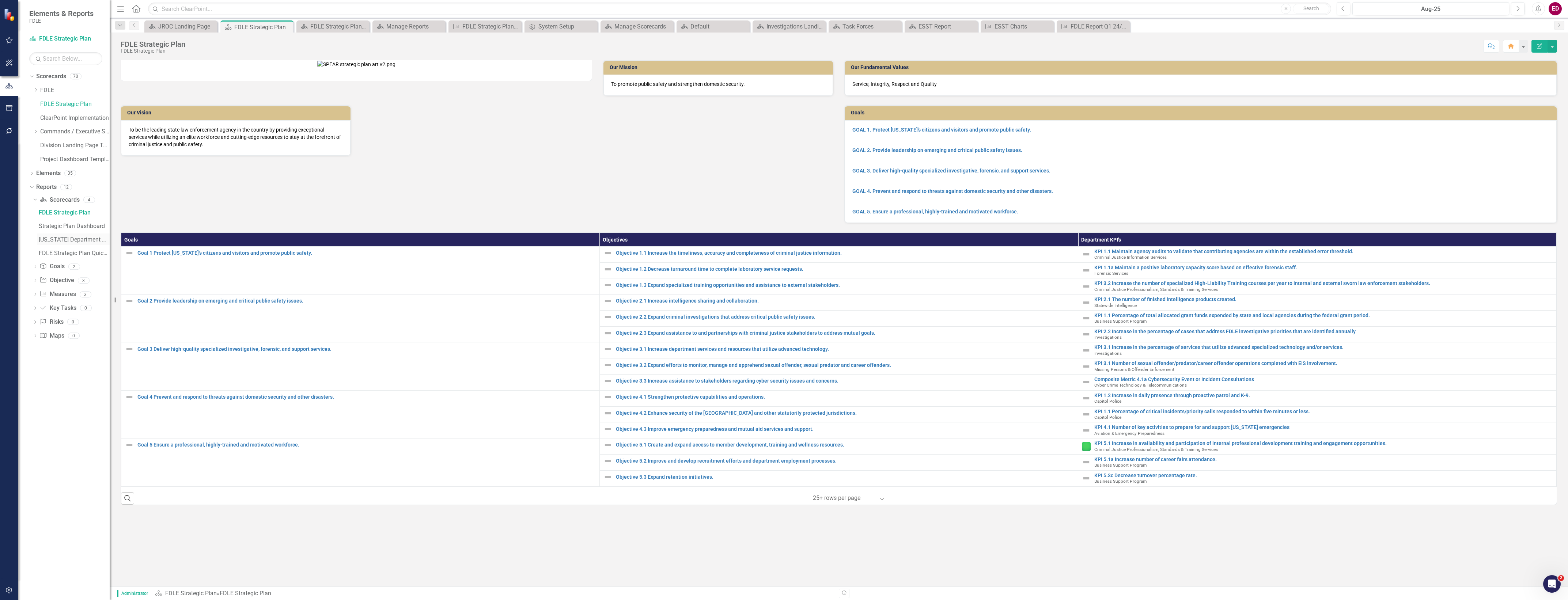
click at [97, 243] on link "[US_STATE] Department Of Law Enforcement Strategic Plan" at bounding box center [73, 239] width 72 height 12
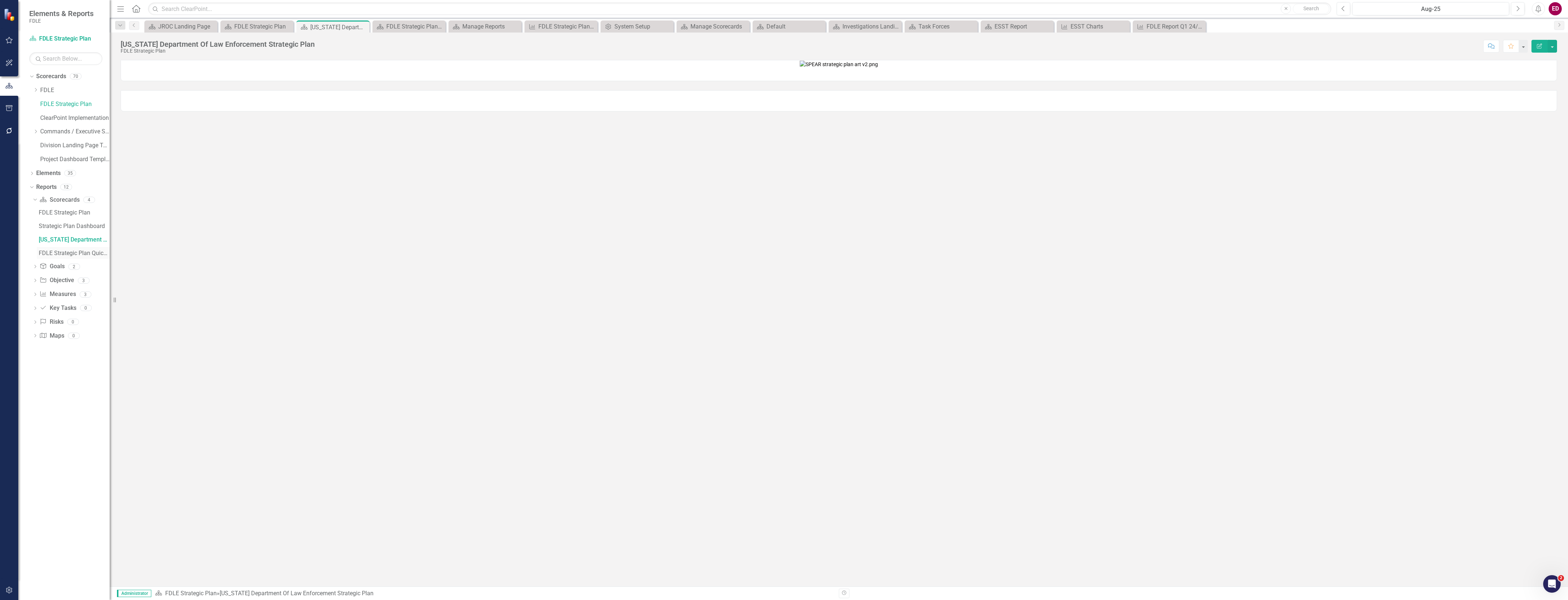
click at [95, 257] on link "FDLE Strategic Plan Quick View Charts" at bounding box center [73, 253] width 72 height 12
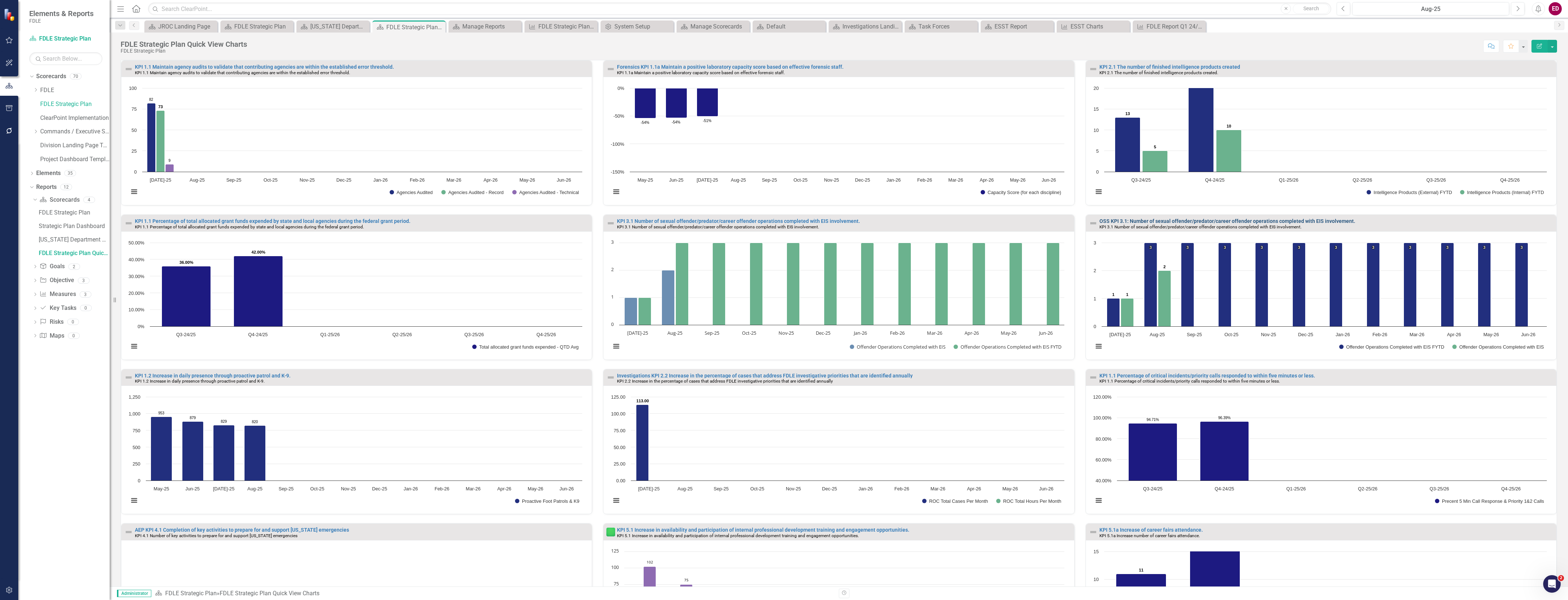
click at [1206, 223] on link "OSS KPI 3.1: Number of sexual offender/predator/career offender operations comp…" at bounding box center [1227, 221] width 256 height 6
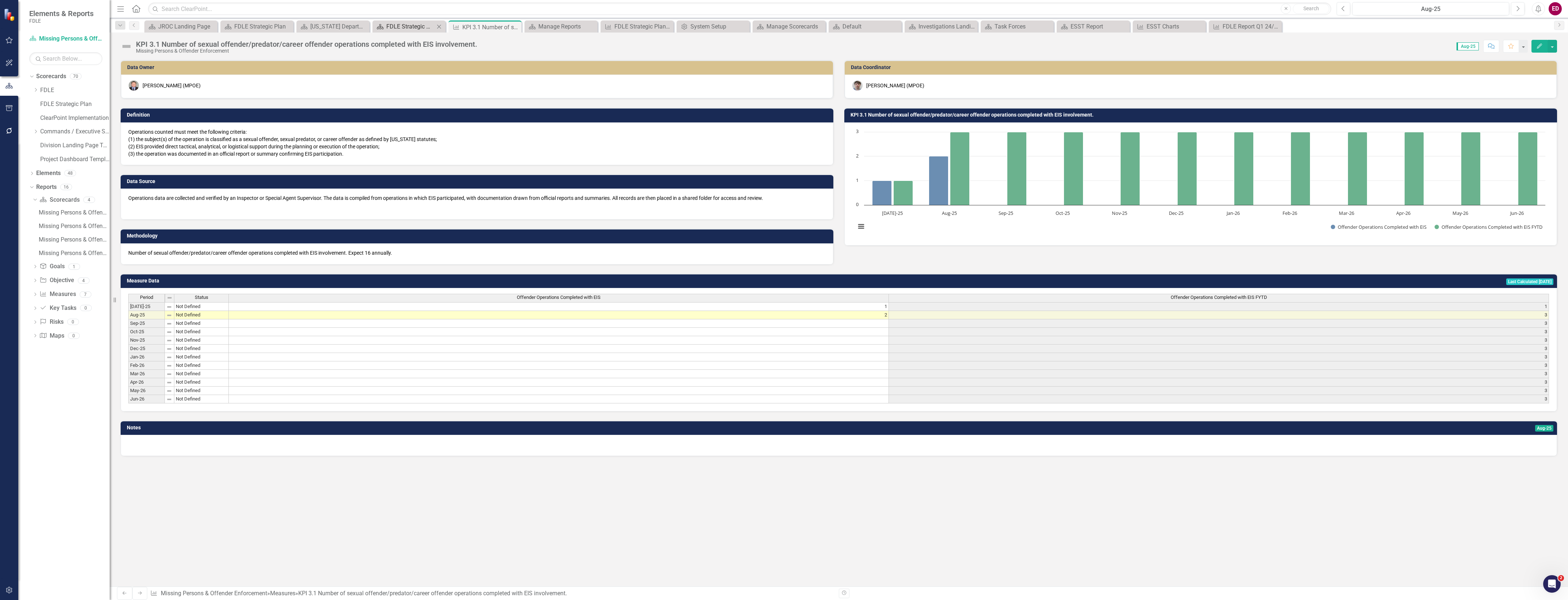
click at [415, 31] on div "FDLE Strategic Plan Quick View Charts" at bounding box center [410, 26] width 48 height 9
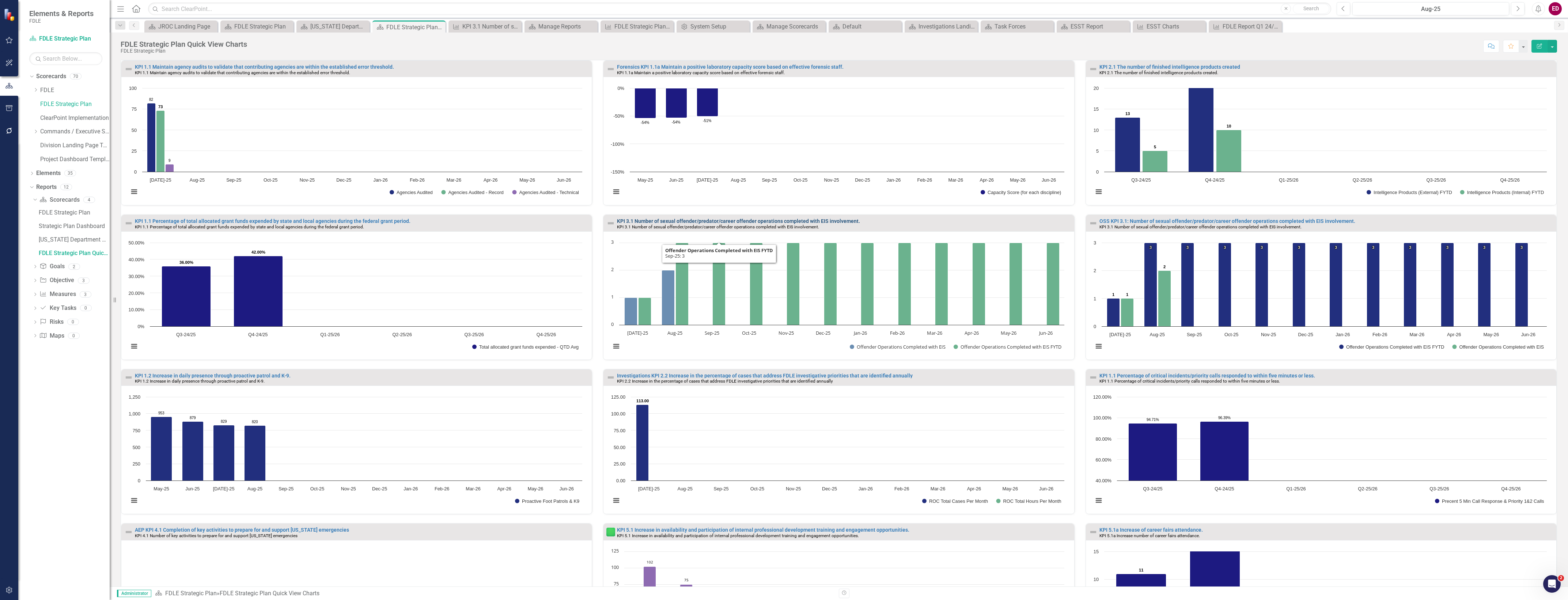
click at [704, 219] on link "KPI 3.1 Number of sexual offender/predator/career offender operations completed…" at bounding box center [738, 221] width 243 height 6
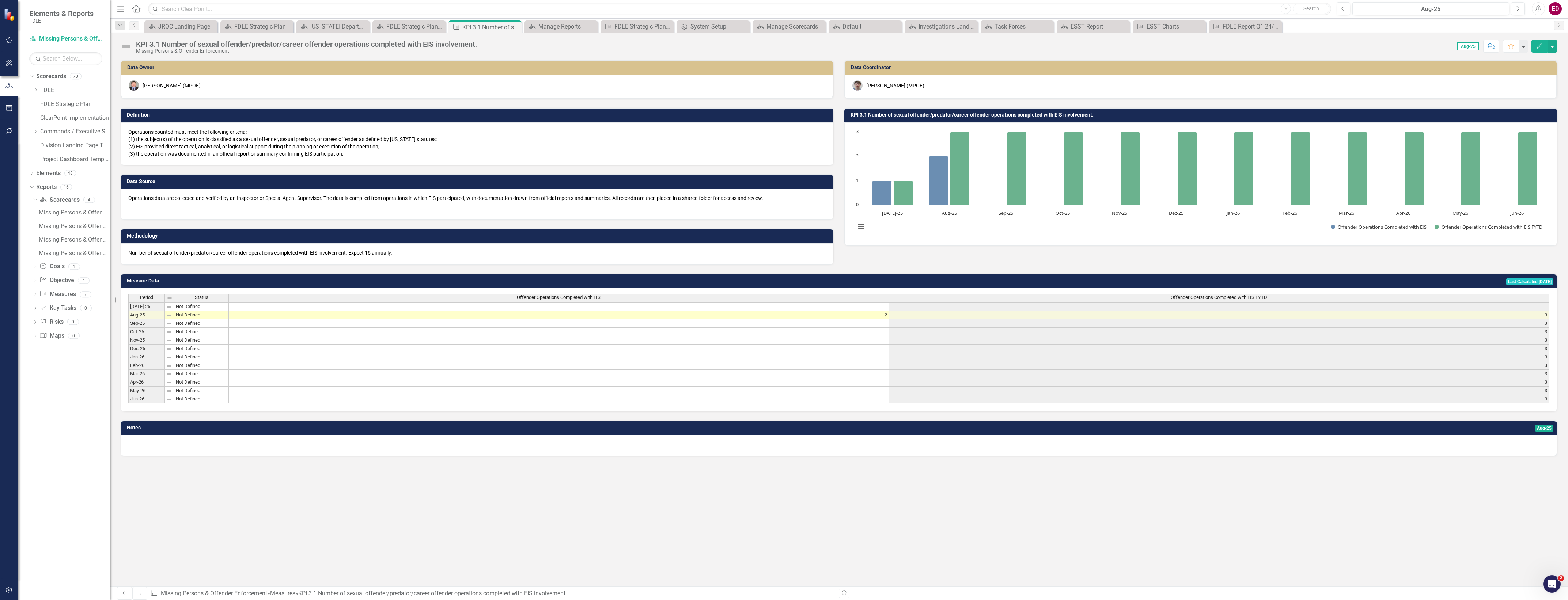
click at [1160, 227] on rect "Interactive chart" at bounding box center [1200, 183] width 697 height 110
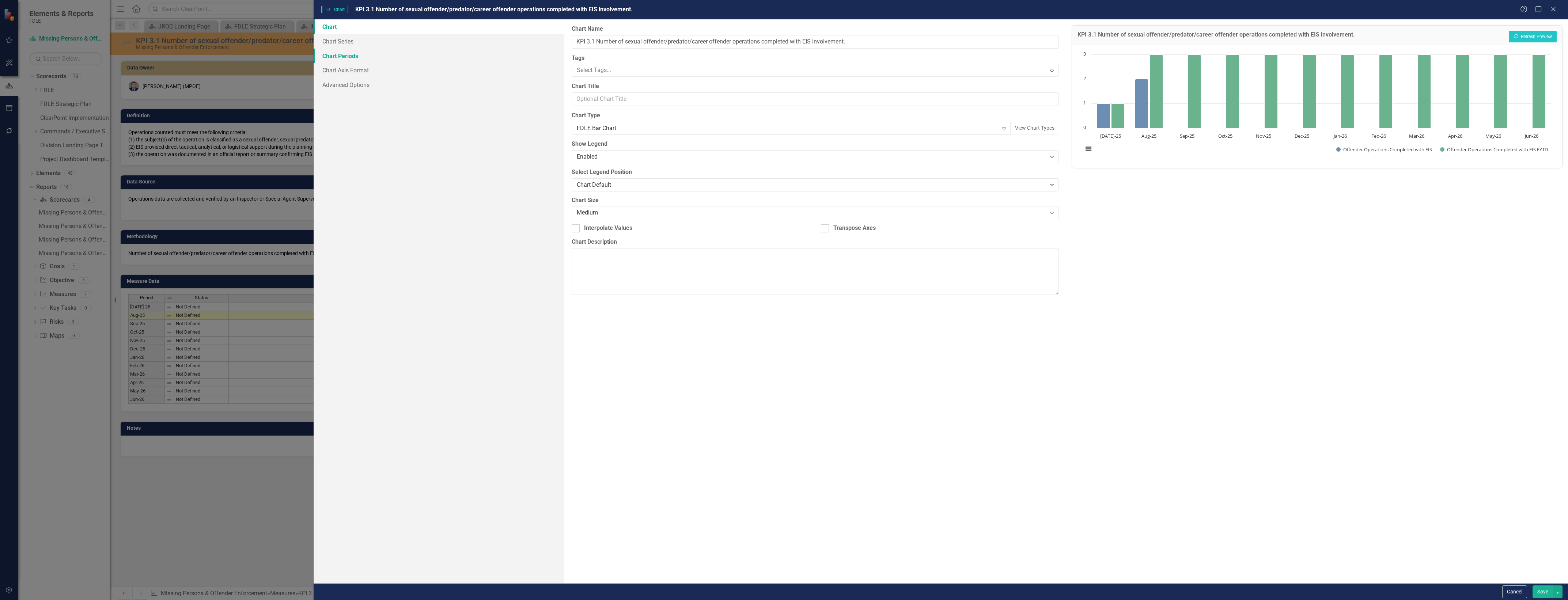
click at [474, 54] on link "Chart Periods" at bounding box center [439, 56] width 251 height 15
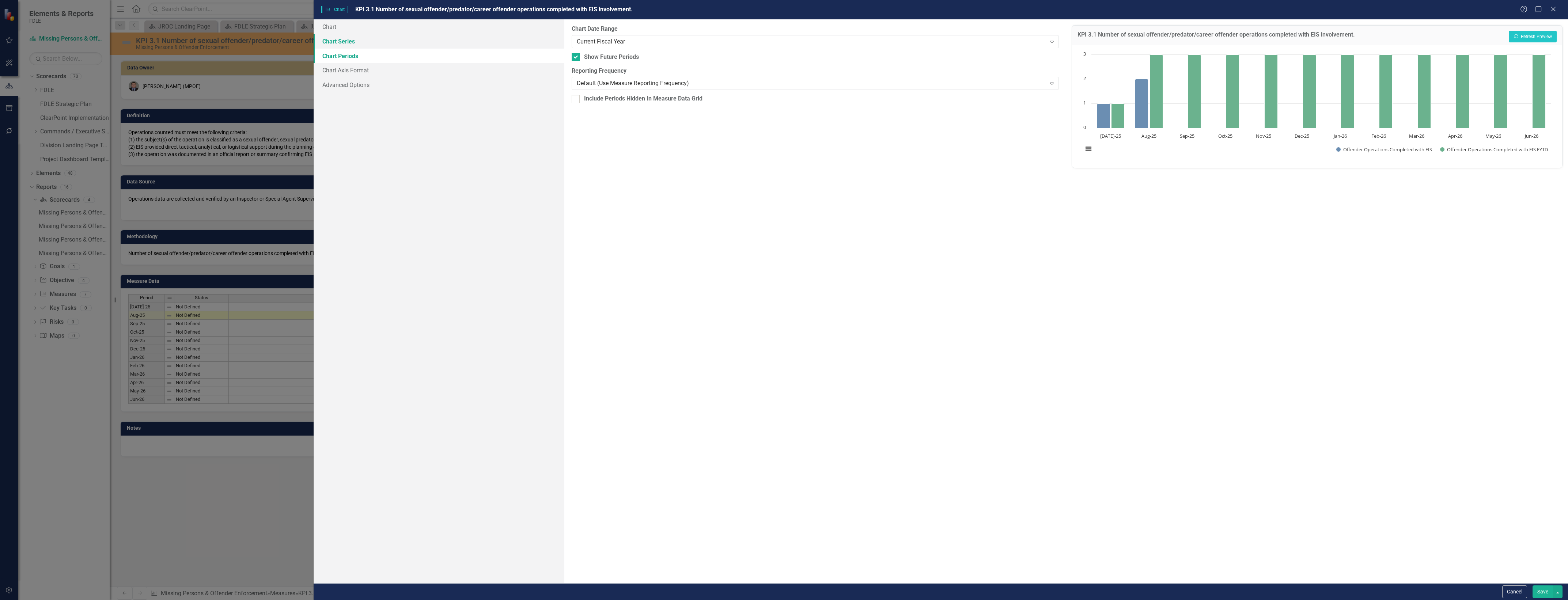
click at [478, 44] on link "Chart Series" at bounding box center [439, 41] width 251 height 15
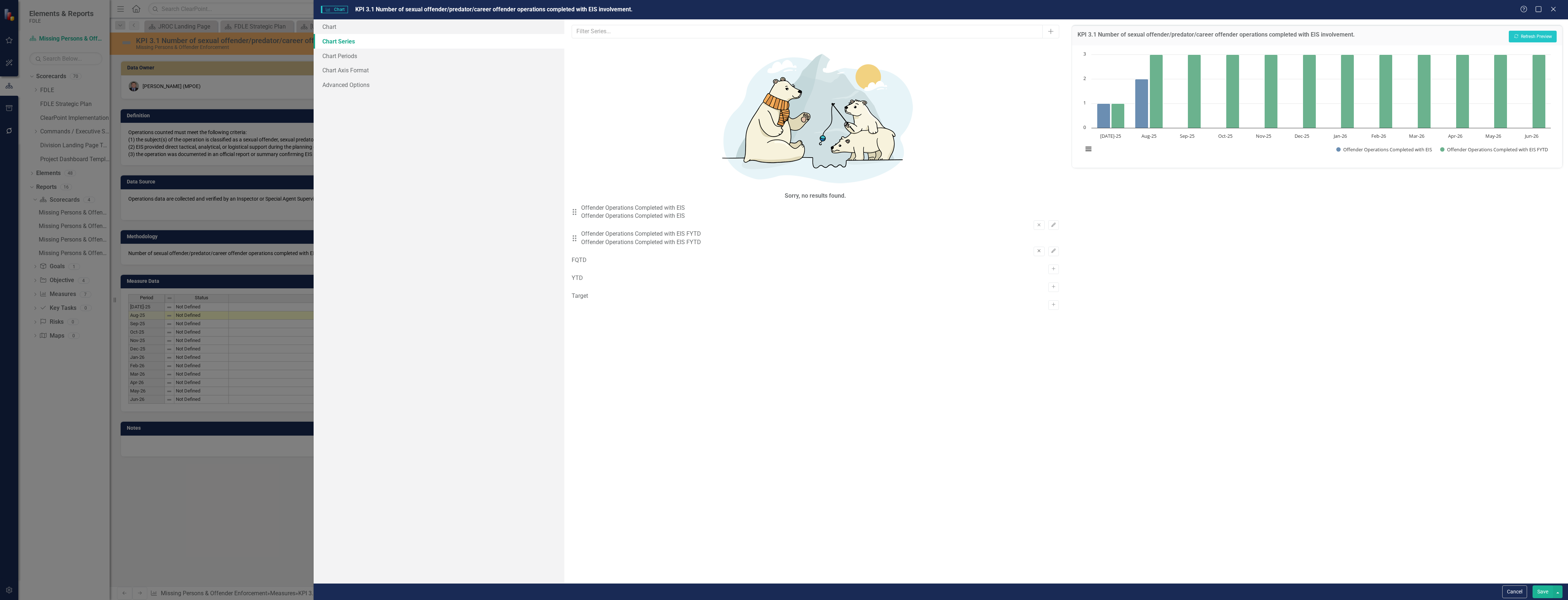
click at [1036, 249] on icon "Remove" at bounding box center [1038, 251] width 5 height 4
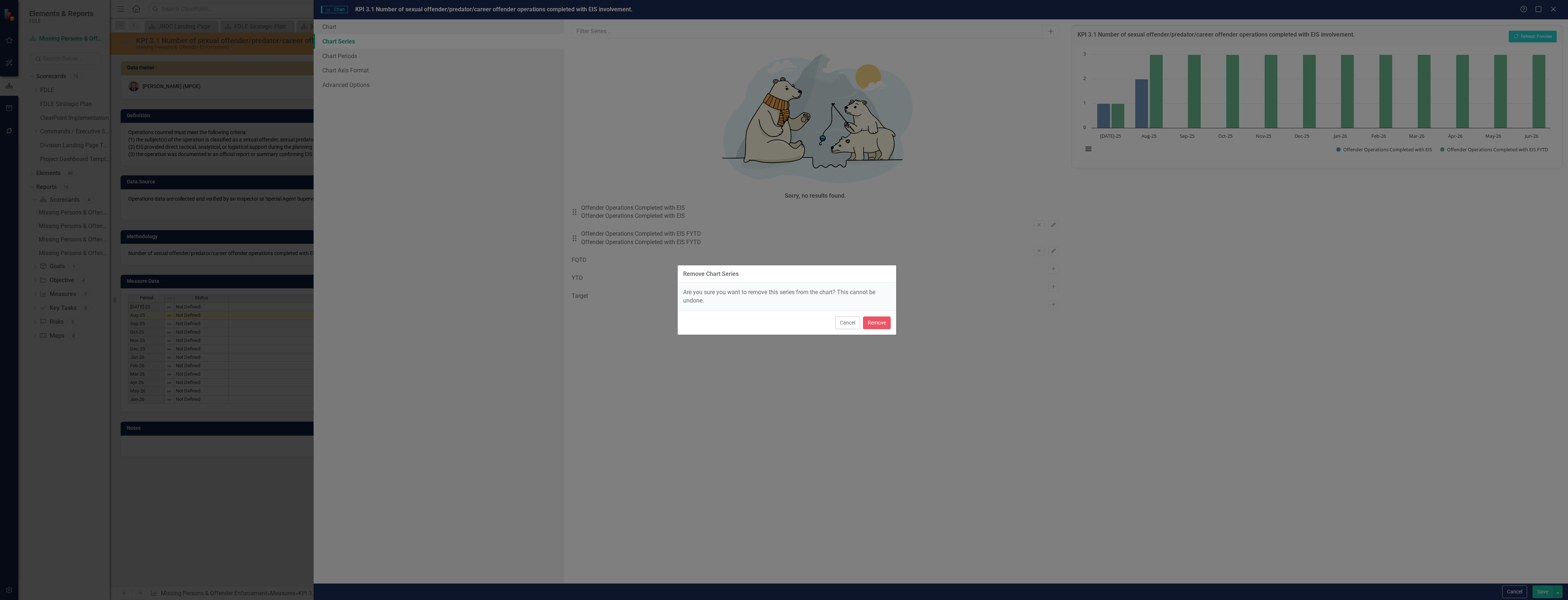
click at [887, 334] on div "Cancel Remove" at bounding box center [786, 323] width 219 height 24
click at [883, 321] on button "Remove" at bounding box center [877, 323] width 28 height 13
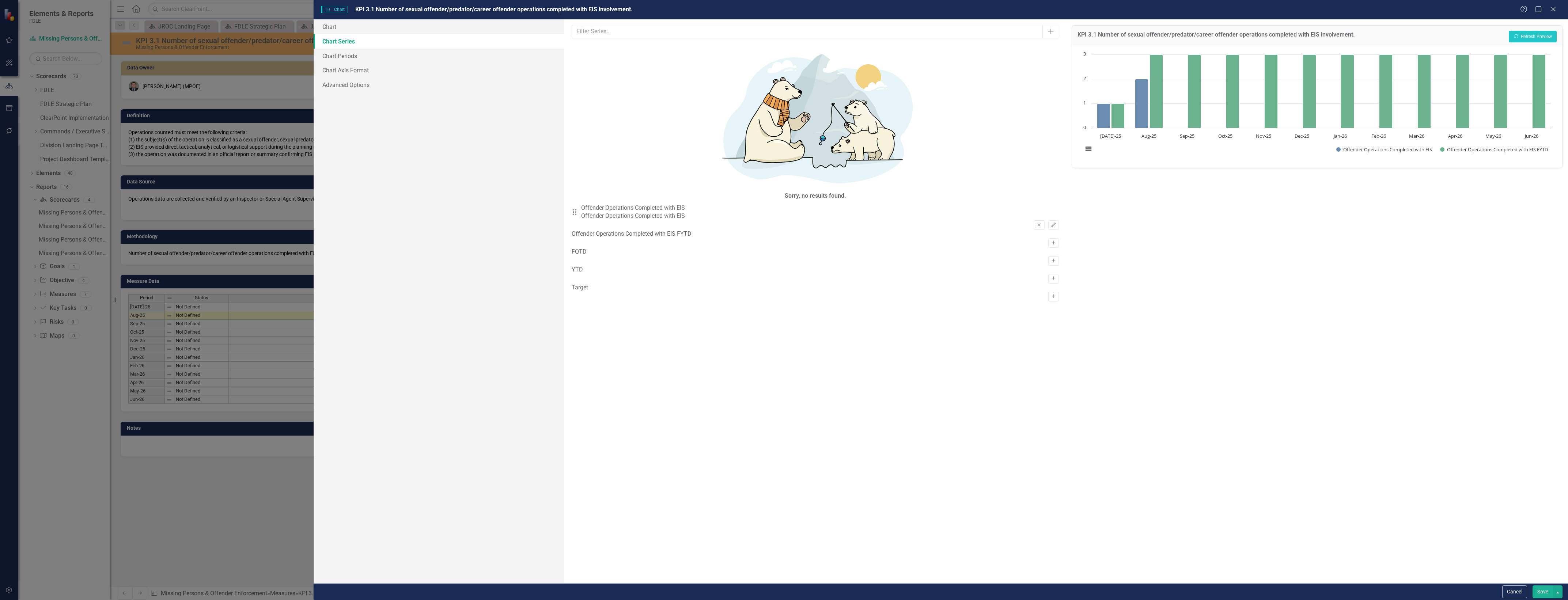
click at [1540, 596] on button "Save" at bounding box center [1543, 591] width 21 height 13
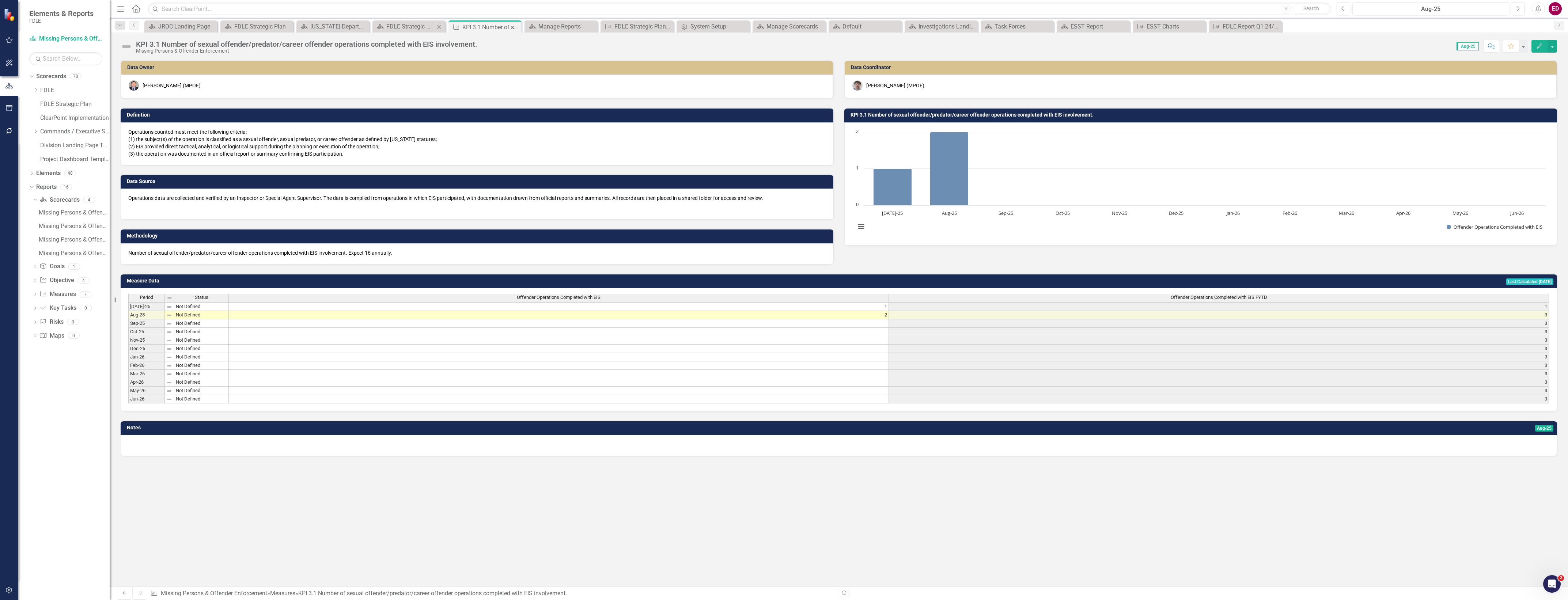
click at [411, 21] on div "Scorecard FDLE Strategic Plan Quick View Charts Close" at bounding box center [409, 27] width 73 height 12
click at [415, 26] on div "FDLE Strategic Plan Quick View Charts" at bounding box center [410, 26] width 48 height 9
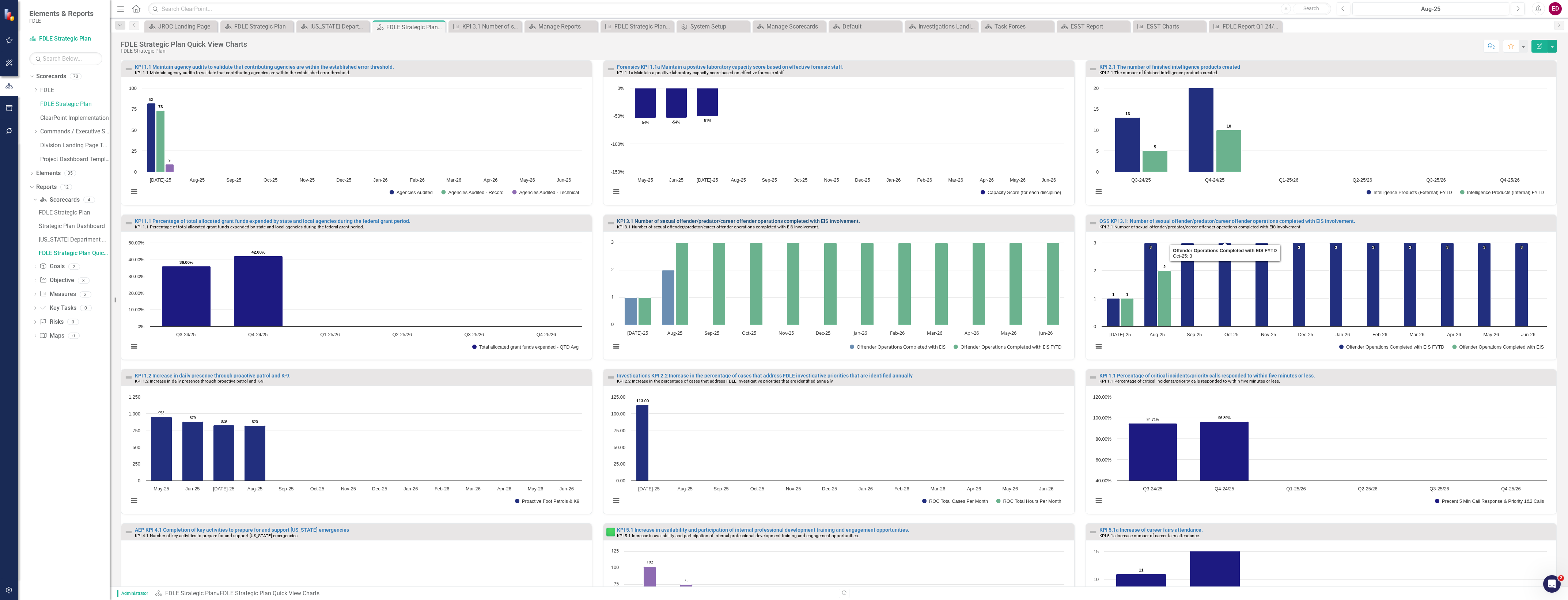
click at [825, 222] on link "KPI 3.1 Number of sexual offender/predator/career offender operations completed…" at bounding box center [738, 221] width 243 height 6
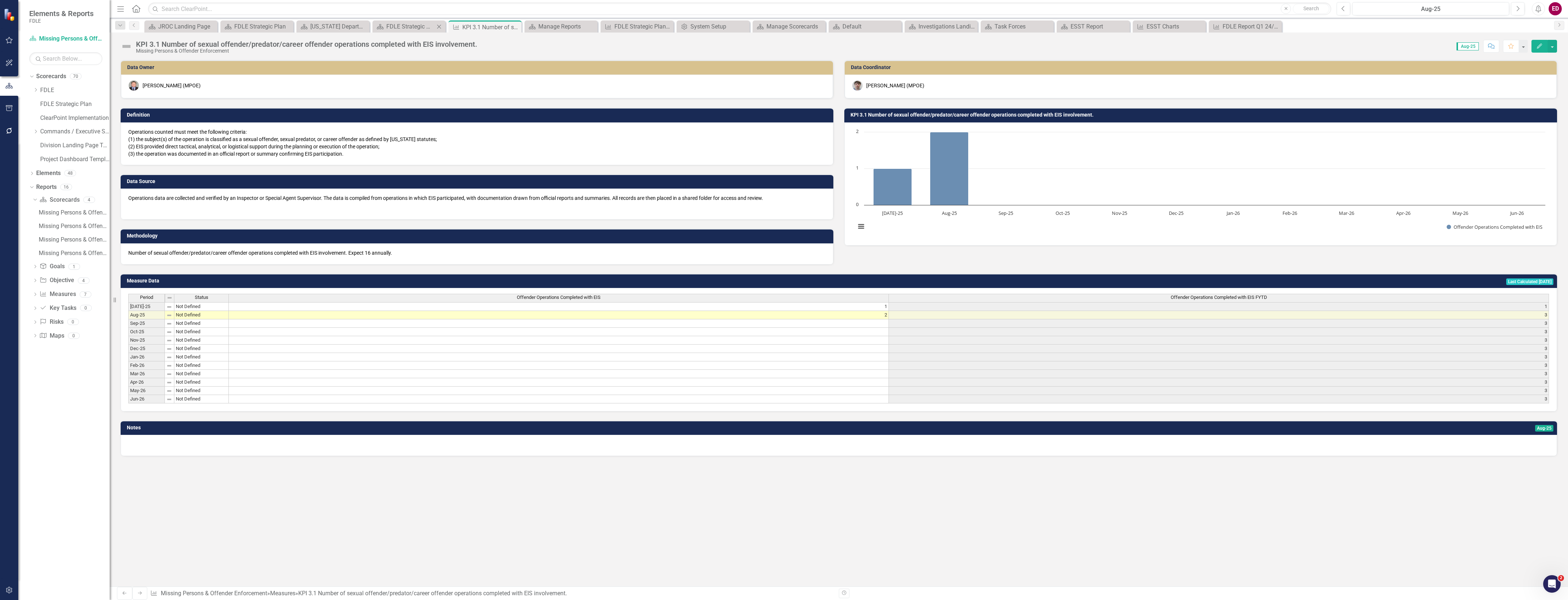
click at [421, 21] on div "Scorecard FDLE Strategic Plan Quick View Charts Close" at bounding box center [409, 27] width 73 height 12
click at [399, 21] on div "Scorecard FDLE Strategic Plan Quick View Charts Close" at bounding box center [409, 27] width 73 height 12
click at [406, 24] on div "FDLE Strategic Plan Quick View Charts" at bounding box center [410, 26] width 48 height 9
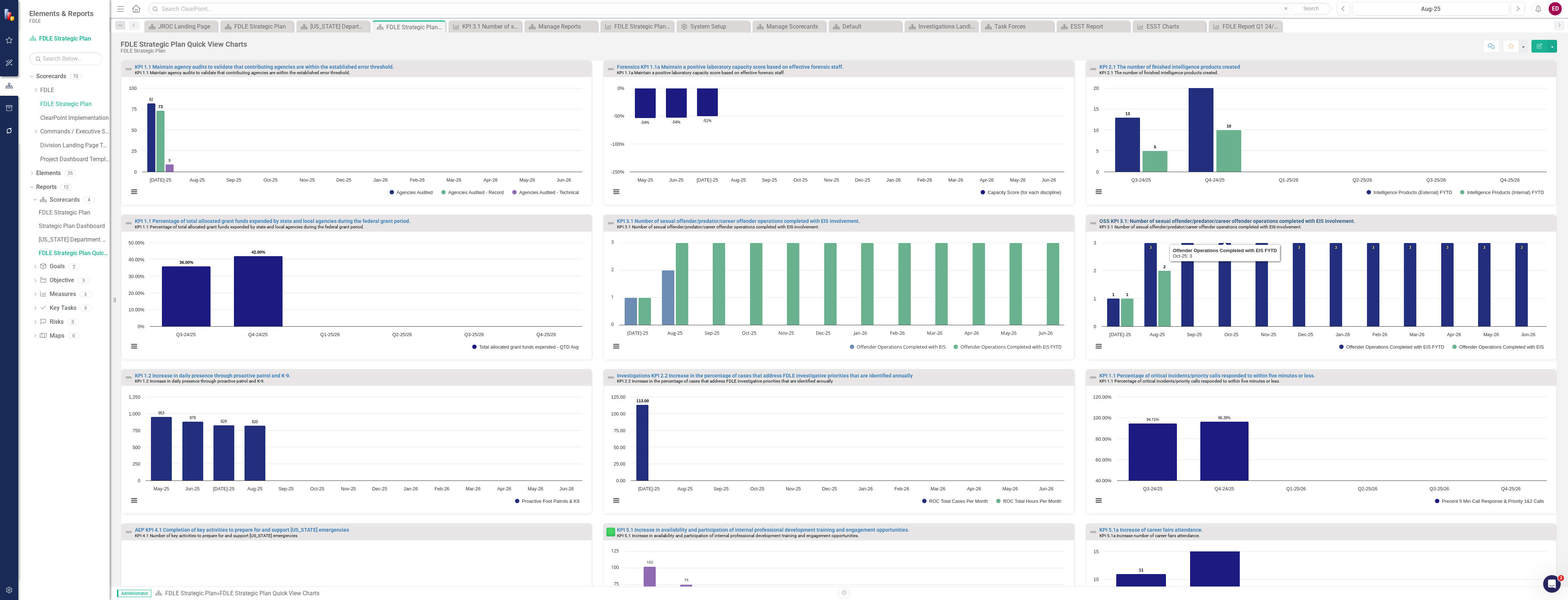
click at [1236, 223] on link "OSS KPI 3.1: Number of sexual offender/predator/career offender operations comp…" at bounding box center [1227, 221] width 256 height 6
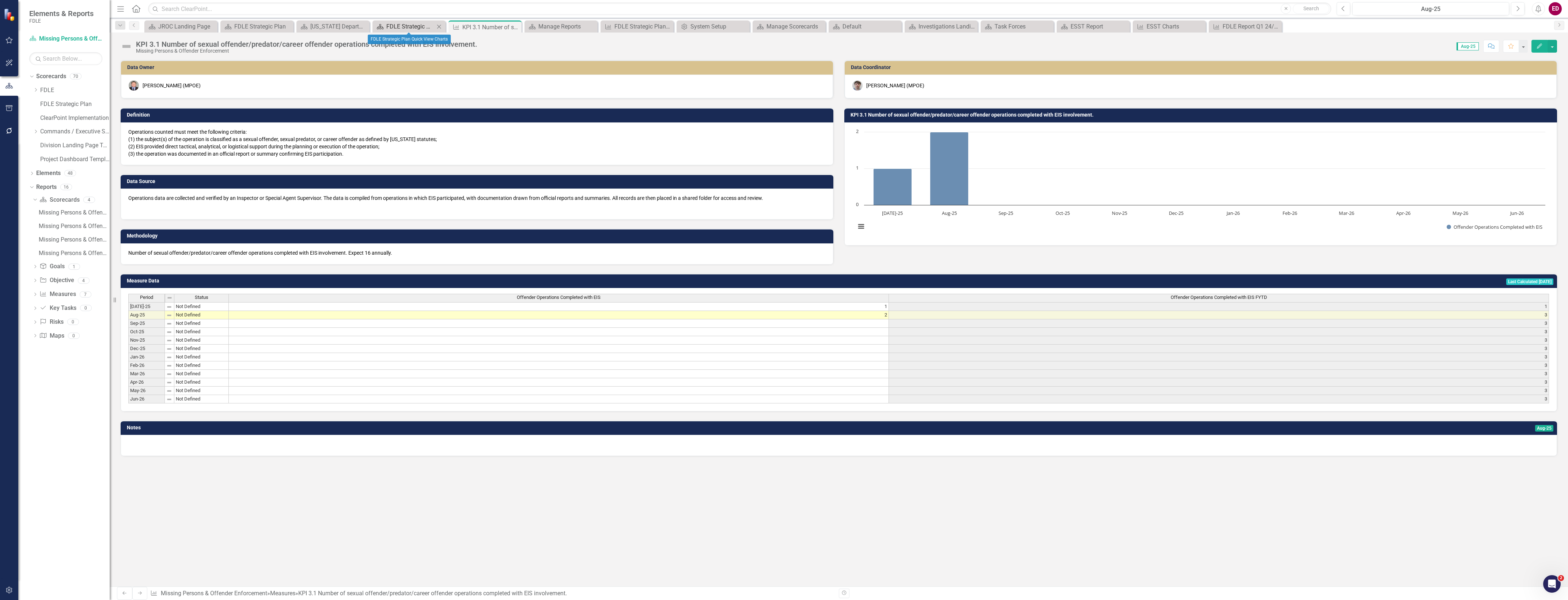
click at [382, 22] on div "Scorecard" at bounding box center [379, 26] width 9 height 9
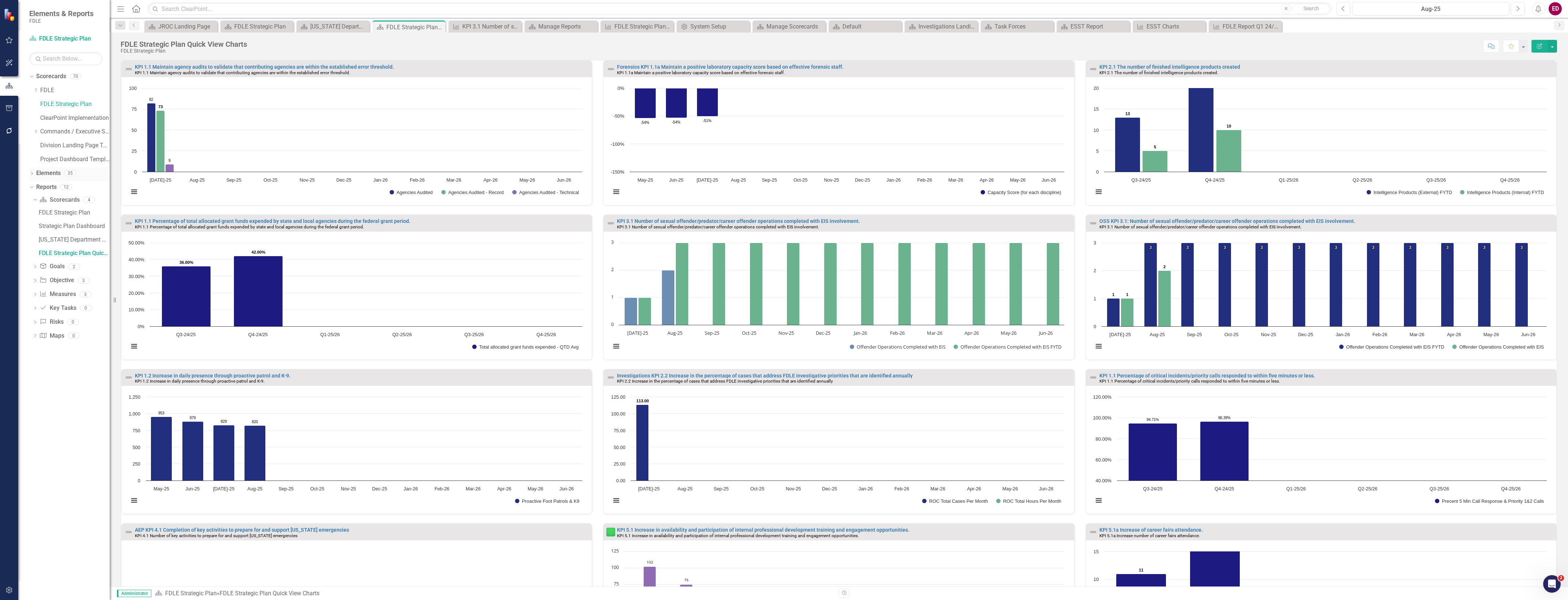
click at [32, 172] on icon "Dropdown" at bounding box center [32, 174] width 5 height 4
click at [35, 211] on div "Dropdown Measure Measures 15" at bounding box center [71, 215] width 77 height 14
click at [35, 216] on icon at bounding box center [35, 214] width 2 height 3
click at [1539, 46] on icon "button" at bounding box center [1539, 46] width 5 height 5
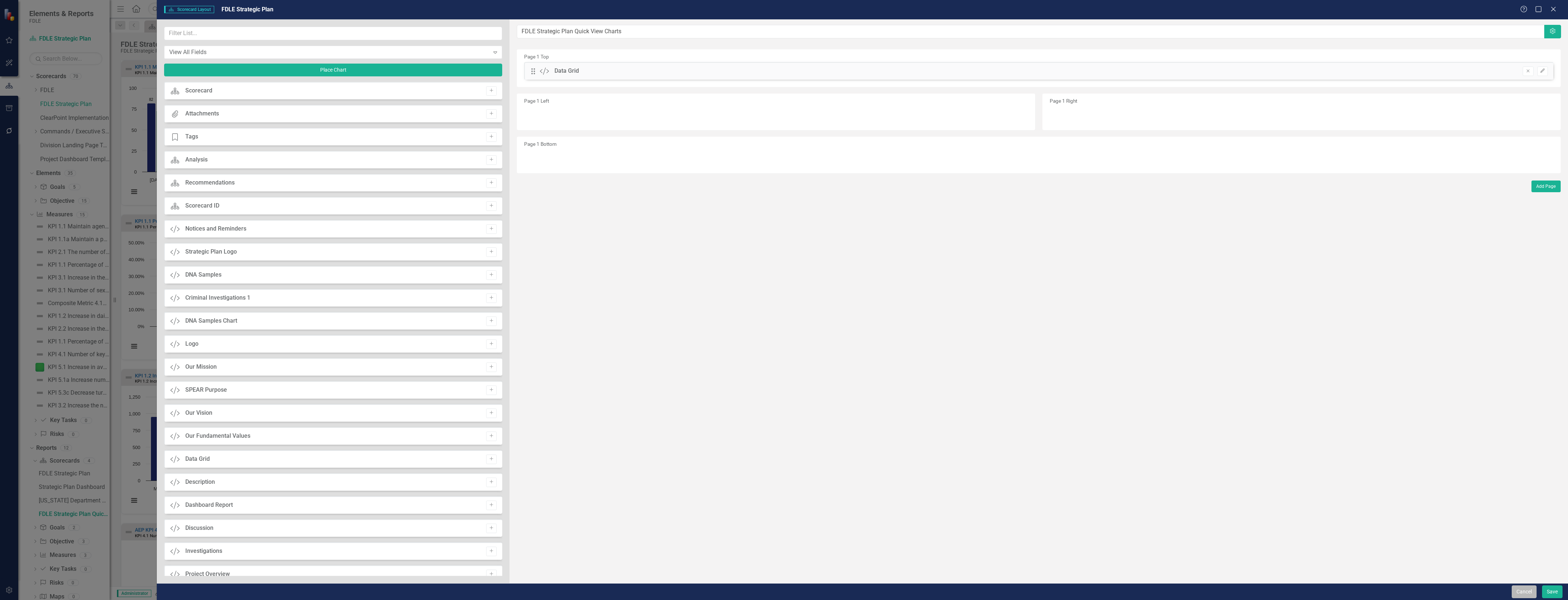
click at [1530, 590] on button "Cancel" at bounding box center [1524, 591] width 25 height 13
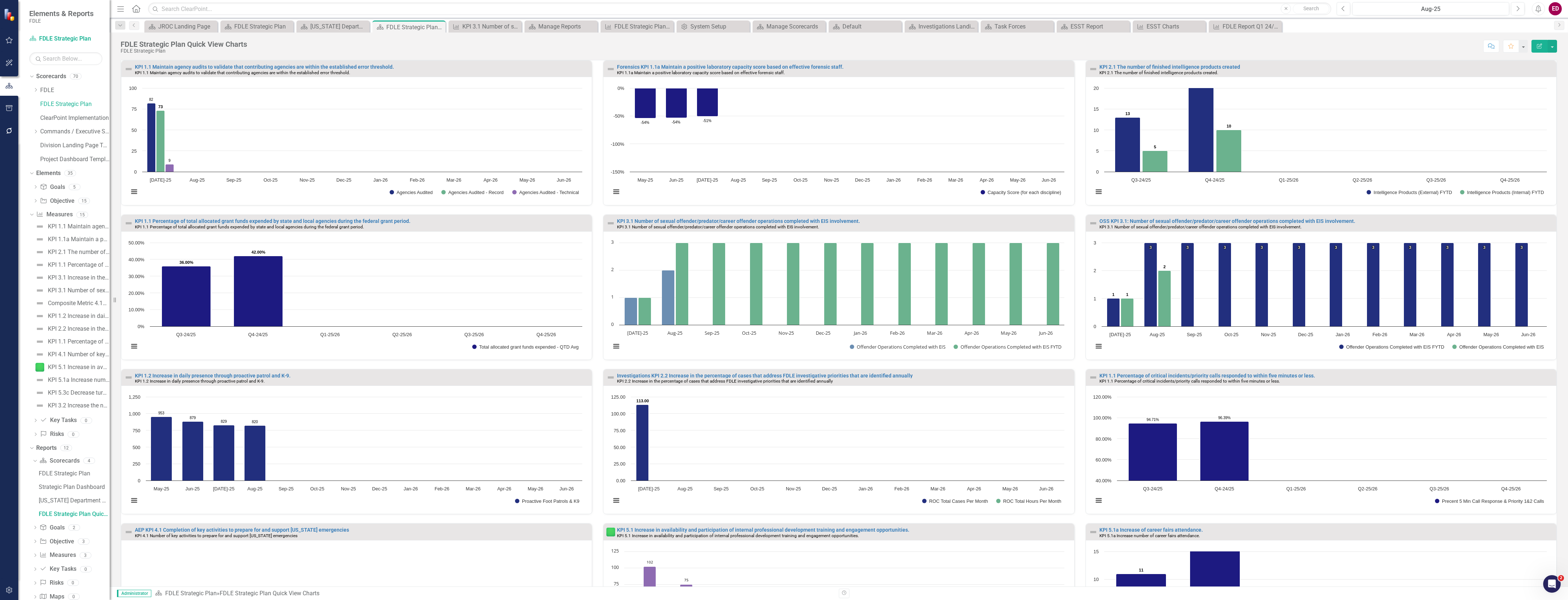
click at [1426, 68] on div "KPI 2.1 The number of finished intelligence products created" at bounding box center [1327, 67] width 455 height 5
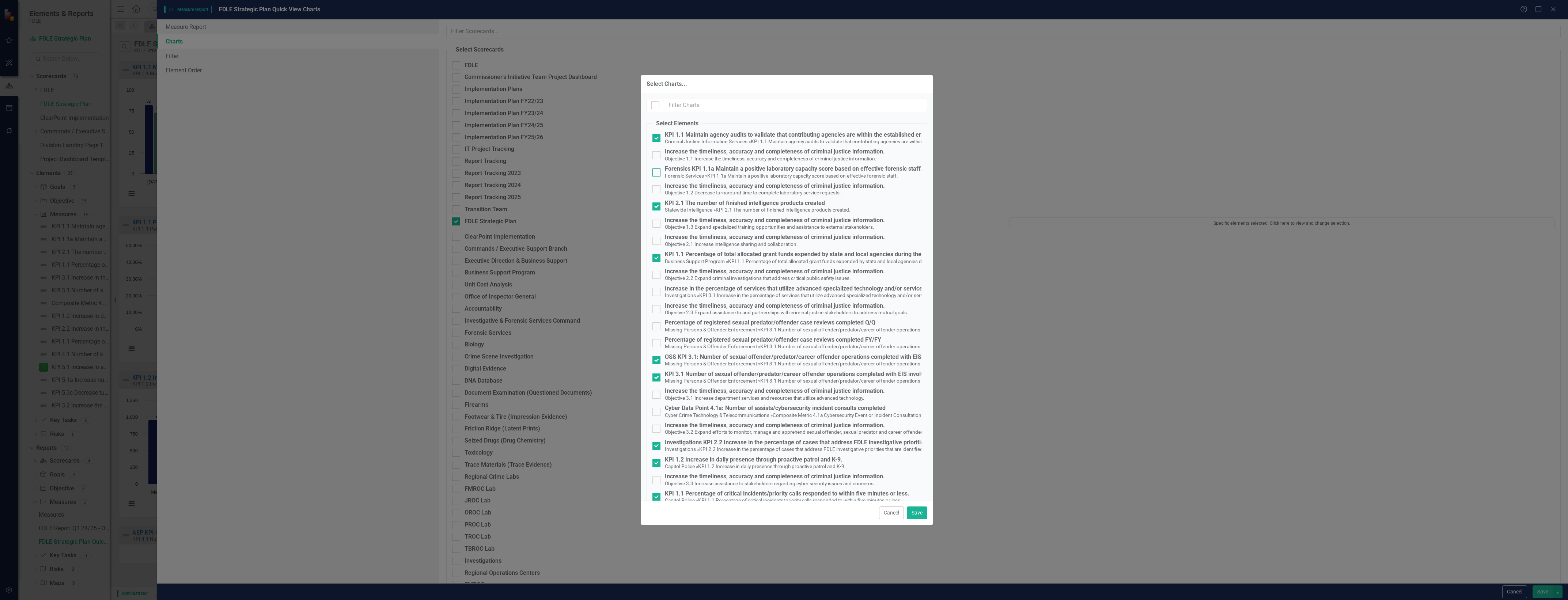
click at [799, 176] on small "KPI 1.1a Maintain a positive laboratory capacity score based on effective foren…" at bounding box center [802, 176] width 191 height 6
click at [657, 173] on input "Forensics KPI 1.1a Maintain a positive laboratory capacity score based on effec…" at bounding box center [655, 171] width 5 height 5
click at [799, 176] on small "KPI 1.1a Maintain a positive laboratory capacity score based on effective foren…" at bounding box center [802, 176] width 191 height 6
click at [657, 173] on input "Forensics KPI 1.1a Maintain a positive laboratory capacity score based on effec…" at bounding box center [655, 171] width 5 height 5
click at [750, 168] on div "Forensics KPI 1.1a Maintain a positive laboratory capacity score based on effec…" at bounding box center [793, 169] width 257 height 7
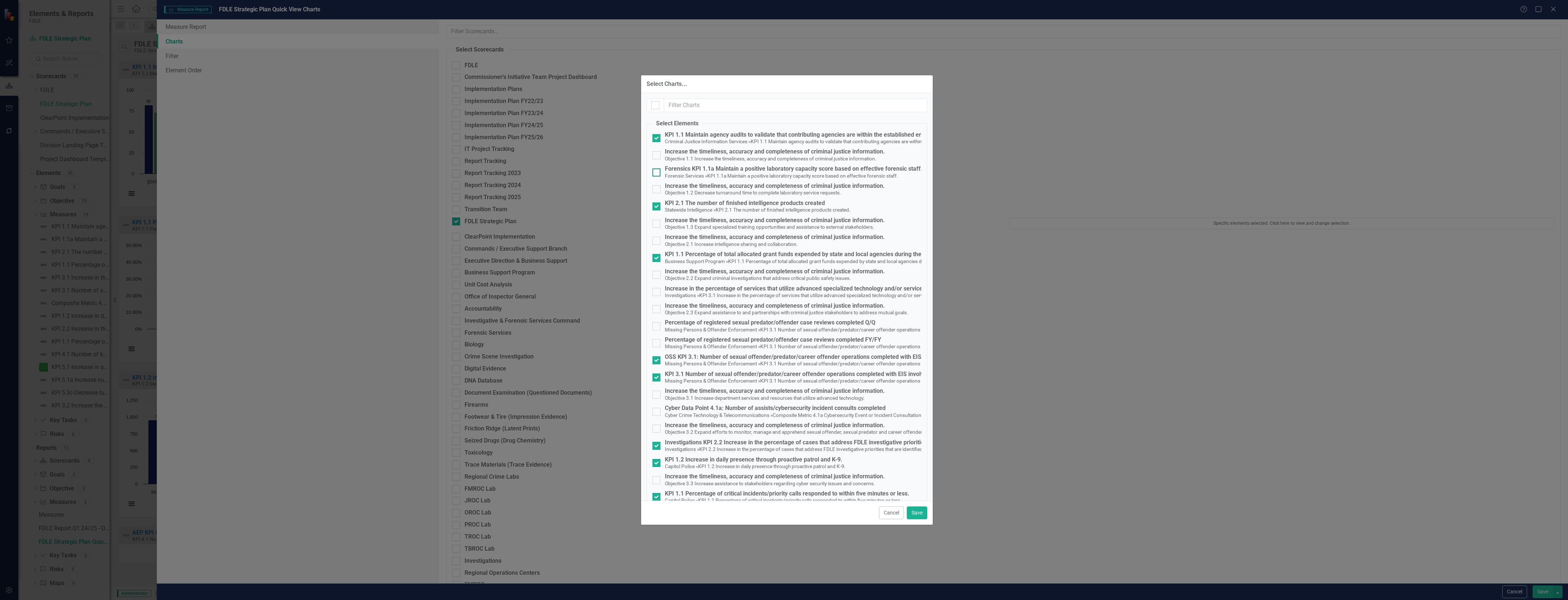
click at [657, 169] on input "Forensics KPI 1.1a Maintain a positive laboratory capacity score based on effec…" at bounding box center [655, 171] width 5 height 5
checkbox input "true"
click at [735, 253] on div "KPI 1.1 Percentage of total allocated grant funds expended by state and local a…" at bounding box center [826, 254] width 323 height 7
click at [657, 254] on input "KPI 1.1 Percentage of total allocated grant funds expended by state and local a…" at bounding box center [655, 256] width 5 height 5
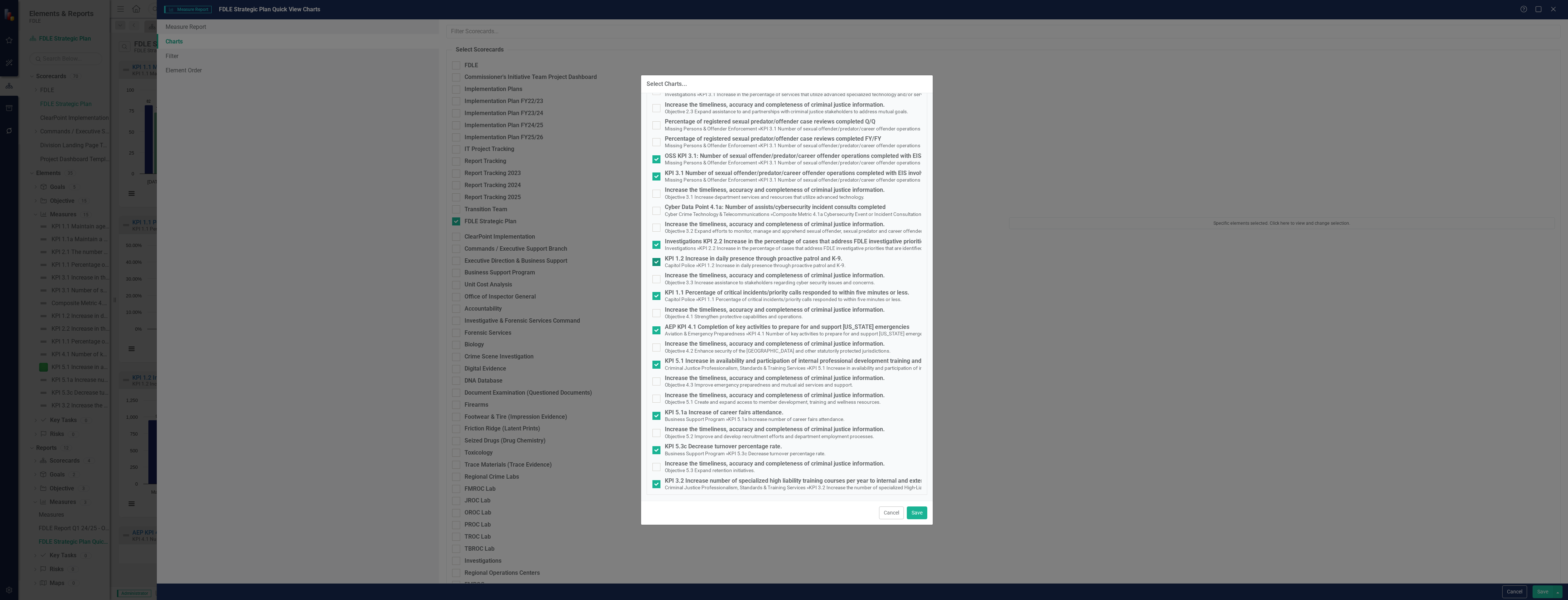
scroll to position [65, 0]
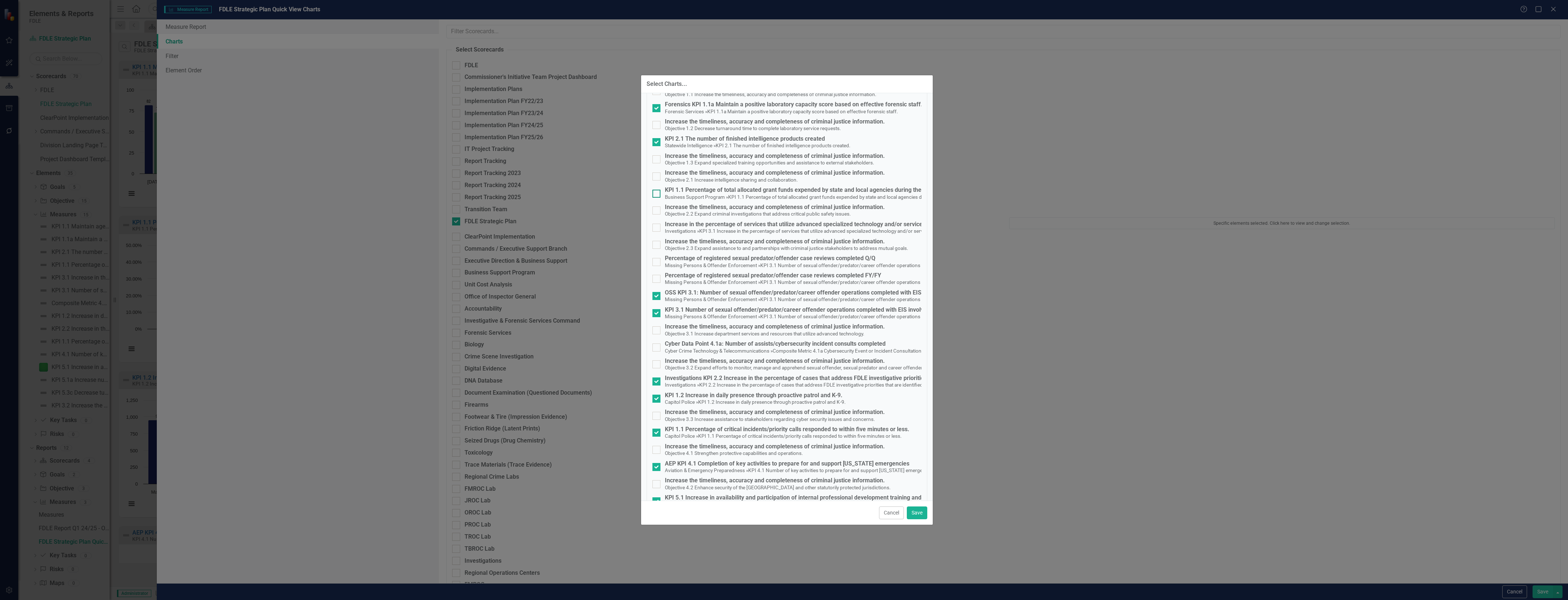
click at [768, 192] on div "KPI 1.1 Percentage of total allocated grant funds expended by state and local a…" at bounding box center [826, 190] width 323 height 7
click at [657, 192] on input "KPI 1.1 Percentage of total allocated grant funds expended by state and local a…" at bounding box center [655, 192] width 5 height 5
checkbox input "true"
click at [774, 313] on span "Missing Persons & Offender Enforcement » KPI 3.1 Number of sexual offender/pred…" at bounding box center [828, 316] width 328 height 7
click at [657, 313] on input "KPI 3.1 Number of sexual offender/predator/career offender operations completed…" at bounding box center [655, 312] width 5 height 5
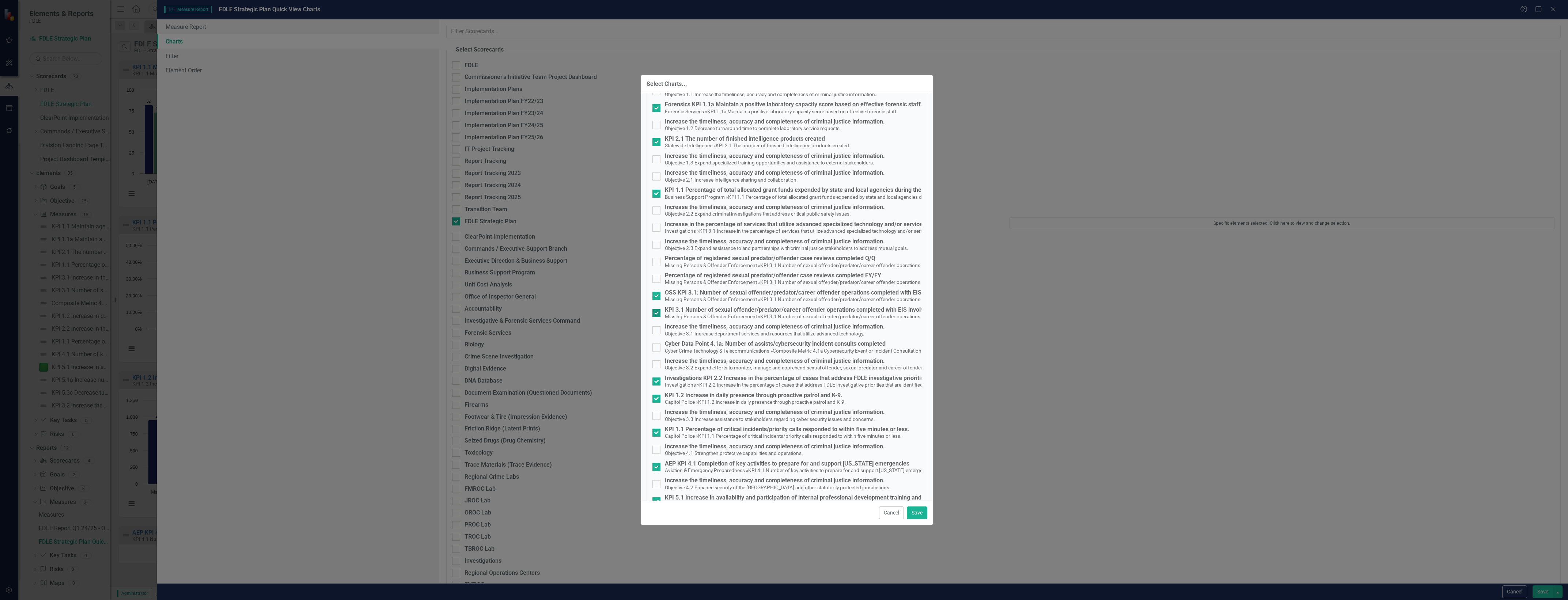
checkbox input "false"
click at [775, 301] on small "KPI 3.1 Number of sexual offender/predator/career offender operations completed…" at bounding box center [877, 299] width 233 height 6
click at [657, 297] on input "OSS KPI 3.1: Number of sexual offender/predator/career offender operations comp…" at bounding box center [655, 295] width 5 height 5
checkbox input "false"
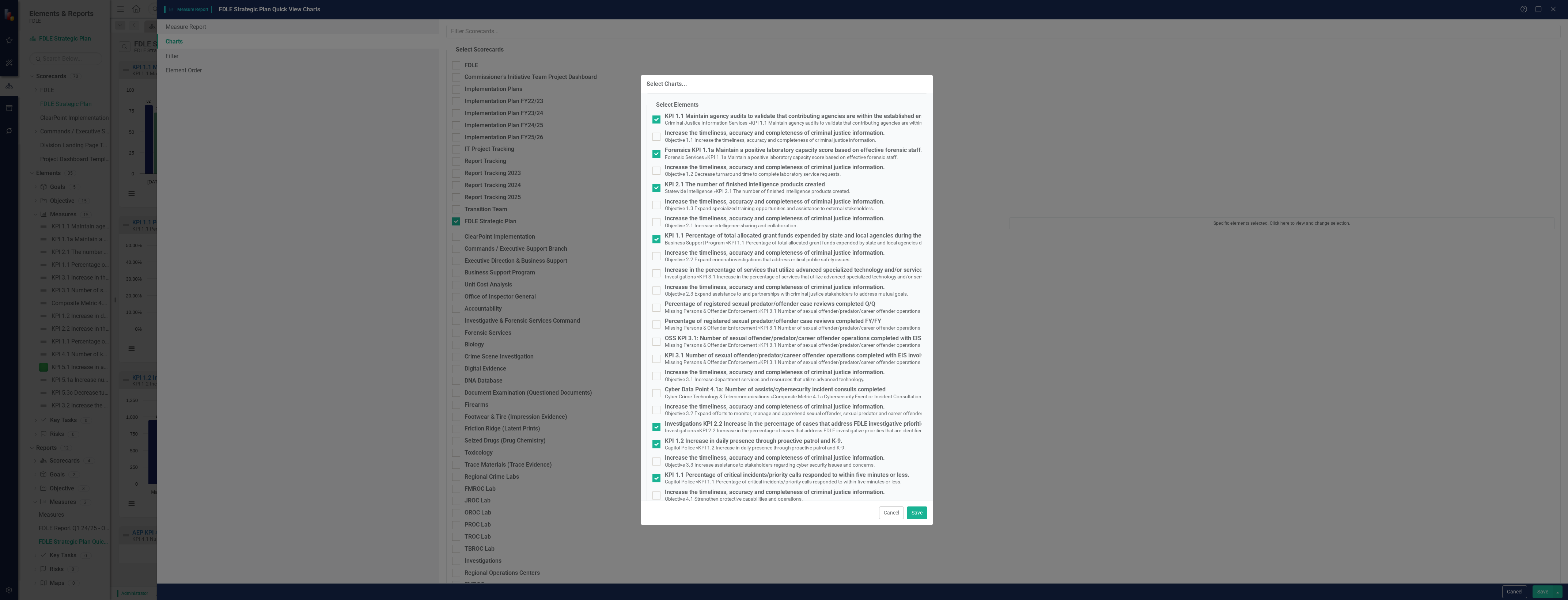
scroll to position [0, 0]
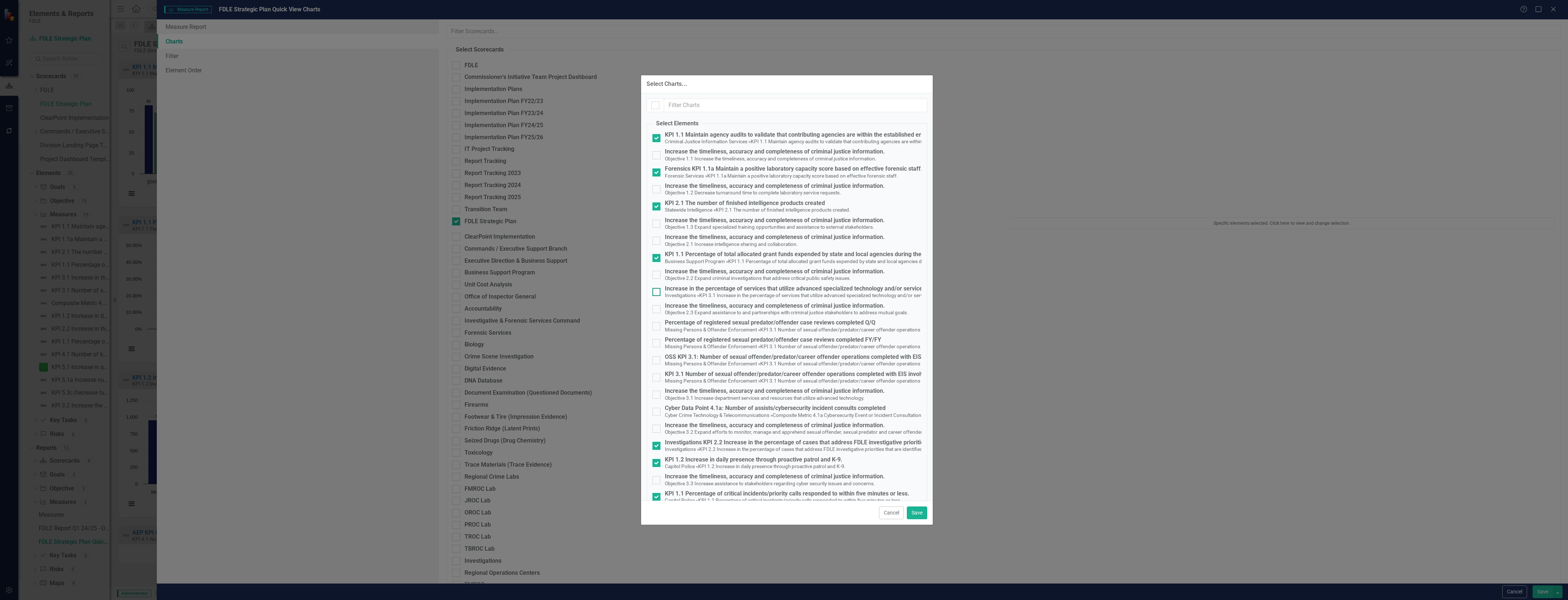
click at [744, 298] on small "KPI 3.1 Increase in the percentage of services that utilize advanced specialize…" at bounding box center [816, 295] width 234 height 6
click at [657, 293] on input "Increase in the percentage of services that utilize advanced specialized techno…" at bounding box center [655, 290] width 5 height 5
checkbox input "true"
click at [749, 374] on div "KPI 3.1 Number of sexual offender/predator/career offender operations completed…" at bounding box center [828, 374] width 328 height 7
click at [657, 374] on input "KPI 3.1 Number of sexual offender/predator/career offender operations completed…" at bounding box center [655, 376] width 5 height 5
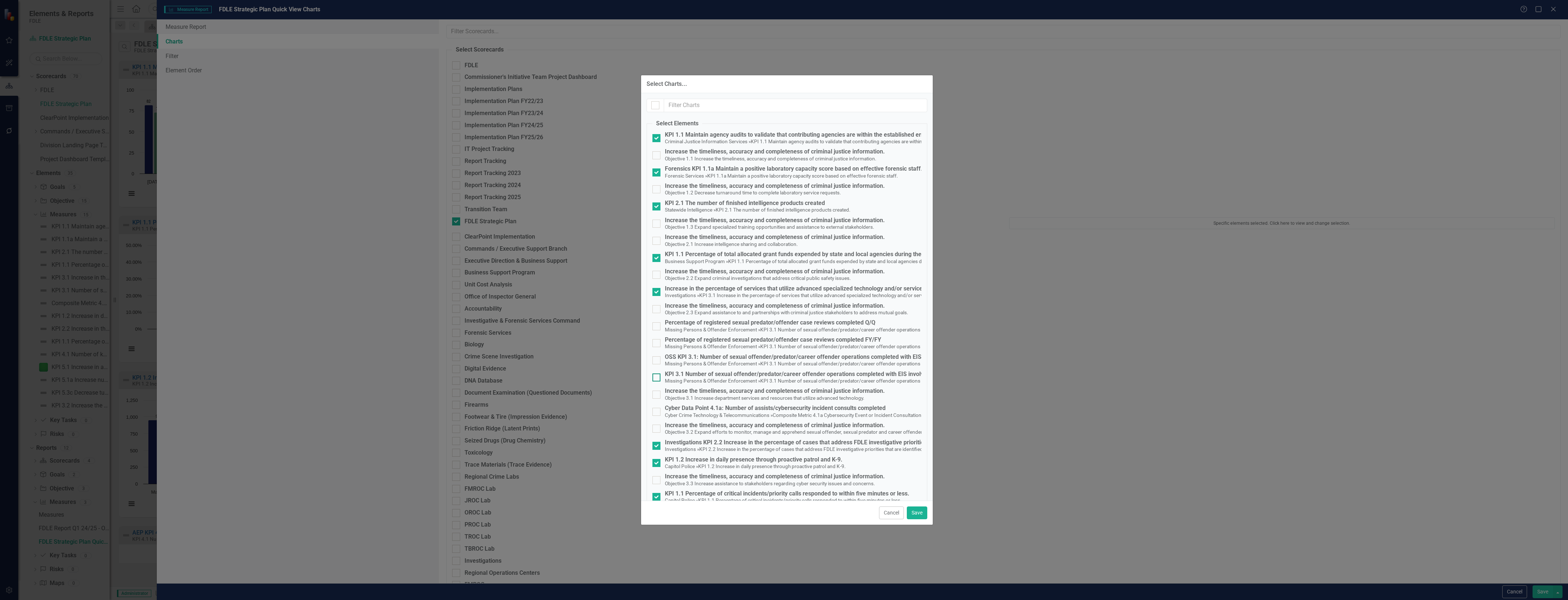
checkbox input "true"
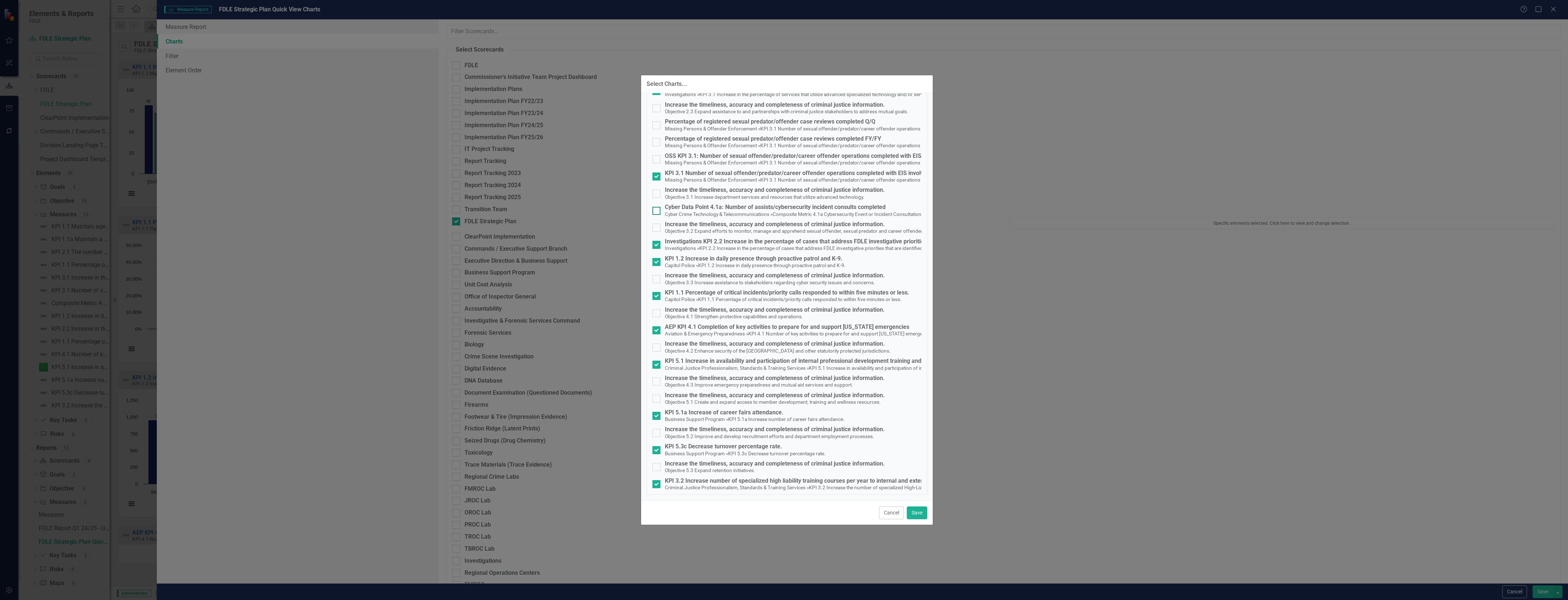
click at [850, 209] on div "Cyber Data Point 4.1a: Number of assists/cybersecurity incident consults comple…" at bounding box center [794, 207] width 259 height 7
click at [657, 209] on input "Cyber Data Point 4.1a: Number of assists/cybersecurity incident consults comple…" at bounding box center [655, 209] width 5 height 5
checkbox input "true"
click at [923, 509] on button "Save" at bounding box center [917, 512] width 21 height 13
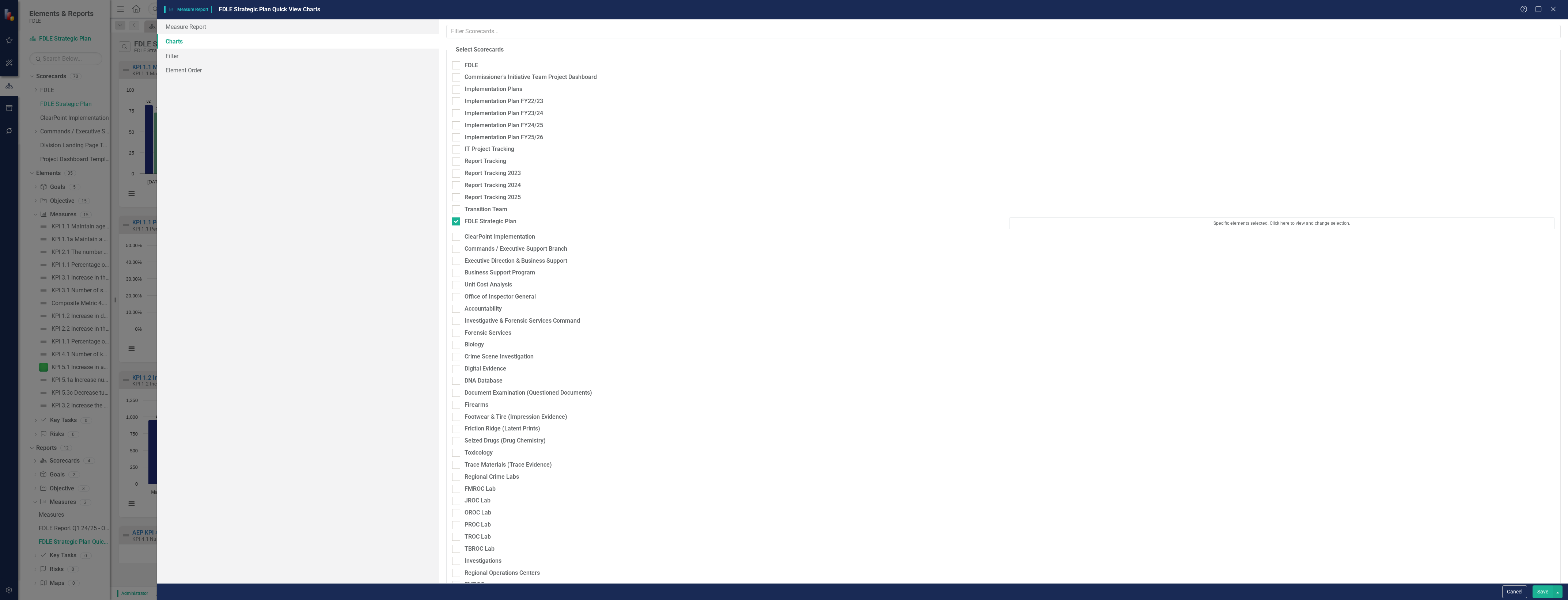
click at [1545, 596] on button "Save" at bounding box center [1543, 591] width 21 height 13
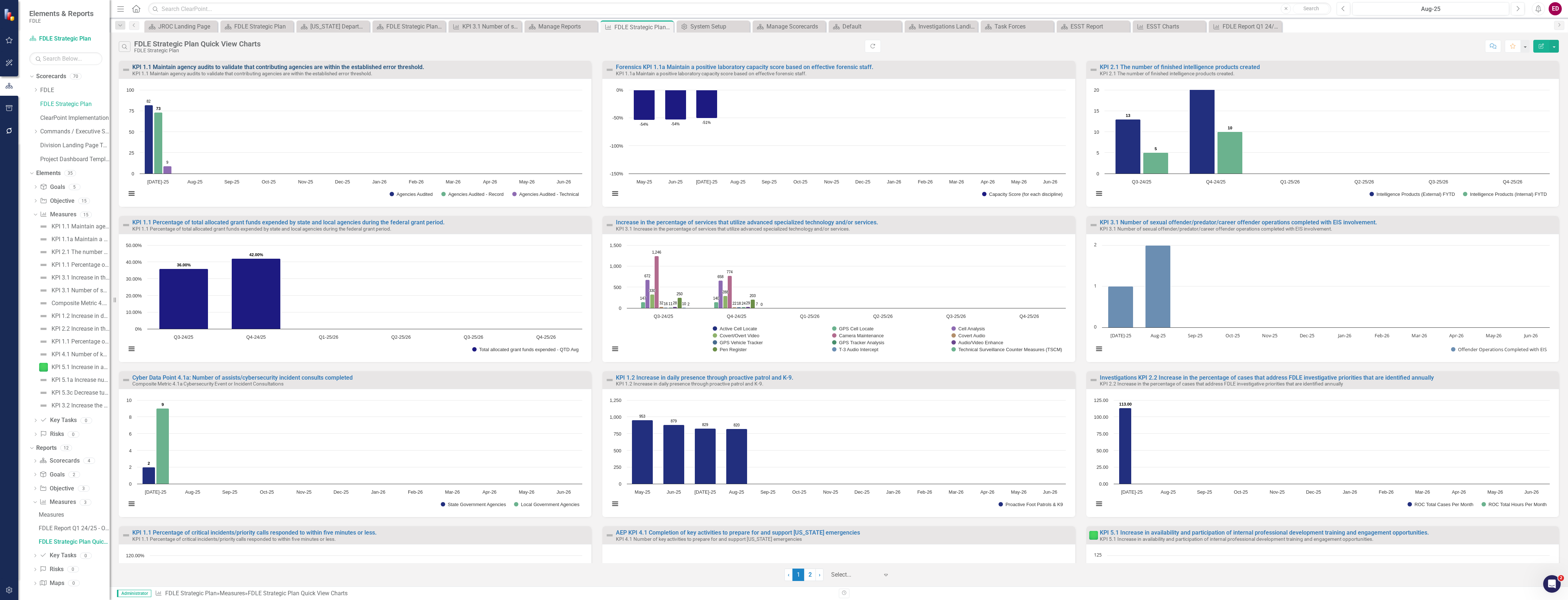
click at [380, 68] on link "KPI 1.1 Maintain agency audits to validate that contributing agencies are withi…" at bounding box center [278, 66] width 292 height 7
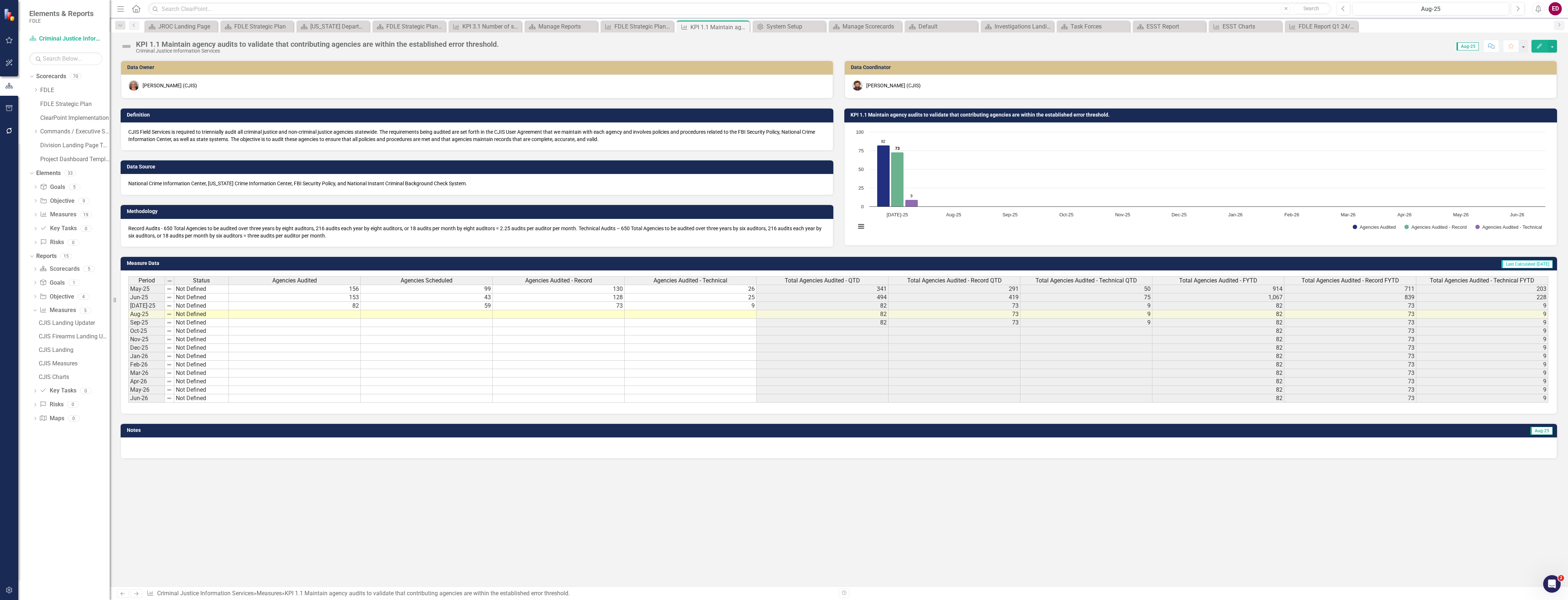
click at [968, 117] on h3 "KPI 1.1 Maintain agency audits to validate that contributing agencies are withi…" at bounding box center [1202, 114] width 703 height 5
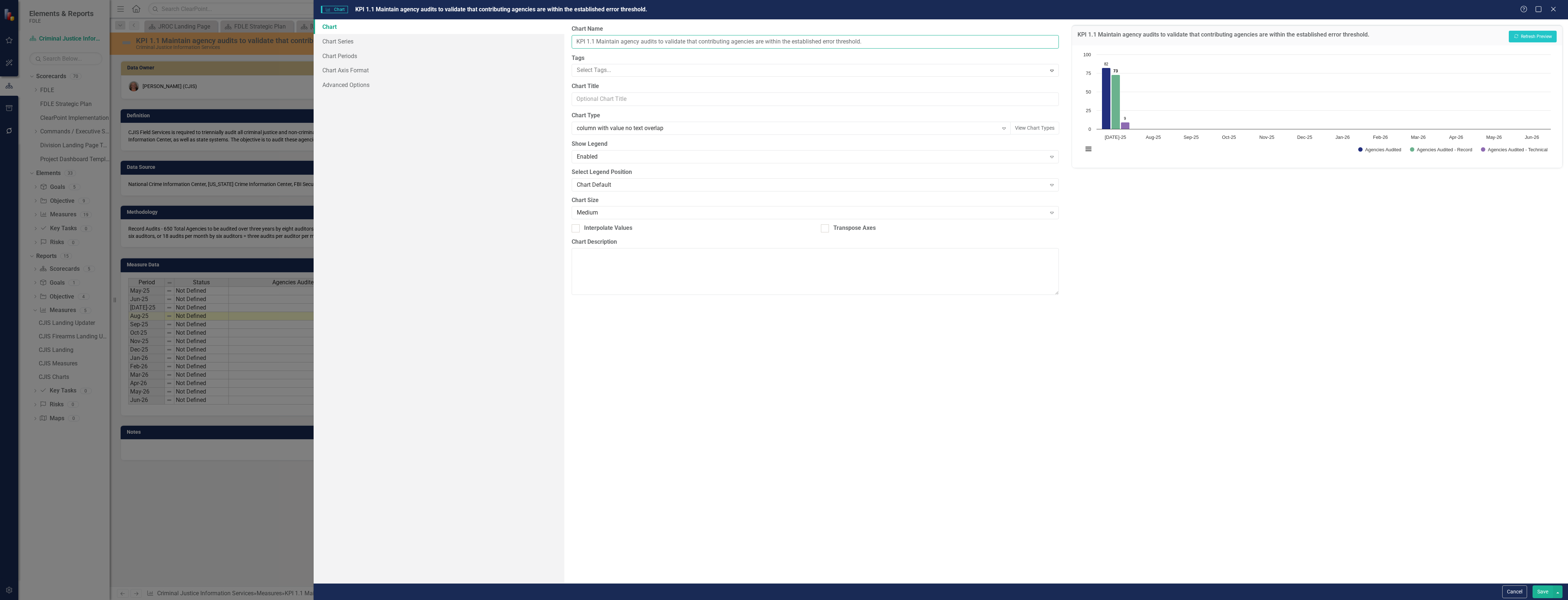
click at [579, 46] on input "KPI 1.1 Maintain agency audits to validate that contributing agencies are withi…" at bounding box center [815, 42] width 487 height 13
type input "CJIS KPI 1.1 Maintain agency audits to validate that contributing agencies are …"
click at [1358, 147] on button "Show Agencies Audited" at bounding box center [1379, 150] width 43 height 5
click at [1531, 51] on icon "Chart context menu 82 ​ 82 73 ​ 73 9 ​ 9 Agencies Audited Agencies Audited - Re…" at bounding box center [1317, 105] width 475 height 110
click at [1535, 33] on button "Recalculate Refresh Preview" at bounding box center [1533, 36] width 48 height 12
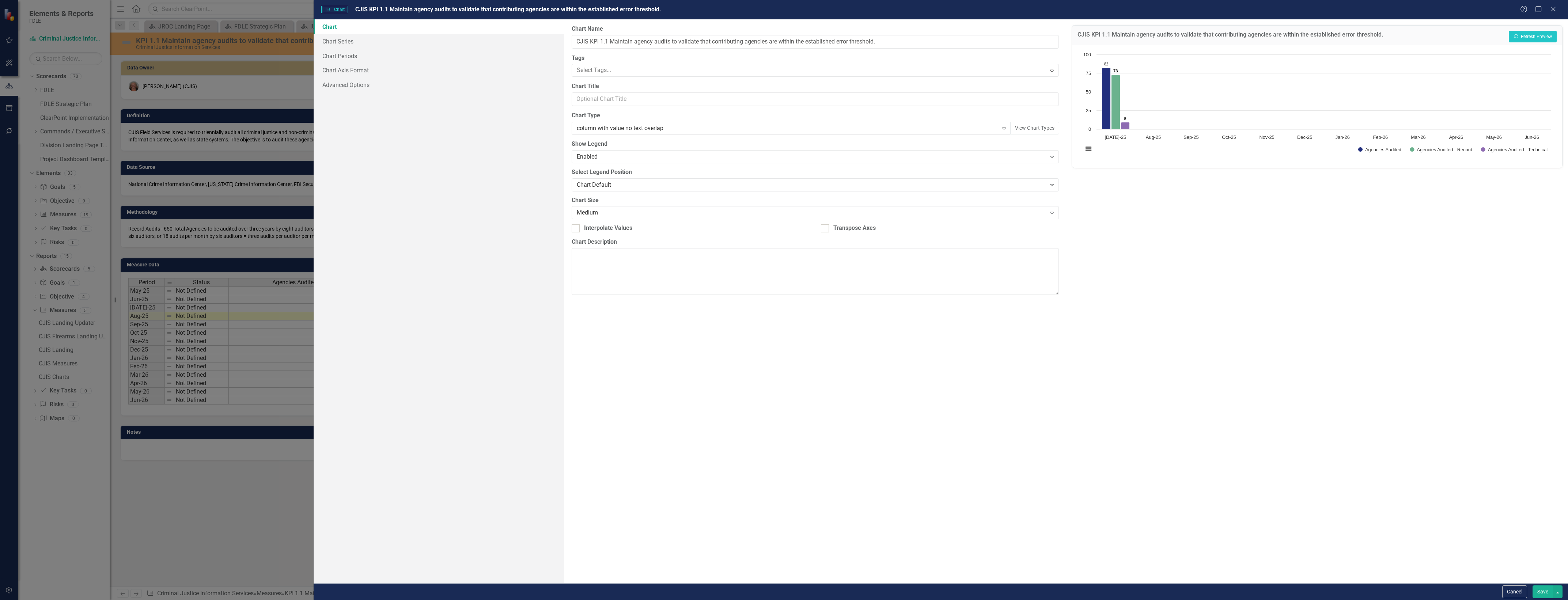
click at [1531, 588] on div "Save" at bounding box center [1547, 591] width 32 height 13
click at [1537, 590] on button "Save" at bounding box center [1543, 591] width 21 height 13
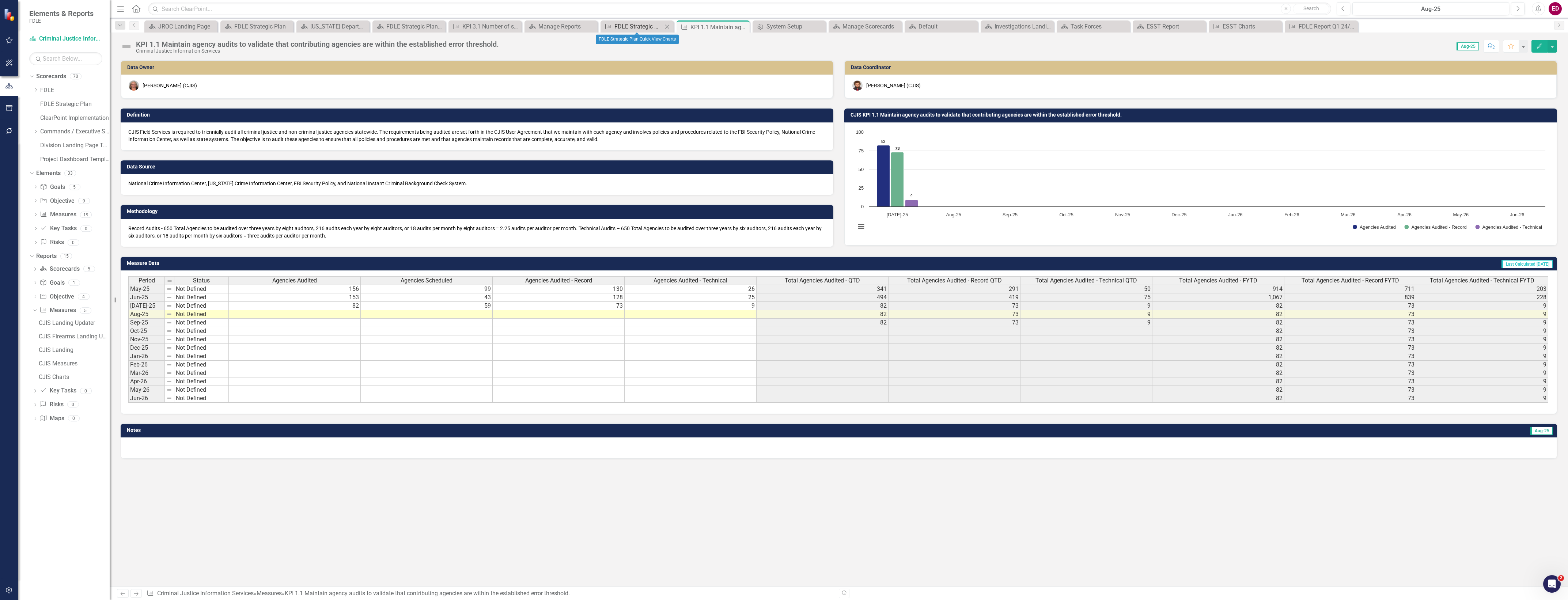
click at [638, 23] on div "FDLE Strategic Plan Quick View Charts" at bounding box center [638, 26] width 48 height 9
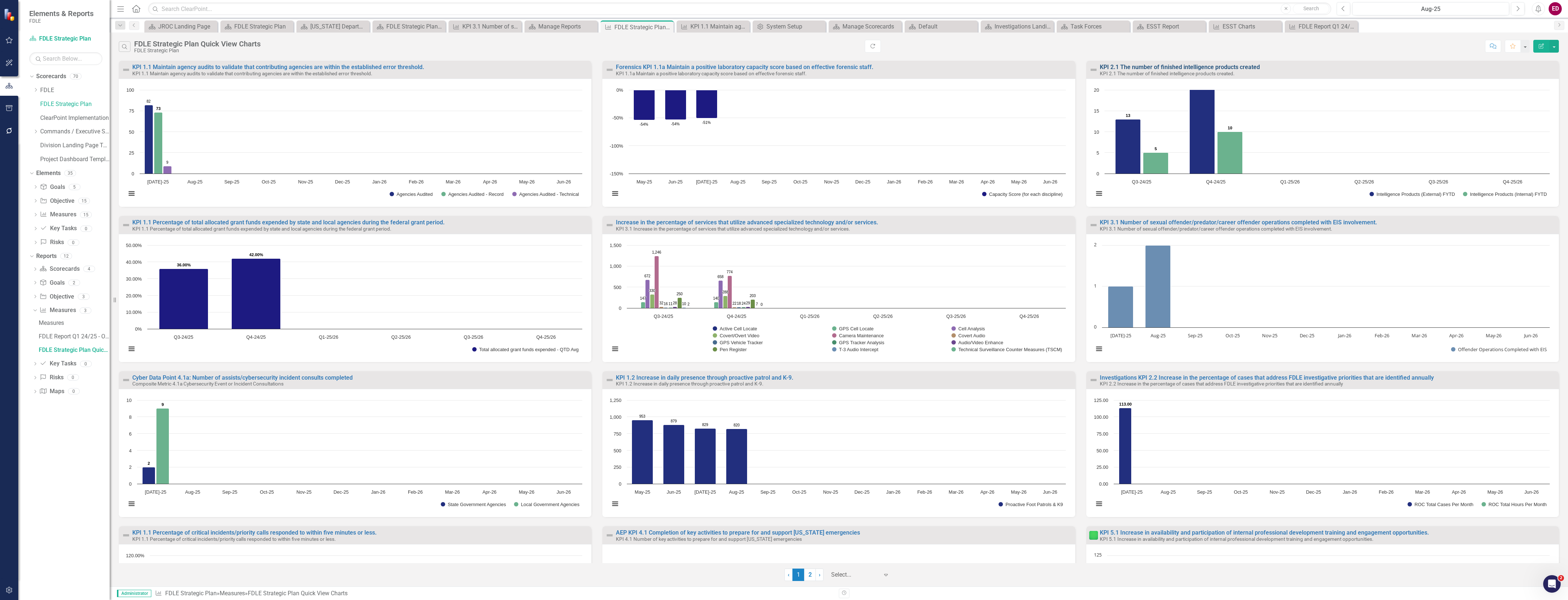
click at [1132, 68] on link "KPI 2.1 The number of finished intelligence products created" at bounding box center [1180, 66] width 160 height 7
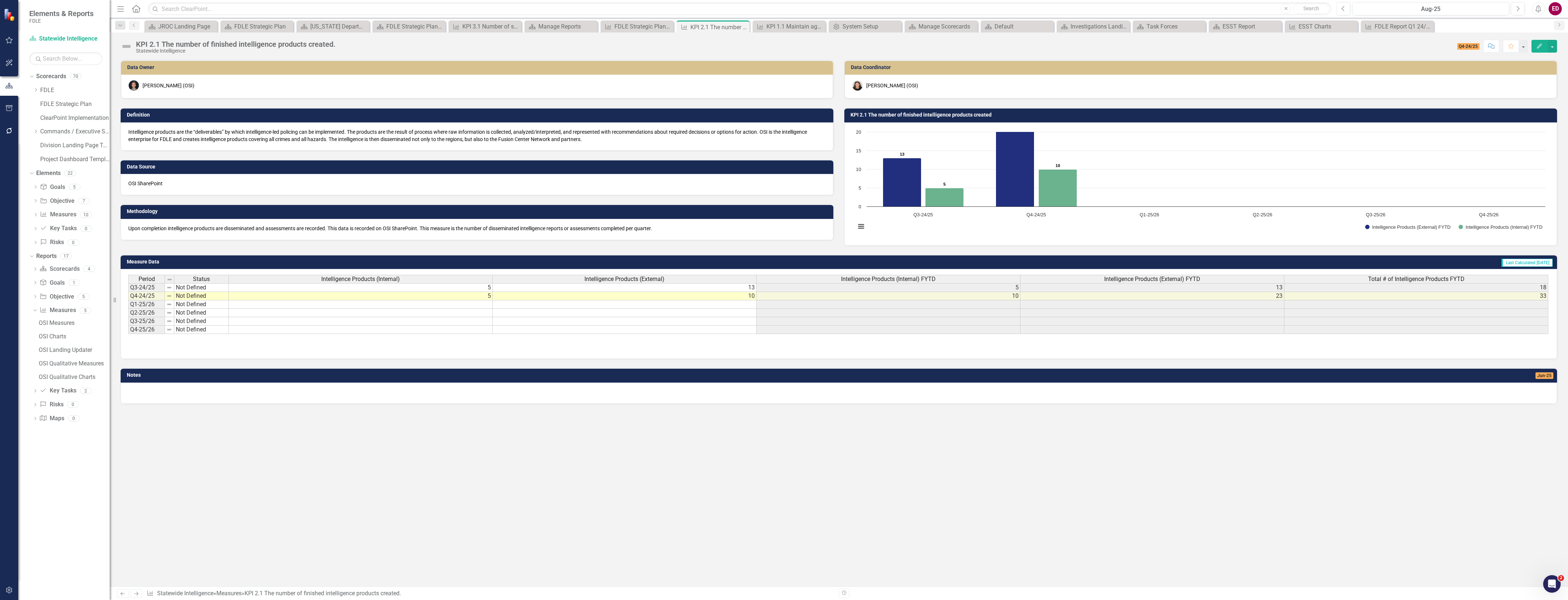
click at [908, 113] on h3 "KPI 2.1 The number of finished intelligence products created" at bounding box center [1202, 114] width 703 height 5
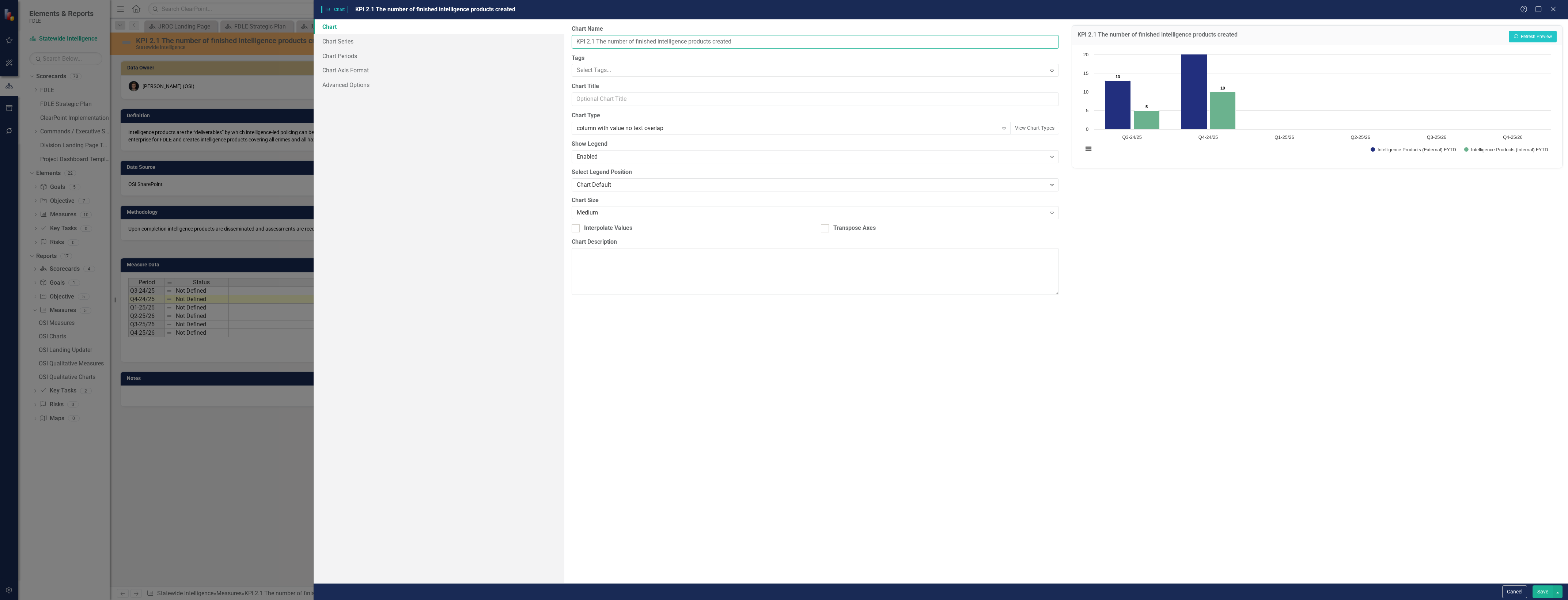
click at [576, 41] on input "KPI 2.1 The number of finished intelligence products created" at bounding box center [815, 42] width 487 height 13
type input "Statewide Intelligence KPI 2.1 The number of finished intelligence products cre…"
click at [1371, 147] on button "Show Intelligence Products (External) FYTD" at bounding box center [1413, 150] width 86 height 5
click at [1522, 44] on div "Statewide Intelligence KPI 2.1 The number of finished intelligence products cre…" at bounding box center [1317, 35] width 490 height 20
click at [1531, 37] on button "Recalculate Refresh Preview" at bounding box center [1533, 36] width 48 height 12
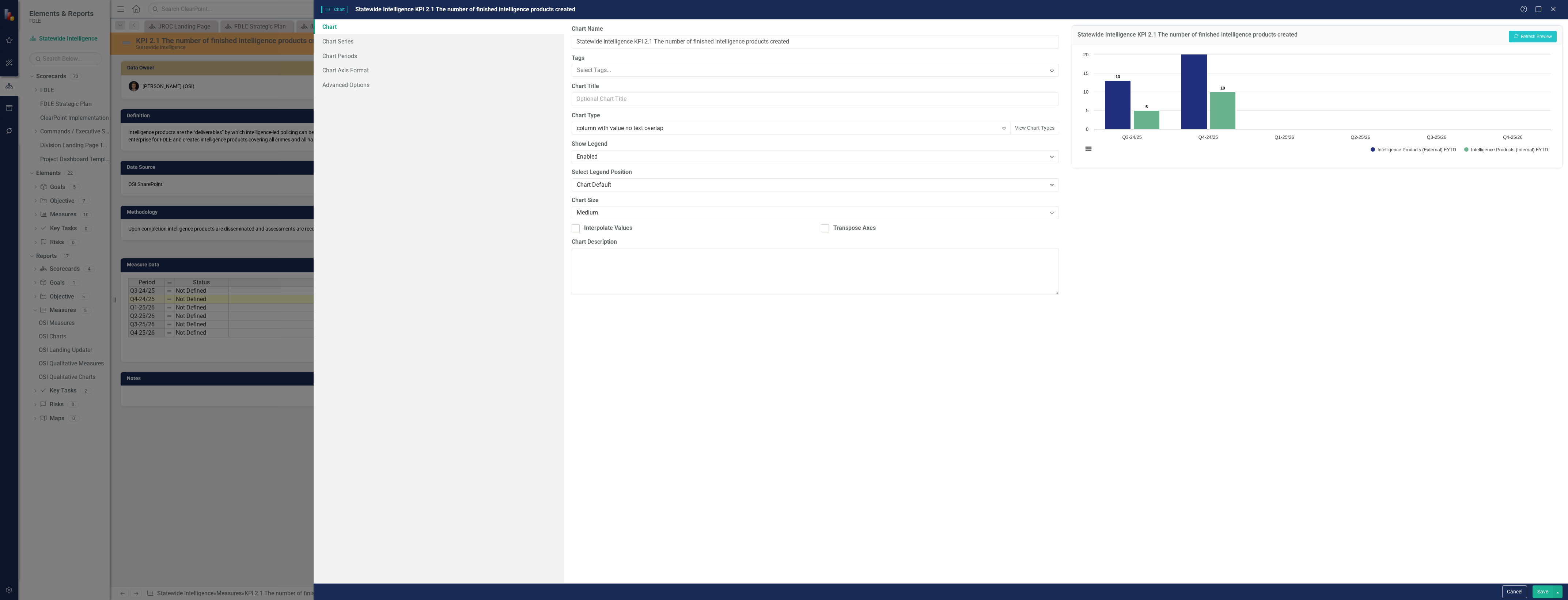
click at [1543, 588] on button "Save" at bounding box center [1543, 591] width 21 height 13
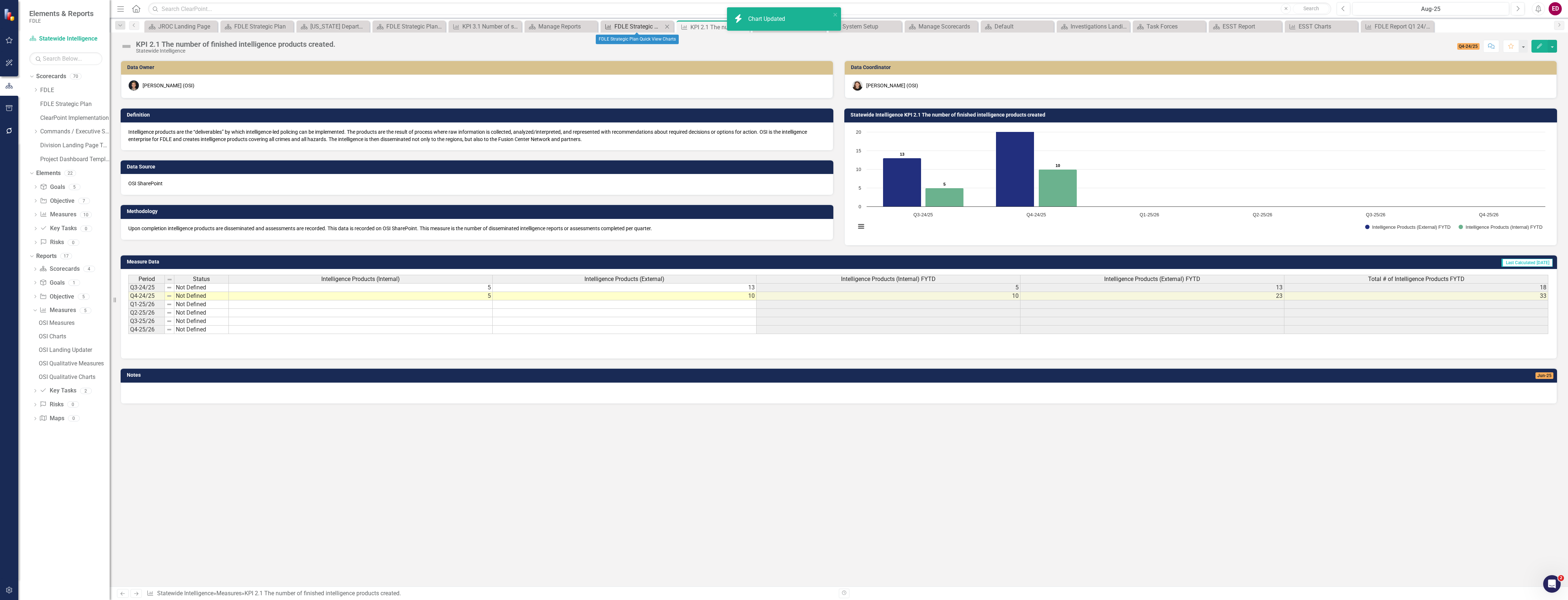
click at [640, 26] on div "FDLE Strategic Plan Quick View Charts" at bounding box center [638, 26] width 48 height 9
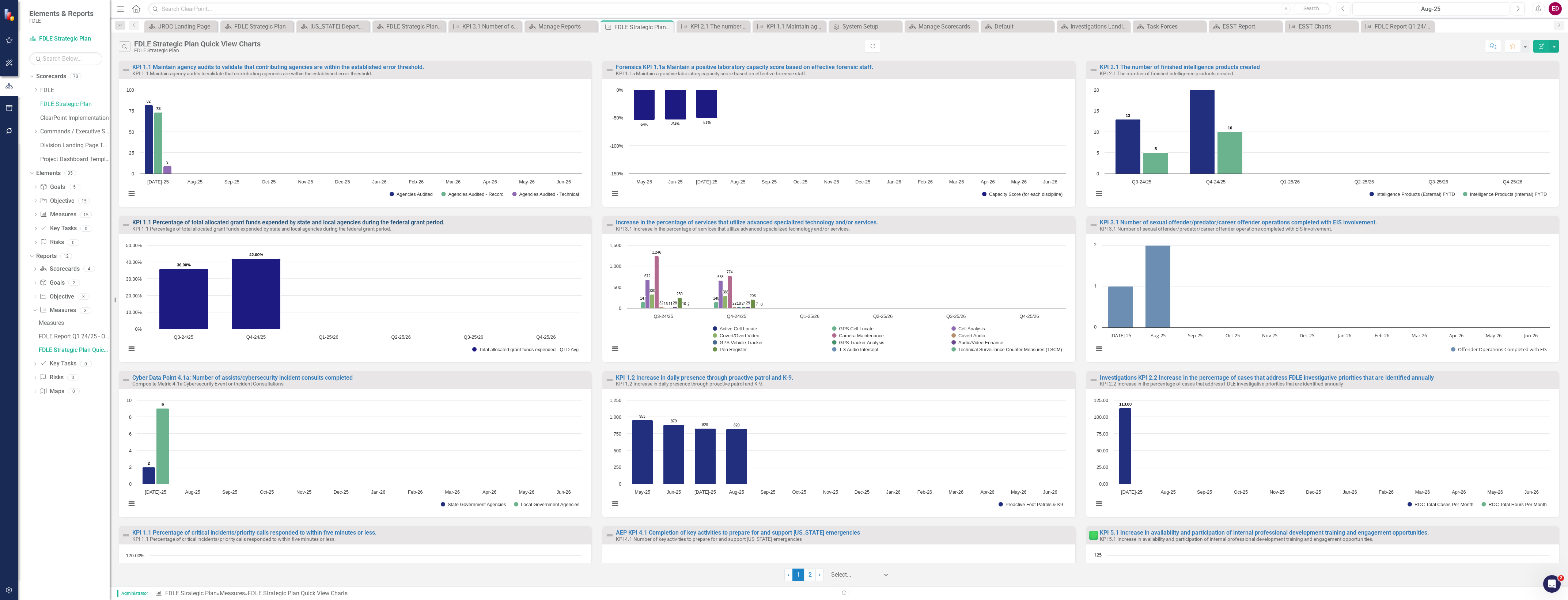
click at [397, 223] on link "KPI 1.1 Percentage of total allocated grant funds expended by state and local a…" at bounding box center [288, 222] width 312 height 7
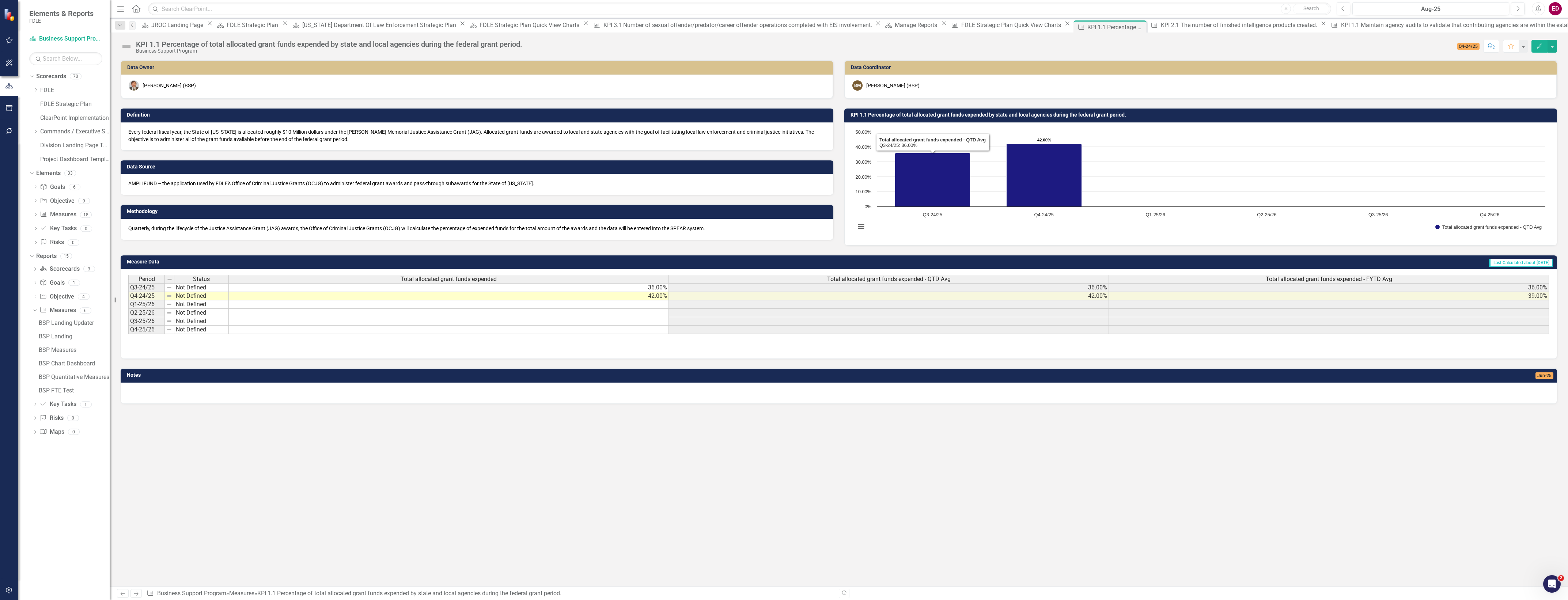
click at [942, 116] on h3 "KPI 1.1 Percentage of total allocated grant funds expended by state and local a…" at bounding box center [1202, 114] width 703 height 5
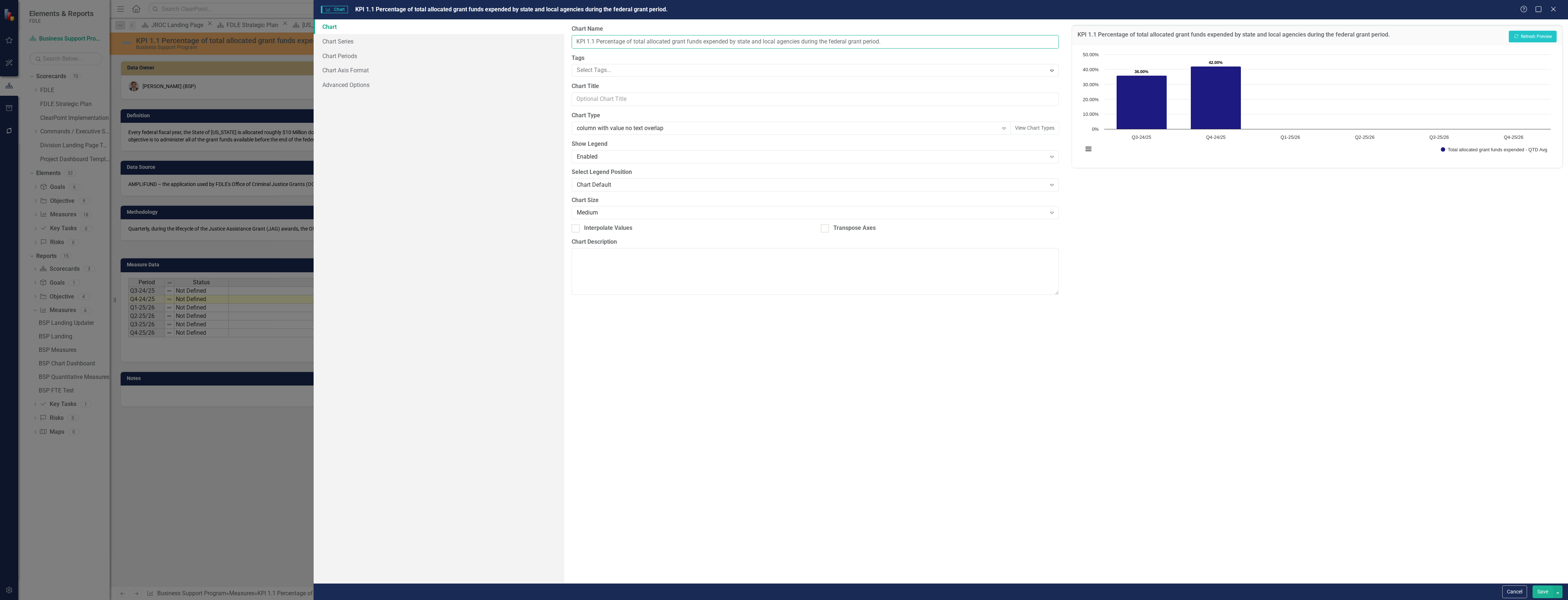
click at [576, 40] on input "KPI 1.1 Percentage of total allocated grant funds expended by state and local a…" at bounding box center [815, 42] width 487 height 13
type input "Business Support KPI 1.1 Percentage of total allocated grant funds expended by …"
click at [1549, 590] on button "Save" at bounding box center [1543, 591] width 21 height 13
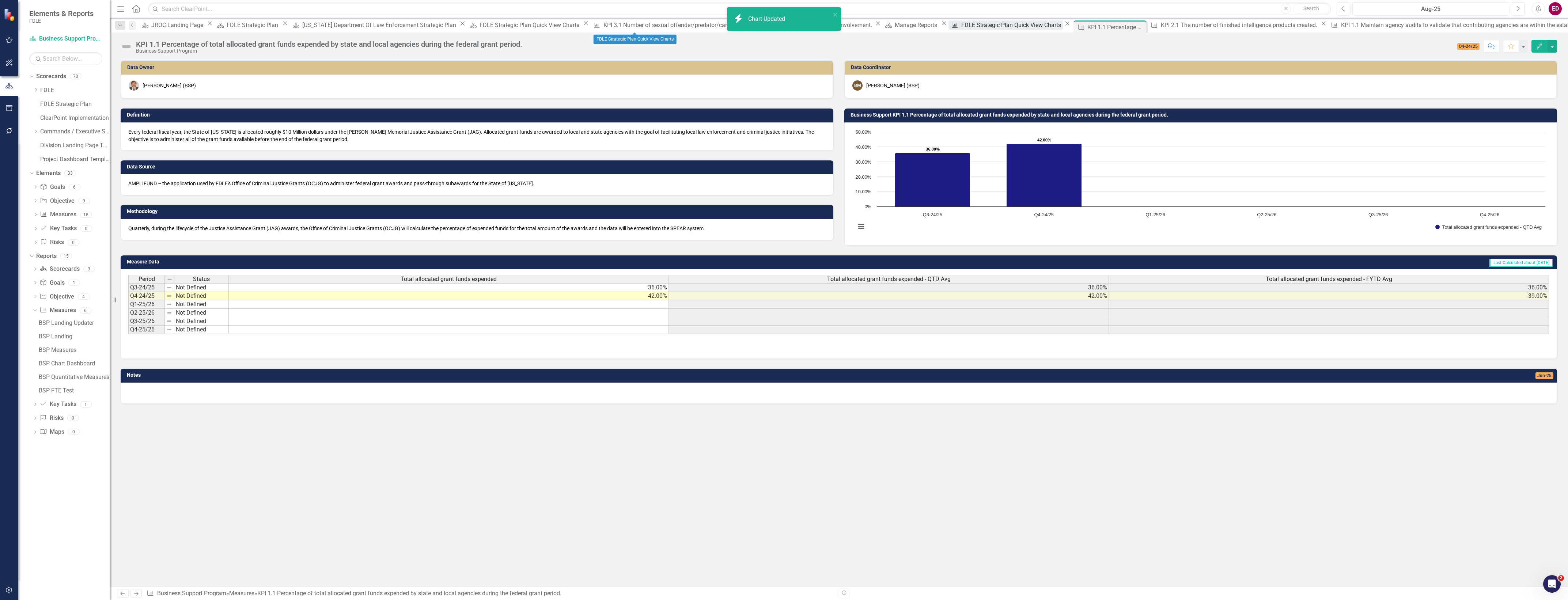
click at [961, 28] on div "FDLE Strategic Plan Quick View Charts" at bounding box center [1012, 25] width 102 height 9
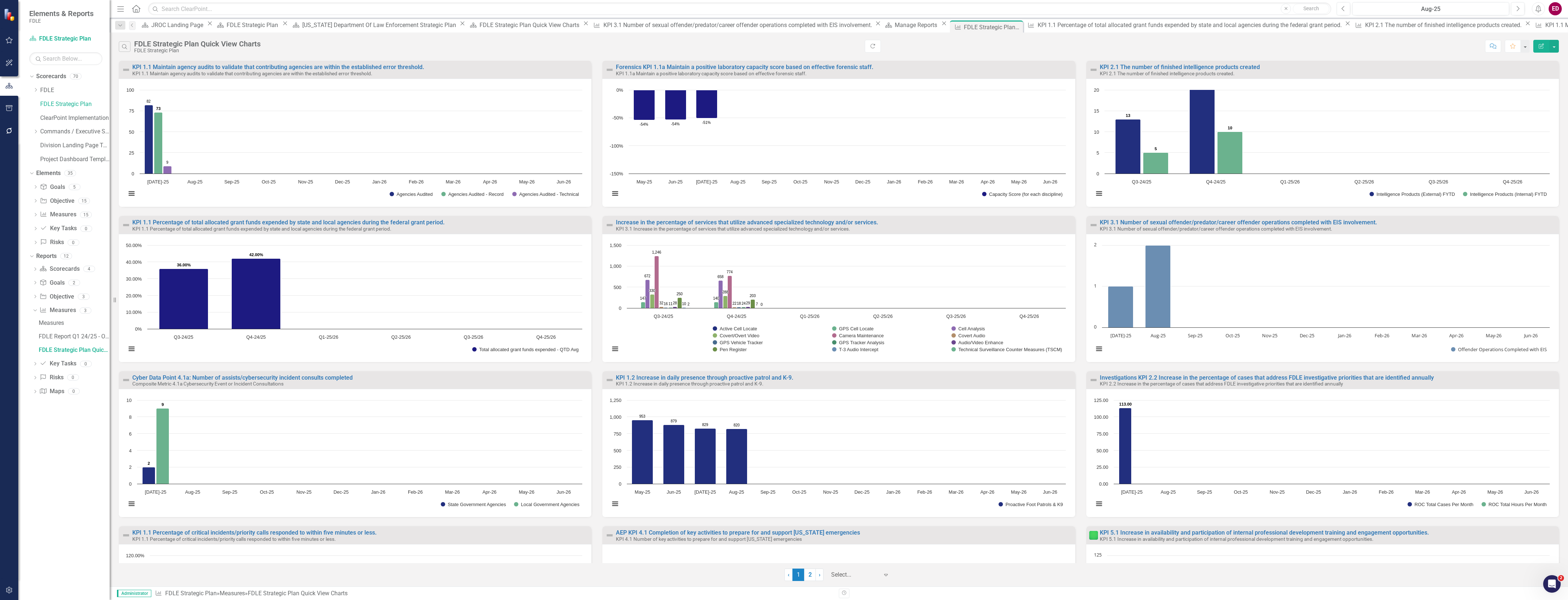
click at [752, 228] on small "KPI 3.1 Increase in the percentage of services that utilize advanced specialize…" at bounding box center [733, 229] width 234 height 6
click at [755, 222] on link "Increase in the percentage of services that utilize advanced specialized techno…" at bounding box center [747, 222] width 262 height 7
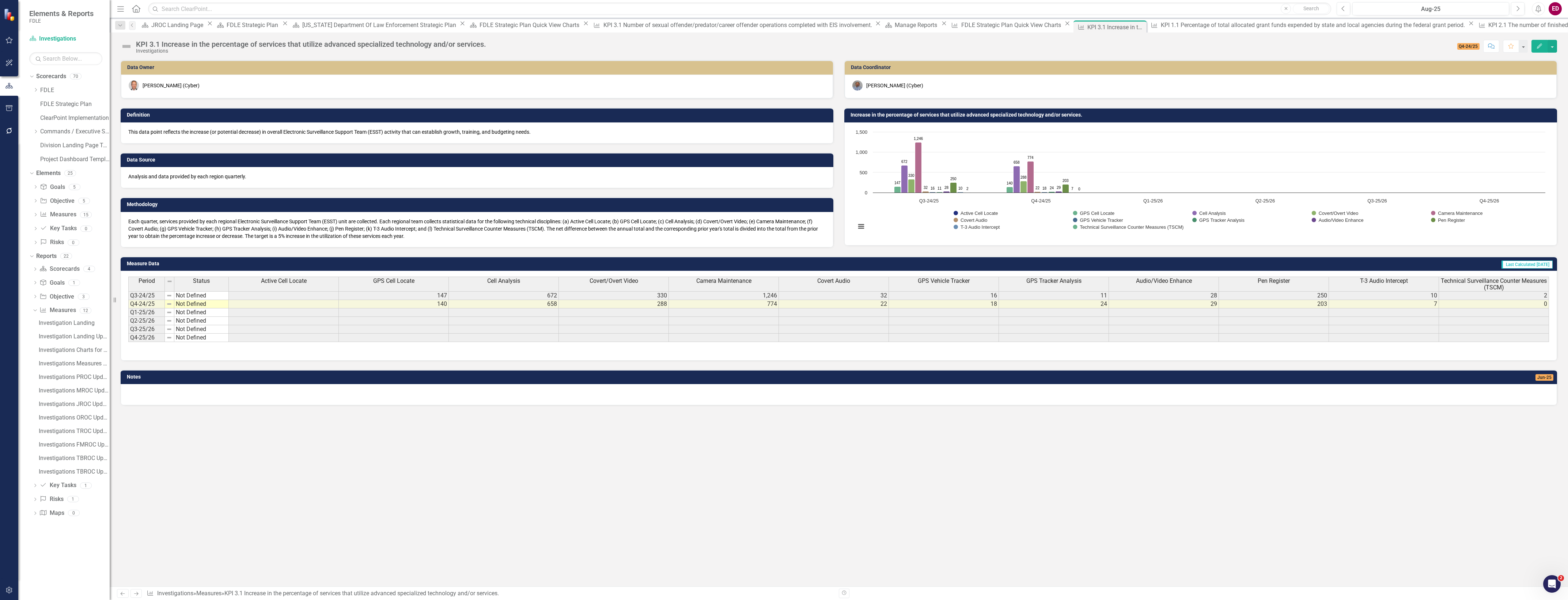
click at [853, 116] on h3 "Increase in the percentage of services that utilize advanced specialized techno…" at bounding box center [1202, 114] width 703 height 5
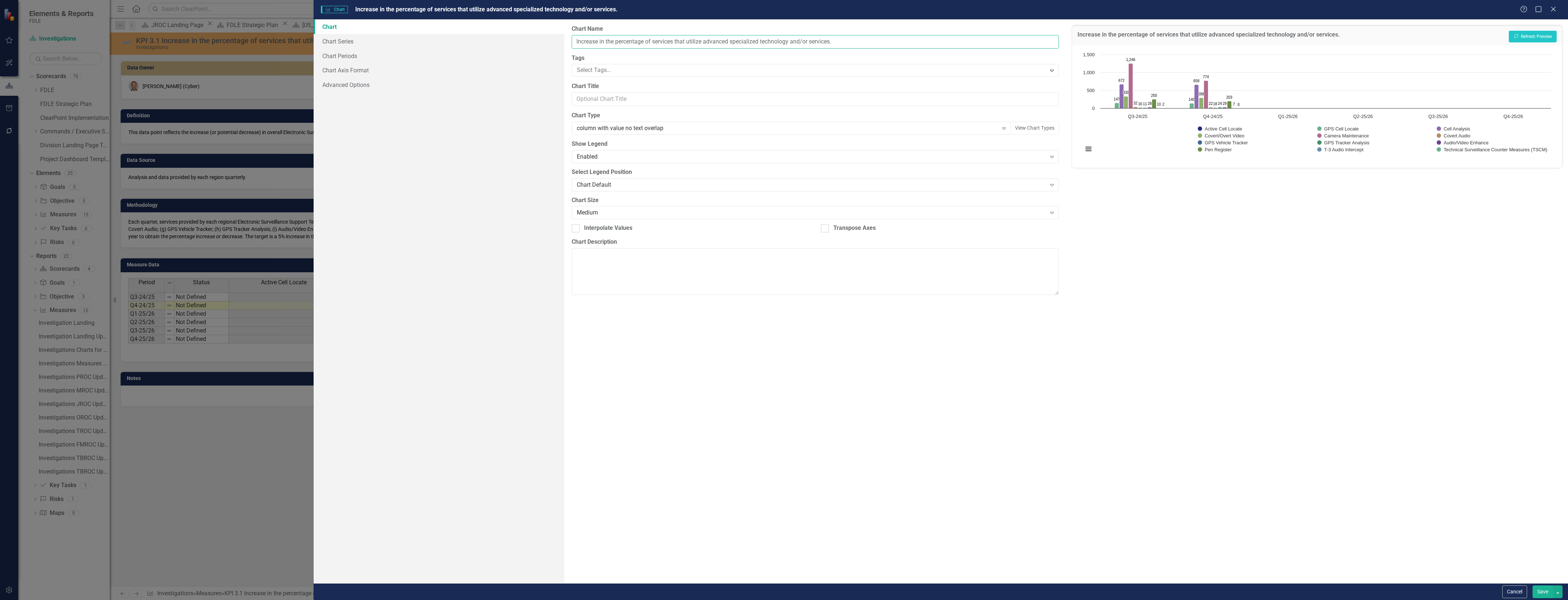
click at [574, 41] on input "Increase in the percentage of services that utilize advanced specialized techno…" at bounding box center [815, 42] width 487 height 13
type input "Investigations KPI 3.1 Increase in the percentage of services that utilize adva…"
click at [1198, 127] on button "Show Active Cell Locate" at bounding box center [1220, 129] width 44 height 5
click at [1543, 595] on button "Save" at bounding box center [1543, 591] width 21 height 13
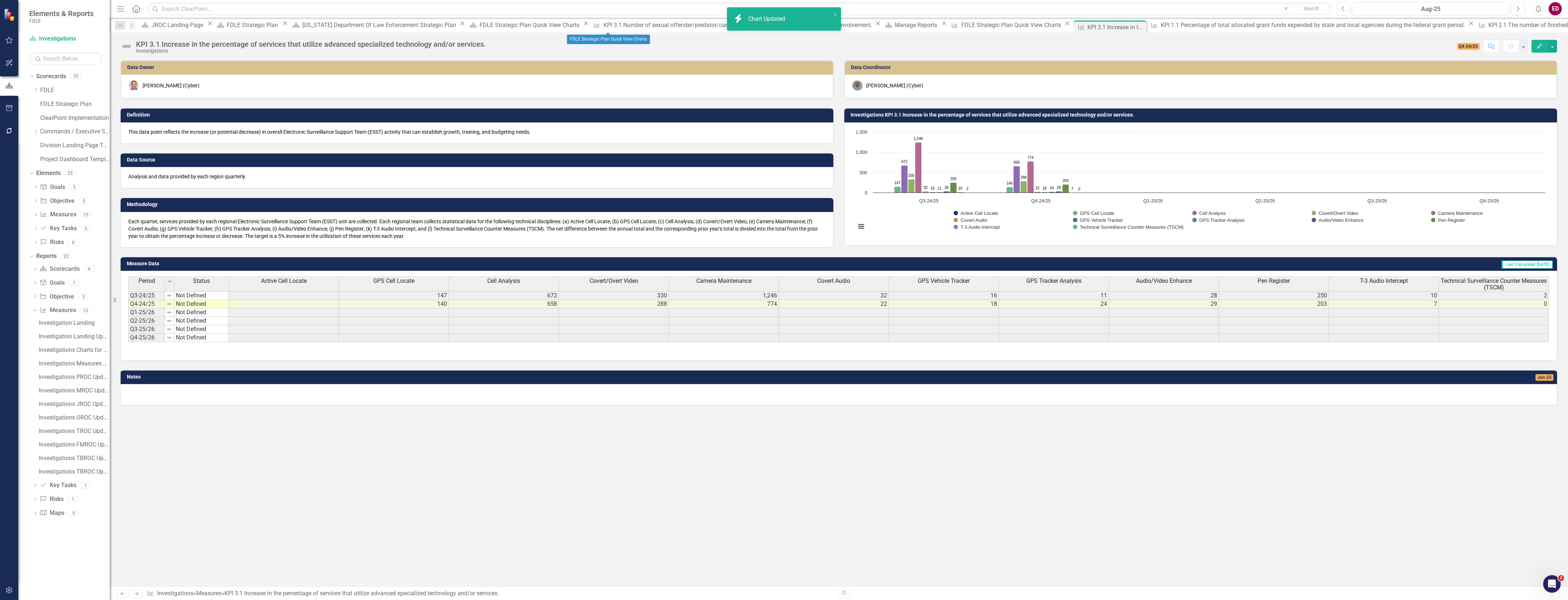
click at [948, 30] on div "Measure FDLE Strategic Plan Quick View Charts Close" at bounding box center [1010, 25] width 123 height 9
click at [961, 26] on div "FDLE Strategic Plan Quick View Charts" at bounding box center [1012, 25] width 102 height 9
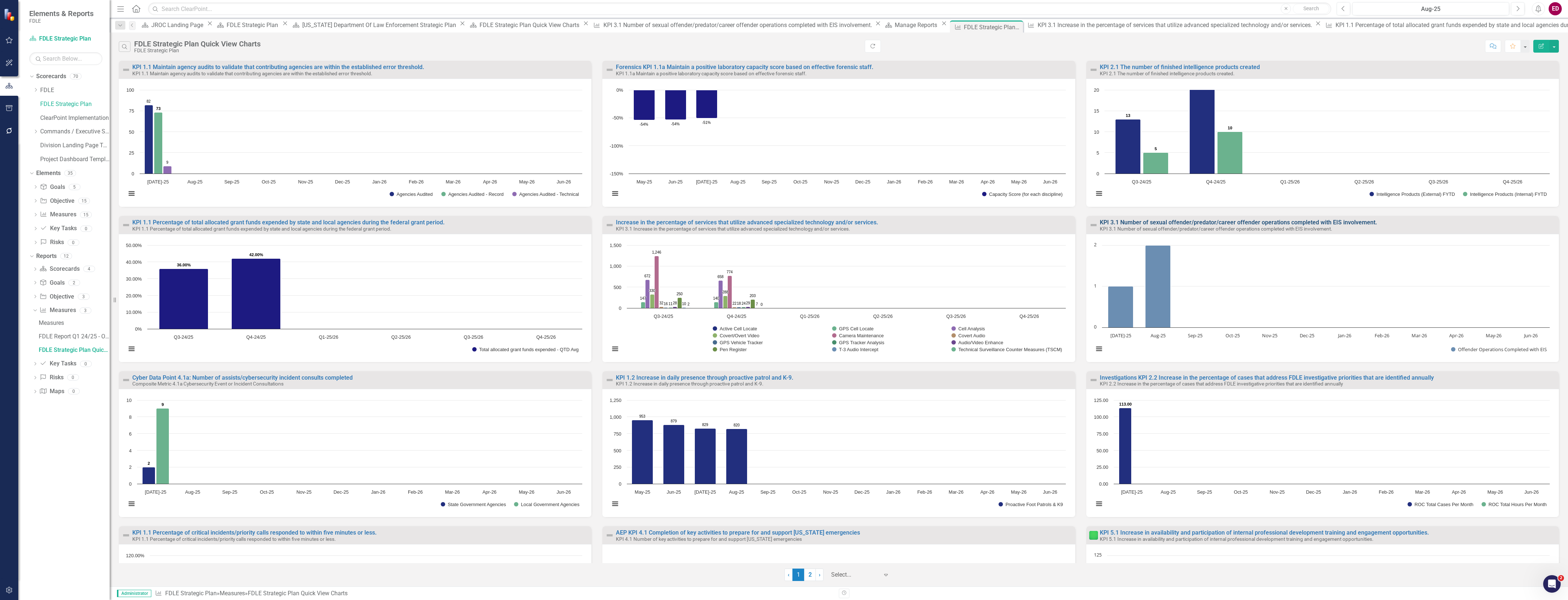
click at [1169, 223] on link "KPI 3.1 Number of sexual offender/predator/career offender operations completed…" at bounding box center [1239, 222] width 278 height 7
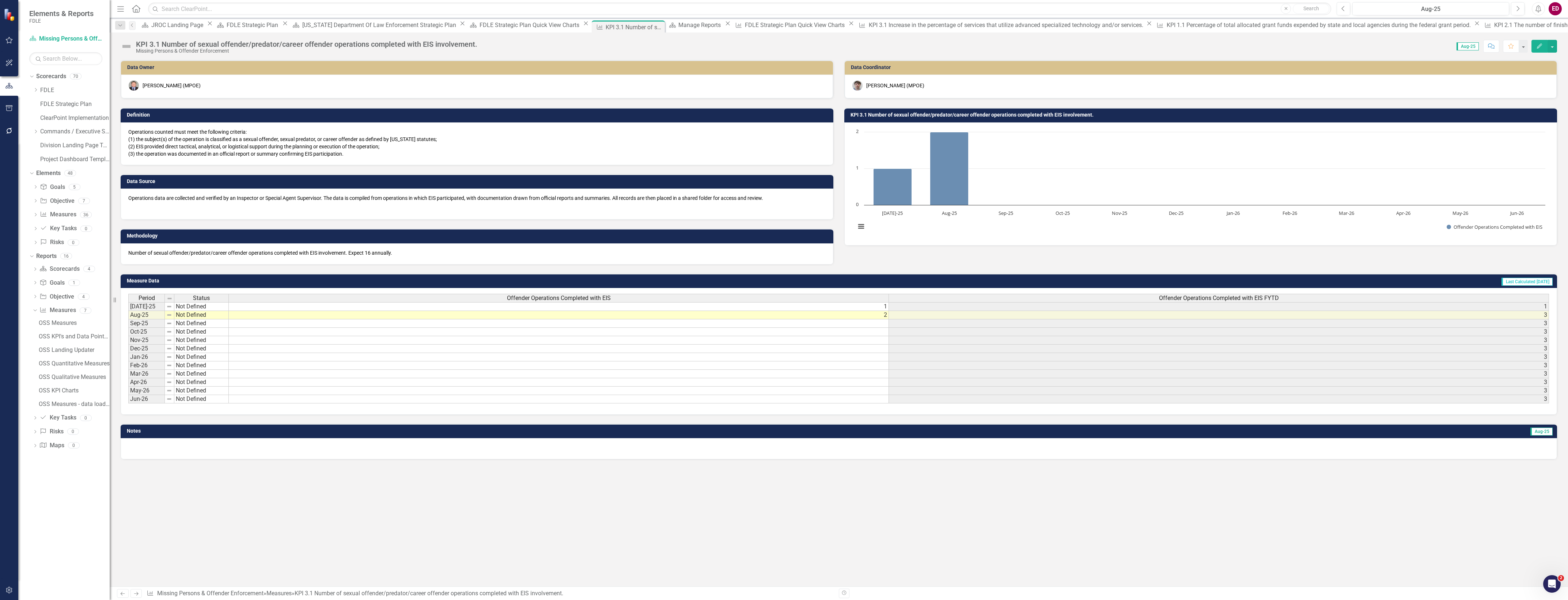
click at [887, 114] on h3 "KPI 3.1 Number of sexual offender/predator/career offender operations completed…" at bounding box center [1202, 114] width 703 height 5
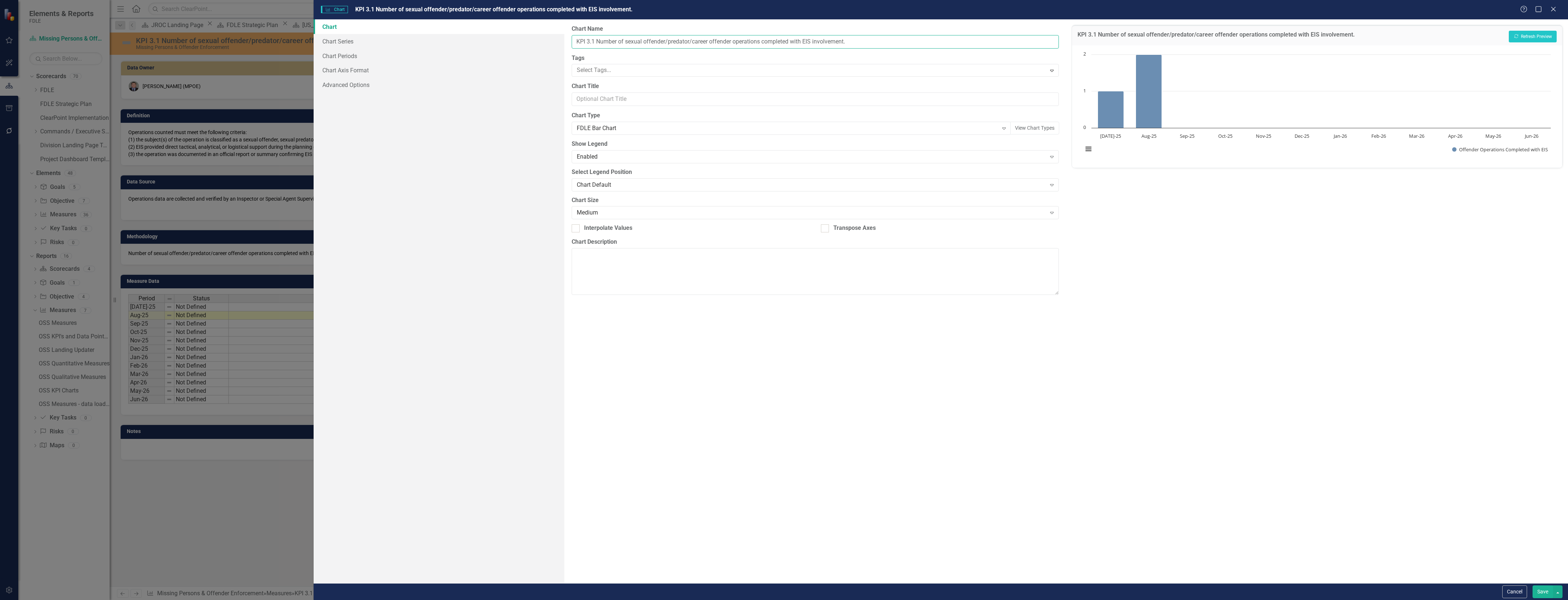
click at [578, 43] on input "KPI 3.1 Number of sexual offender/predator/career offender operations completed…" at bounding box center [815, 42] width 487 height 13
type input "MPOE KPI 3.1 Number of sexual offender/predator/career offender operations comp…"
click at [1452, 146] on button "Show Offender Operations Completed with EIS" at bounding box center [1500, 149] width 96 height 7
click at [1546, 589] on button "Save" at bounding box center [1543, 591] width 21 height 13
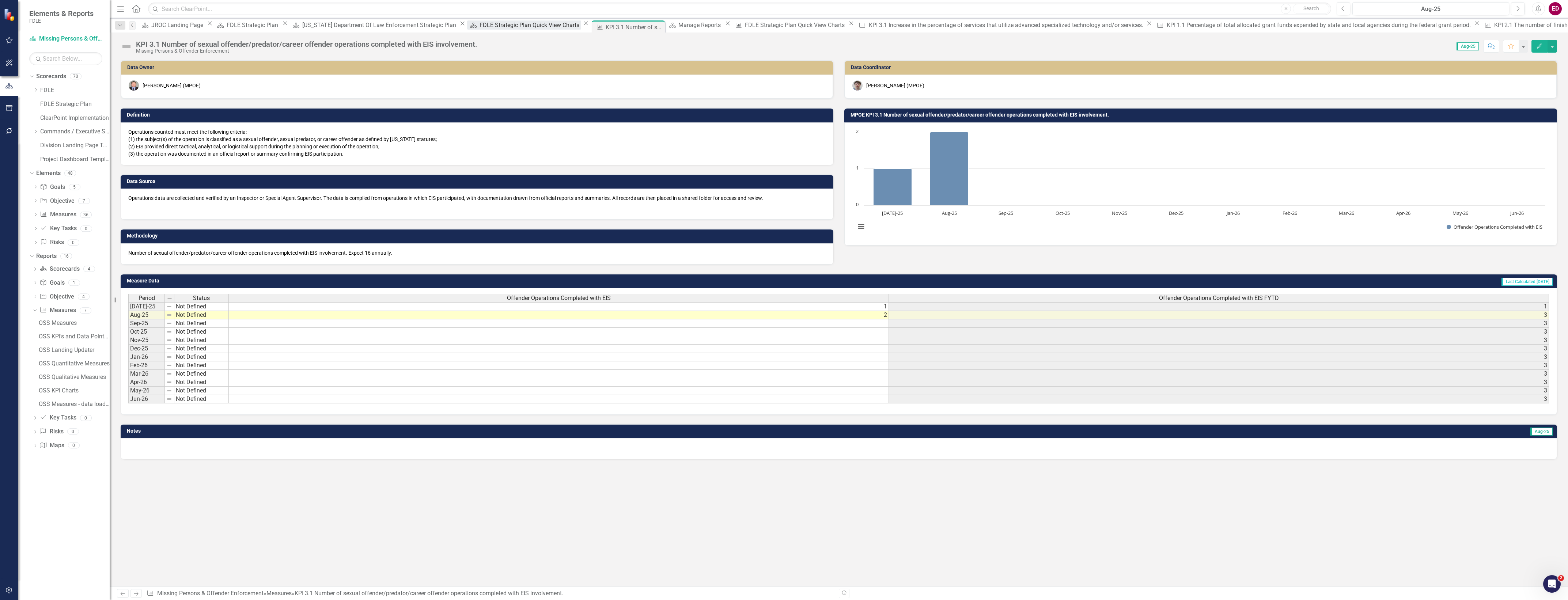
click at [480, 30] on div "FDLE Strategic Plan Quick View Charts" at bounding box center [530, 25] width 102 height 9
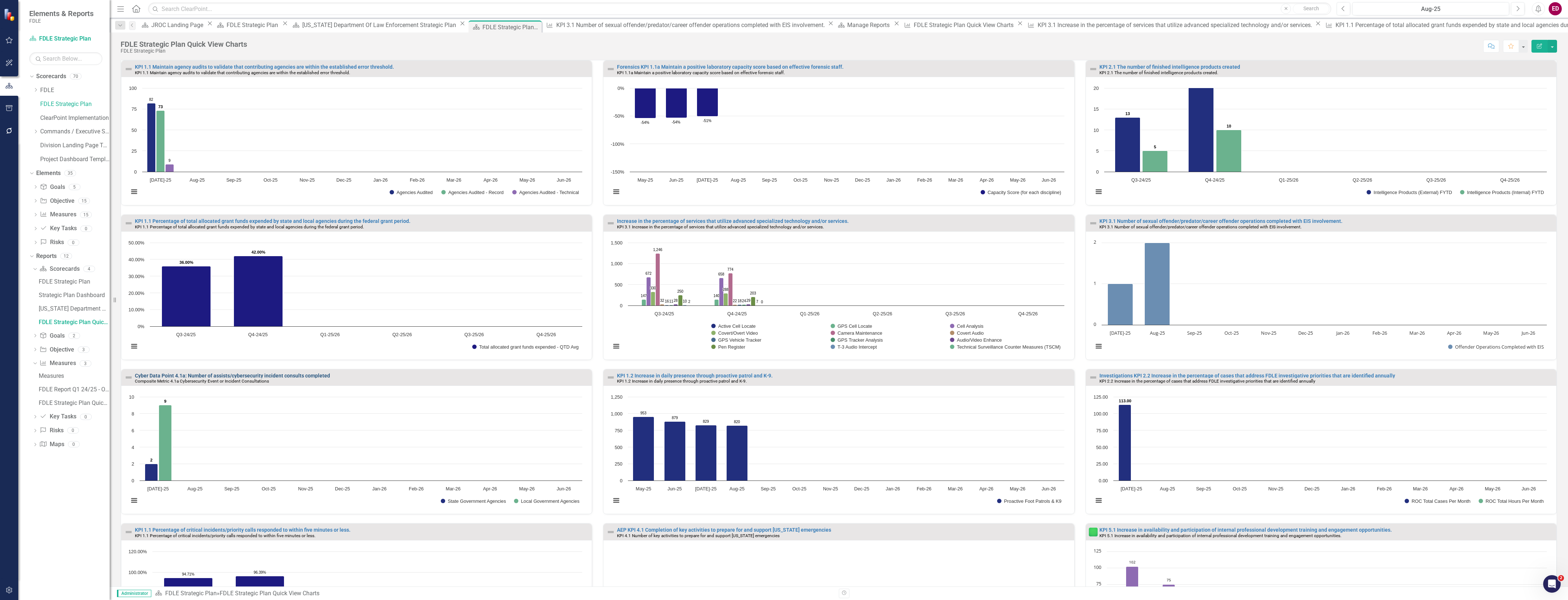
click at [265, 376] on link "Cyber Data Point 4.1a: Number of assists/cybersecurity incident consults comple…" at bounding box center [233, 375] width 195 height 6
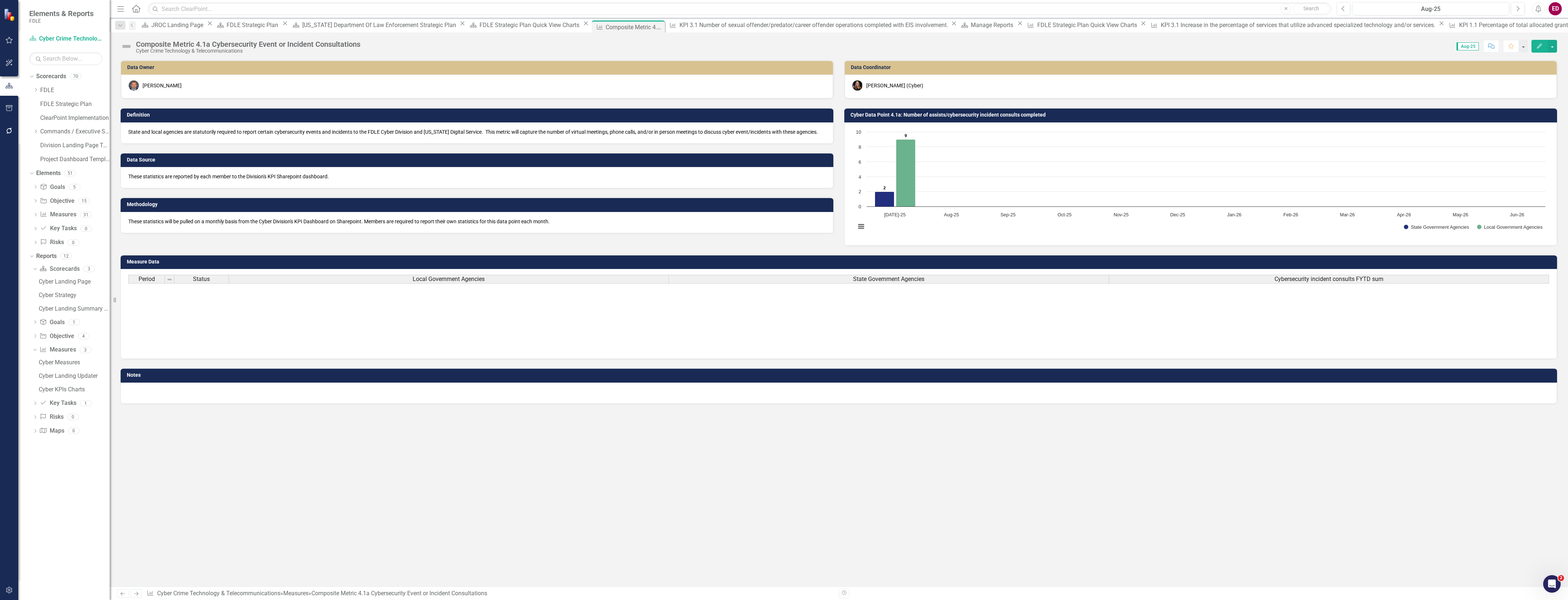
click at [940, 118] on td "Cyber Data Point 4.1a: Number of assists/cybersecurity incident consults comple…" at bounding box center [1202, 116] width 703 height 11
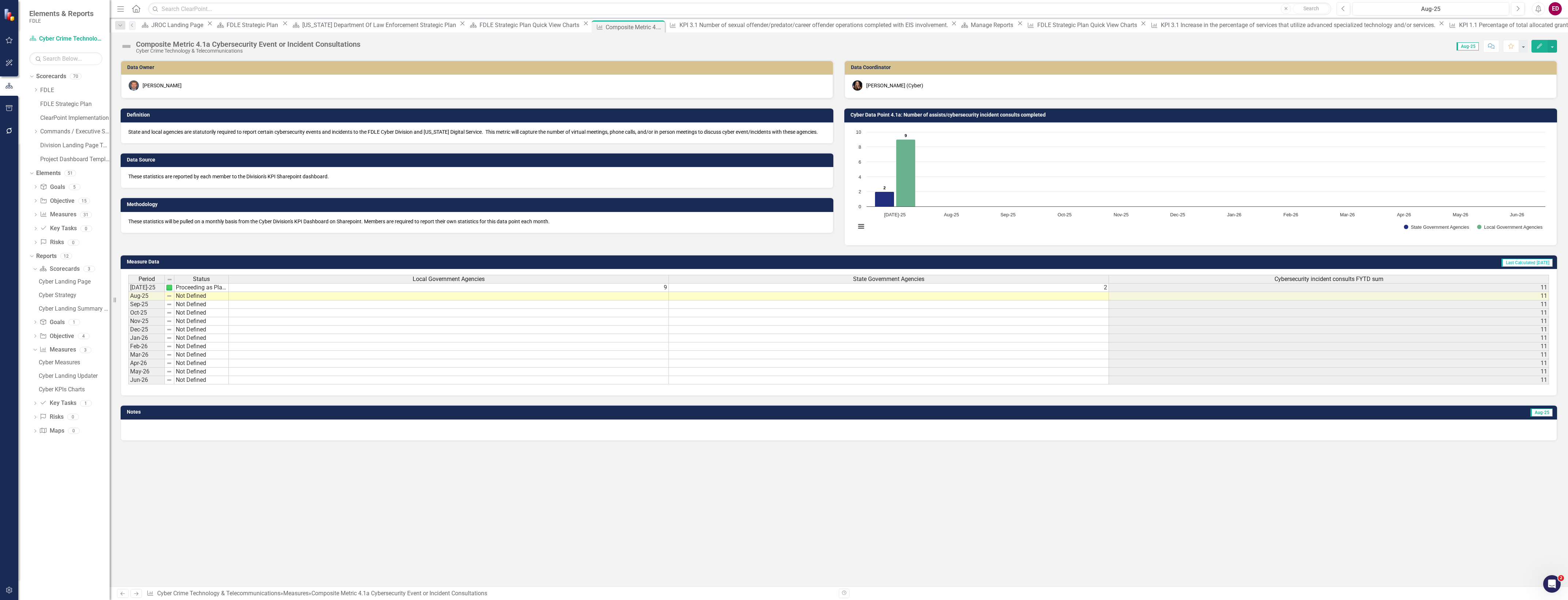
click at [940, 118] on td "Cyber Data Point 4.1a: Number of assists/cybersecurity incident consults comple…" at bounding box center [1202, 116] width 703 height 11
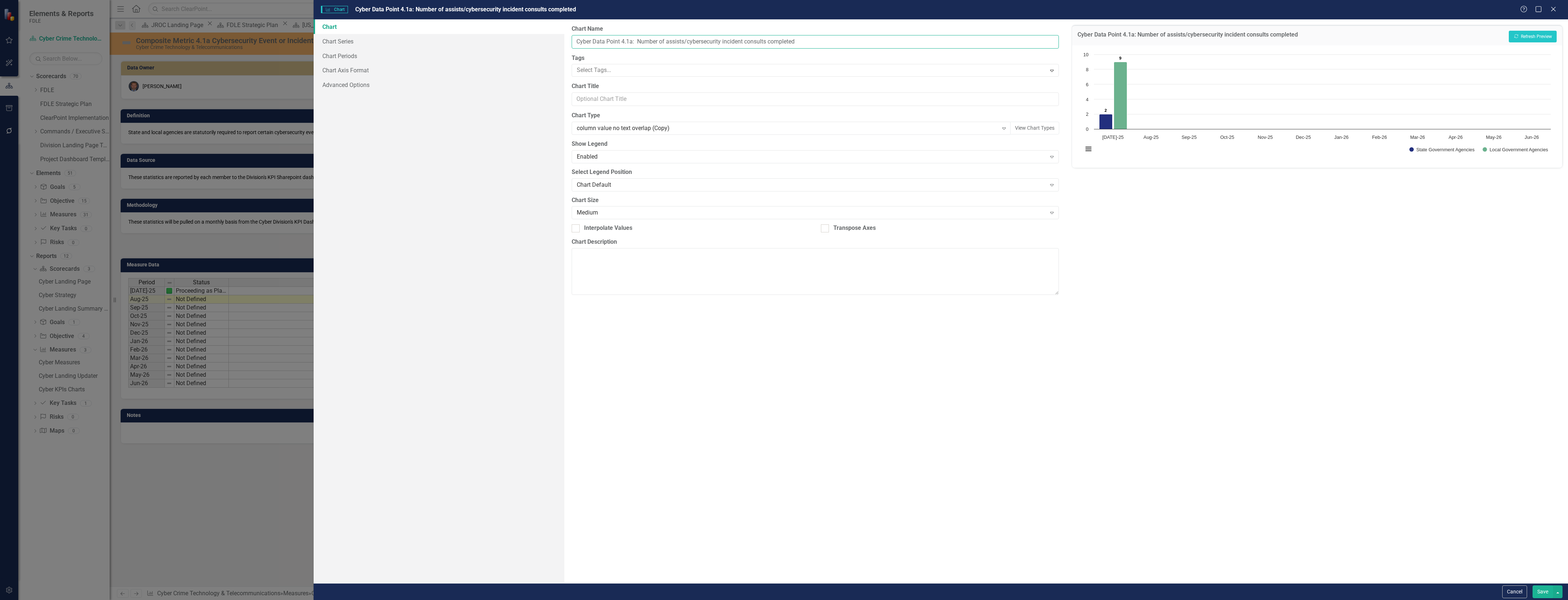
drag, startPoint x: 620, startPoint y: 41, endPoint x: 594, endPoint y: 41, distance: 26.0
click at [594, 41] on input "Cyber Data Point 4.1a: Number of assists/cybersecurity incident consults comple…" at bounding box center [815, 42] width 487 height 13
type input "Cyber Composite Metric 4.1a: Number of assists/cybersecurity incident consults …"
click at [1539, 588] on button "Save" at bounding box center [1543, 591] width 21 height 13
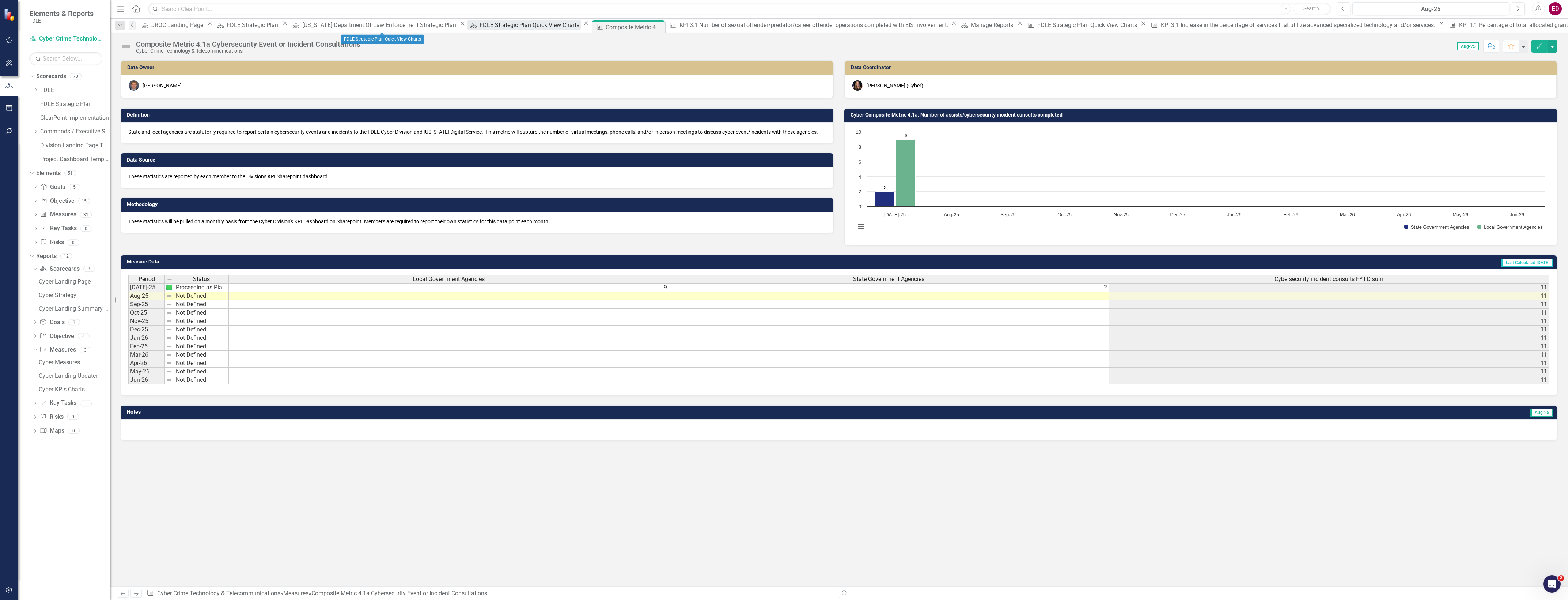
click at [480, 29] on div "FDLE Strategic Plan Quick View Charts" at bounding box center [530, 25] width 102 height 9
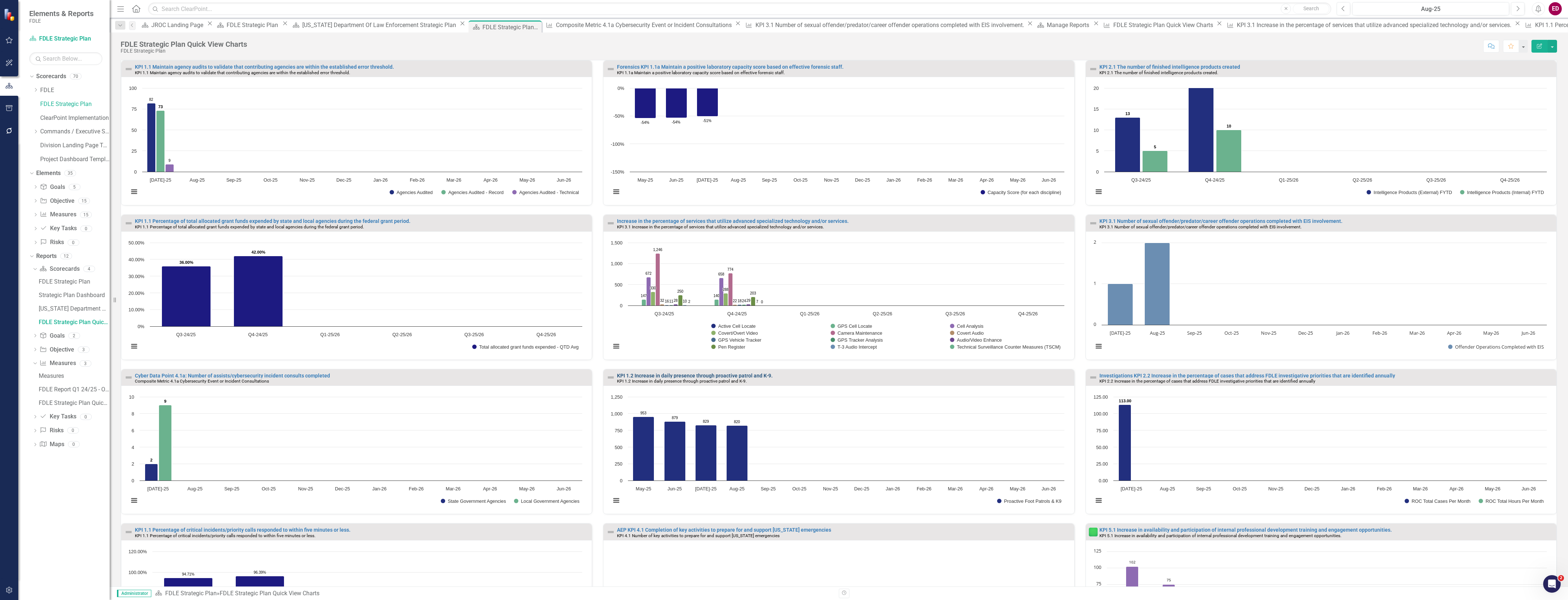
click at [715, 374] on link "KPI 1.2 Increase in daily presence through proactive patrol and K-9." at bounding box center [695, 375] width 156 height 6
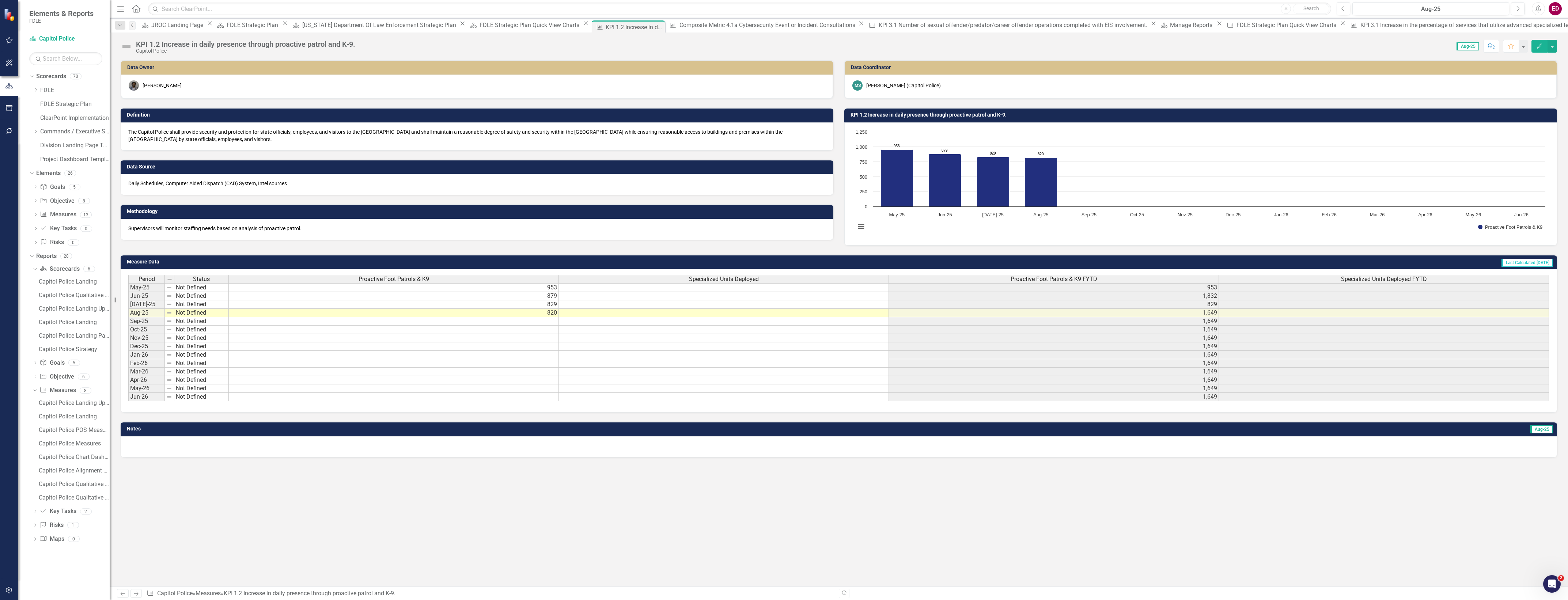
click at [878, 114] on h3 "KPI 1.2 Increase in daily presence through proactive patrol and K-9." at bounding box center [1202, 114] width 703 height 5
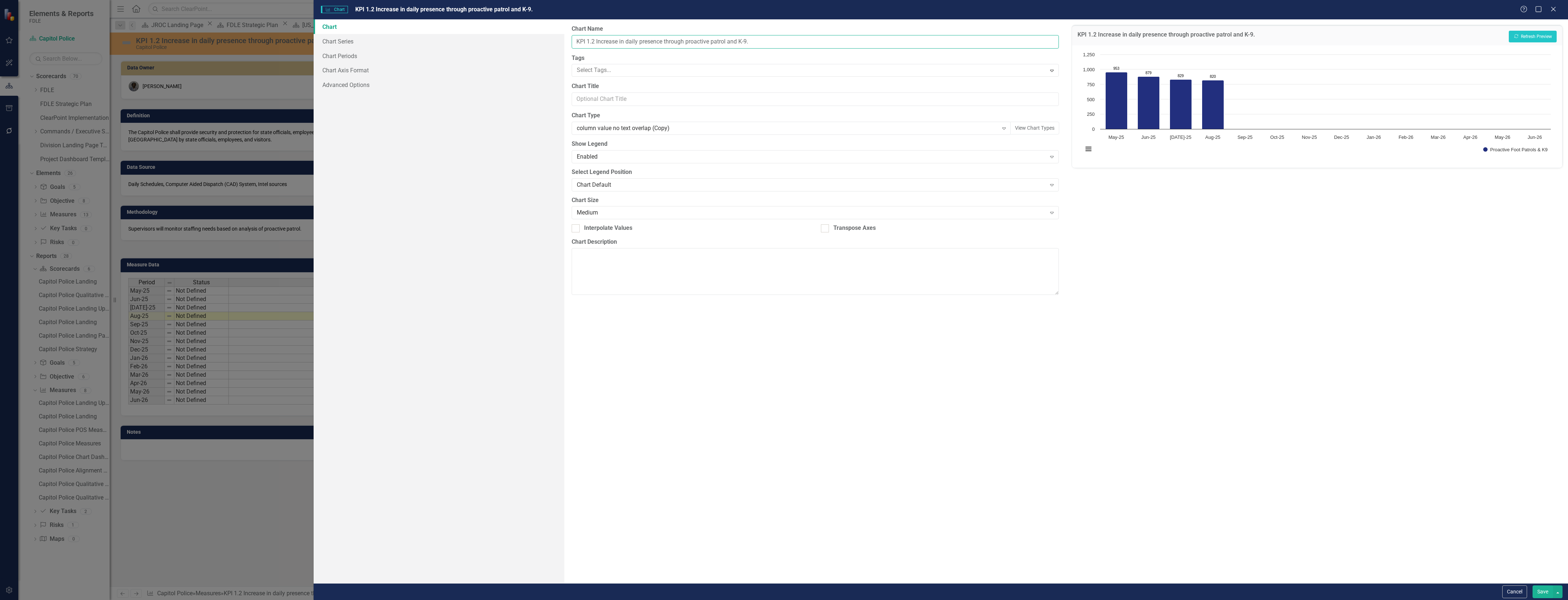
click at [573, 44] on input "KPI 1.2 Increase in daily presence through proactive patrol and K-9." at bounding box center [815, 42] width 487 height 13
type input "Capitol Police KPI 1.2 Increase in daily presence through proactive patrol and …"
click at [1542, 593] on button "Save" at bounding box center [1543, 591] width 21 height 13
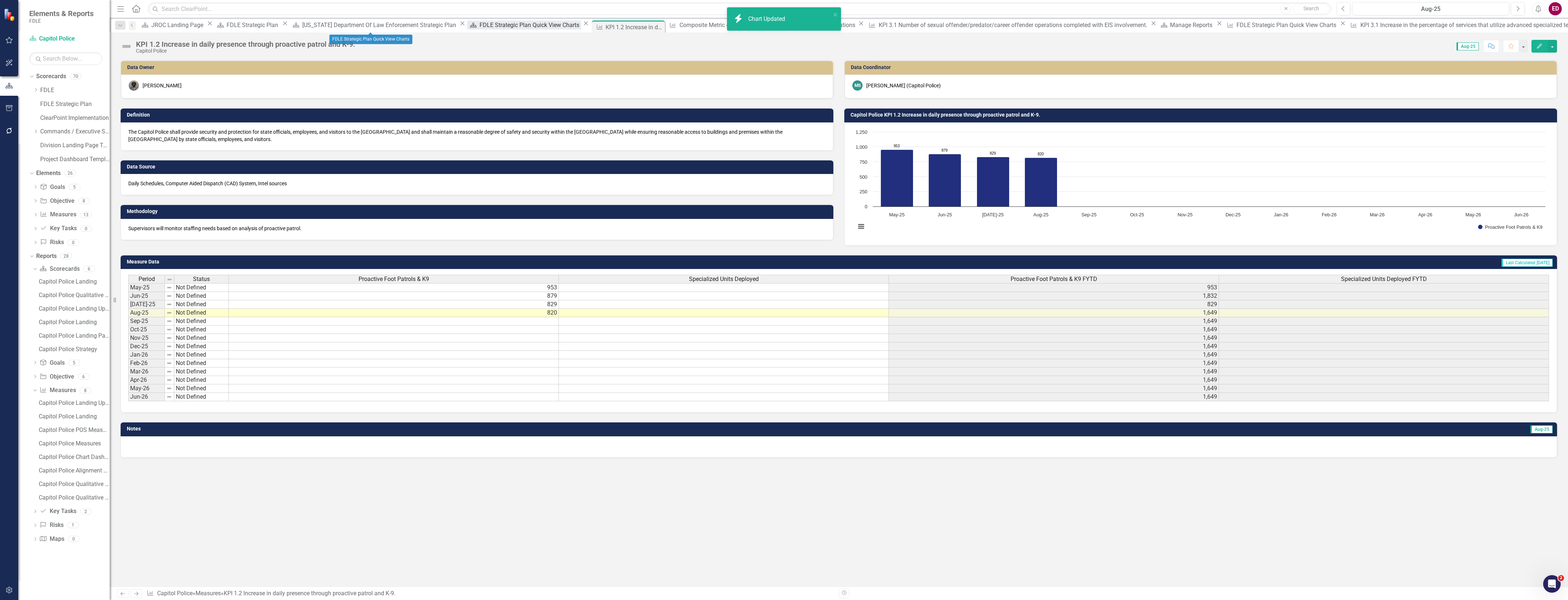
click at [480, 24] on div "FDLE Strategic Plan Quick View Charts" at bounding box center [530, 25] width 102 height 9
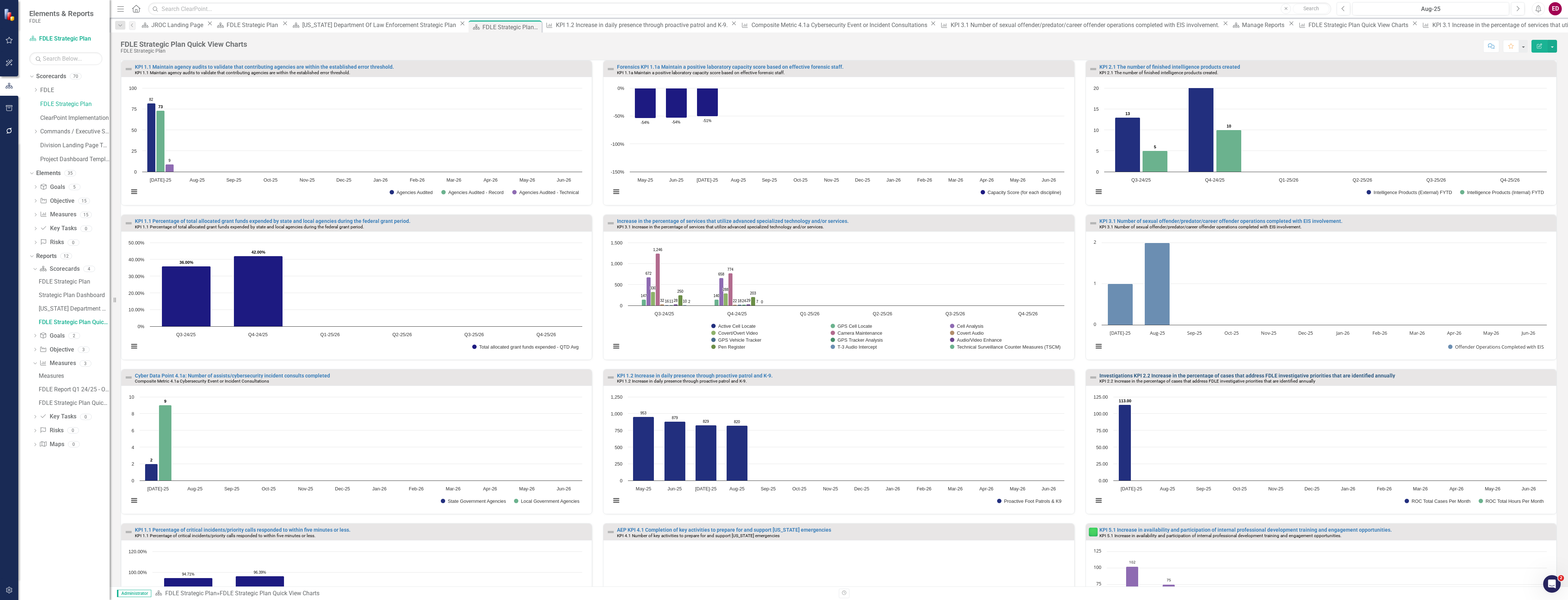
click at [1208, 377] on link "Investigations KPI 2.2 Increase in the percentage of cases that address FDLE in…" at bounding box center [1247, 375] width 296 height 6
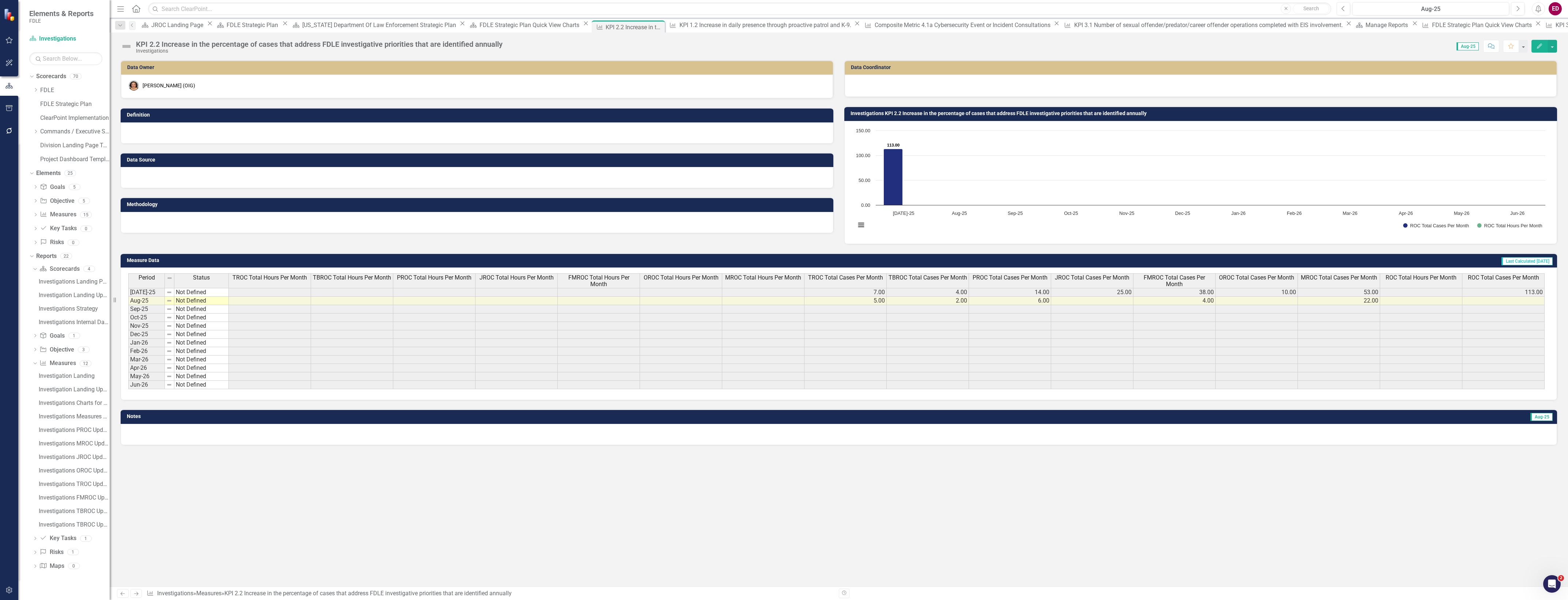
click at [361, 33] on div "KPI 2.2 Increase in the percentage of cases that address FDLE investigative pri…" at bounding box center [839, 43] width 1458 height 22
click at [480, 22] on div "FDLE Strategic Plan Quick View Charts" at bounding box center [530, 25] width 102 height 9
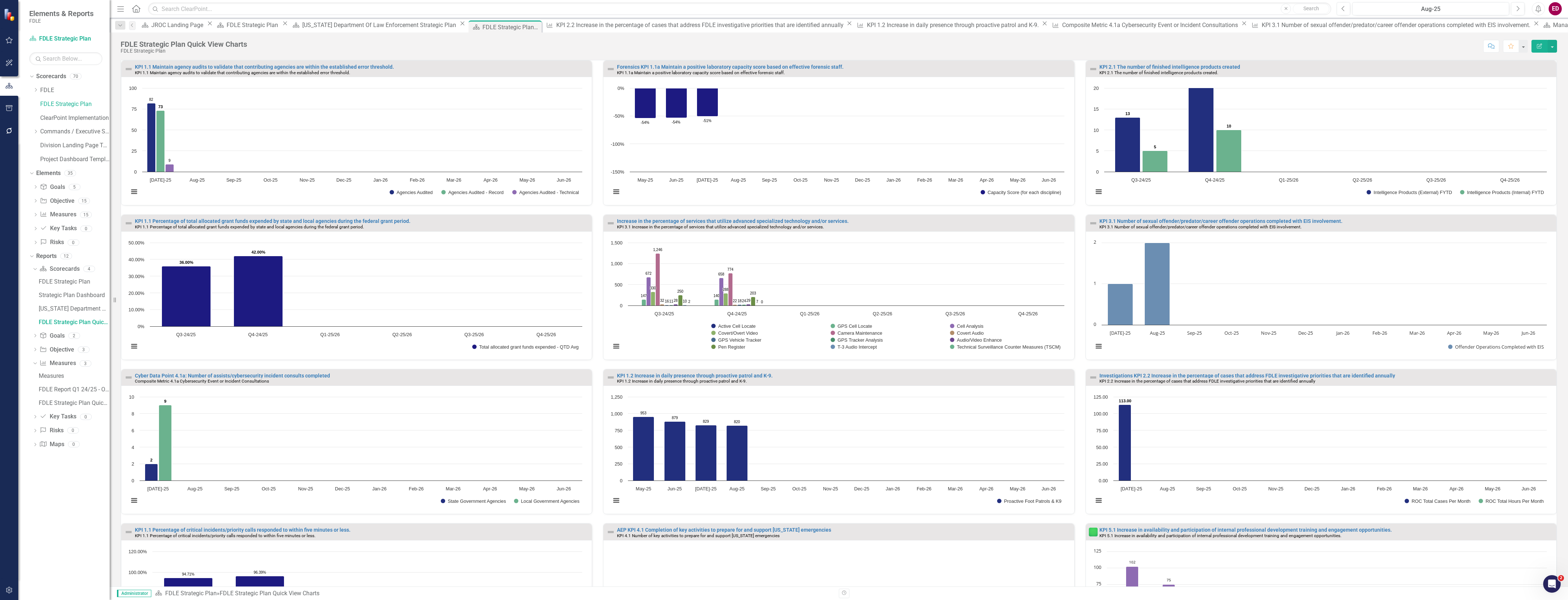
scroll to position [118, 0]
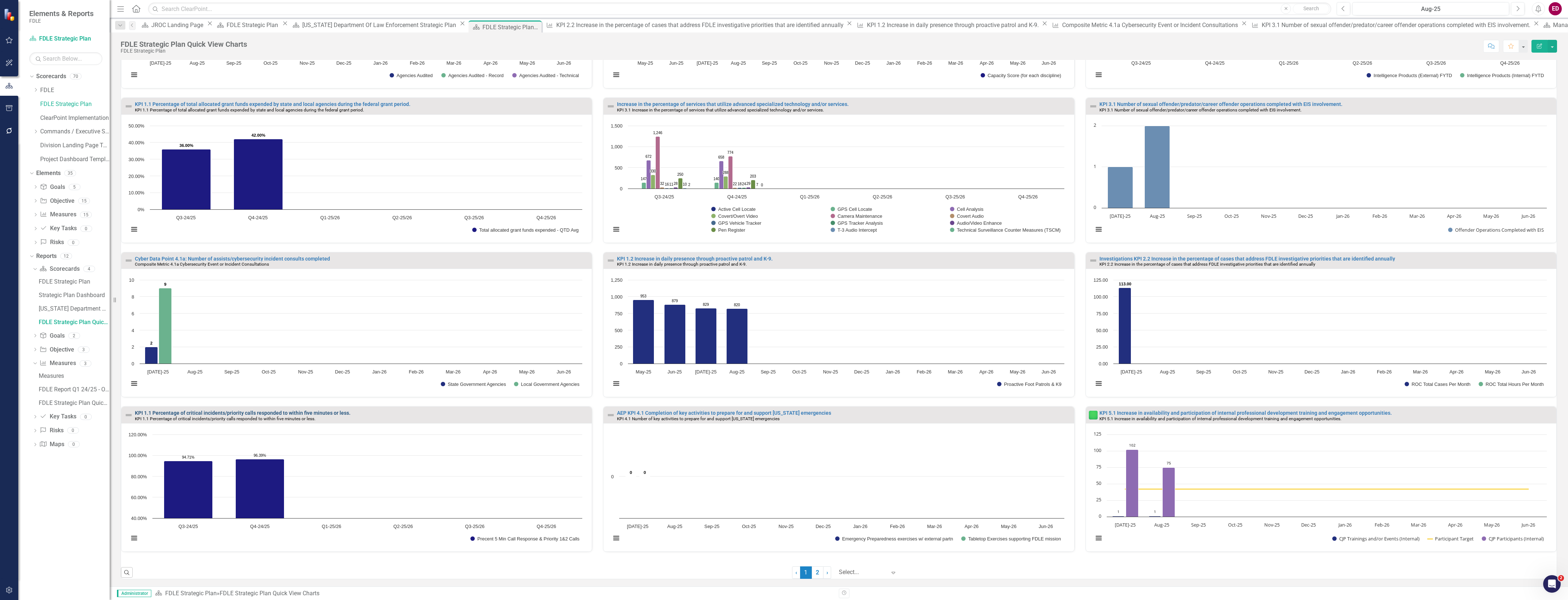
click at [324, 411] on link "KPI 1.1 Percentage of critical incidents/priority calls responded to within fiv…" at bounding box center [243, 413] width 215 height 6
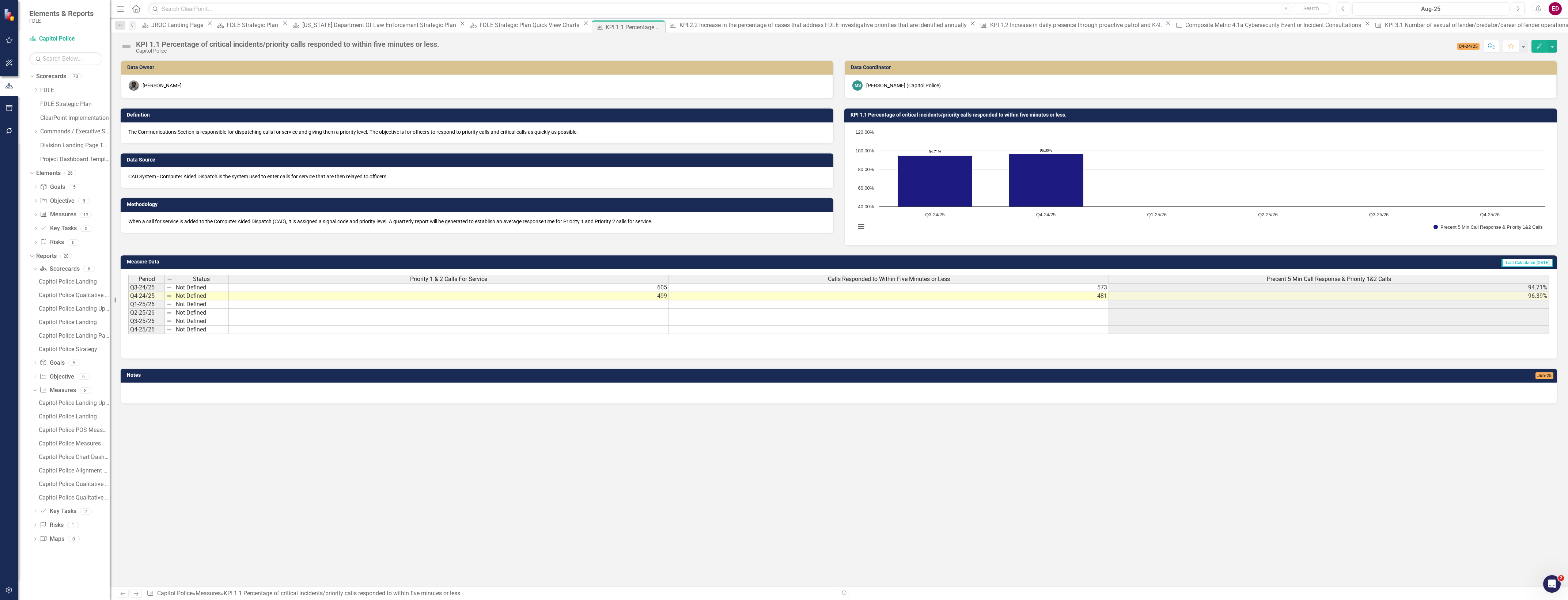
click at [897, 119] on td "KPI 1.1 Percentage of critical incidents/priority calls responded to within fiv…" at bounding box center [1202, 116] width 703 height 11
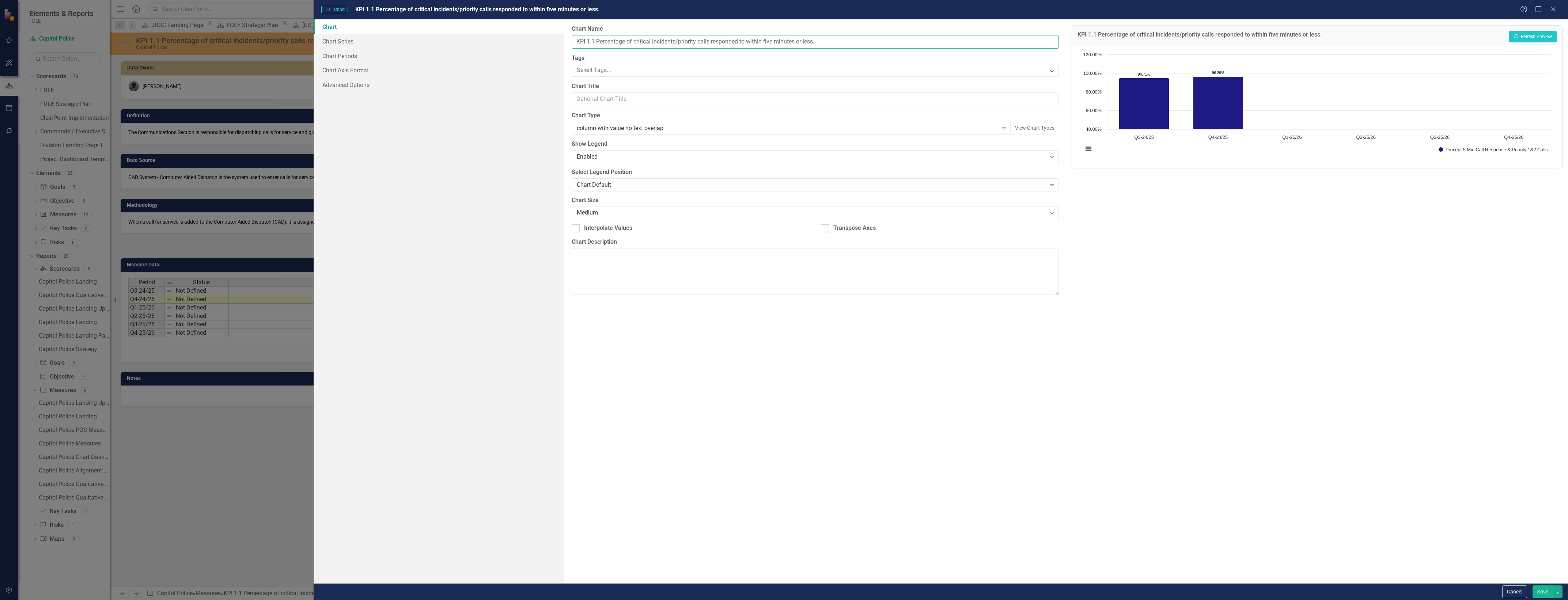
click at [576, 43] on input "KPI 1.1 Percentage of critical incidents/priority calls responded to within fiv…" at bounding box center [815, 42] width 487 height 13
type input "Capitol Police KPI 1.1 Percentage of critical incidents/priority calls responde…"
click at [1438, 147] on button "Show Precent 5 Min Call Response & Priority 1&2 Calls" at bounding box center [1493, 150] width 110 height 5
click at [1543, 586] on button "Save" at bounding box center [1543, 591] width 21 height 13
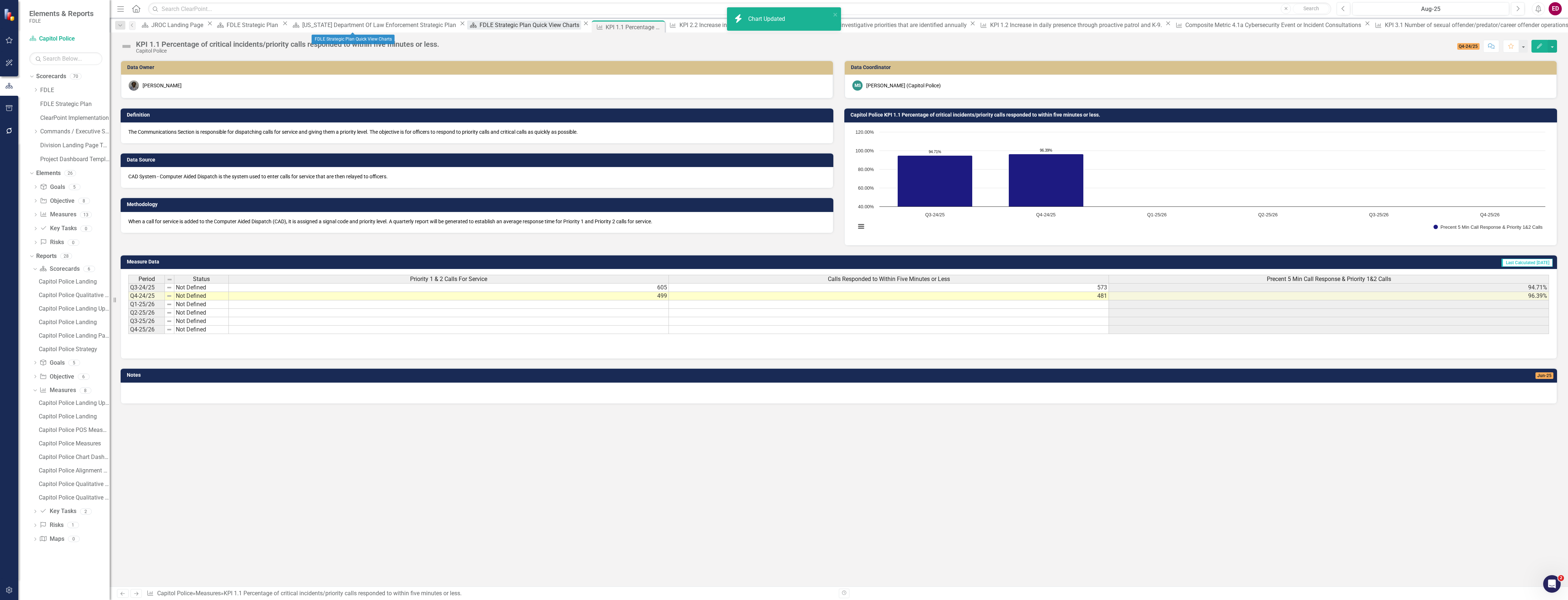
click at [480, 25] on div "FDLE Strategic Plan Quick View Charts" at bounding box center [530, 25] width 102 height 9
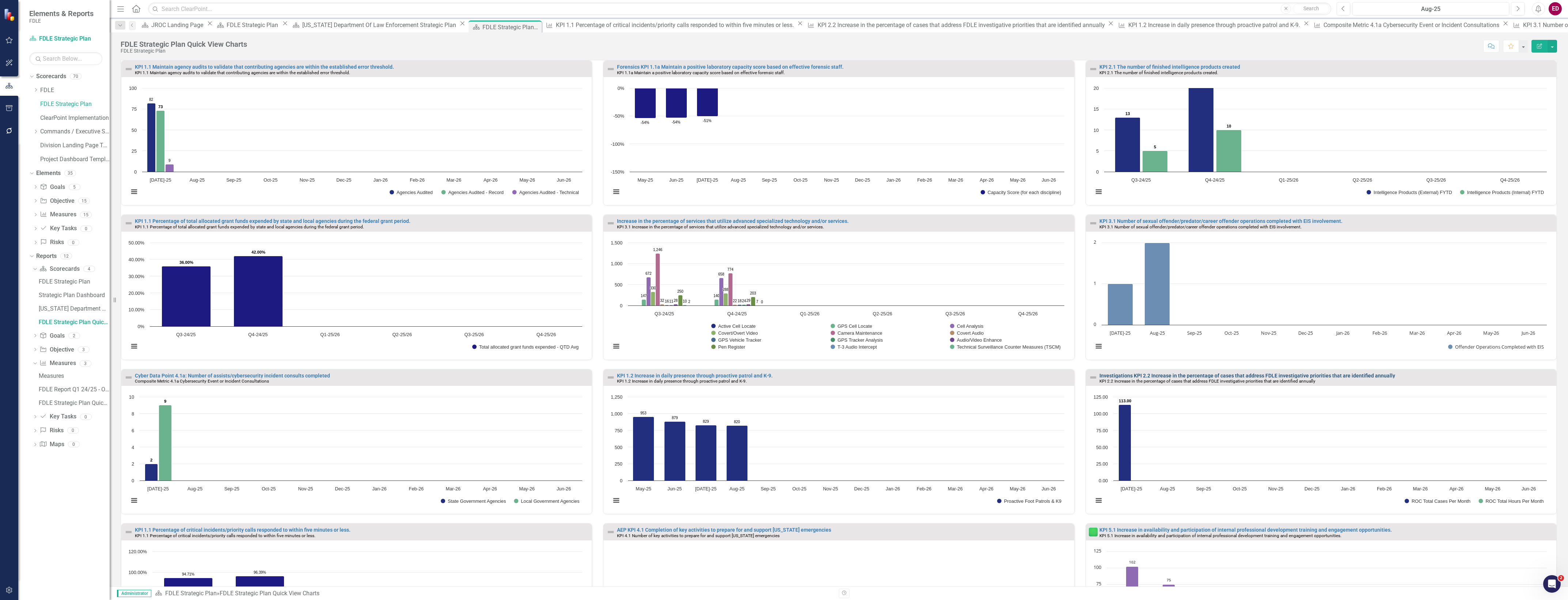
click at [1206, 375] on link "Investigations KPI 2.2 Increase in the percentage of cases that address FDLE in…" at bounding box center [1247, 375] width 296 height 6
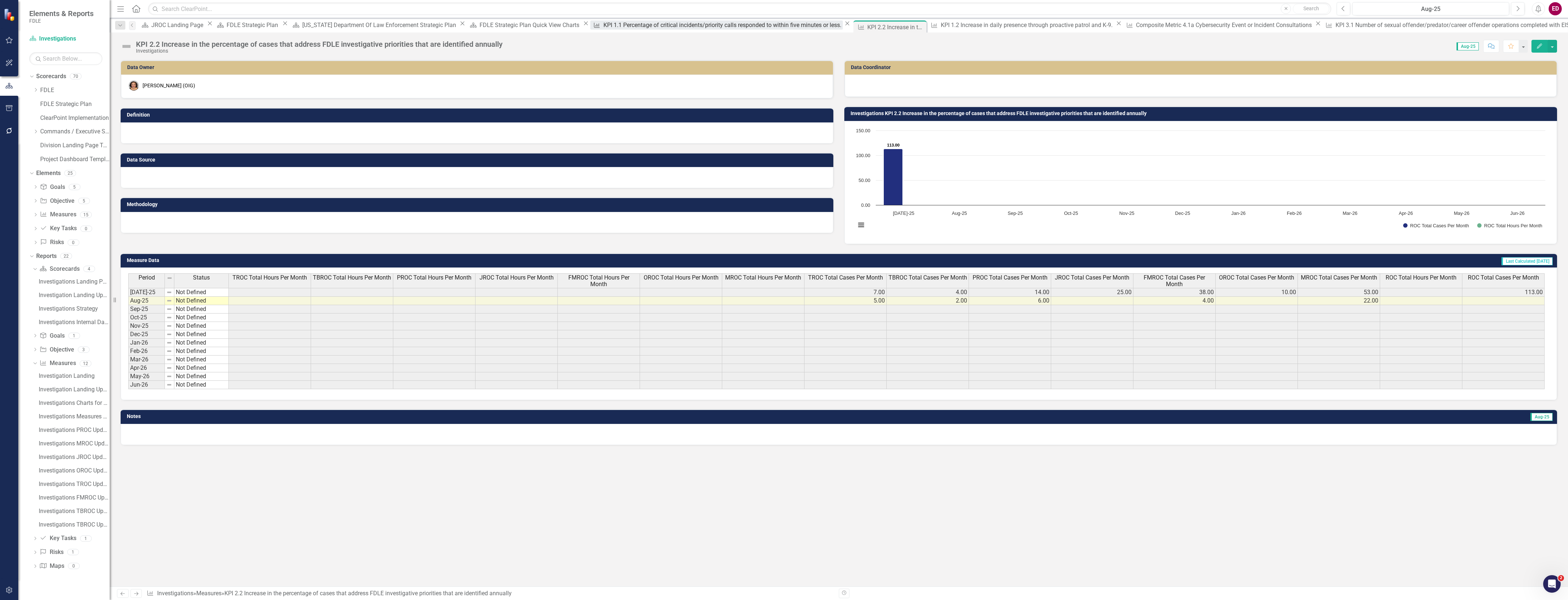
click at [590, 30] on div "Measure" at bounding box center [595, 25] width 10 height 9
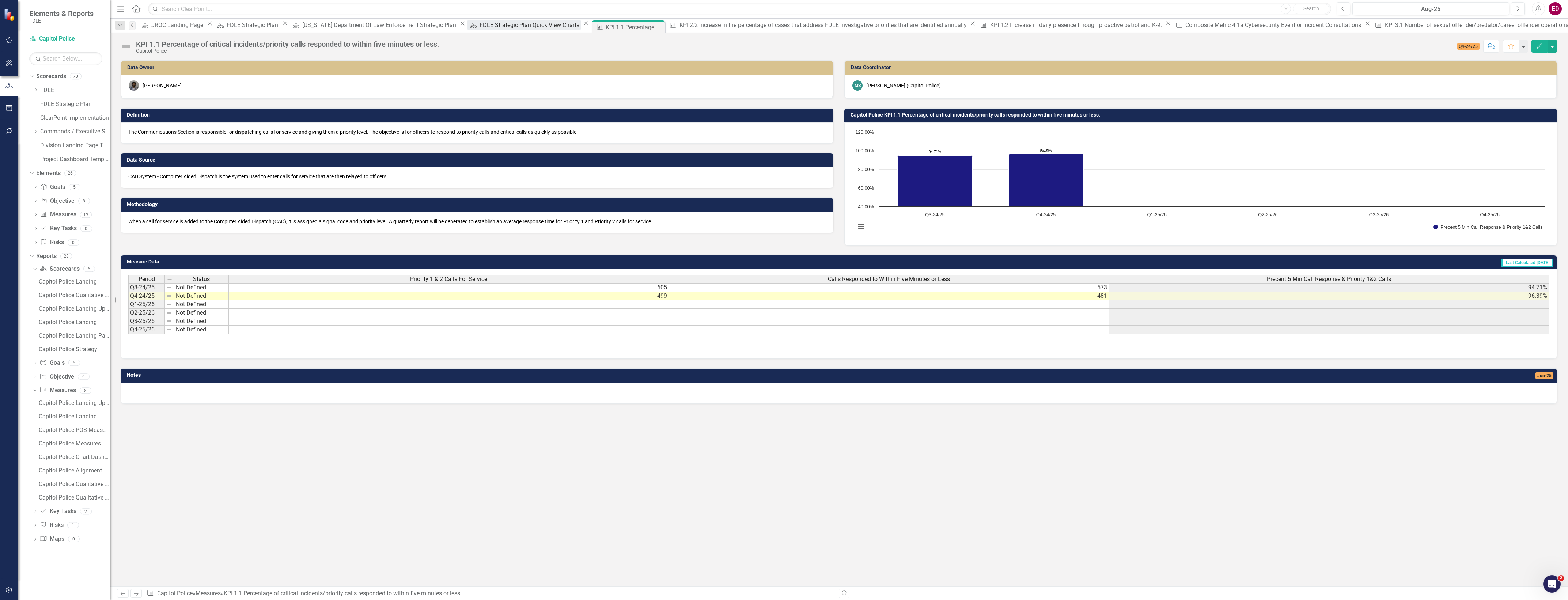
click at [480, 30] on div "FDLE Strategic Plan Quick View Charts" at bounding box center [530, 25] width 102 height 9
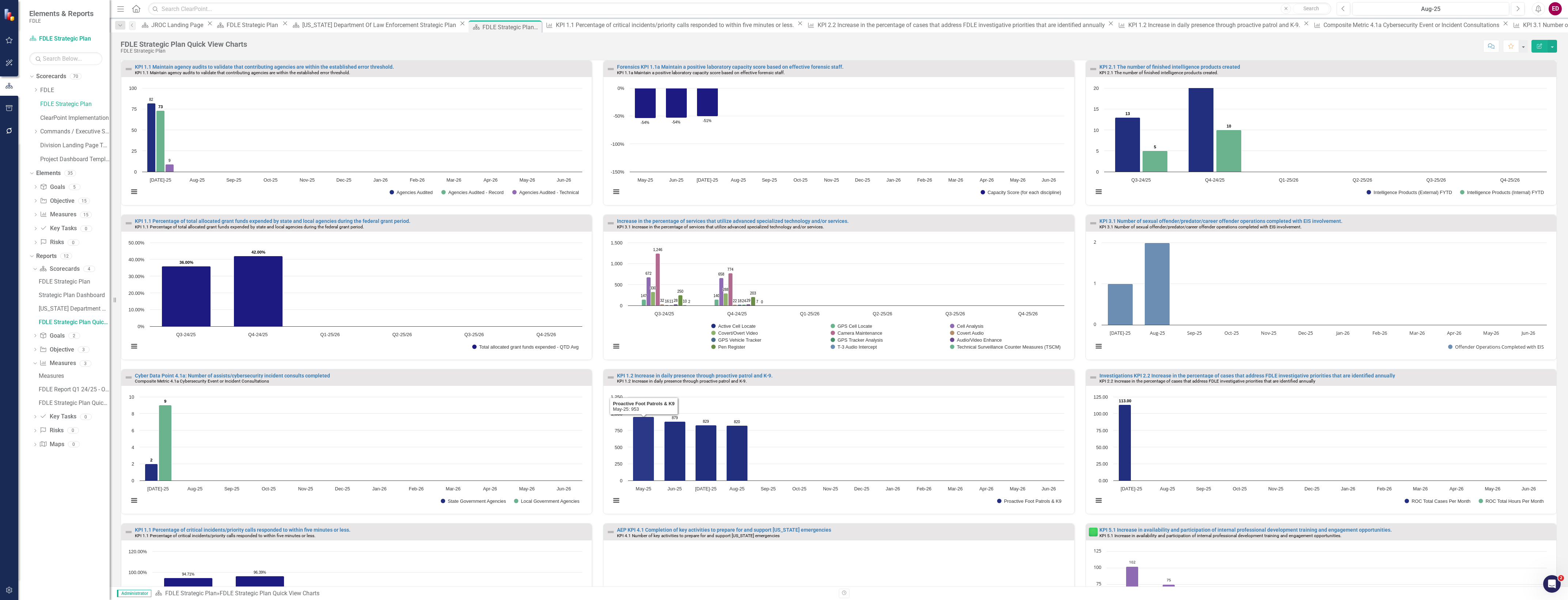
scroll to position [118, 0]
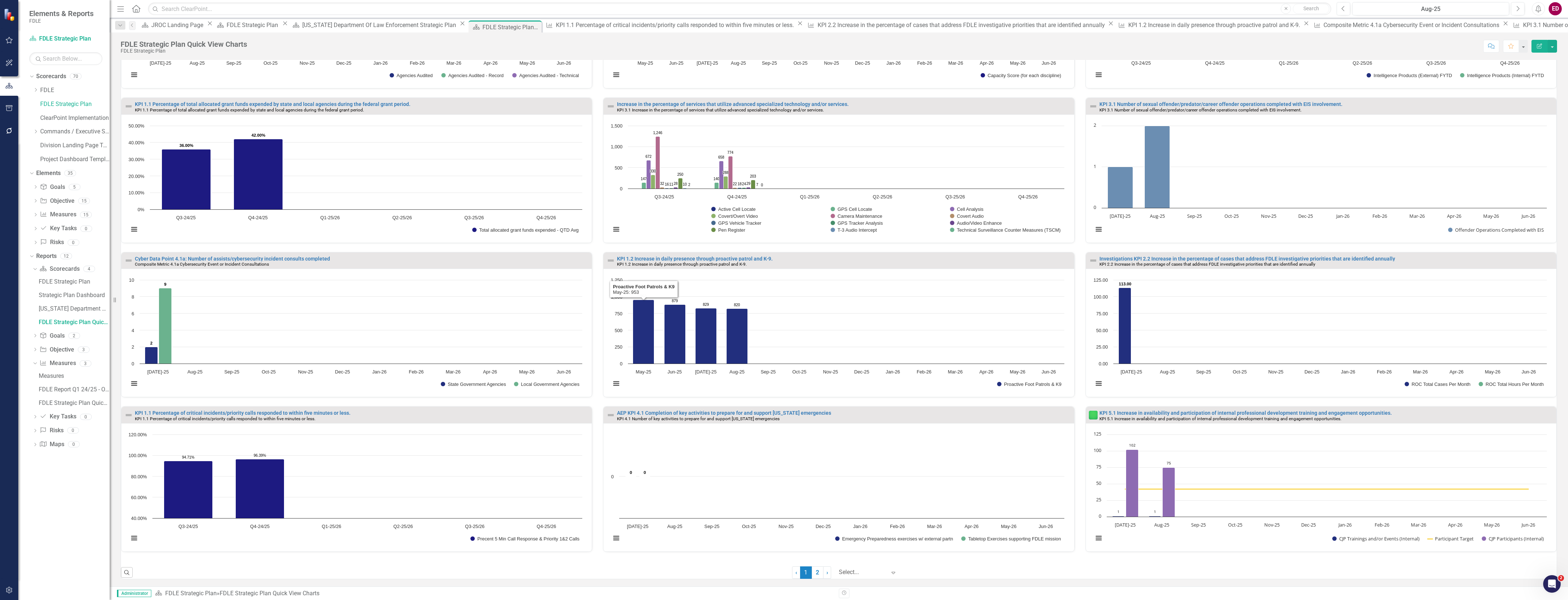
click at [213, 417] on small "KPI 1.1 Percentage of critical incidents/priority calls responded to within fiv…" at bounding box center [225, 419] width 181 height 5
click at [246, 406] on div "KPI 1.1 Percentage of critical incidents/priority calls responded to within fiv…" at bounding box center [356, 414] width 471 height 16
click at [253, 410] on link "KPI 1.1 Percentage of critical incidents/priority calls responded to within fiv…" at bounding box center [243, 413] width 215 height 6
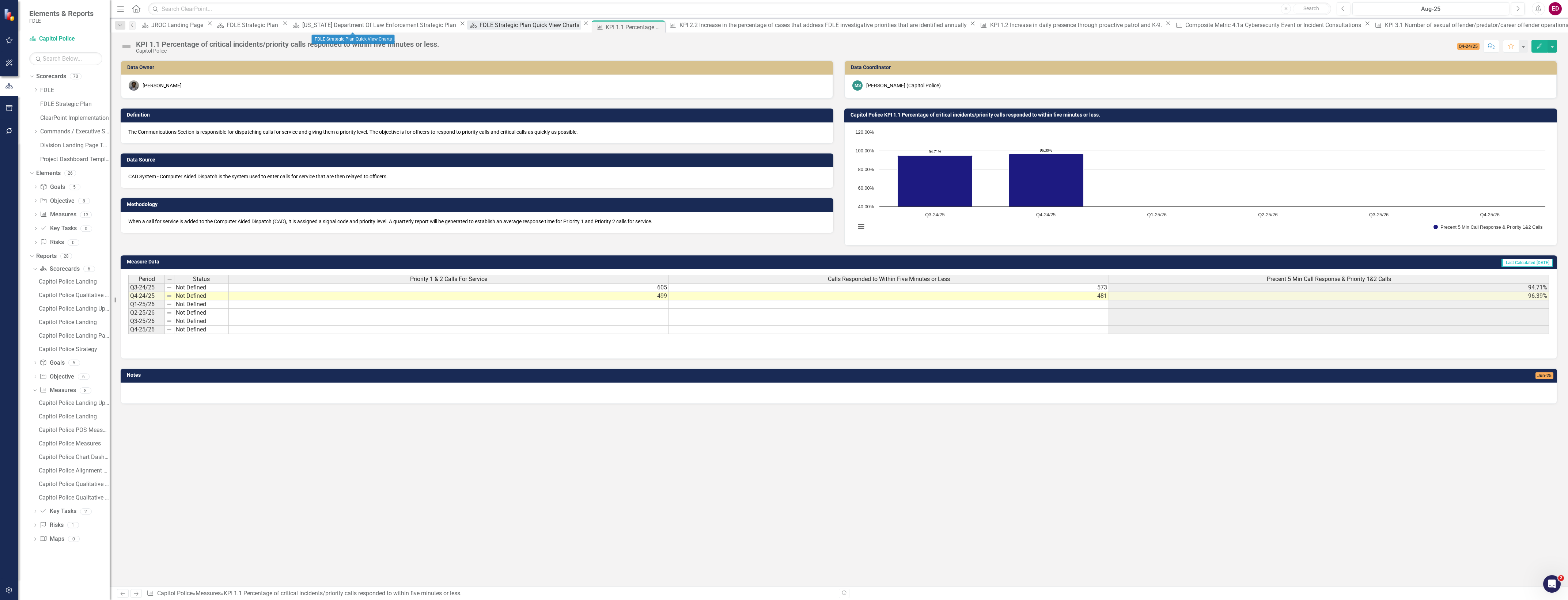
click at [480, 25] on div "FDLE Strategic Plan Quick View Charts" at bounding box center [530, 25] width 102 height 9
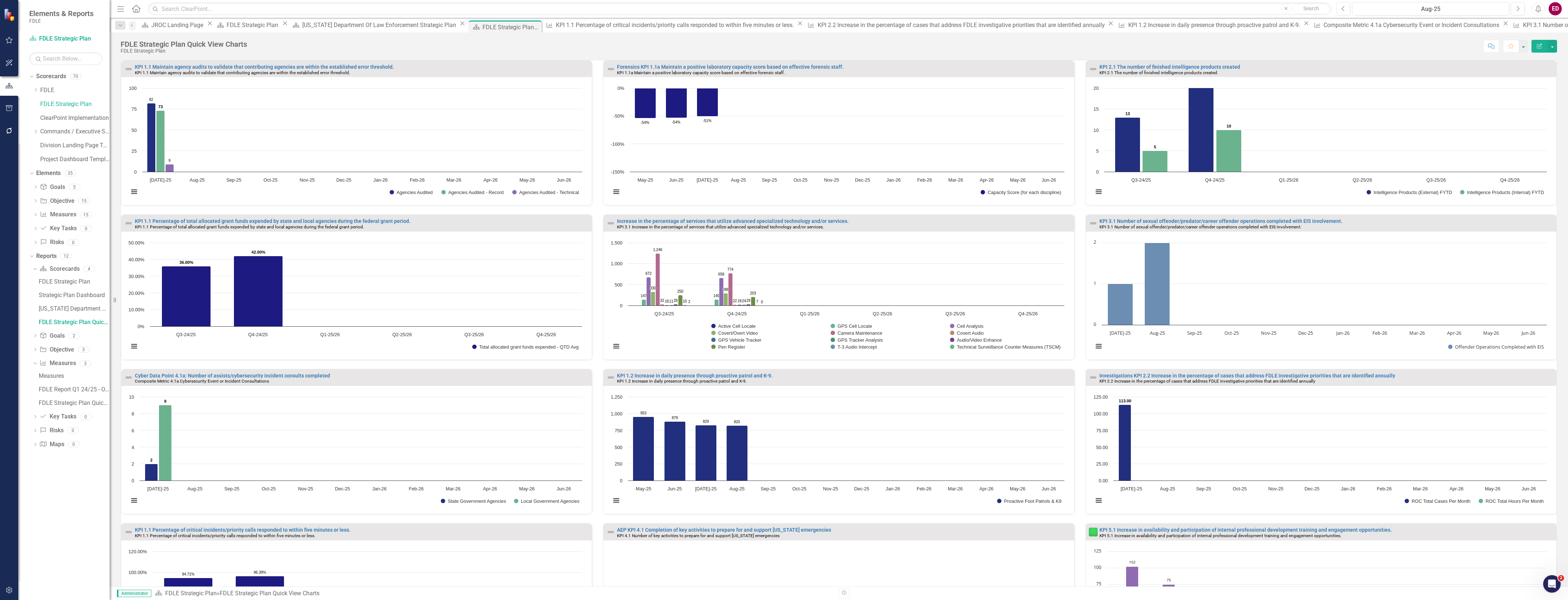
scroll to position [118, 0]
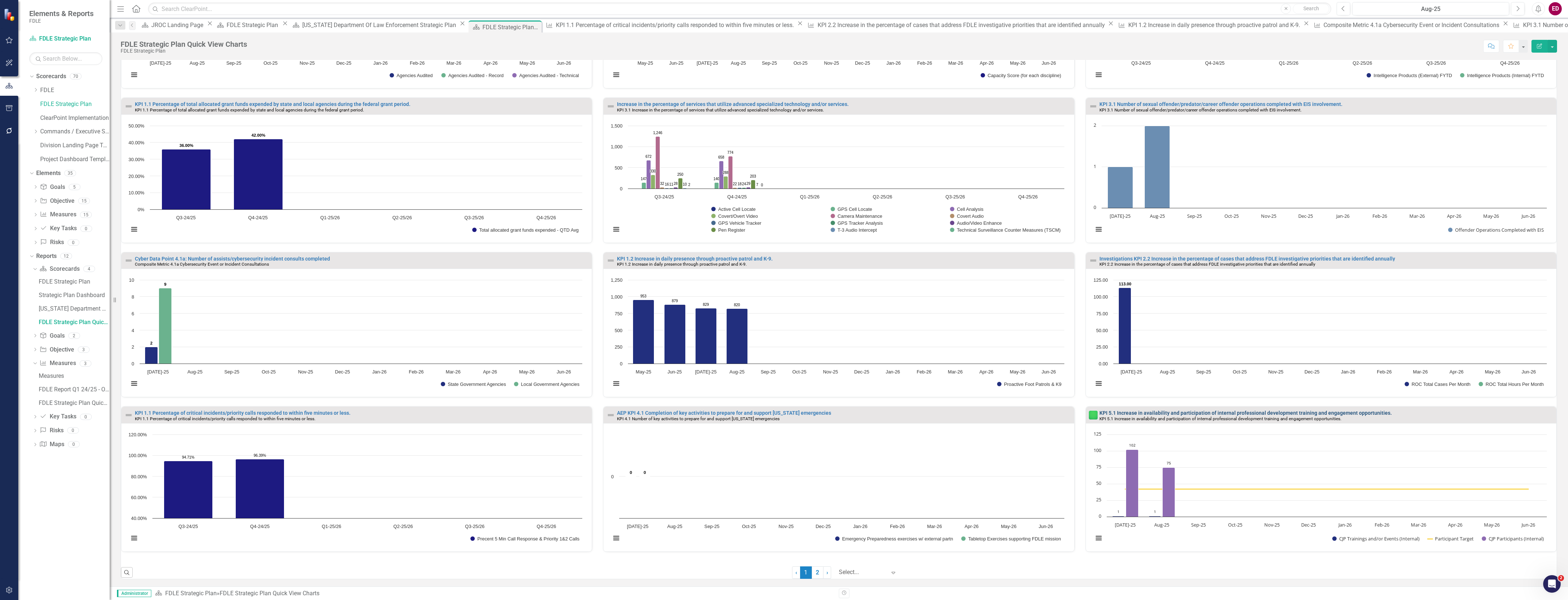
click at [1253, 411] on link "KPI 5.1 Increase in availability and participation of internal professional dev…" at bounding box center [1245, 413] width 292 height 6
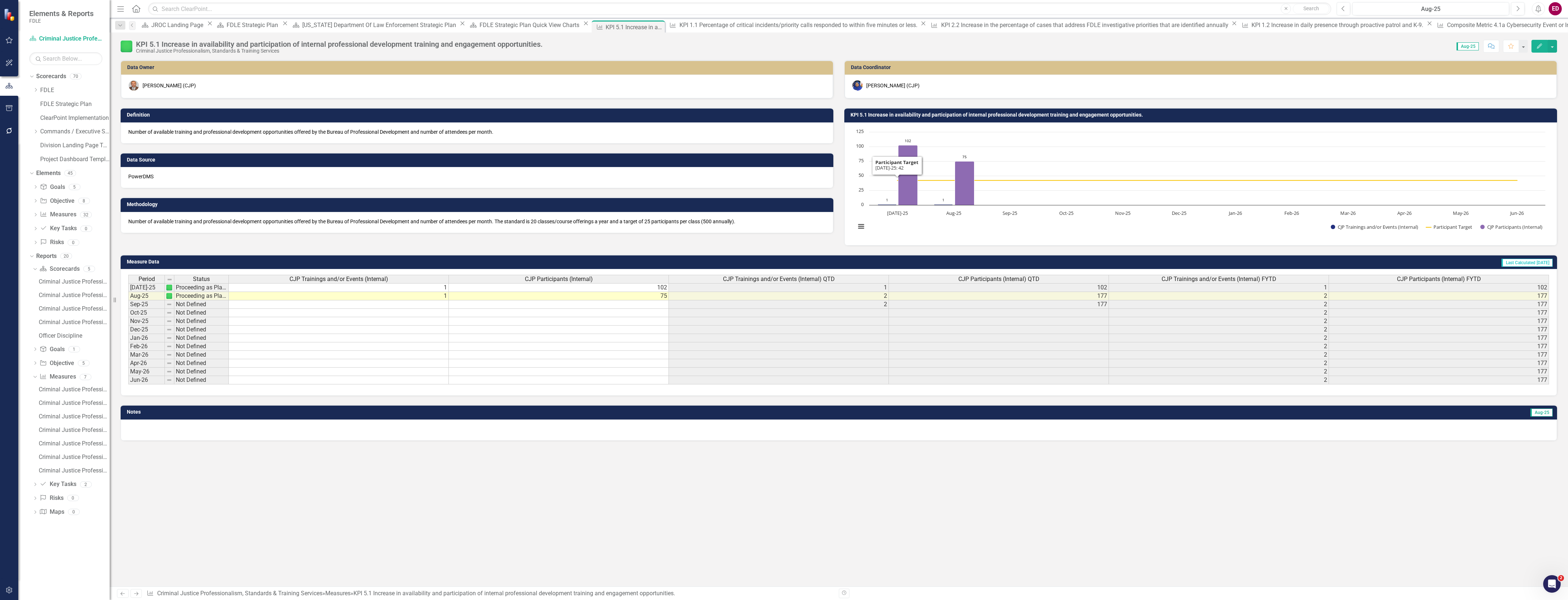
click at [887, 112] on h3 "KPI 5.1 Increase in availability and participation of internal professional dev…" at bounding box center [1202, 114] width 703 height 5
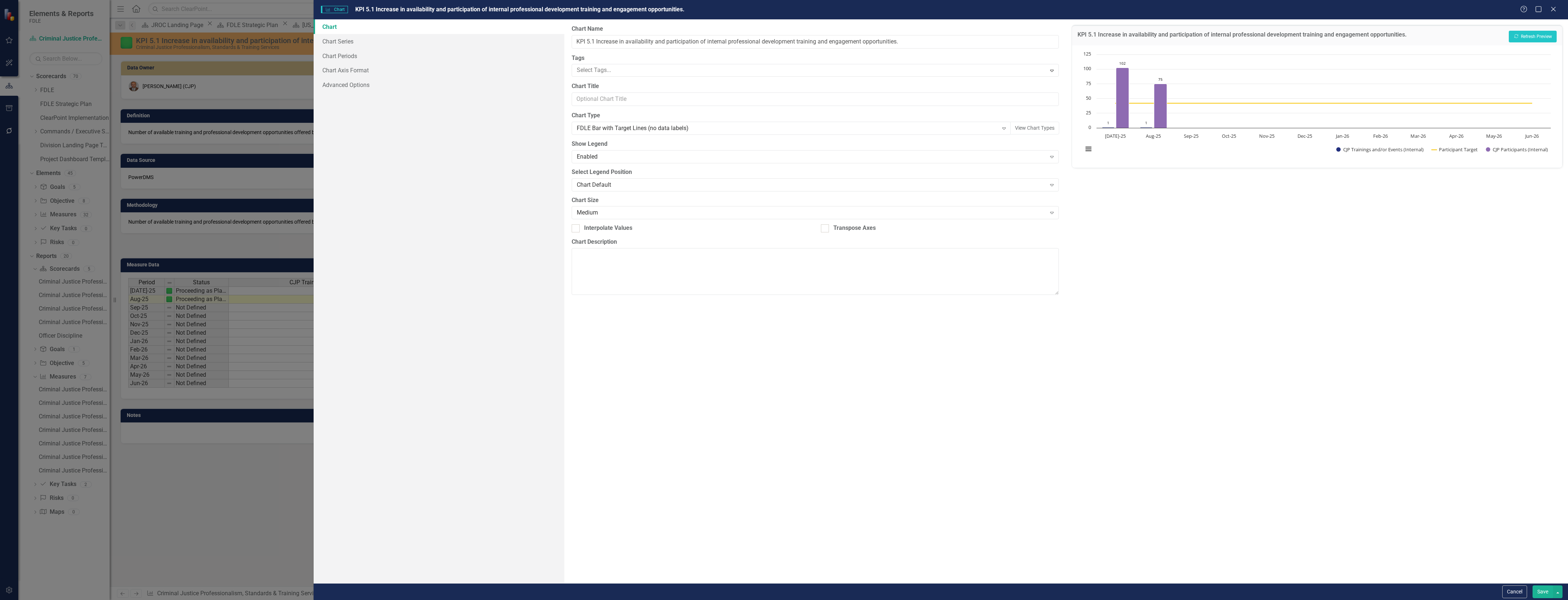
click at [576, 33] on label "Chart Name" at bounding box center [815, 29] width 487 height 9
click at [576, 35] on input "KPI 5.1 Increase in availability and participation of internal professional dev…" at bounding box center [815, 42] width 487 height 13
click at [579, 44] on input "KPI 5.1 Increase in availability and participation of internal professional dev…" at bounding box center [815, 42] width 487 height 13
type input "CJP KPI 5.1 Increase in availability and participation of internal professional…"
click at [1536, 587] on button "Save" at bounding box center [1543, 591] width 21 height 13
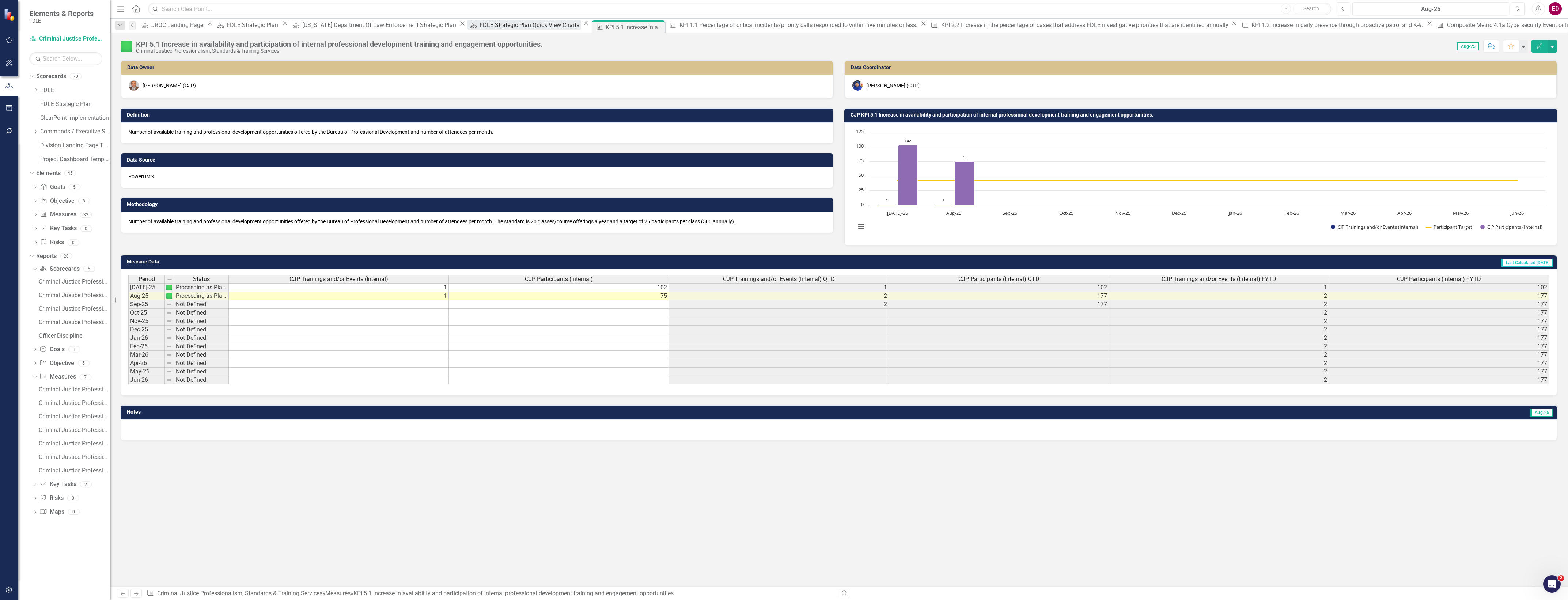
click at [480, 29] on div "FDLE Strategic Plan Quick View Charts" at bounding box center [530, 25] width 102 height 9
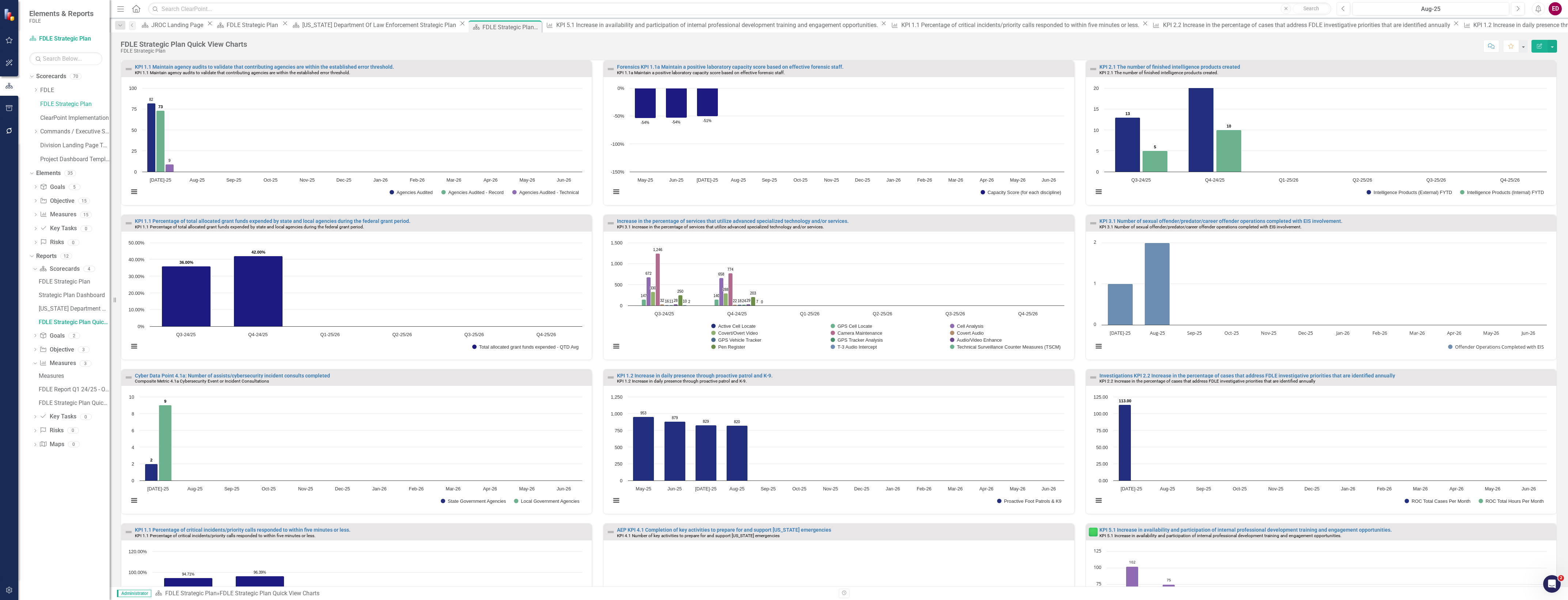
scroll to position [118, 0]
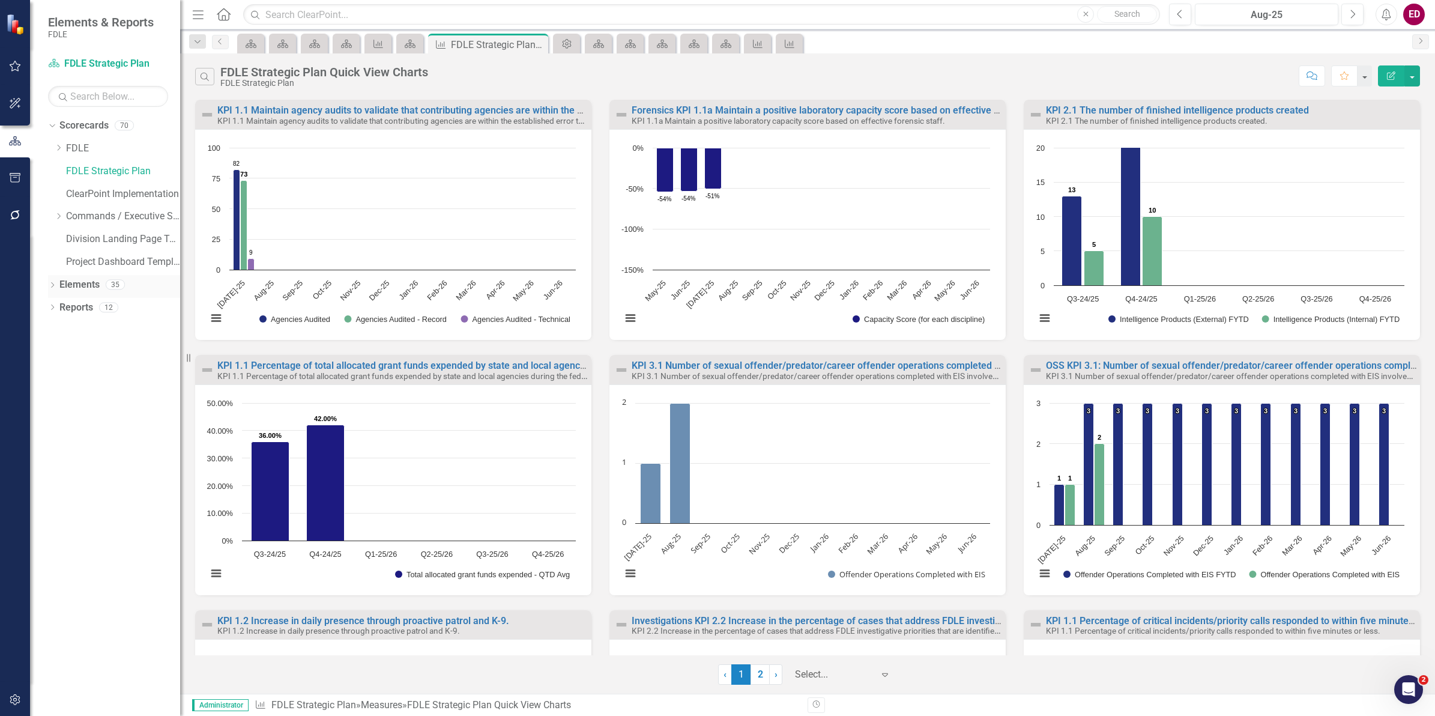
click at [55, 277] on div "Dropdown Elements 35" at bounding box center [114, 286] width 132 height 23
click at [49, 286] on icon "Dropdown" at bounding box center [52, 286] width 8 height 7
click at [58, 355] on icon at bounding box center [58, 352] width 3 height 5
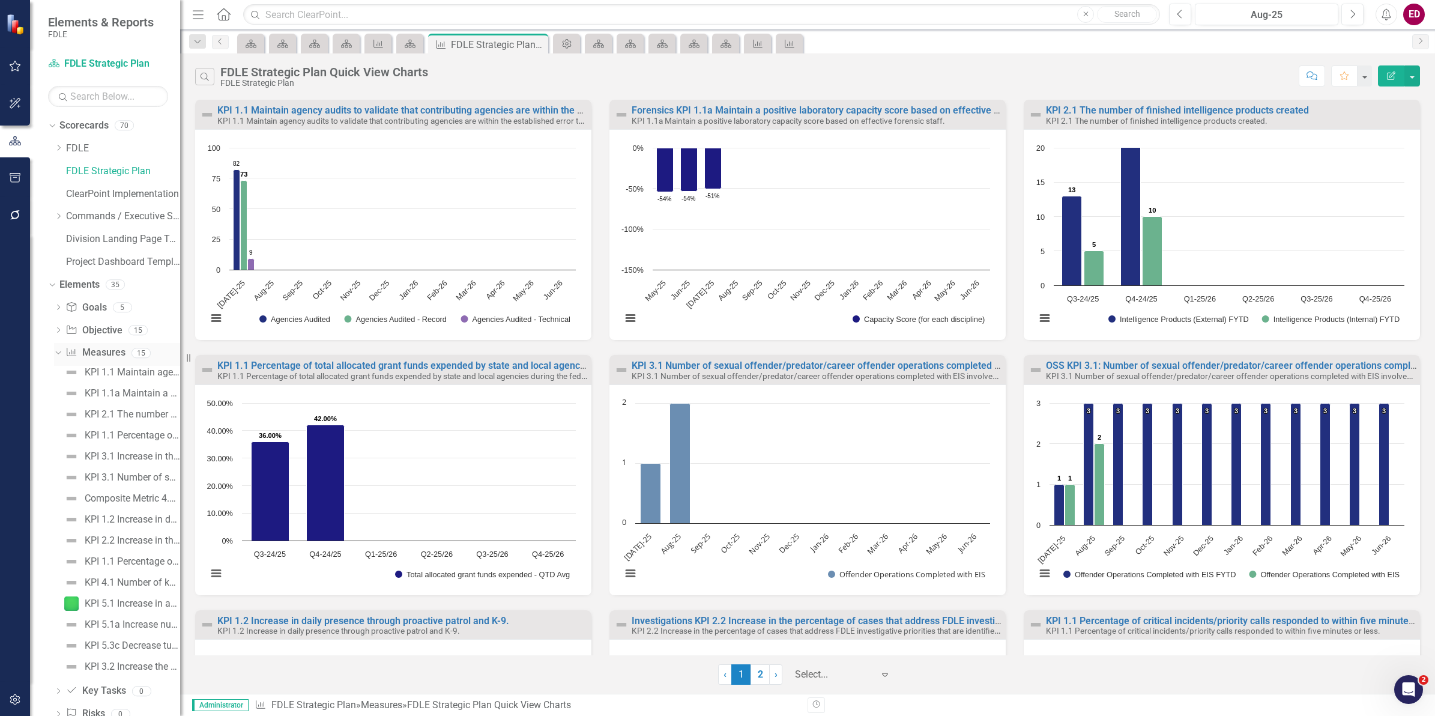
click at [118, 353] on link "Measure Measures" at bounding box center [94, 353] width 59 height 14
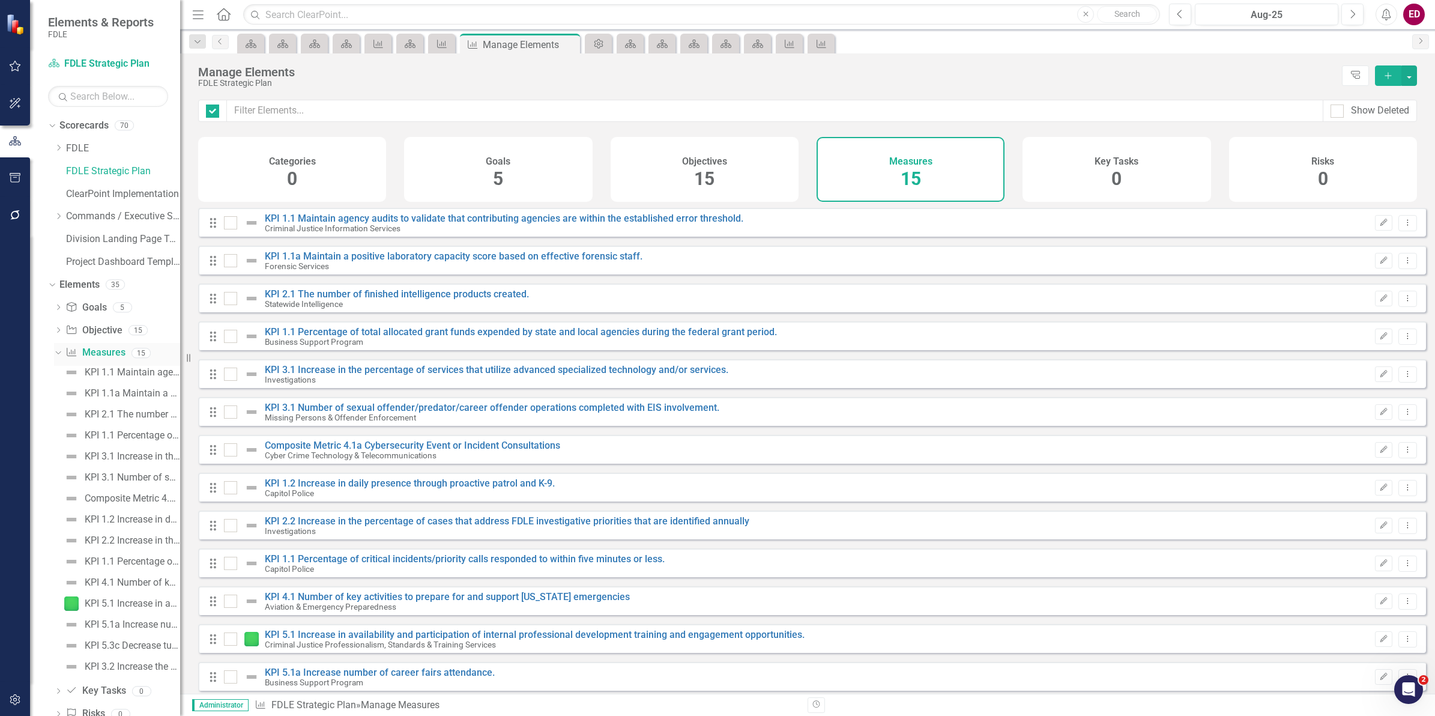
checkbox input "false"
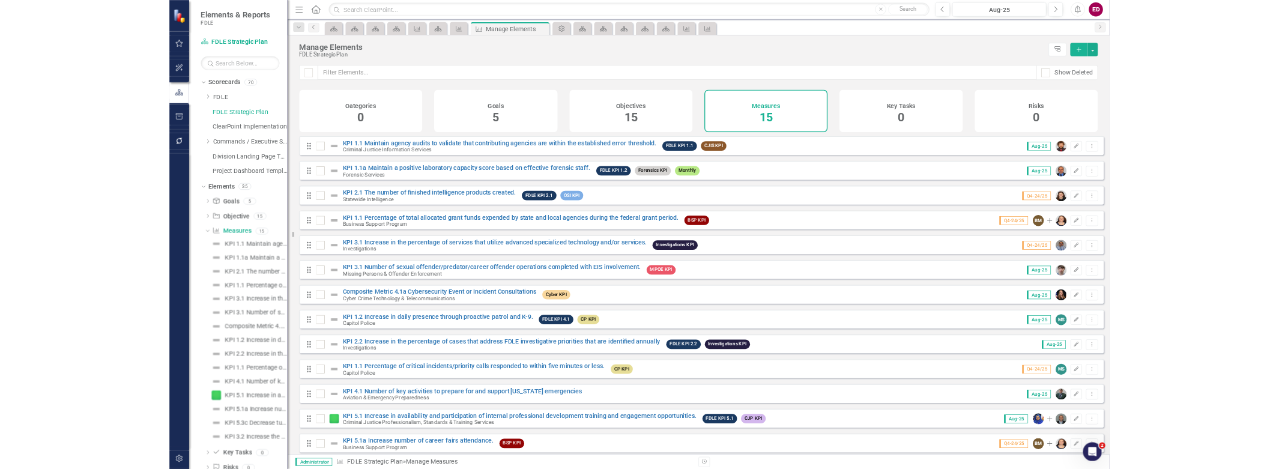
scroll to position [91, 0]
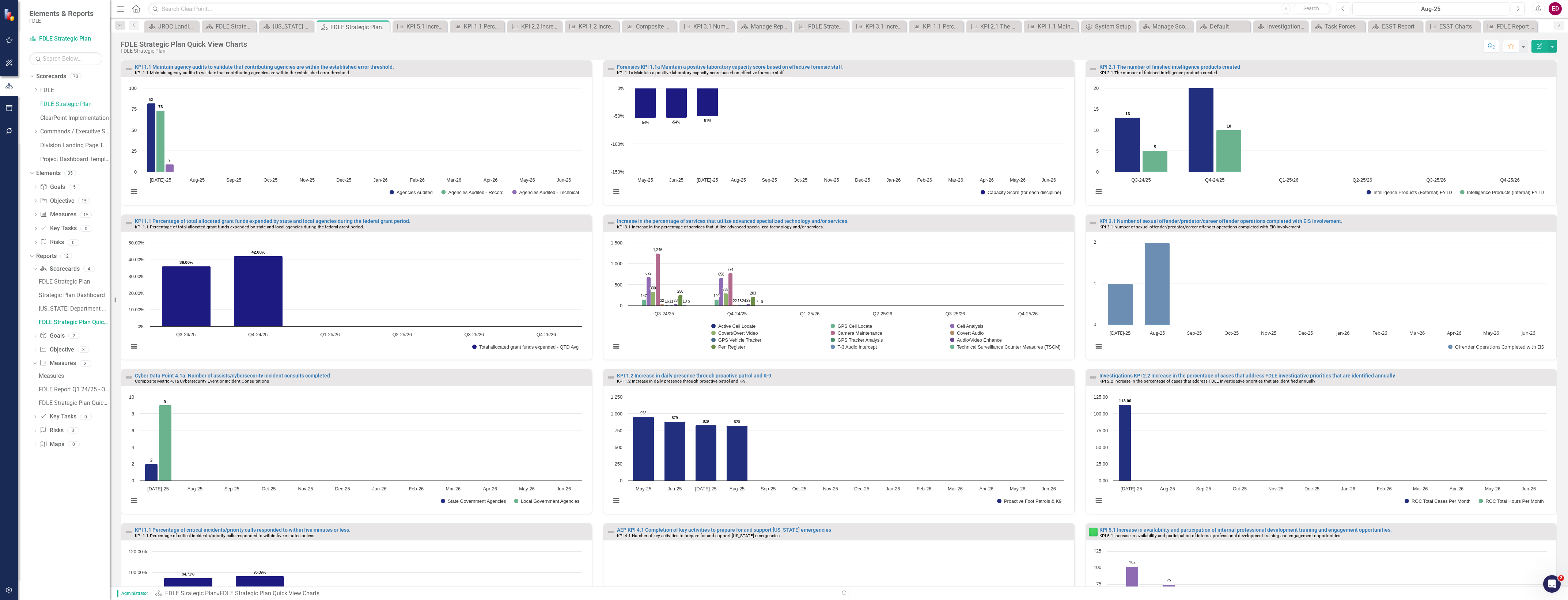
scroll to position [118, 0]
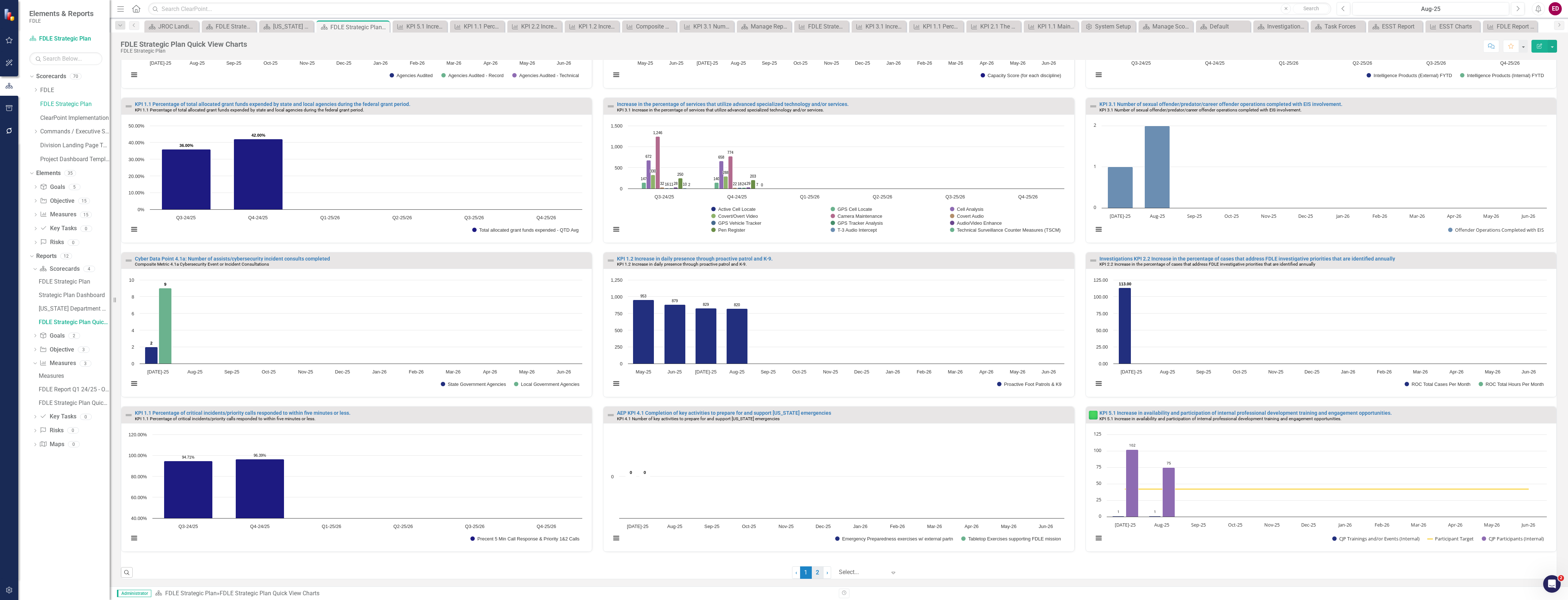
click at [817, 573] on link "2" at bounding box center [817, 573] width 12 height 12
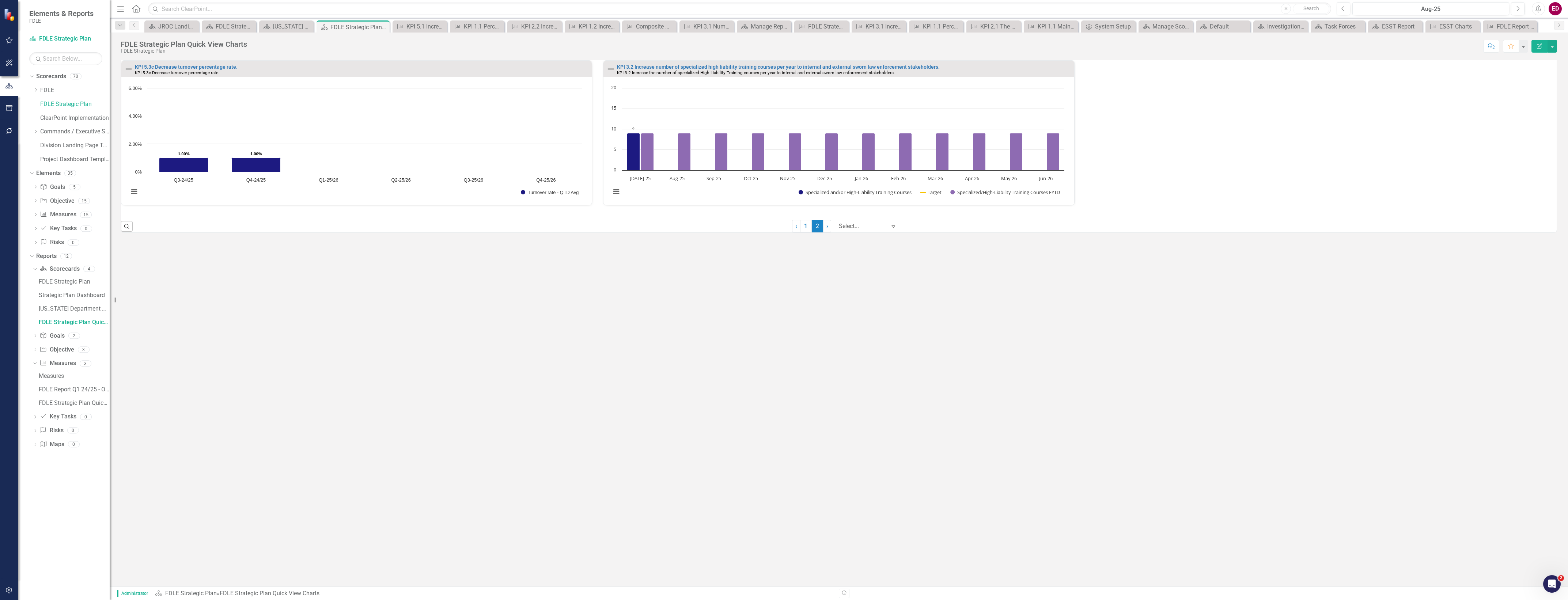
scroll to position [0, 0]
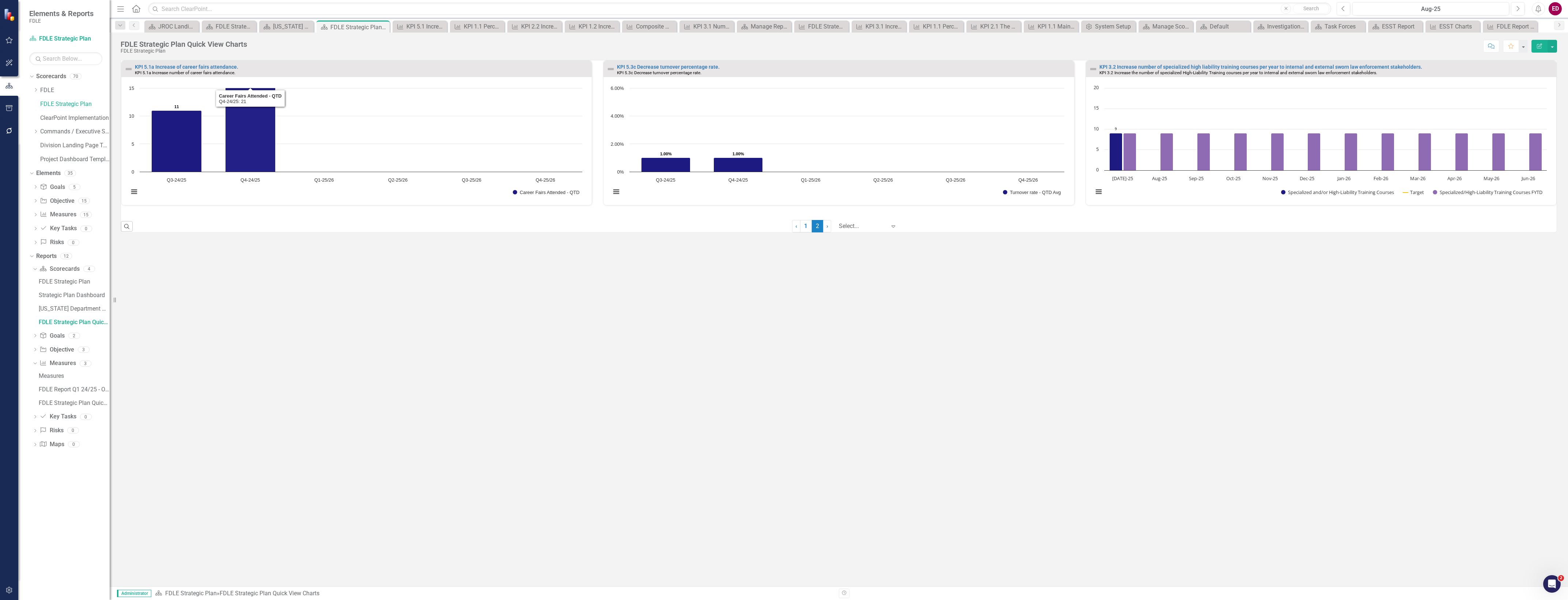
click at [222, 63] on div "KPI 5.1a Increase of career fairs attendance. KPI 5.1a Increase number of caree…" at bounding box center [356, 69] width 471 height 16
click at [228, 66] on link "KPI 5.1a Increase of career fairs attendance." at bounding box center [187, 67] width 103 height 6
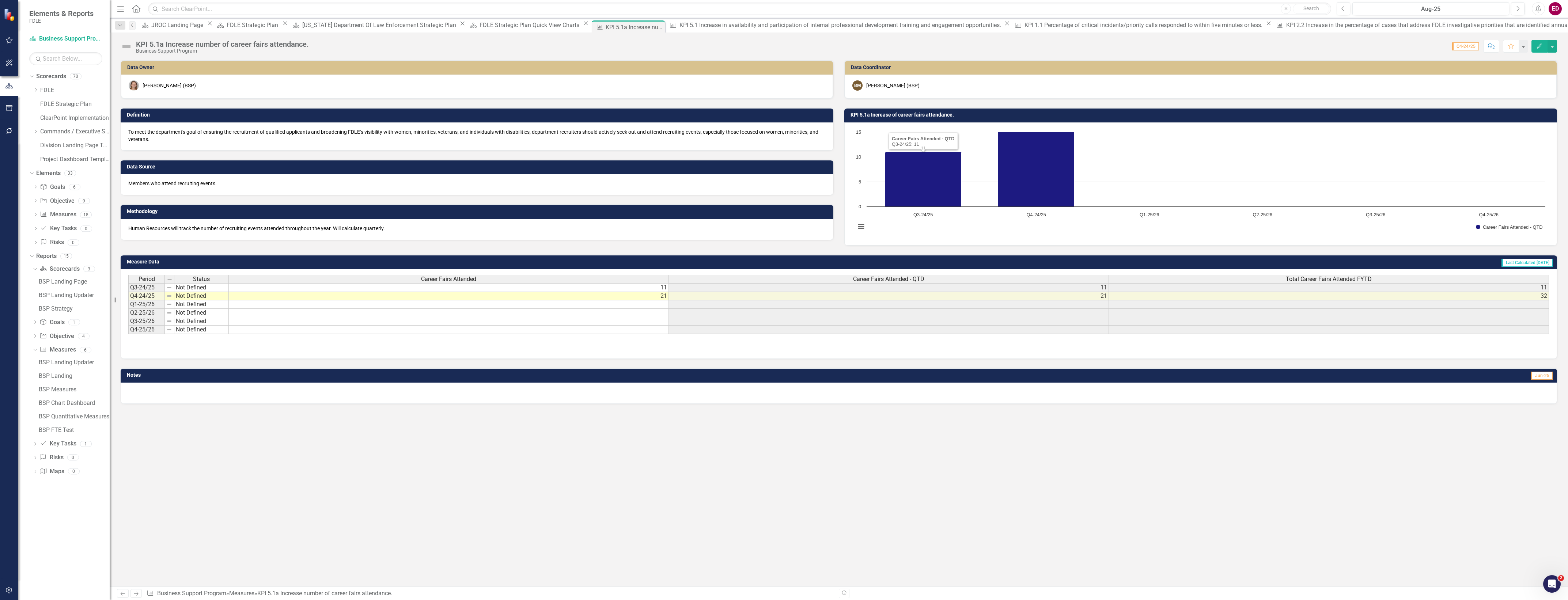
click at [883, 111] on td "KPI 5.1a Increase of career fairs attendance." at bounding box center [1202, 116] width 703 height 11
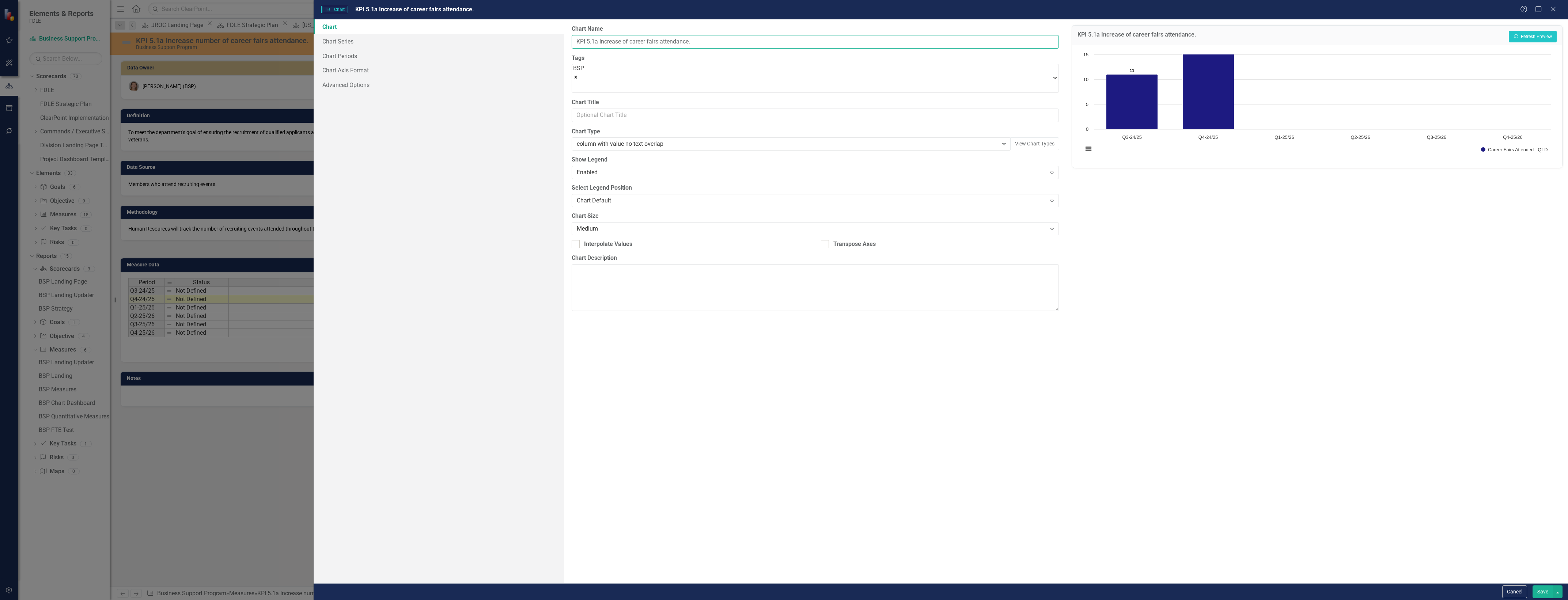
click at [574, 41] on input "KPI 5.1a Increase of career fairs attendance." at bounding box center [815, 42] width 487 height 13
type input "Business Support KPI 5.1a Increase of career fairs attendance."
click at [1543, 586] on button "Save" at bounding box center [1543, 591] width 21 height 13
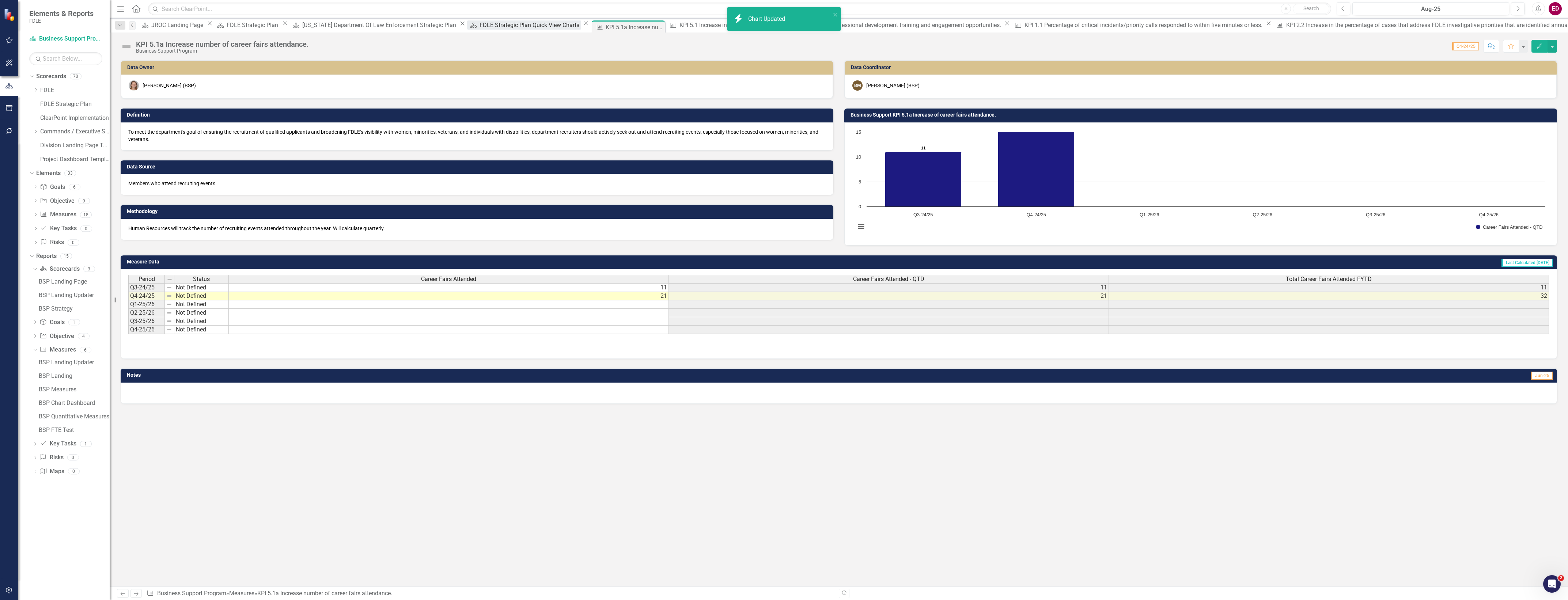
click at [480, 27] on div "FDLE Strategic Plan Quick View Charts" at bounding box center [530, 25] width 102 height 9
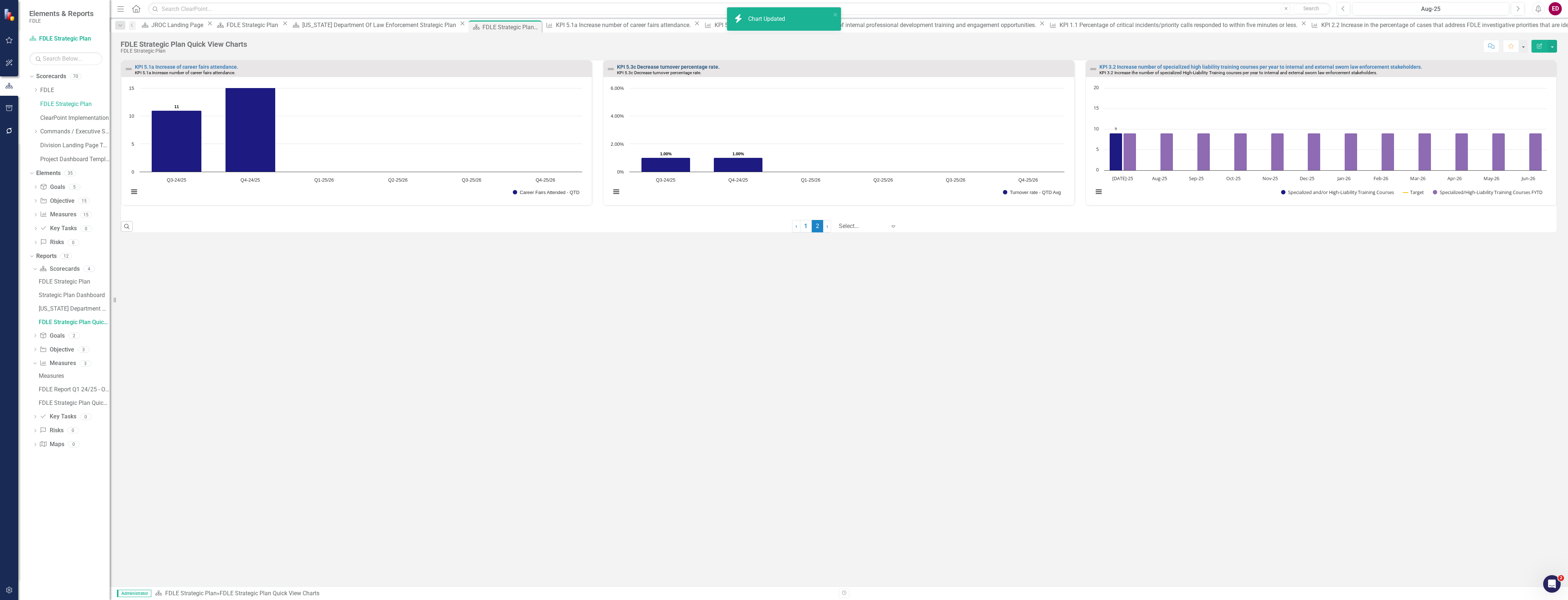
click at [670, 66] on link "KPI 5.3c Decrease turnover percentage rate." at bounding box center [668, 67] width 103 height 6
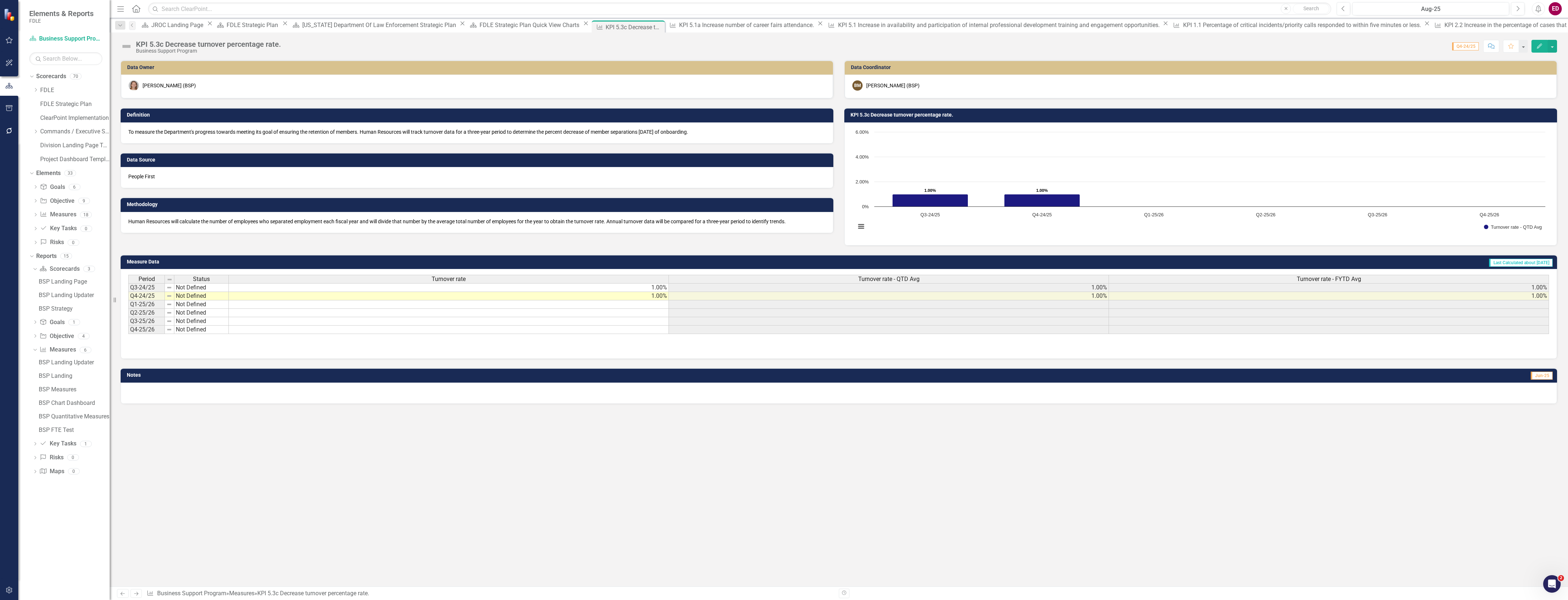
click at [942, 114] on h3 "KPI 5.3c Decrease turnover percentage rate." at bounding box center [1202, 114] width 703 height 5
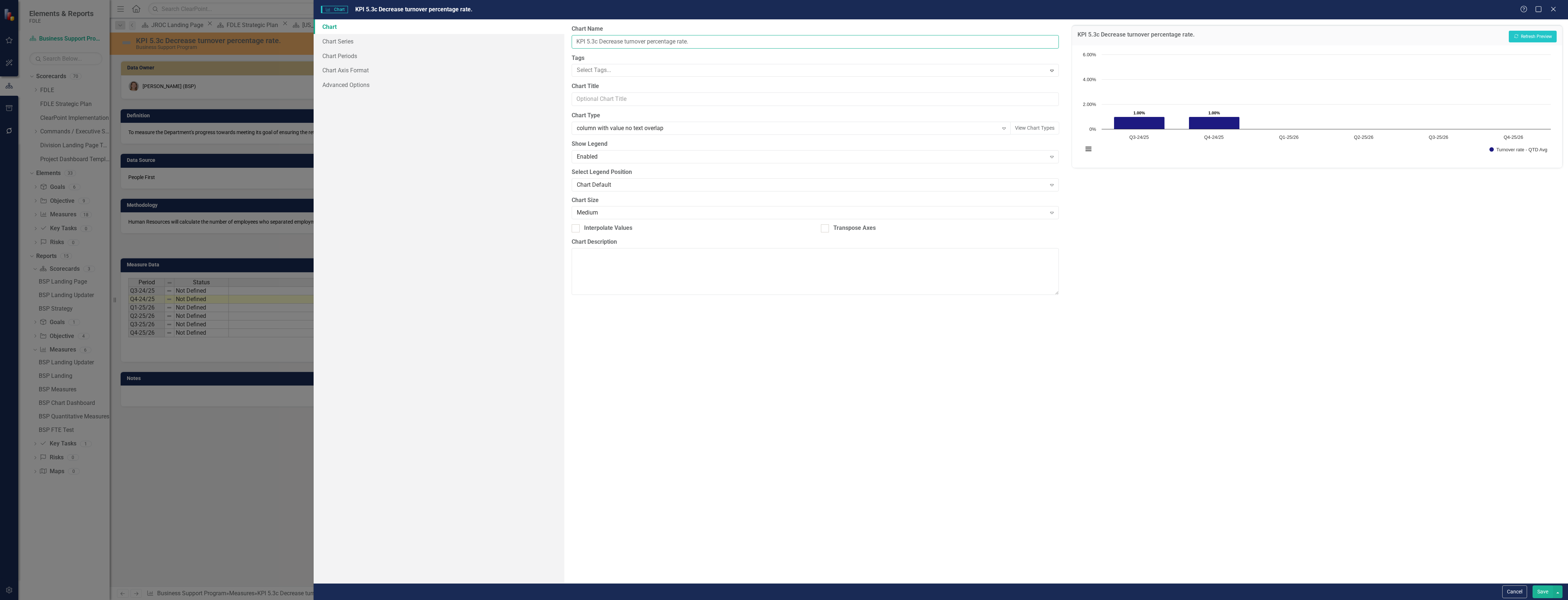
click at [577, 37] on input "KPI 5.3c Decrease turnover percentage rate." at bounding box center [815, 42] width 487 height 13
type input "Business Support KPI 5.3c Decrease turnover percentage rate."
click at [1532, 586] on div "Save" at bounding box center [1547, 591] width 32 height 13
click at [1537, 590] on button "Save" at bounding box center [1543, 591] width 21 height 13
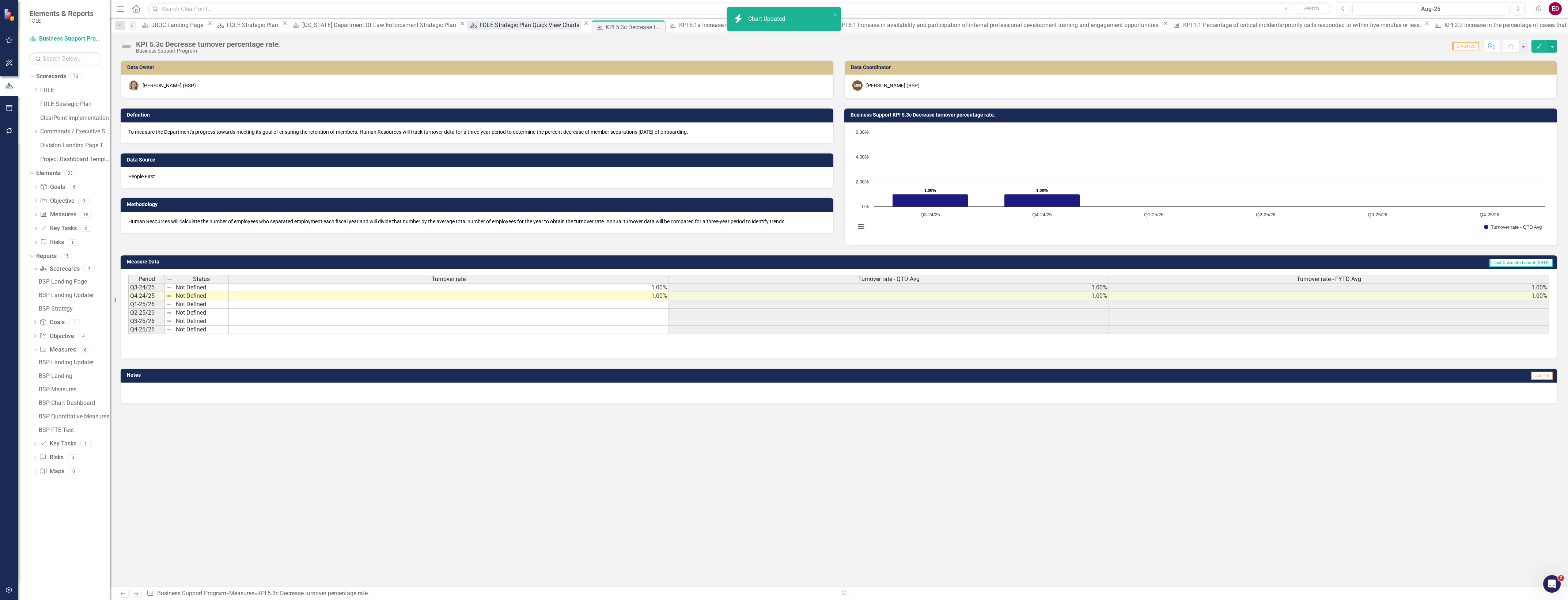
click at [480, 29] on div "FDLE Strategic Plan Quick View Charts" at bounding box center [530, 25] width 102 height 9
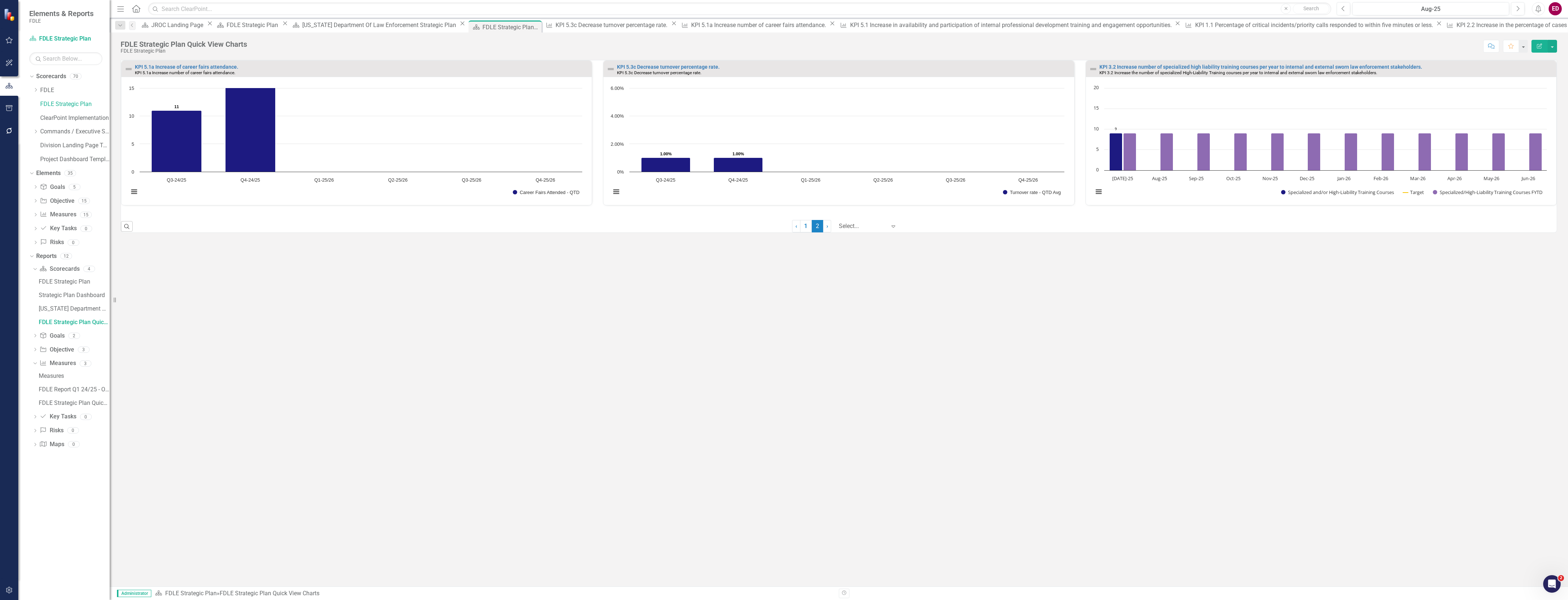
click at [1331, 102] on rect "Interactive chart" at bounding box center [1320, 144] width 461 height 119
click at [1365, 65] on link "KPI 3.2 Increase number of specialized high liability training courses per year…" at bounding box center [1261, 67] width 323 height 6
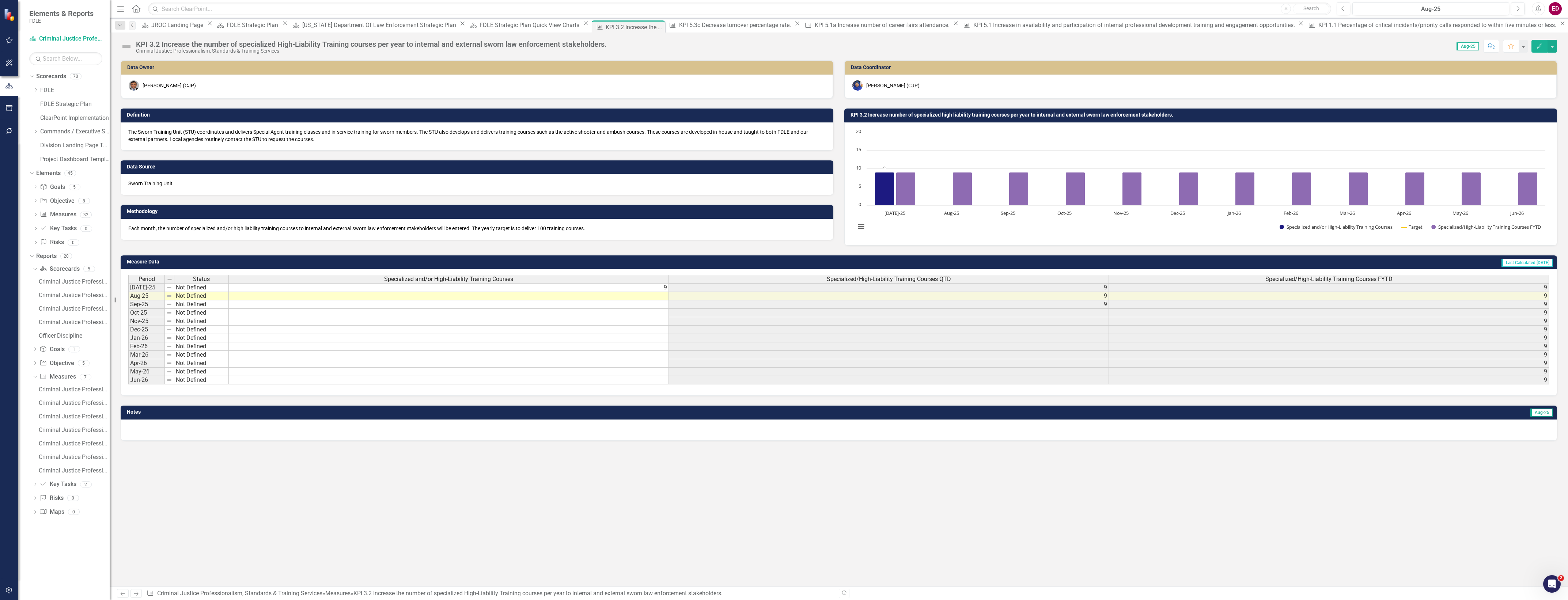
click at [891, 122] on div "Chart Combination chart with 3 data series. The chart has 1 X axis displaying c…" at bounding box center [1200, 184] width 713 height 123
click at [895, 115] on h3 "KPI 3.2 Increase number of specialized high liability training courses per year…" at bounding box center [1202, 114] width 703 height 5
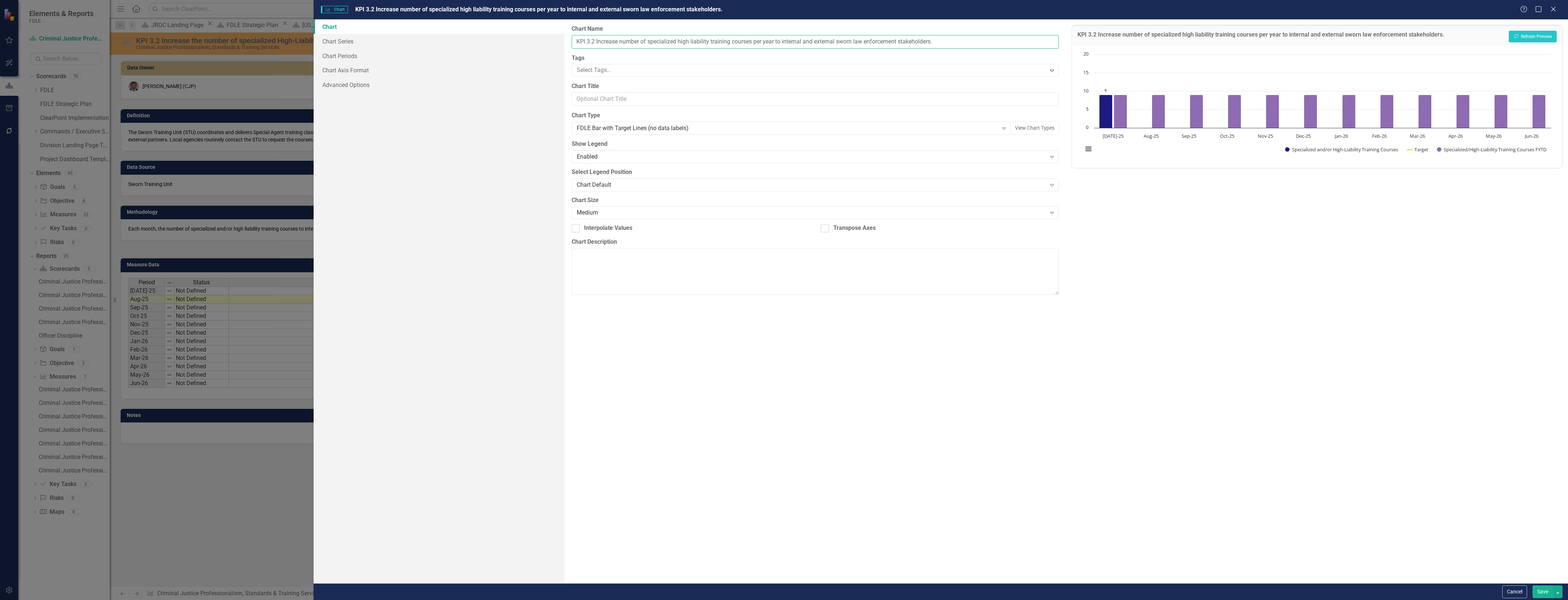
click at [579, 44] on input "KPI 3.2 Increase number of specialized high liability training courses per year…" at bounding box center [815, 42] width 487 height 13
type input "CJP KPI 3.2 Increase number of specialized high liability training courses per …"
click at [1285, 146] on button "Show Specialized and/or High-Liability Training Courses" at bounding box center [1342, 149] width 114 height 7
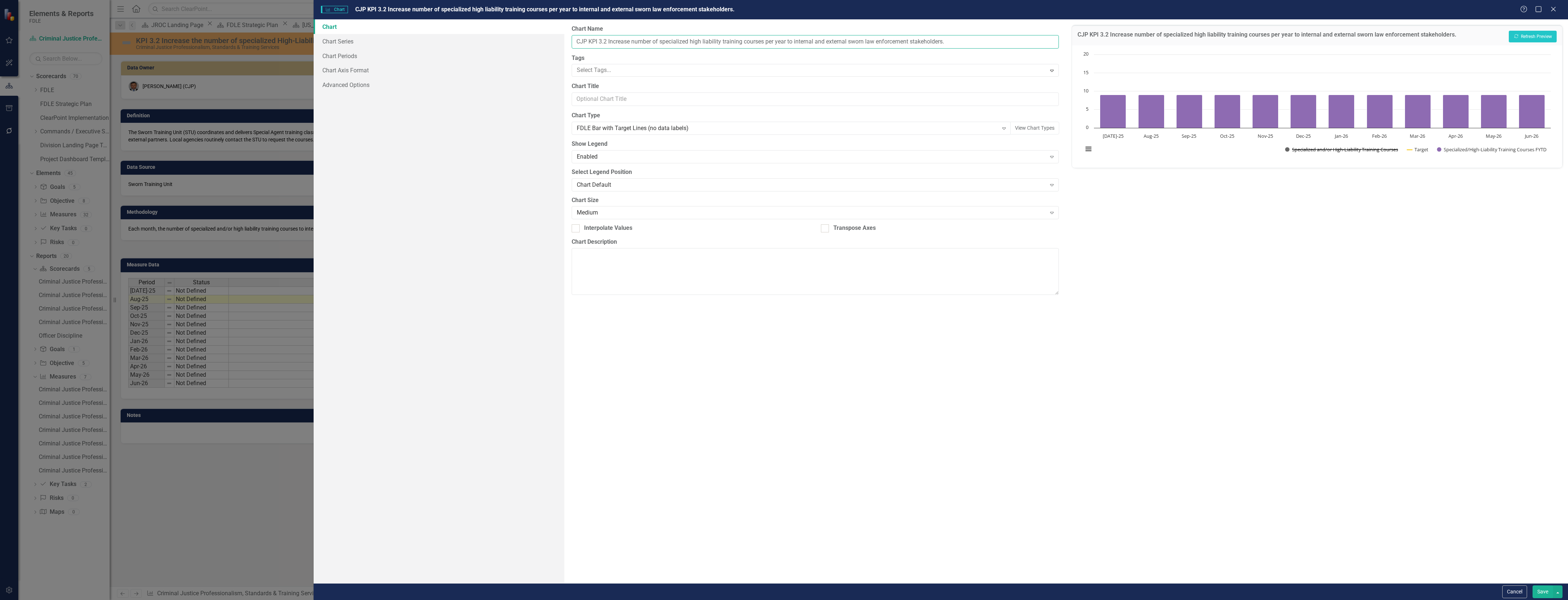
click at [1392, 152] on button "Show Specialized and/or High-Liability Training Courses" at bounding box center [1342, 149] width 114 height 7
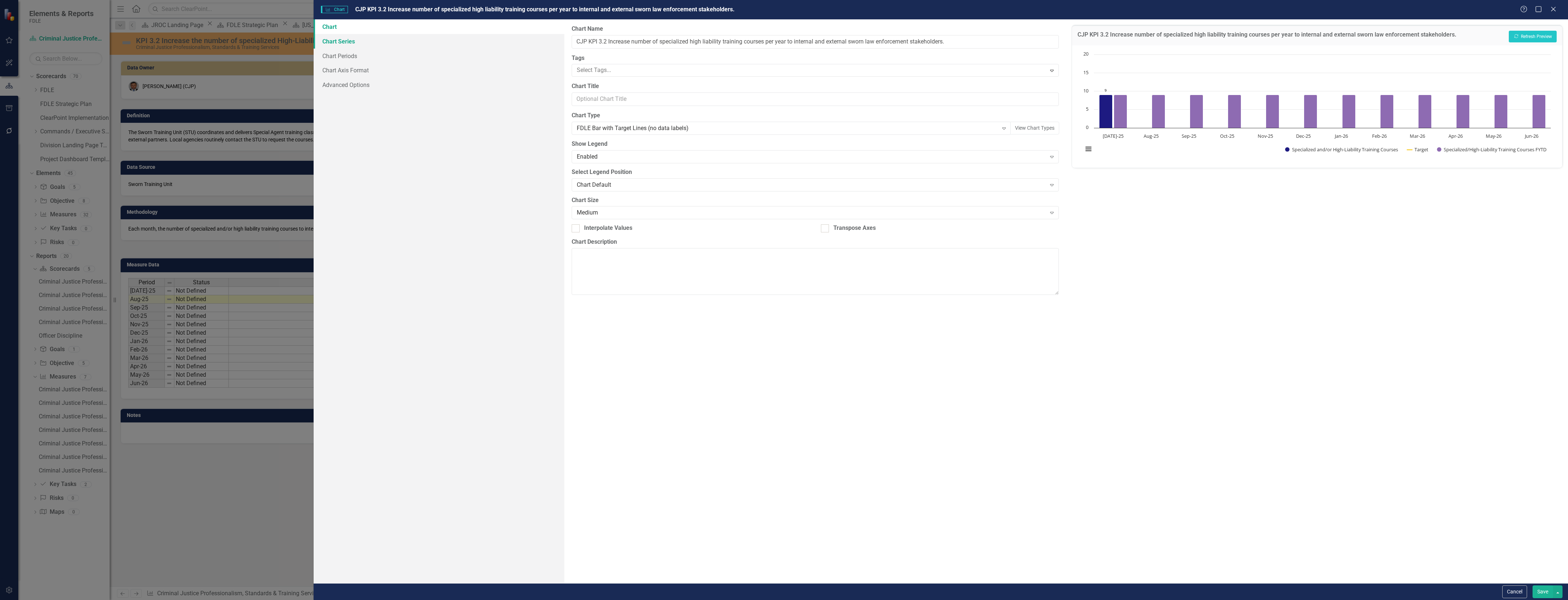
click at [492, 45] on link "Chart Series" at bounding box center [439, 41] width 251 height 15
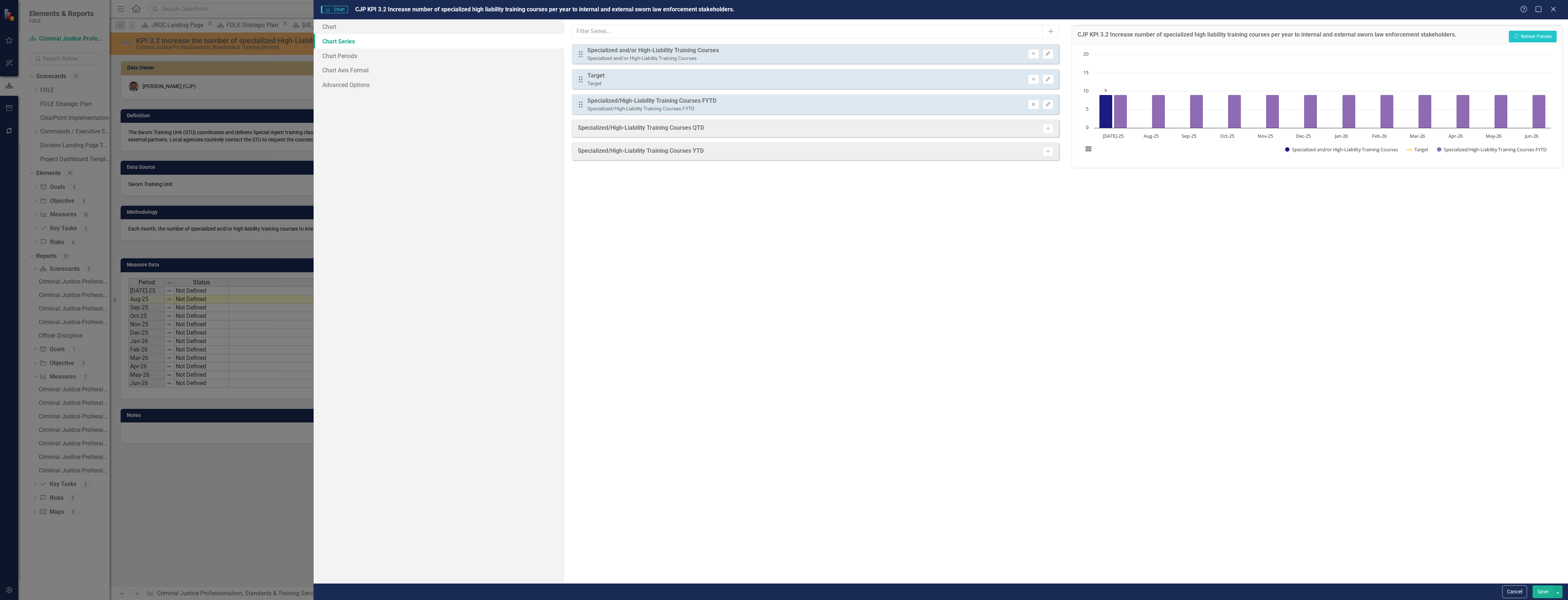
click at [1030, 105] on button "Remove" at bounding box center [1033, 105] width 10 height 10
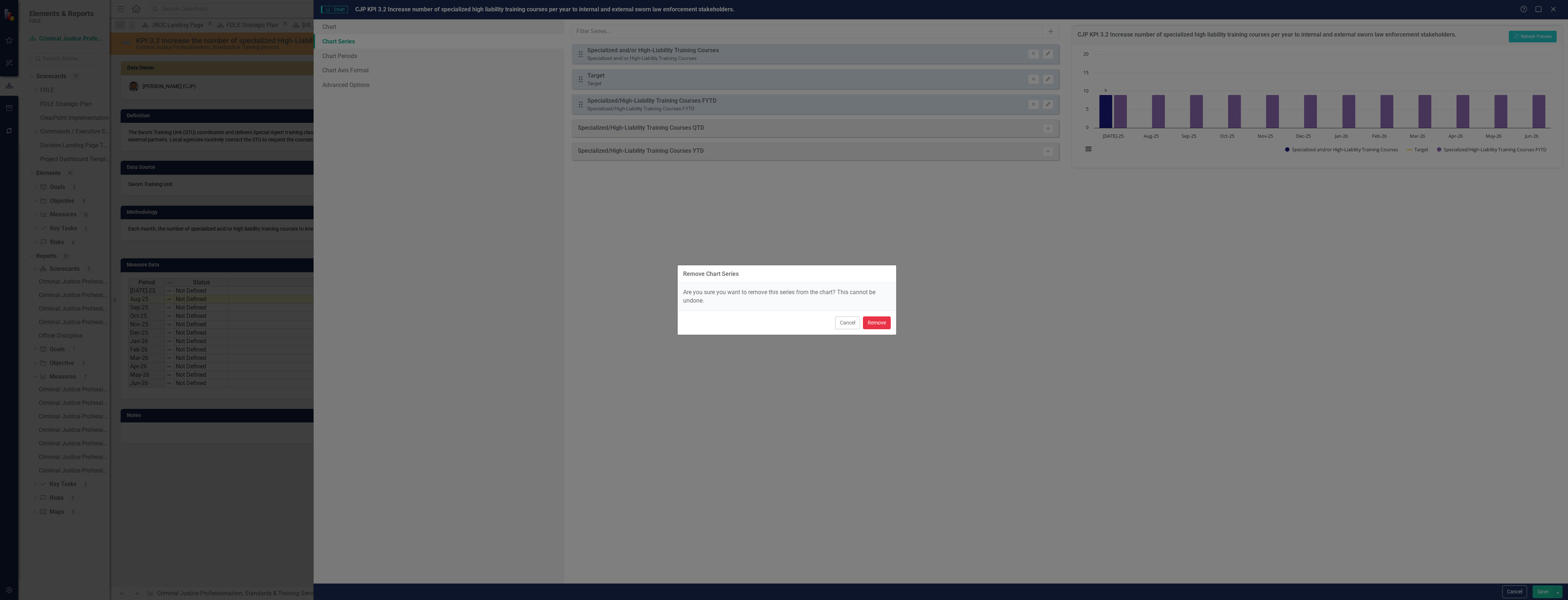
click at [887, 323] on button "Remove" at bounding box center [877, 323] width 28 height 13
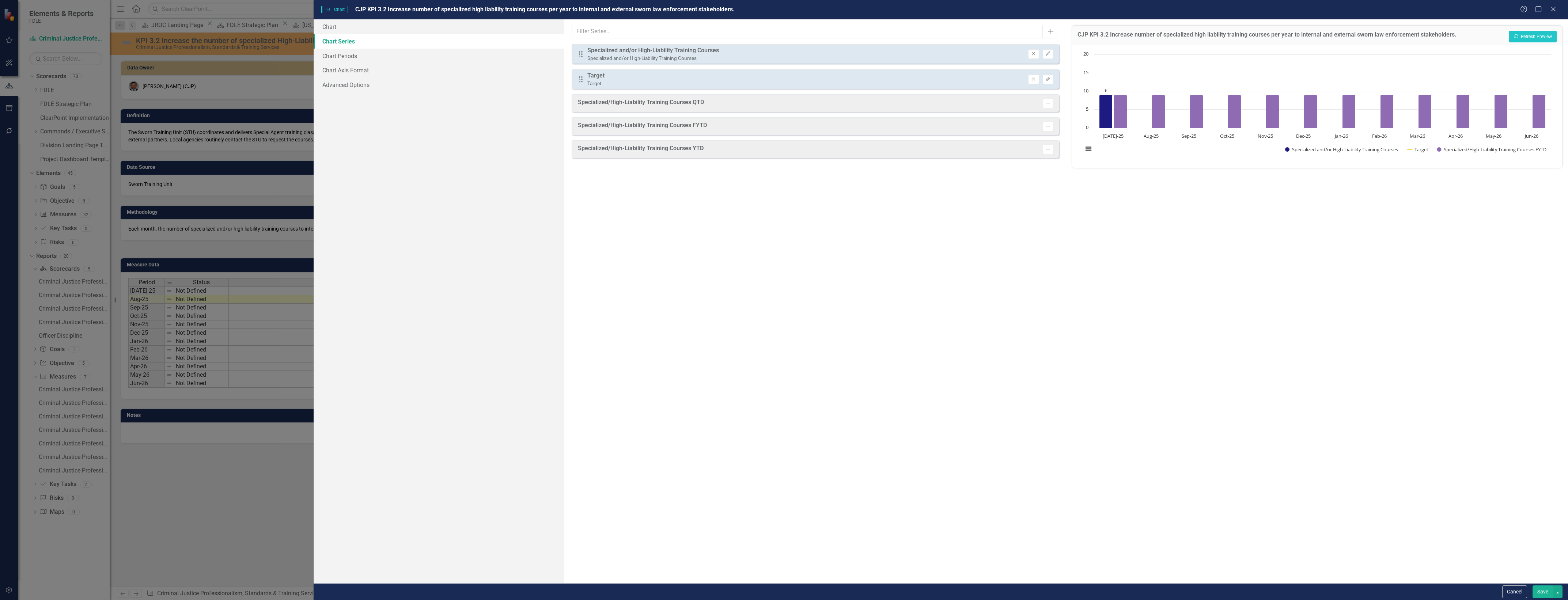
click at [1527, 30] on div "CJP KPI 3.2 Increase number of specialized high liability training courses per …" at bounding box center [1317, 35] width 490 height 20
click at [1545, 37] on button "Recalculate Refresh Preview" at bounding box center [1533, 36] width 48 height 12
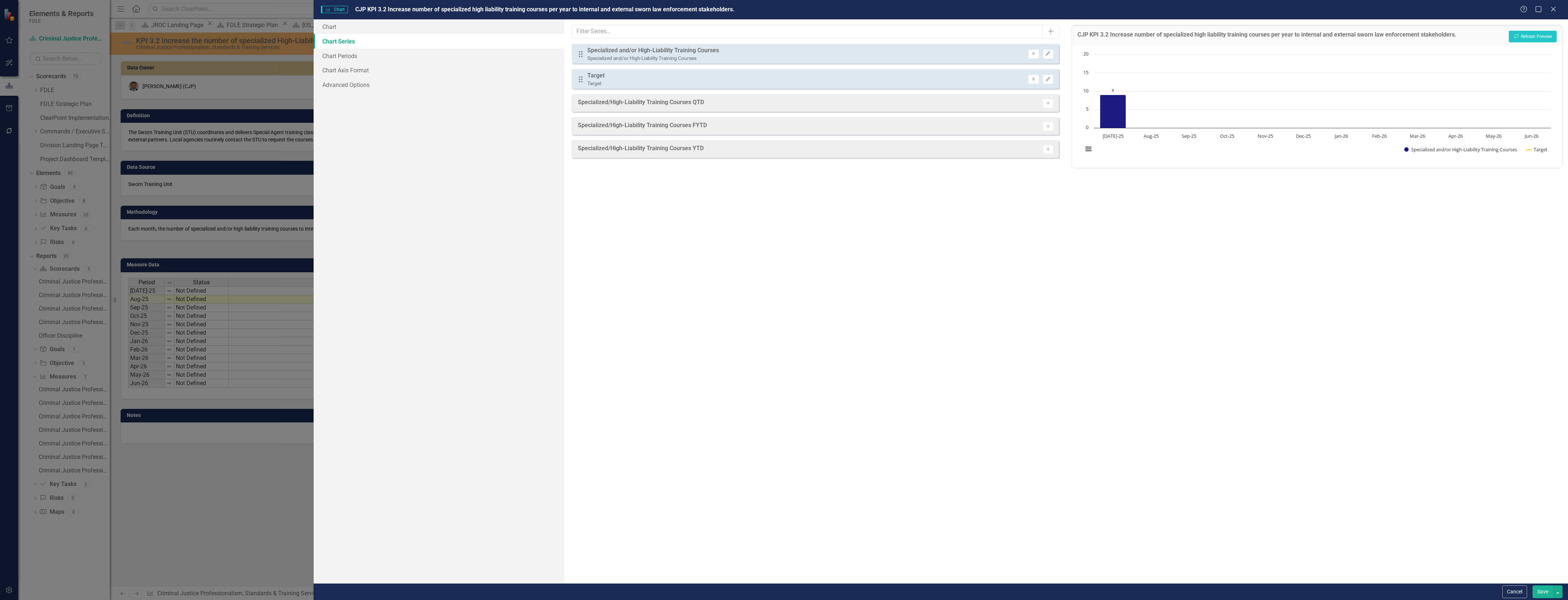
click at [1539, 593] on button "Save" at bounding box center [1543, 591] width 21 height 13
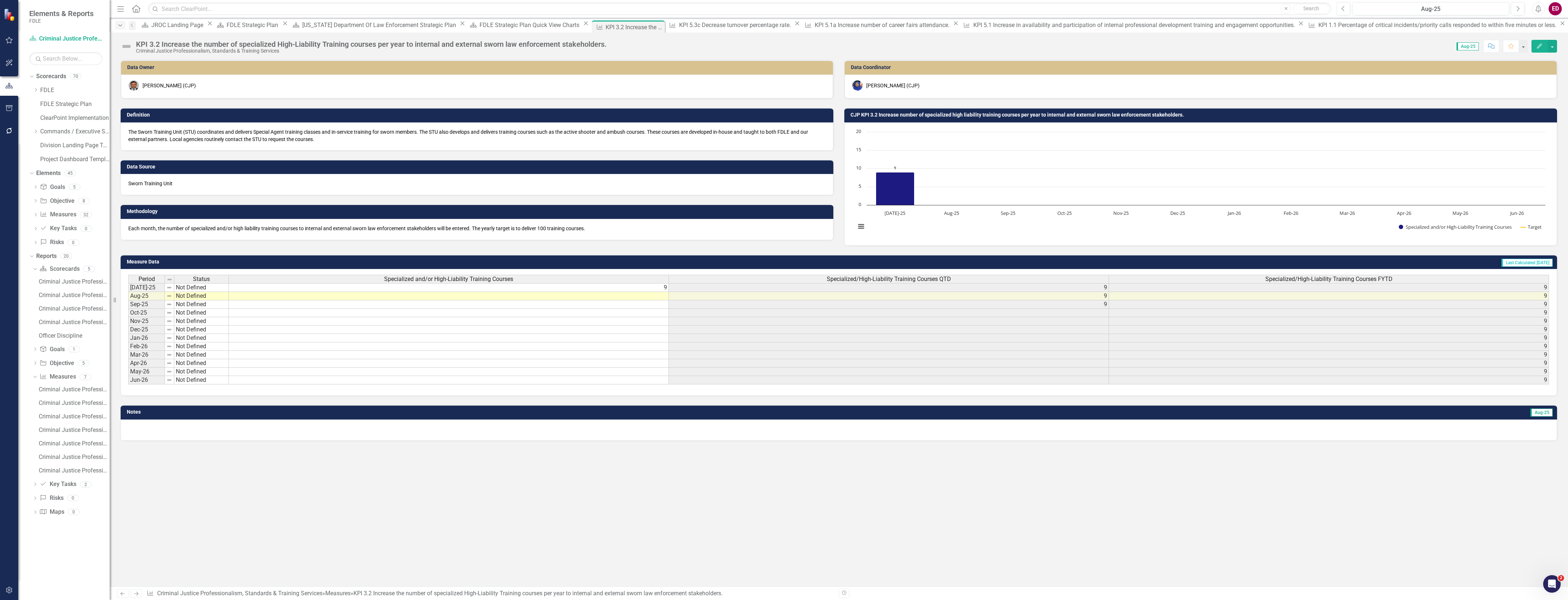
click at [121, 27] on icon "Dropdown" at bounding box center [120, 26] width 7 height 5
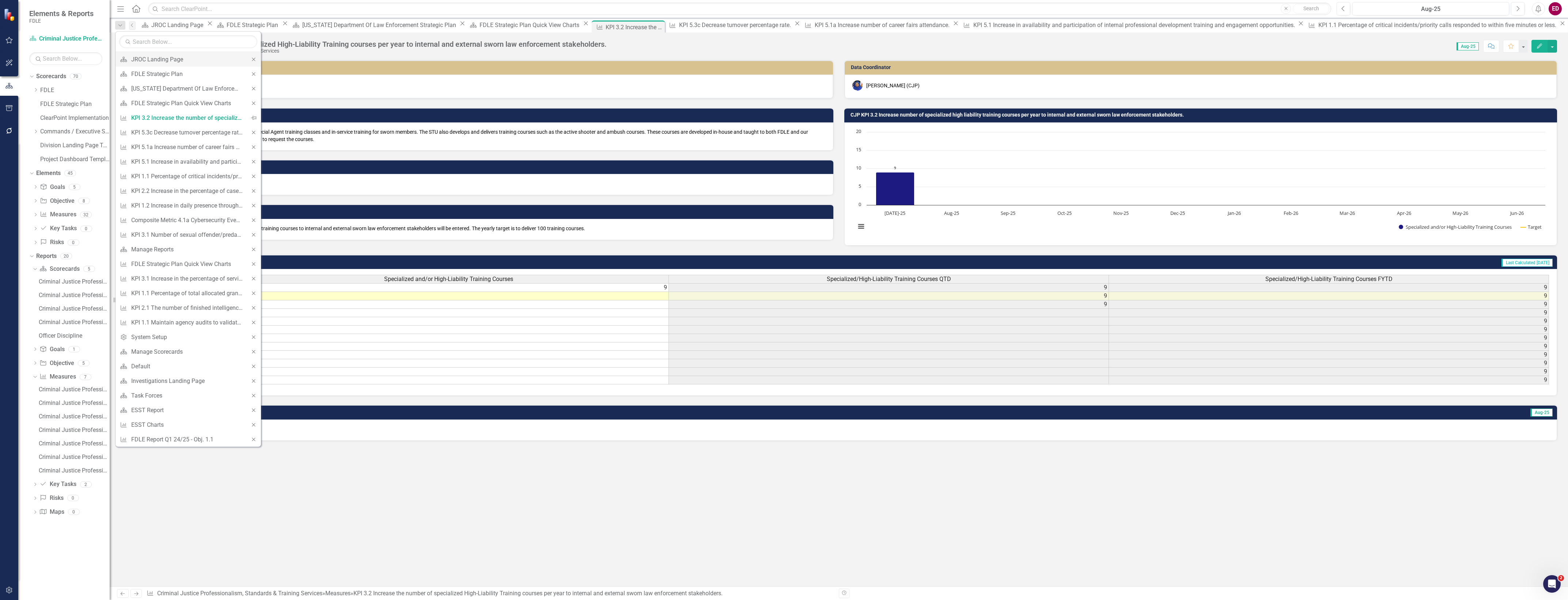
click at [254, 60] on icon "Close" at bounding box center [253, 59] width 7 height 5
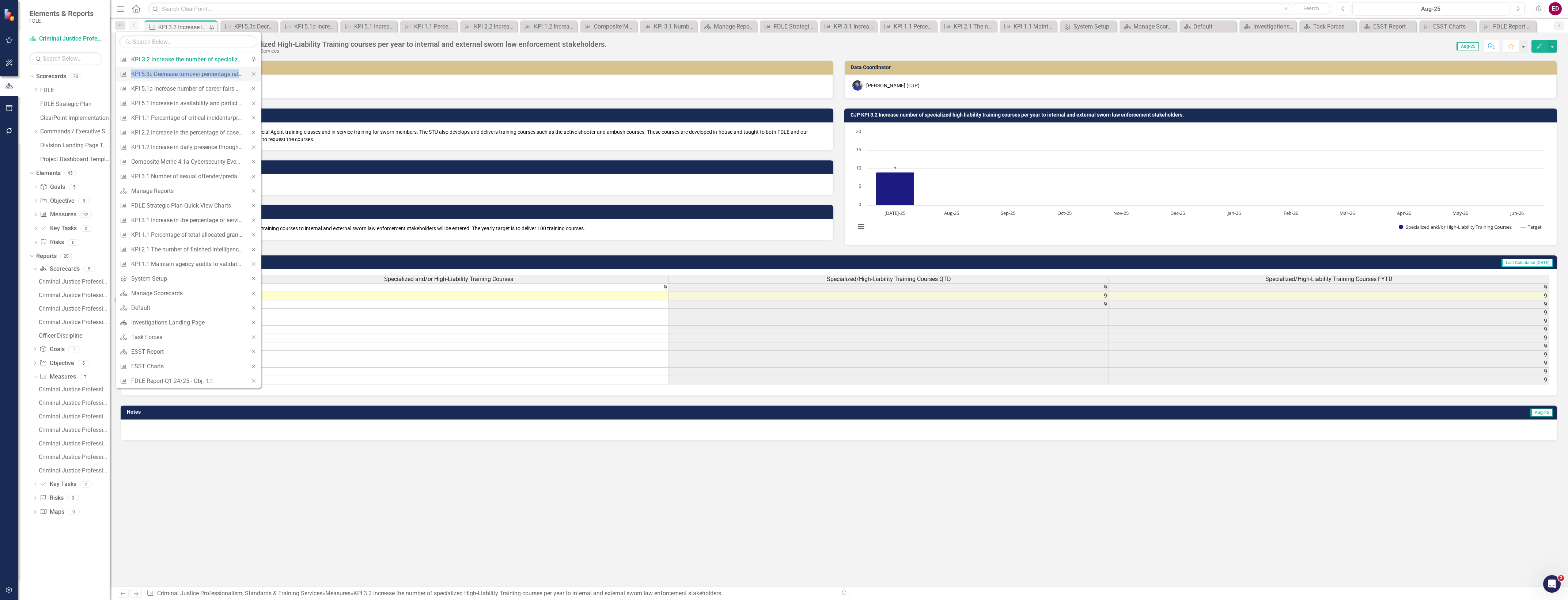
drag, startPoint x: 254, startPoint y: 60, endPoint x: 251, endPoint y: 72, distance: 12.4
click at [251, 72] on icon "Close" at bounding box center [253, 74] width 7 height 5
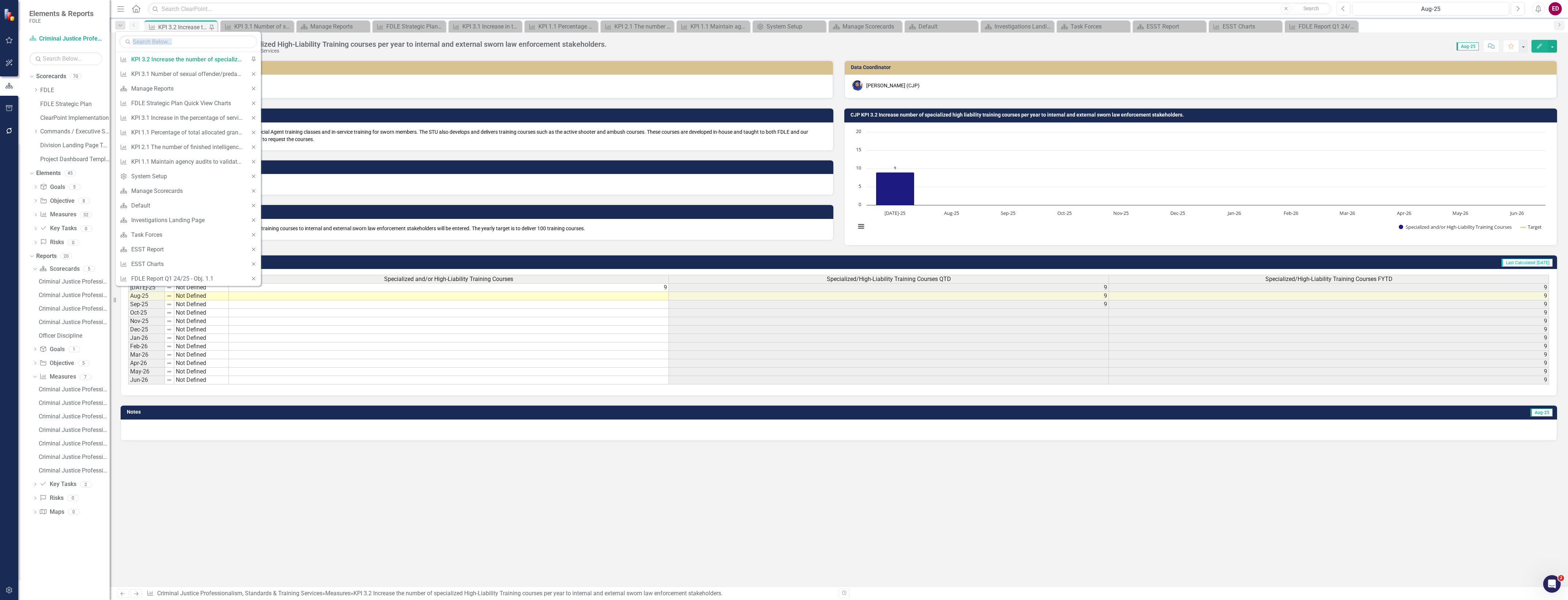
click at [251, 72] on icon "Close" at bounding box center [253, 74] width 7 height 5
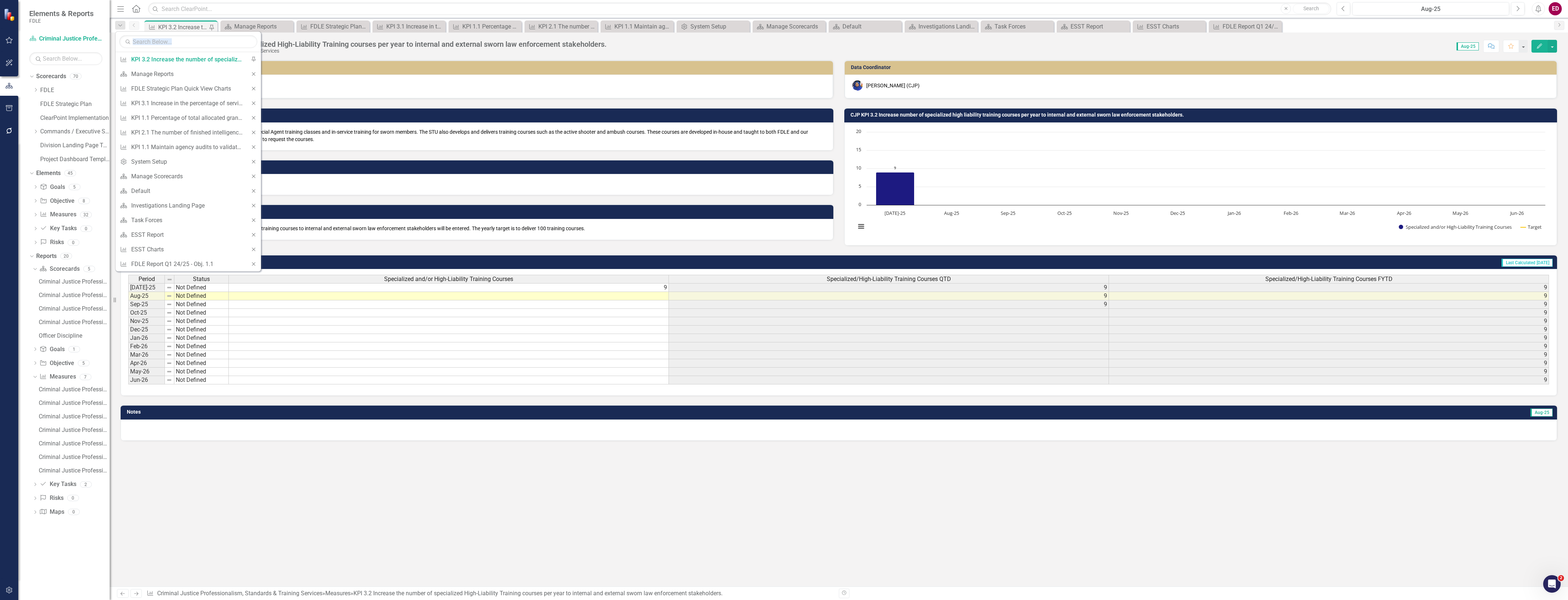
click at [251, 72] on icon "Close" at bounding box center [253, 74] width 7 height 5
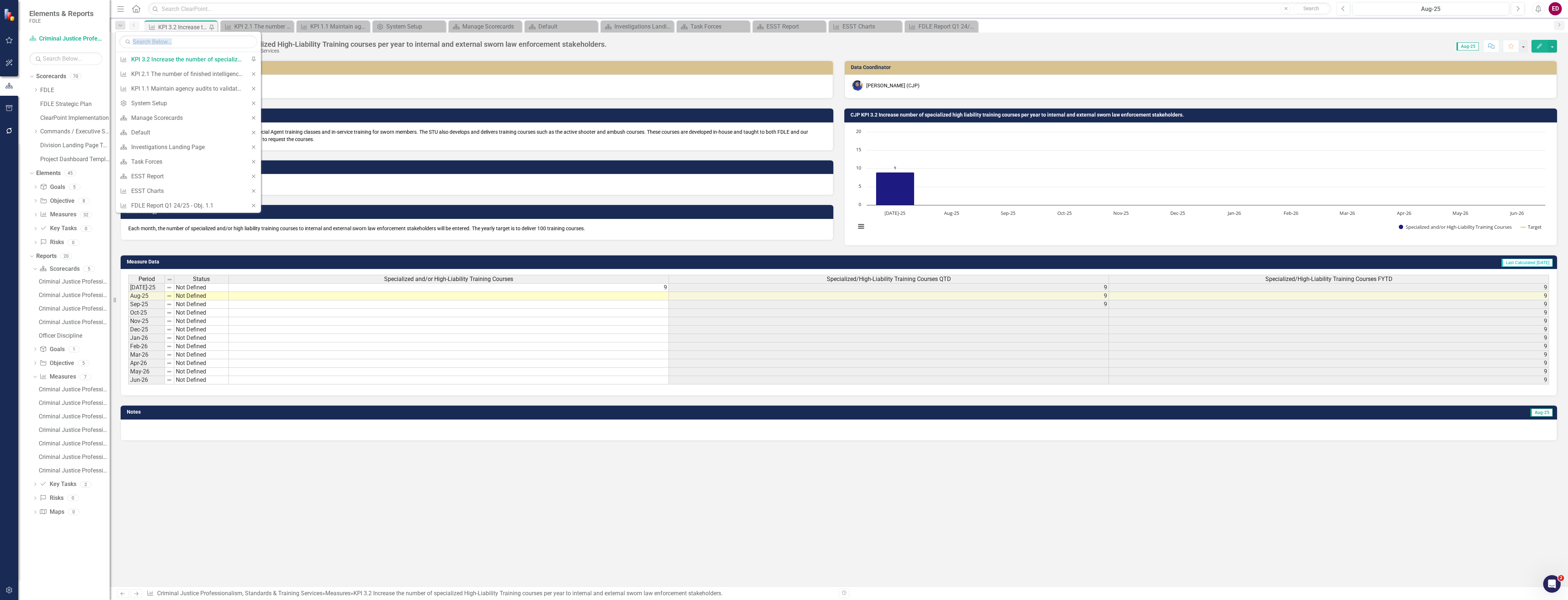
click at [251, 72] on icon "Close" at bounding box center [253, 74] width 7 height 5
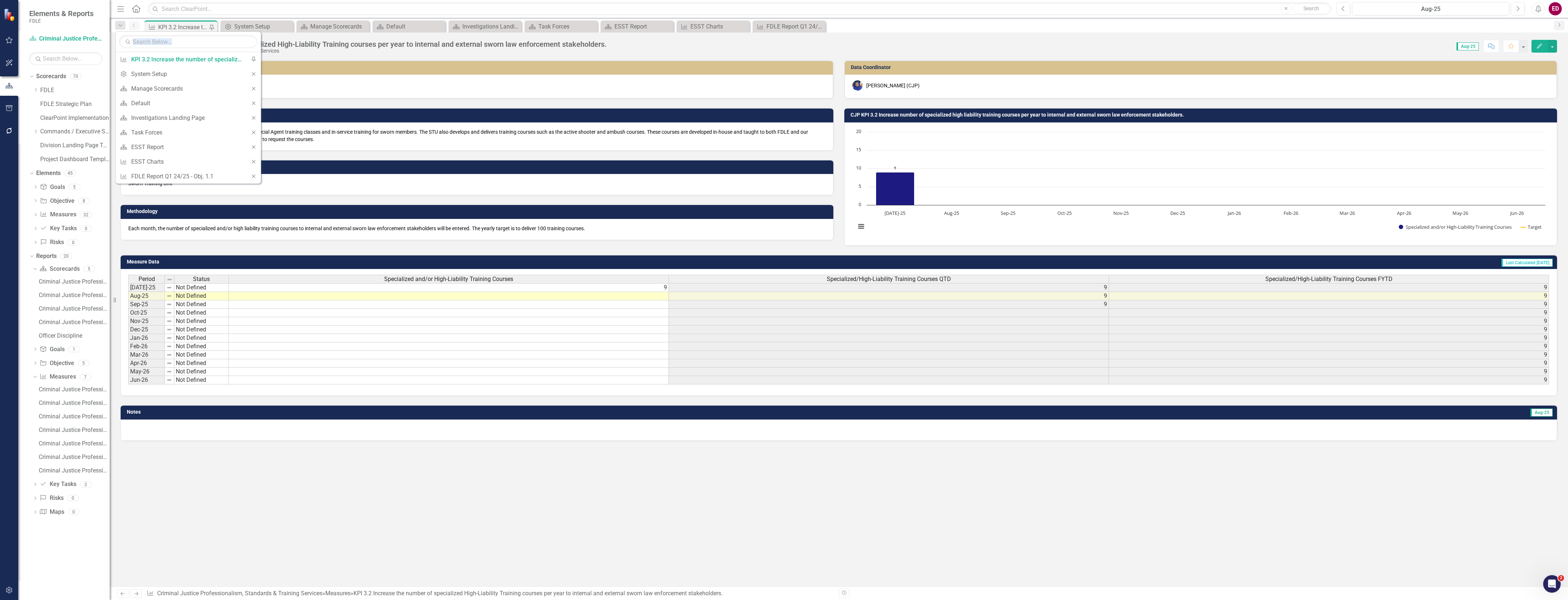
click at [251, 72] on icon "Close" at bounding box center [253, 74] width 7 height 5
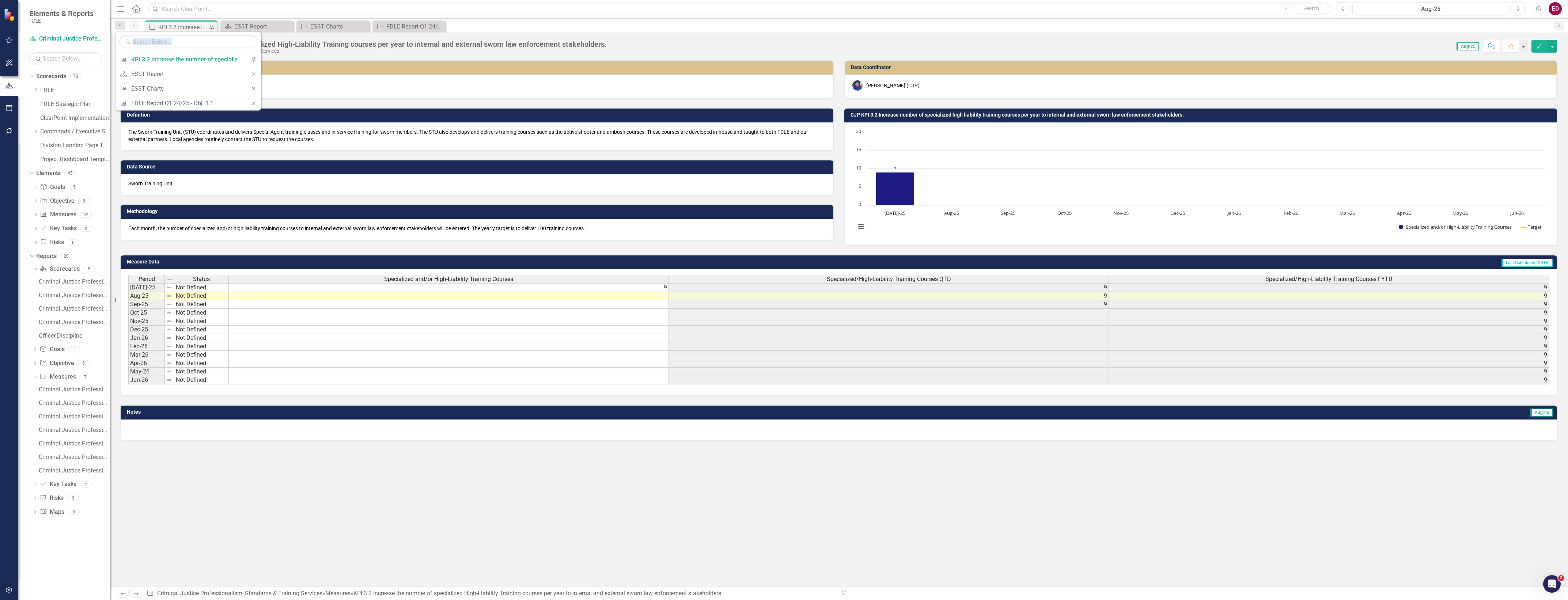
click at [251, 72] on icon "Close" at bounding box center [253, 74] width 7 height 5
click at [91, 107] on link "FDLE Strategic Plan" at bounding box center [75, 105] width 69 height 9
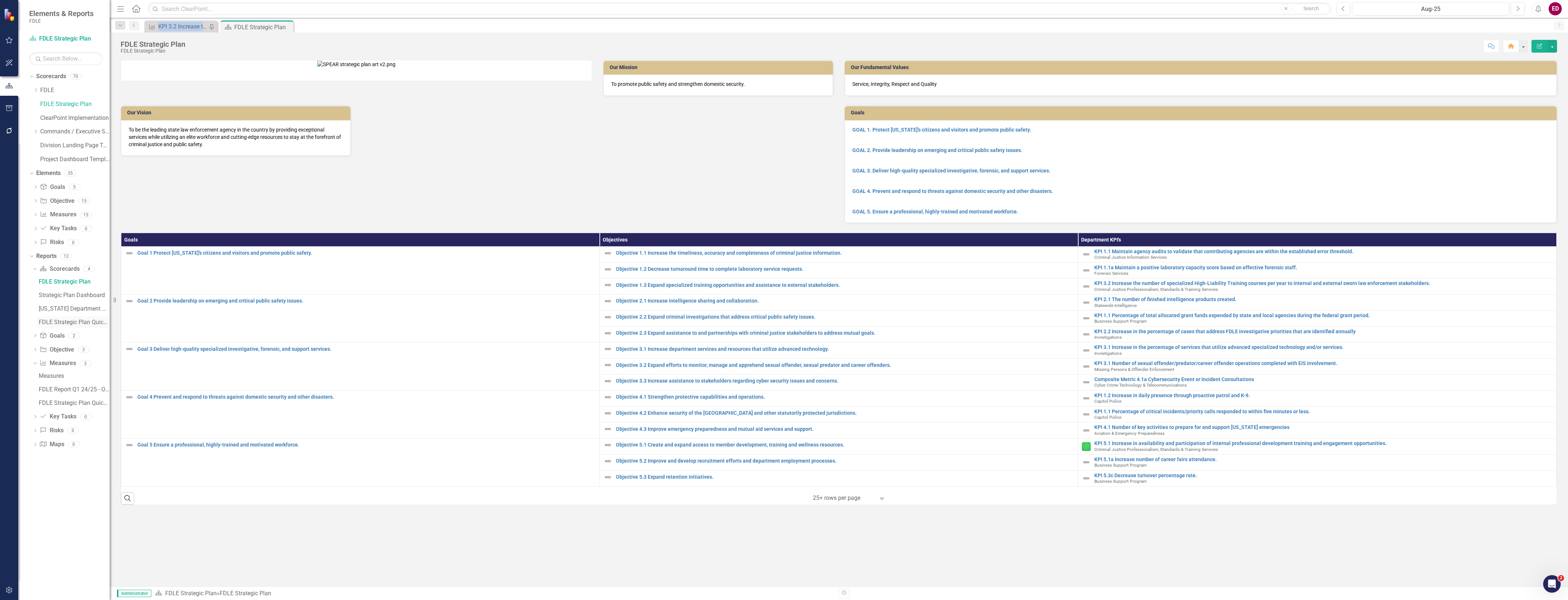
click at [88, 324] on div "FDLE Strategic Plan Quick View Charts" at bounding box center [74, 322] width 71 height 7
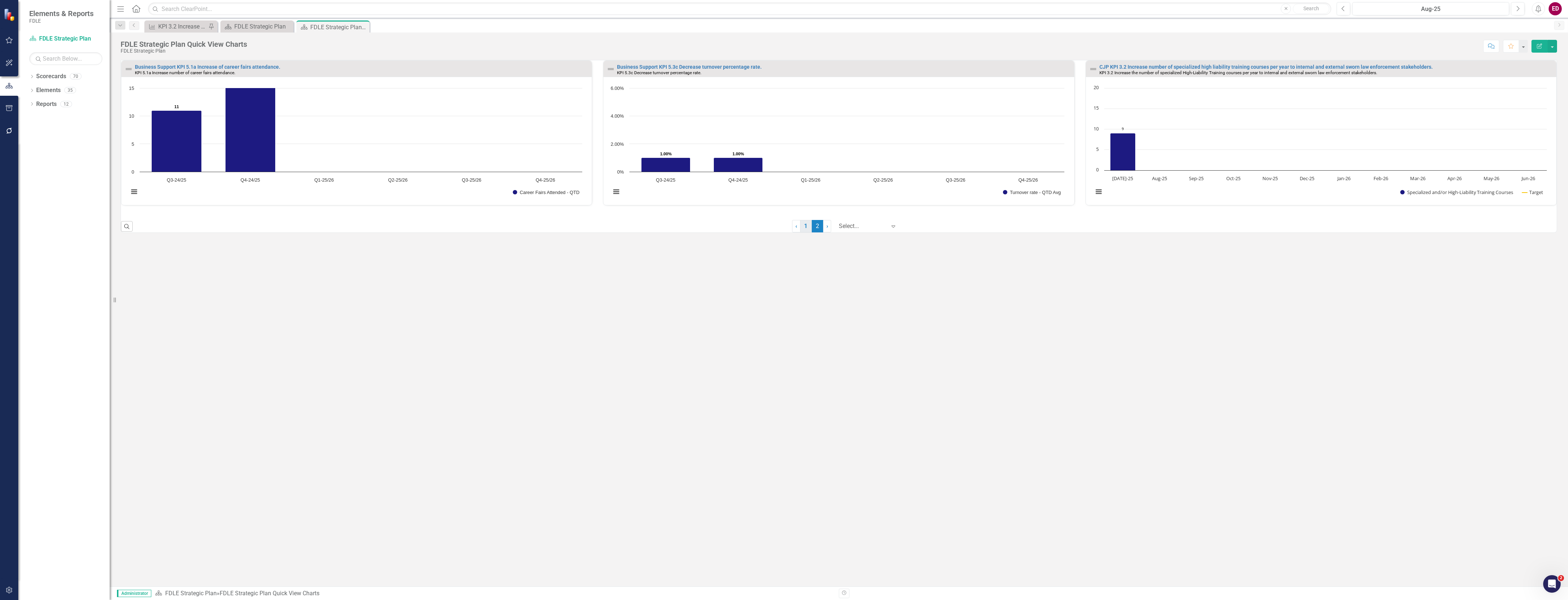
click at [807, 227] on link "1" at bounding box center [805, 226] width 12 height 12
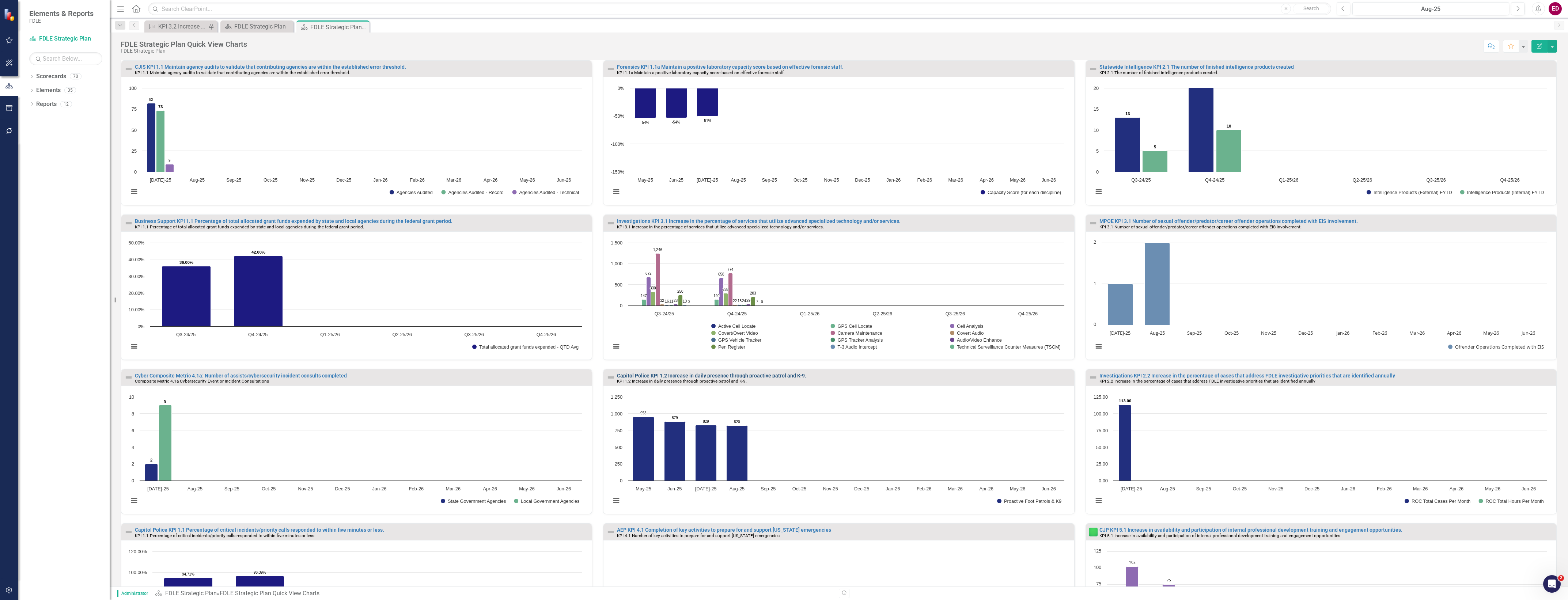
scroll to position [118, 0]
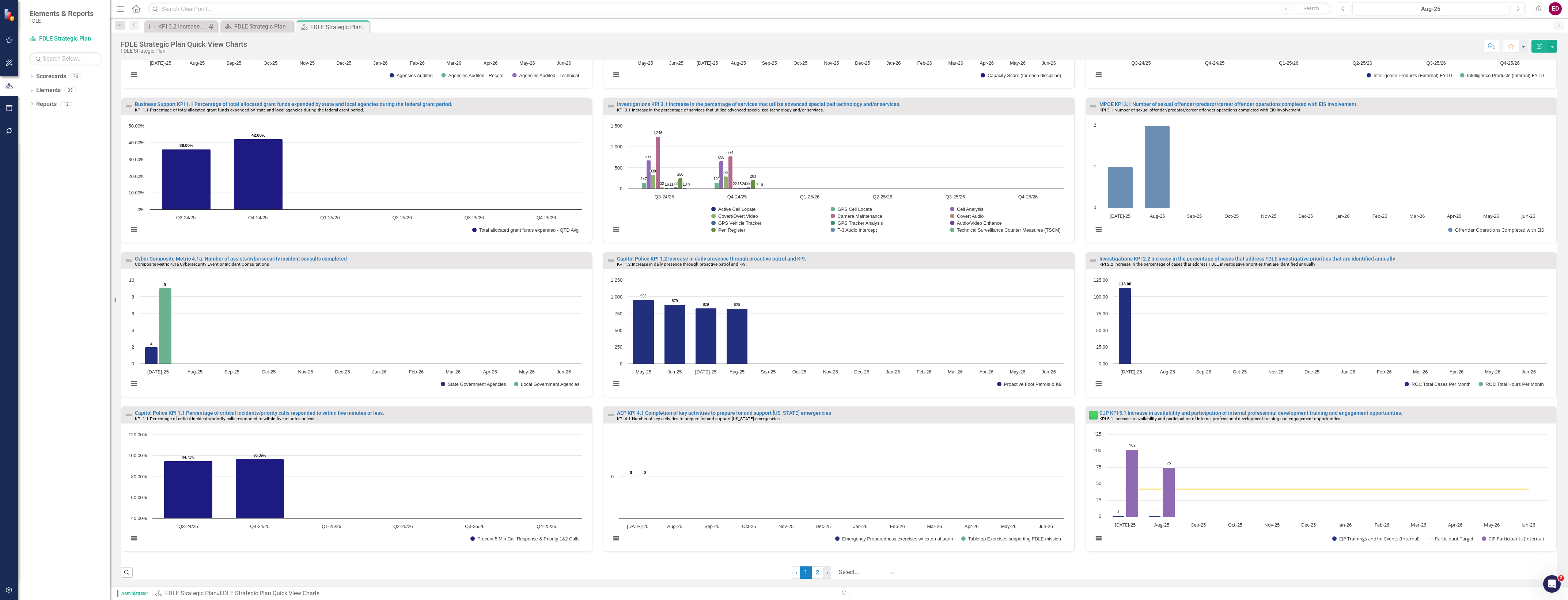
click at [823, 572] on link "› Next" at bounding box center [827, 573] width 8 height 12
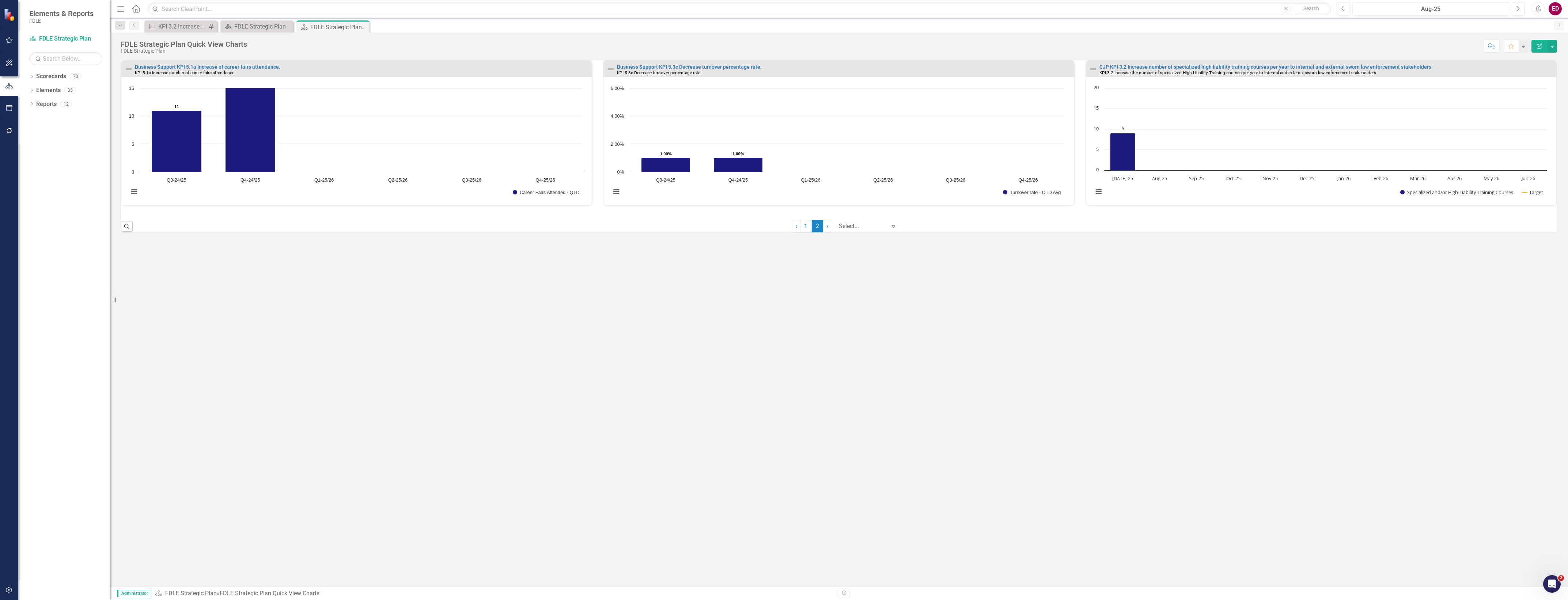
scroll to position [0, 0]
click at [856, 375] on div "Business Support KPI 5.1a Increase of career fairs attendance. KPI 5.1a Increas…" at bounding box center [839, 323] width 1458 height 526
